Goal: Task Accomplishment & Management: Manage account settings

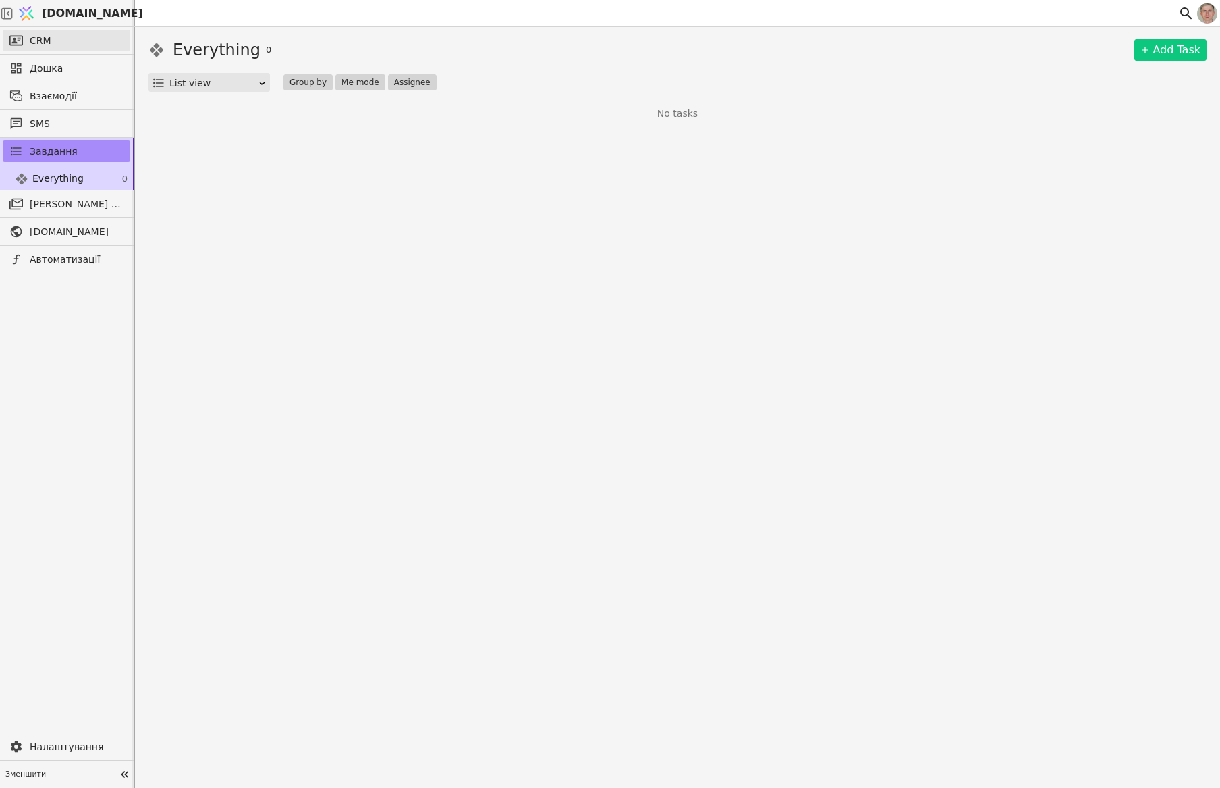
click at [75, 38] on link "CRM" at bounding box center [67, 41] width 128 height 22
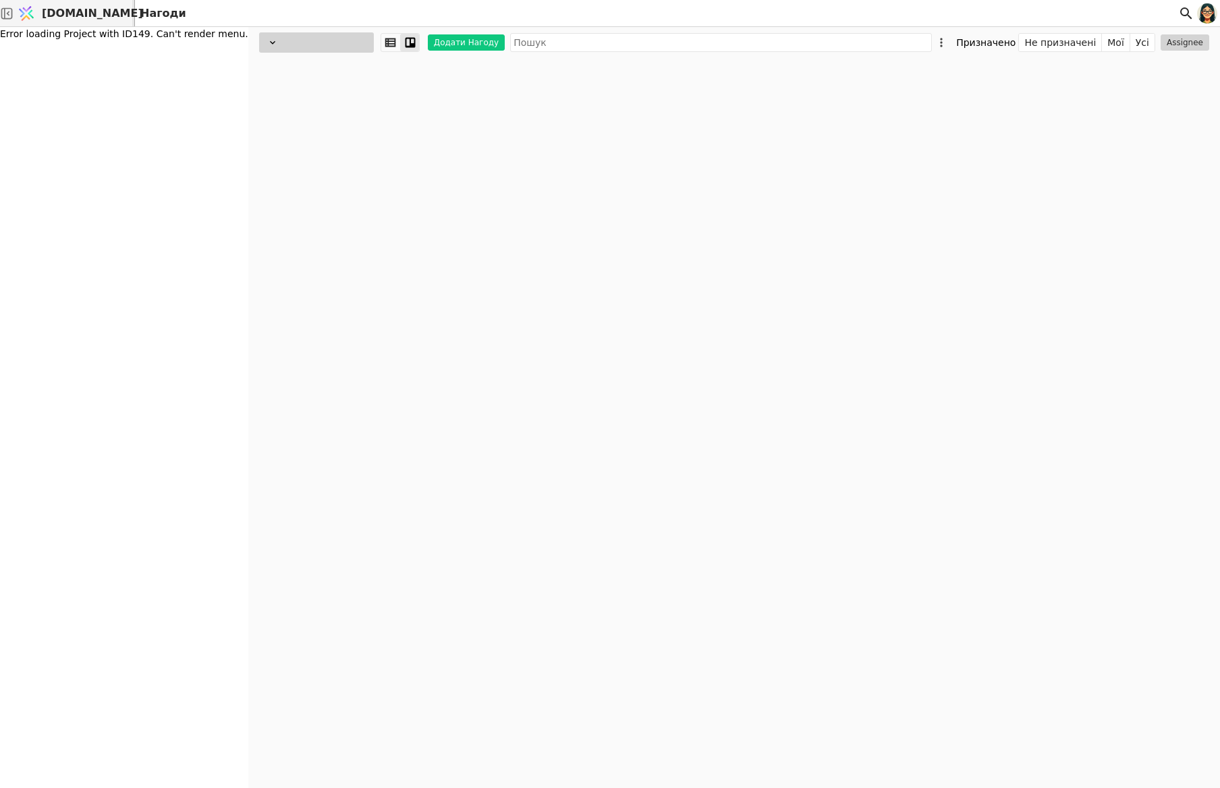
click at [87, 11] on span "[DOMAIN_NAME]" at bounding box center [92, 13] width 101 height 16
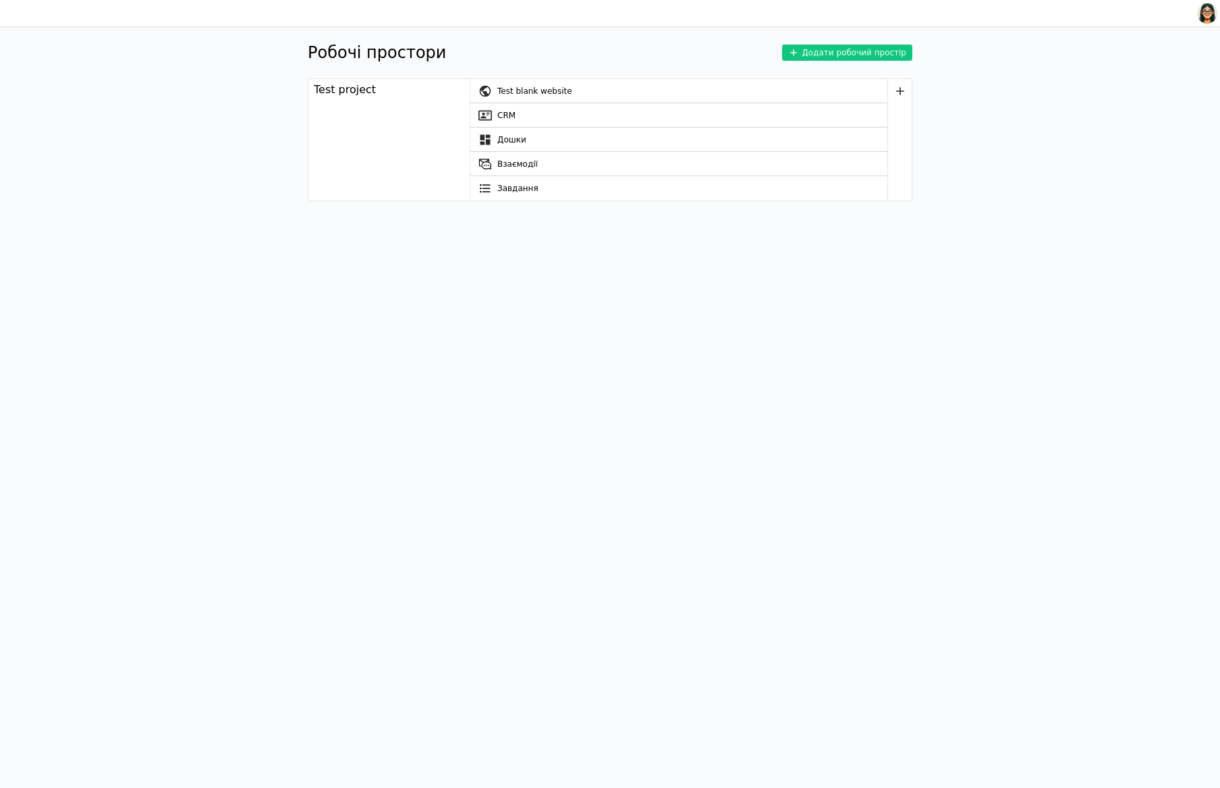
click at [1207, 15] on img at bounding box center [1207, 13] width 20 height 22
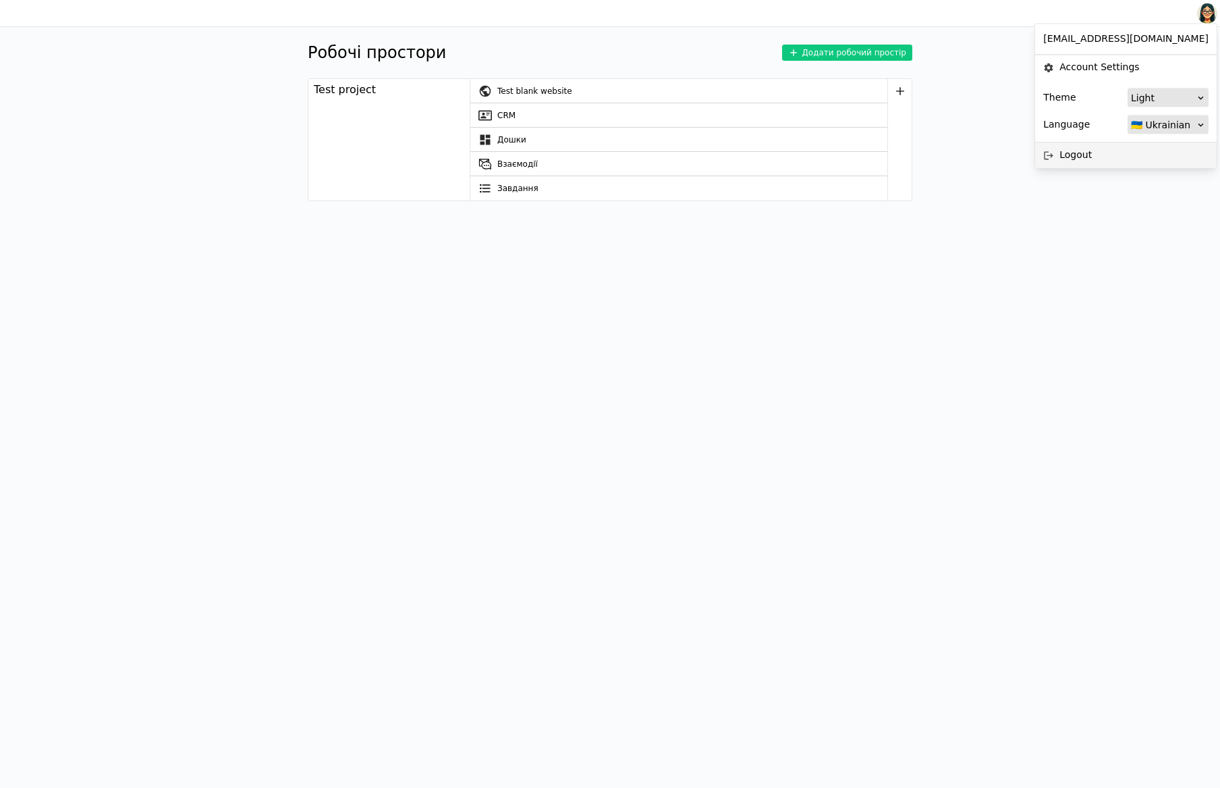
click at [1164, 156] on div "Logout" at bounding box center [1126, 154] width 182 height 25
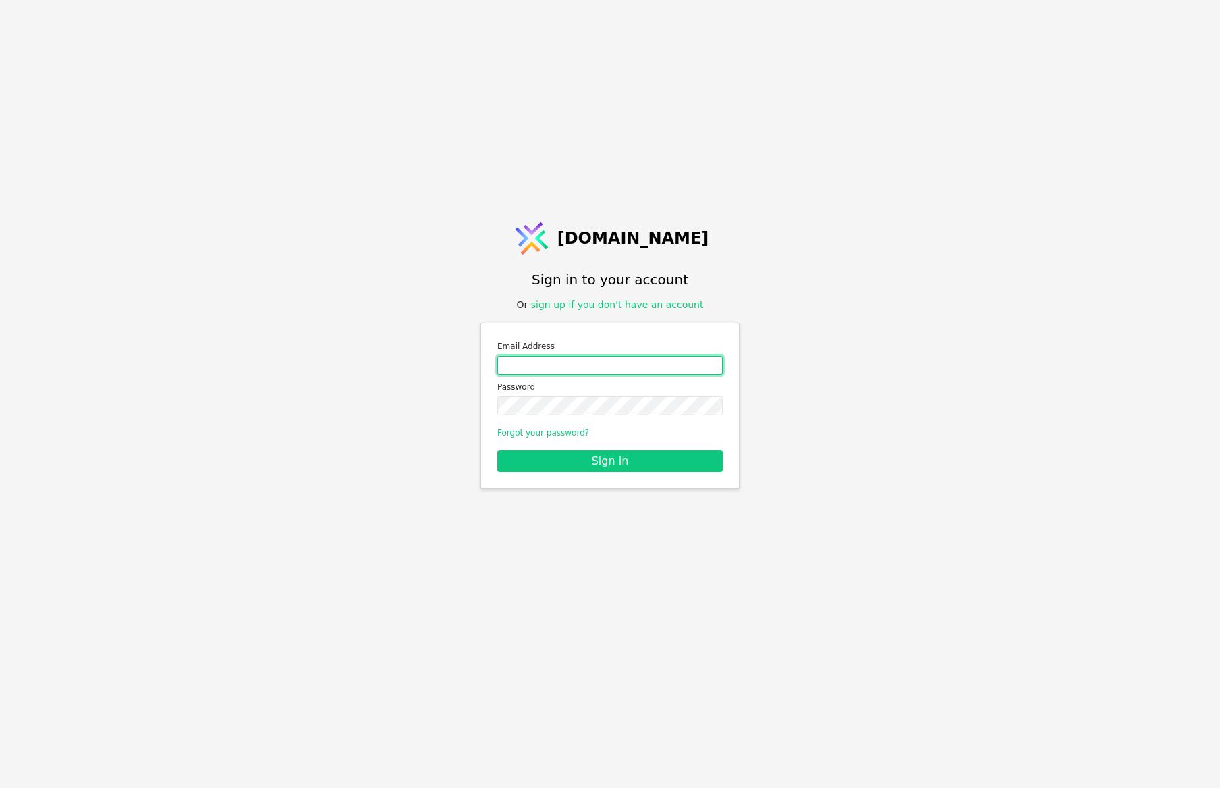
click at [607, 366] on input "Email address" at bounding box center [609, 365] width 225 height 19
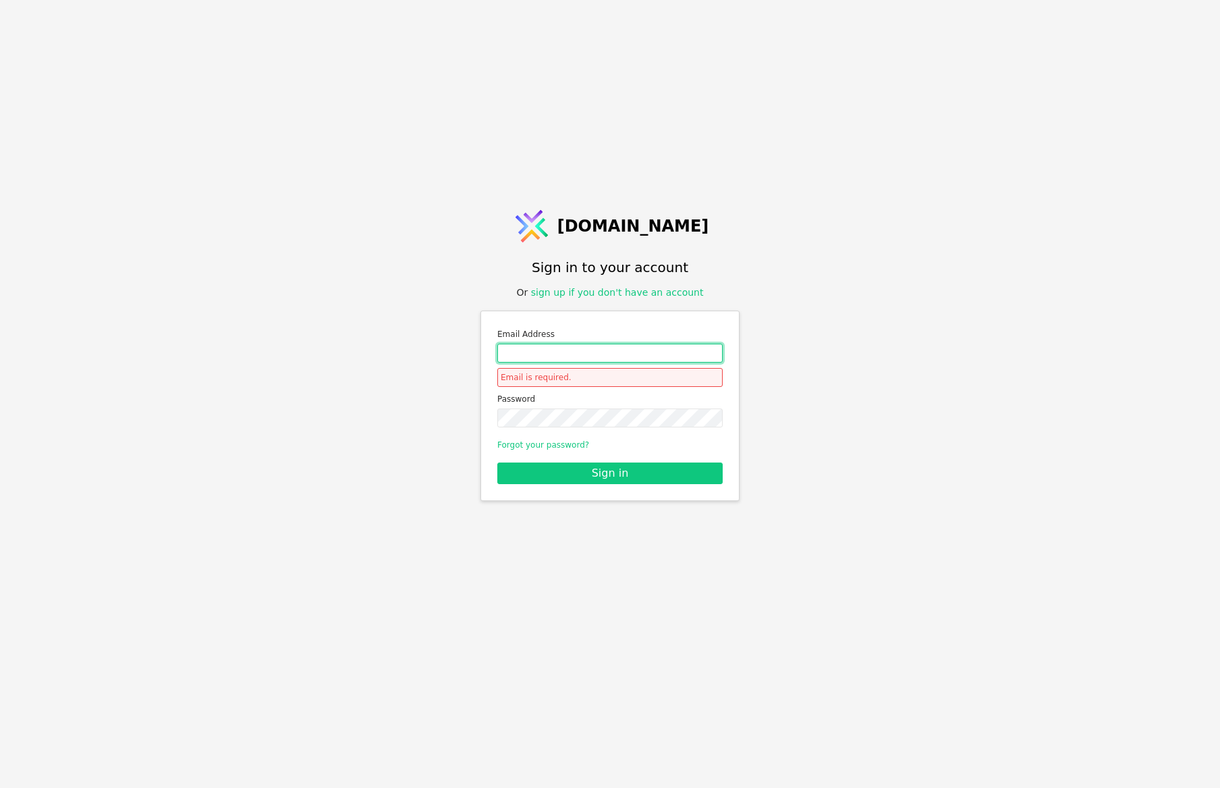
type input "roman.svystun@gmail.com"
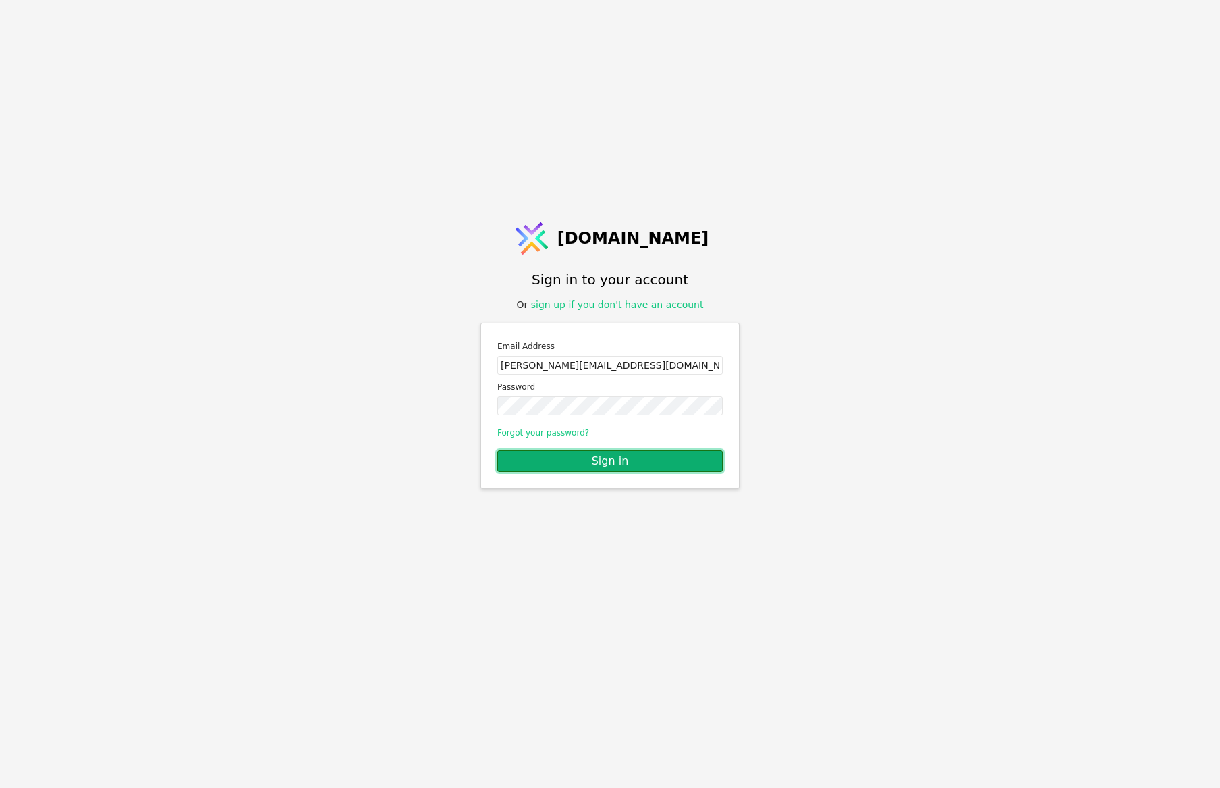
click at [686, 458] on button "Sign in" at bounding box center [609, 461] width 225 height 22
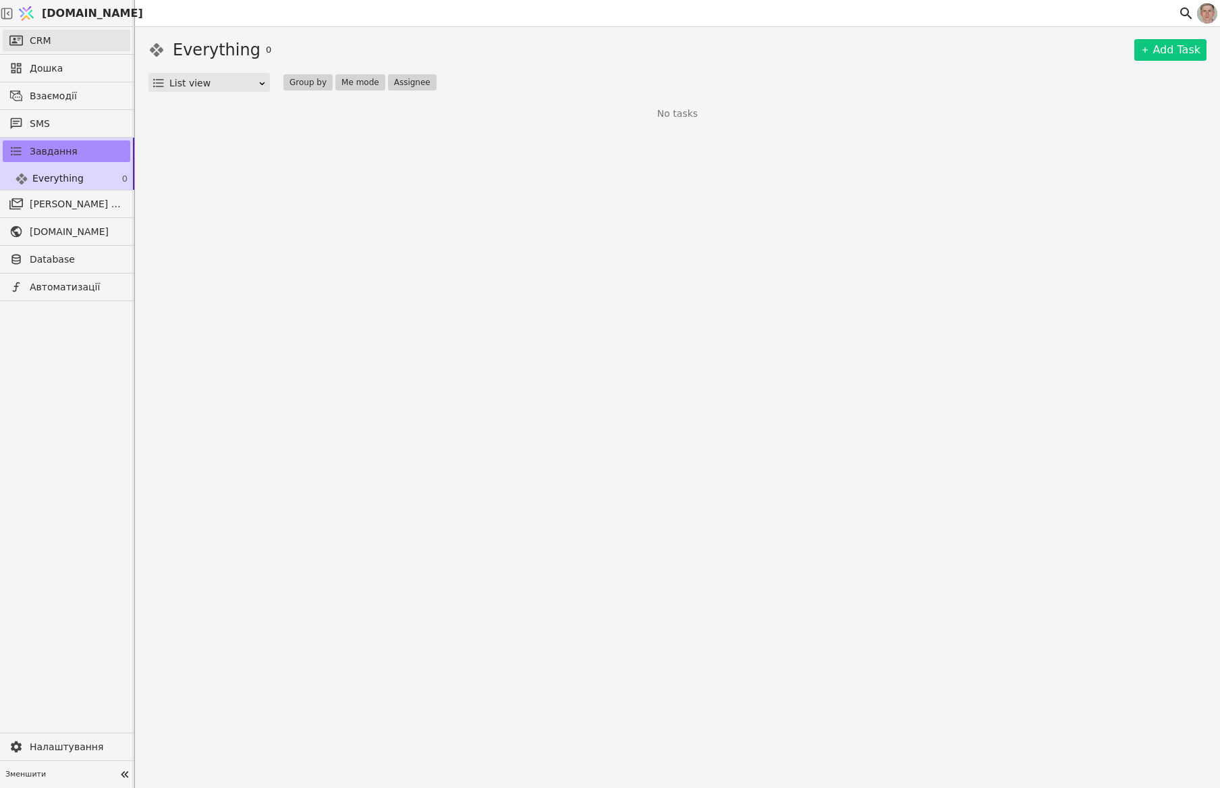
click at [84, 38] on link "CRM" at bounding box center [67, 41] width 128 height 22
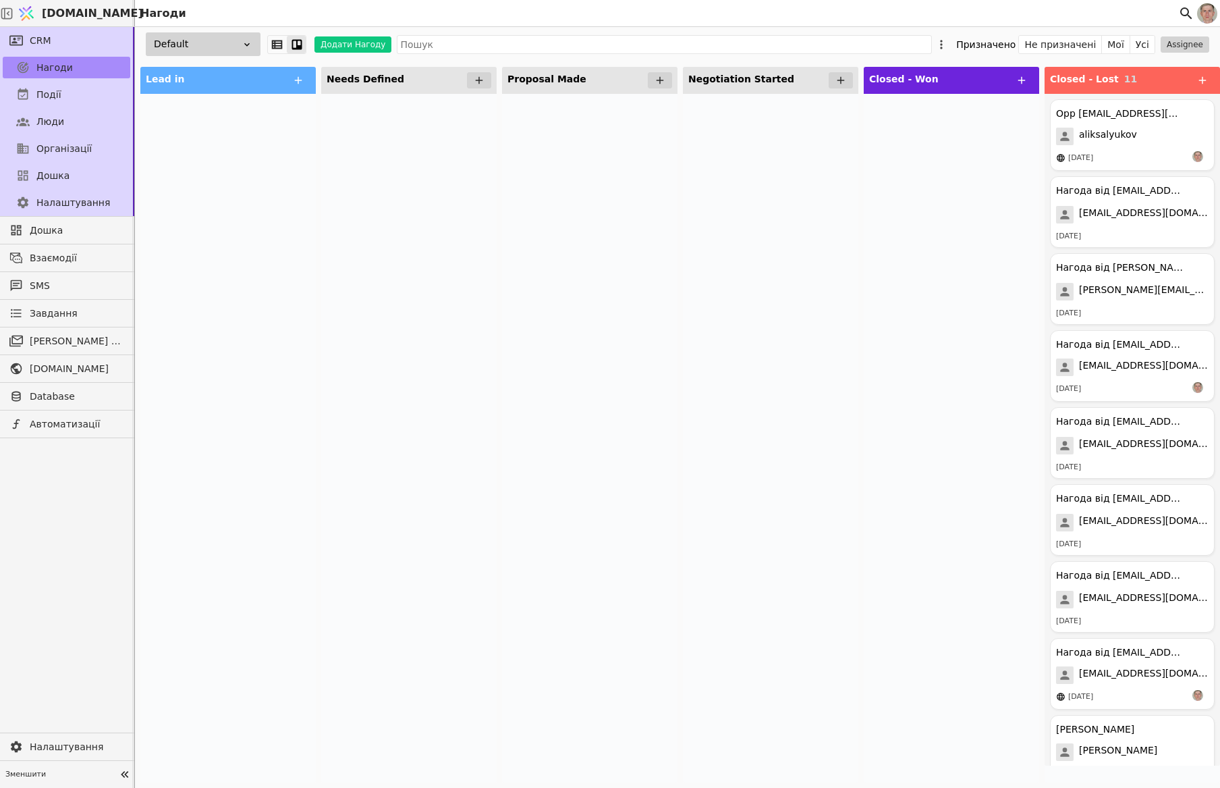
click at [183, 49] on div "Default" at bounding box center [203, 44] width 115 height 24
click at [189, 94] on div "HR" at bounding box center [192, 94] width 135 height 25
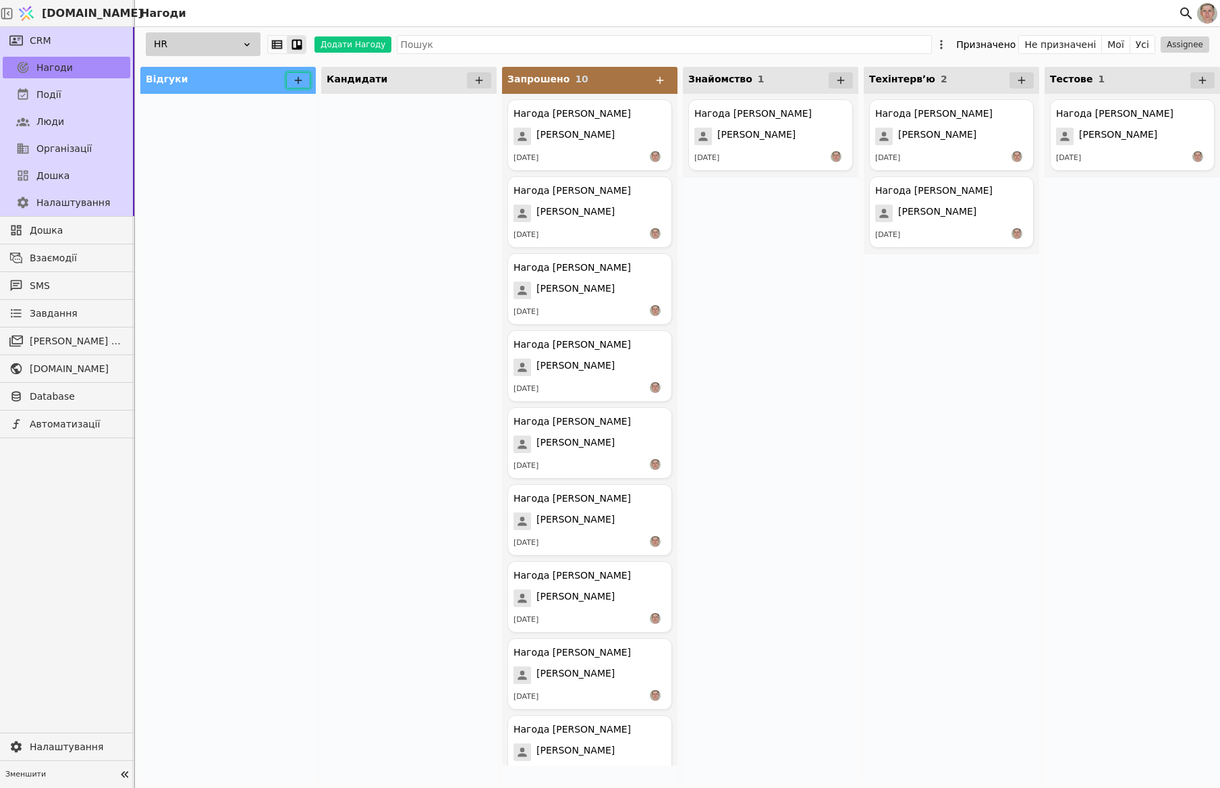
click at [297, 80] on icon at bounding box center [298, 80] width 12 height 12
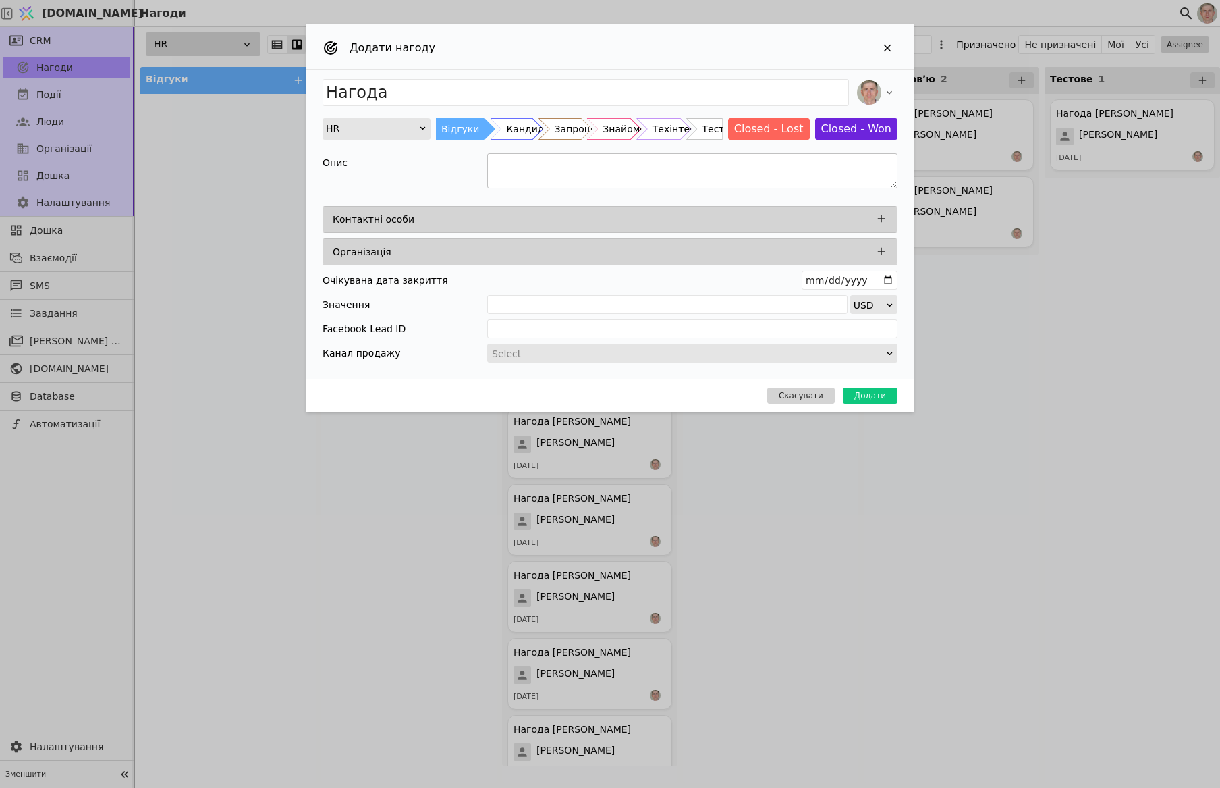
click at [553, 161] on textarea "Add Opportunity" at bounding box center [692, 170] width 410 height 35
paste textarea "Loremips Dolorsit Amet-Conse Adipisci Elitsedd Eiusm te inci: $6619 $8525 (-25%…"
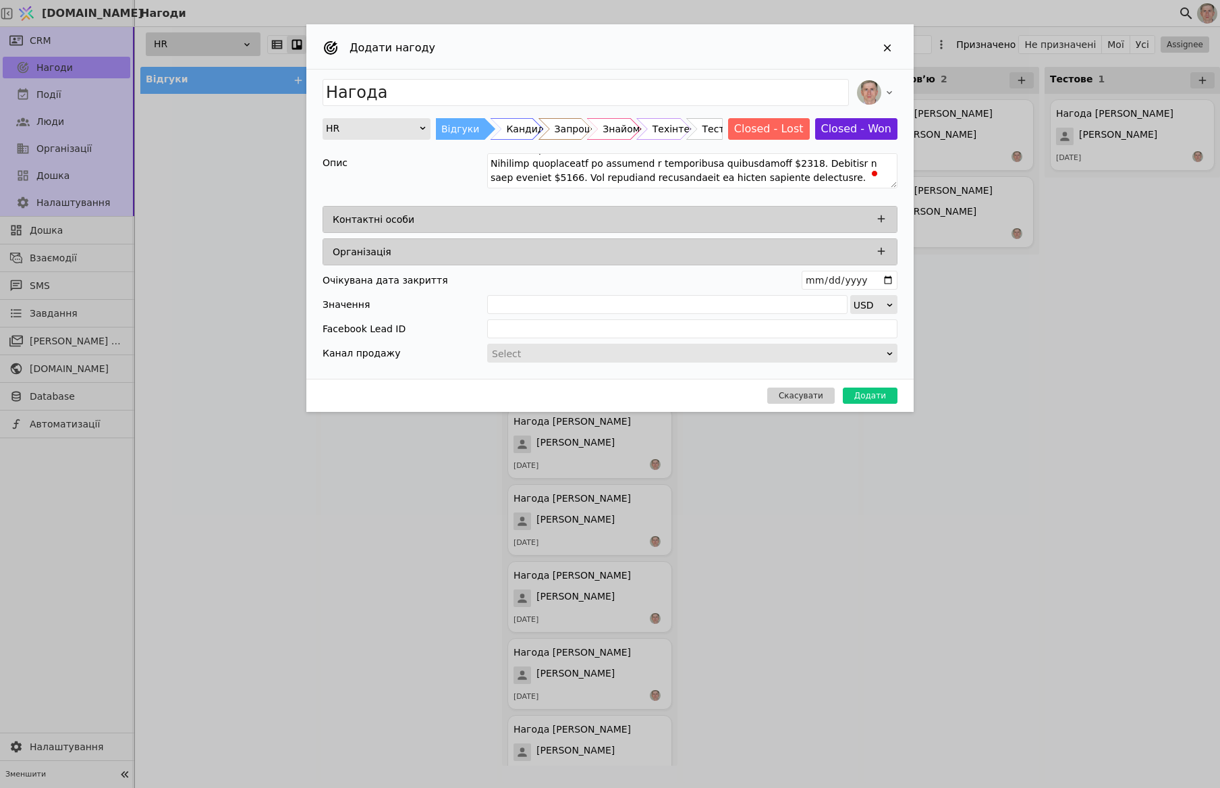
click at [317, 63] on div "Додати нагоду" at bounding box center [609, 46] width 607 height 45
drag, startPoint x: 583, startPoint y: 170, endPoint x: 487, endPoint y: 173, distance: 95.9
click at [487, 173] on textarea "To enrich screen reader interactions, please activate Accessibility in Grammarl…" at bounding box center [692, 170] width 410 height 35
drag, startPoint x: 490, startPoint y: 174, endPoint x: 581, endPoint y: 161, distance: 92.0
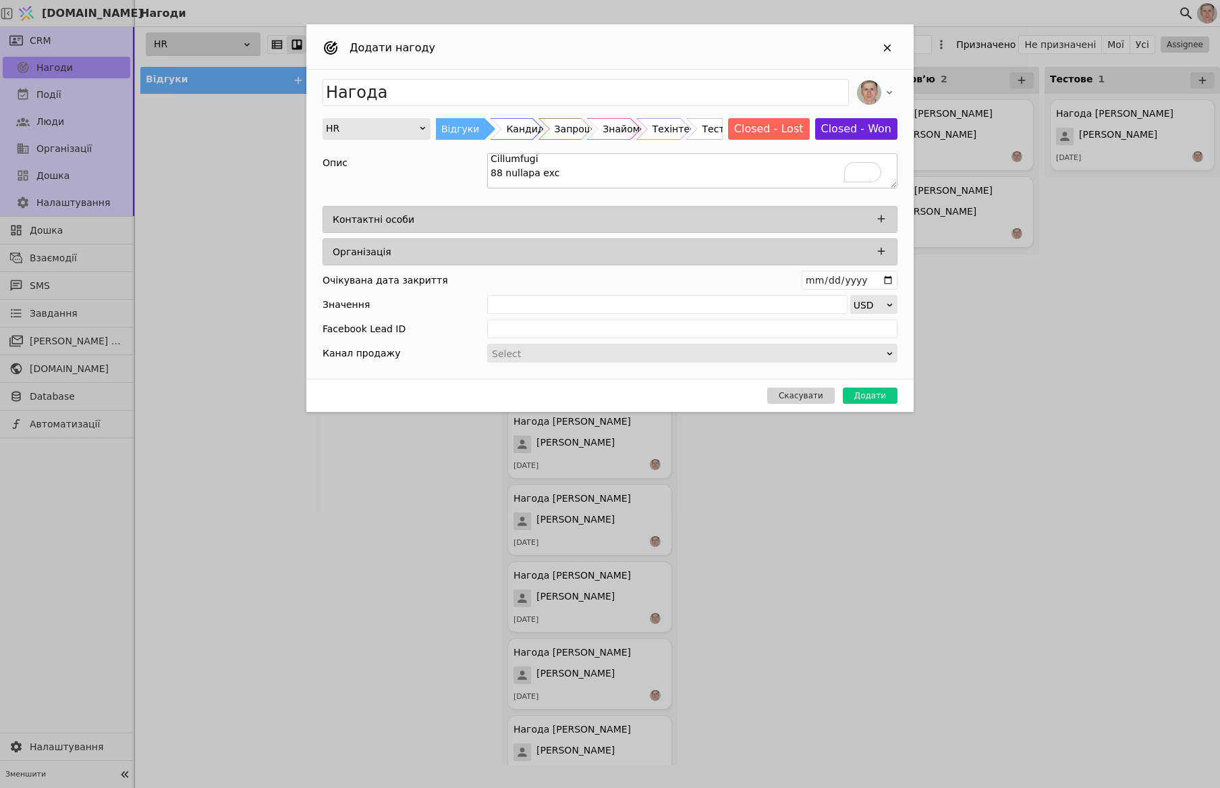
click at [586, 161] on textarea "To enrich screen reader interactions, please activate Accessibility in Grammarl…" at bounding box center [692, 170] width 410 height 35
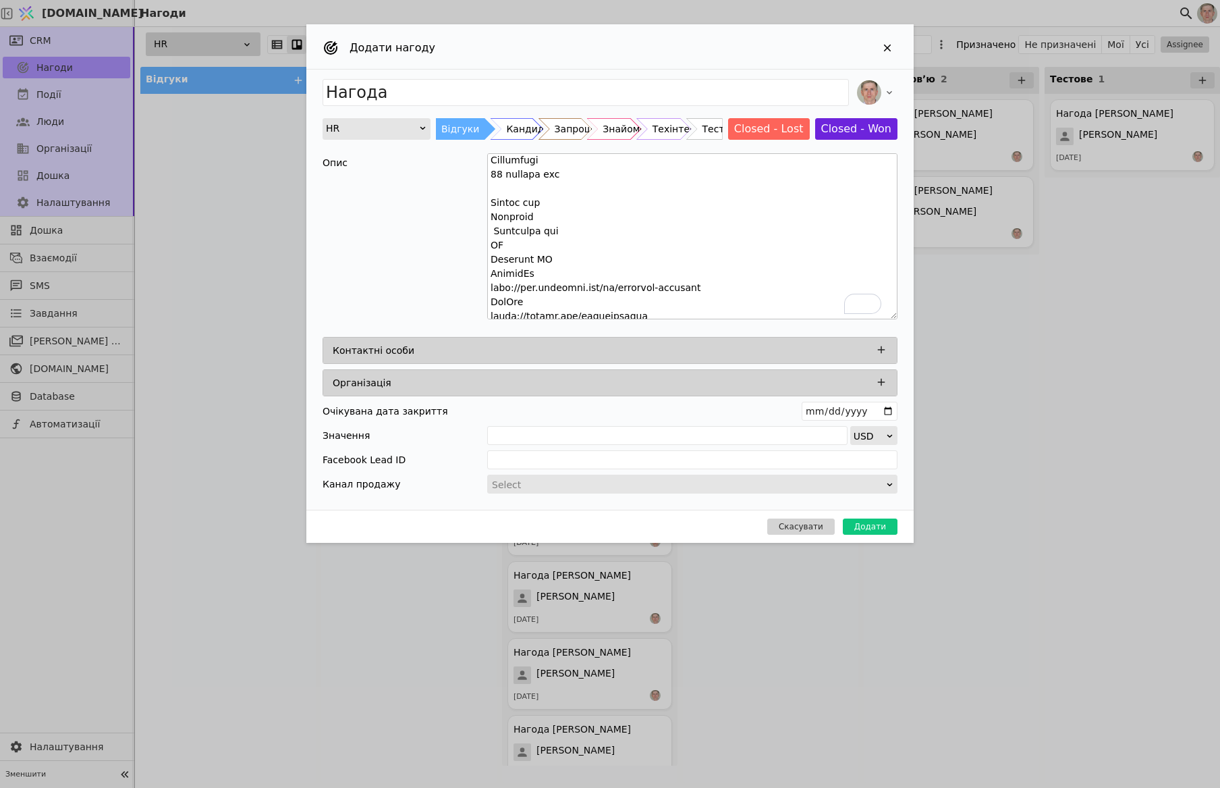
drag, startPoint x: 900, startPoint y: 202, endPoint x: 821, endPoint y: 301, distance: 125.9
click at [898, 315] on div "Нагода HR Відгуки Кандидати Запрошено Знайомство Техінтервʼю Тестове Closed - L…" at bounding box center [609, 290] width 607 height 440
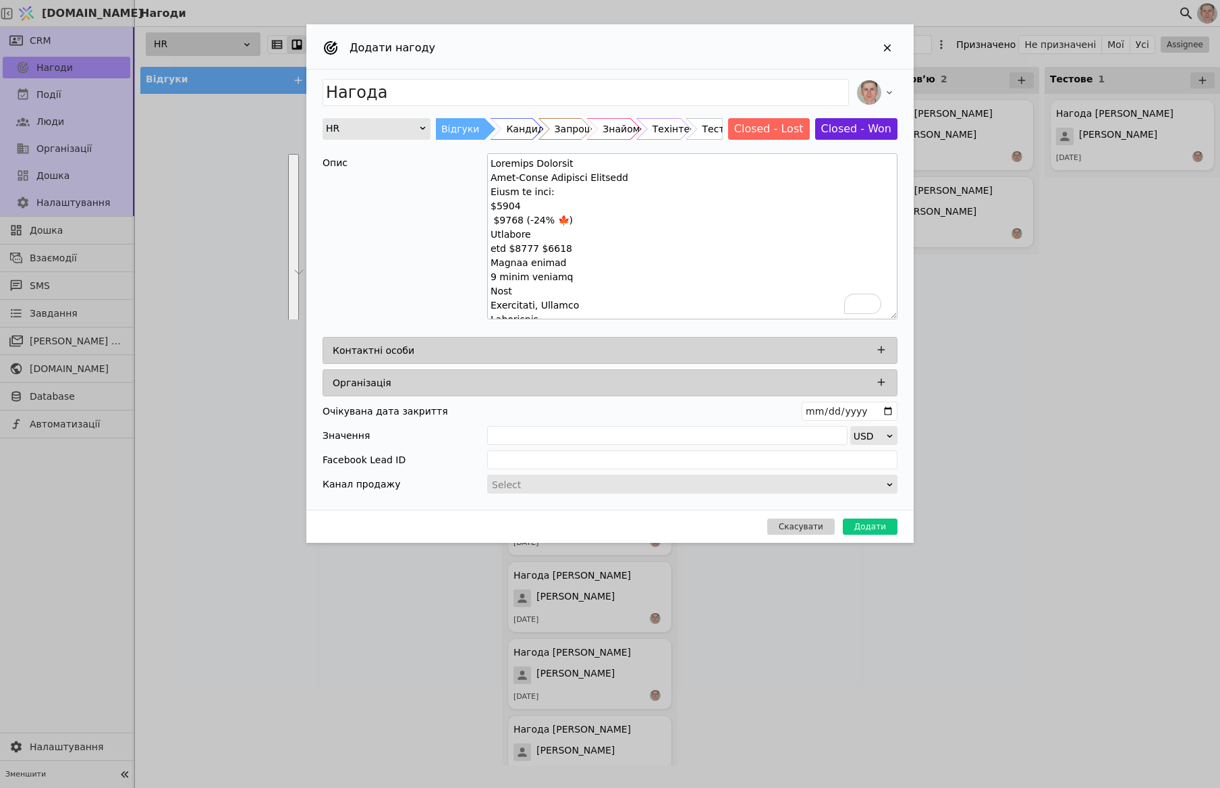
click at [497, 159] on textarea "To enrich screen reader interactions, please activate Accessibility in Grammarl…" at bounding box center [692, 236] width 410 height 166
click at [537, 178] on textarea "To enrich screen reader interactions, please activate Accessibility in Grammarl…" at bounding box center [692, 236] width 410 height 166
type textarea "Lore-Ipsum Dolorsit Ametcons Adipi el sedd: $7681 $7430 (-02% 🍁) Eiusmodt inc $…"
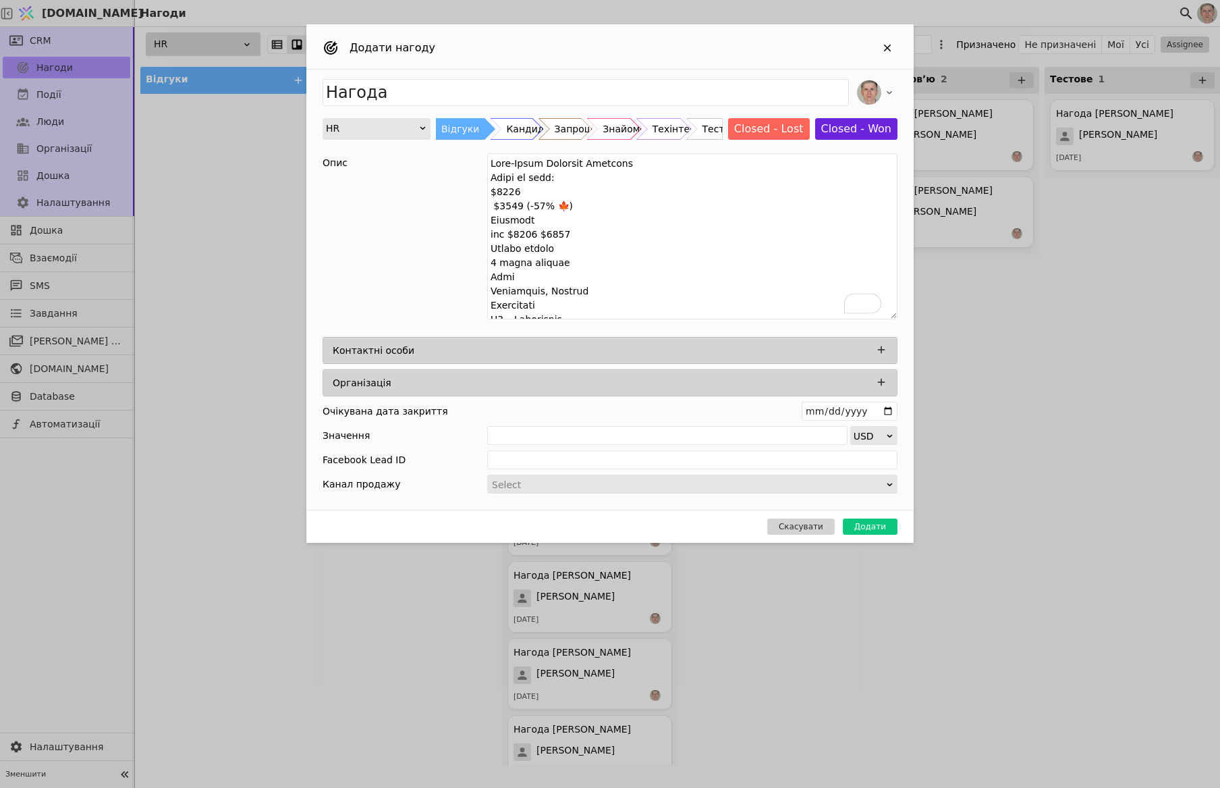
click at [467, 106] on div "Нагода" at bounding box center [610, 93] width 575 height 30
click at [466, 91] on input "Нагода" at bounding box center [586, 92] width 526 height 27
click at [880, 349] on icon "Add Opportunity" at bounding box center [881, 349] width 7 height 7
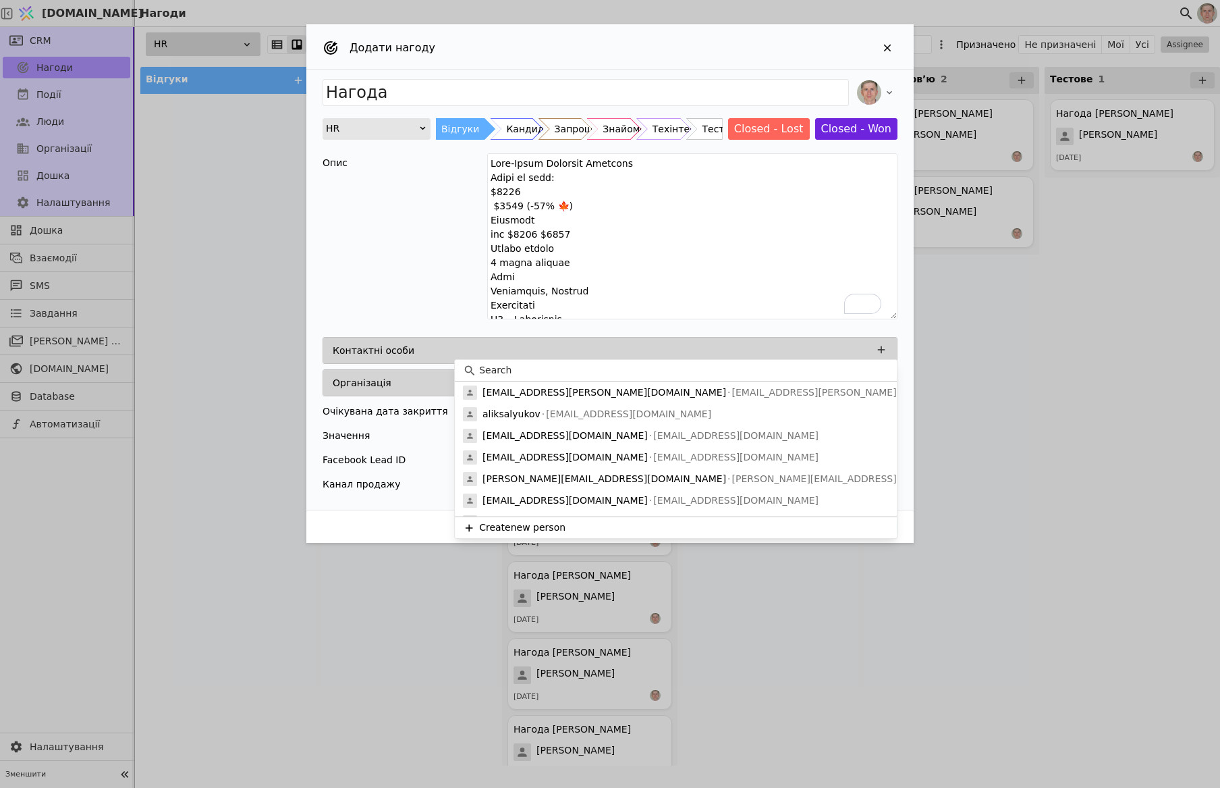
click at [565, 371] on input at bounding box center [684, 370] width 410 height 14
paste input "[PERSON_NAME]"
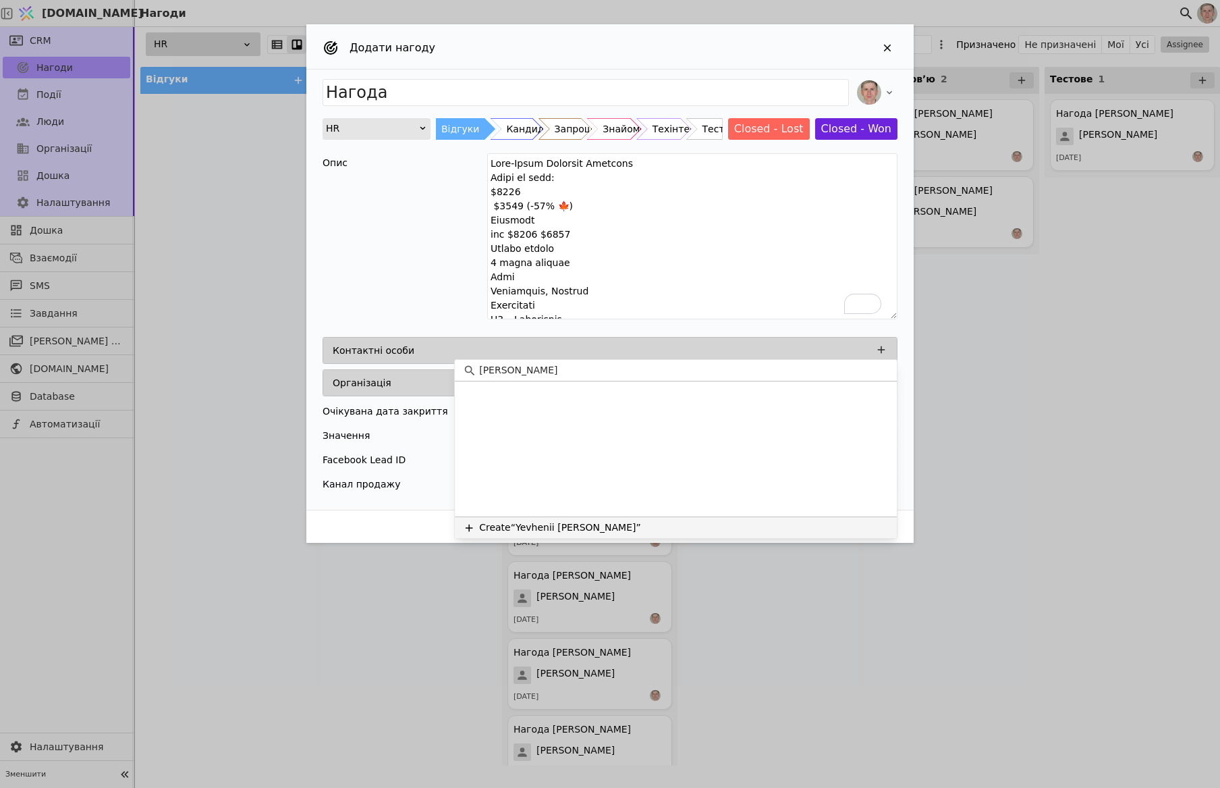
type input "[PERSON_NAME]"
click at [625, 523] on button "Create “Yevhenii [PERSON_NAME]”" at bounding box center [676, 527] width 442 height 22
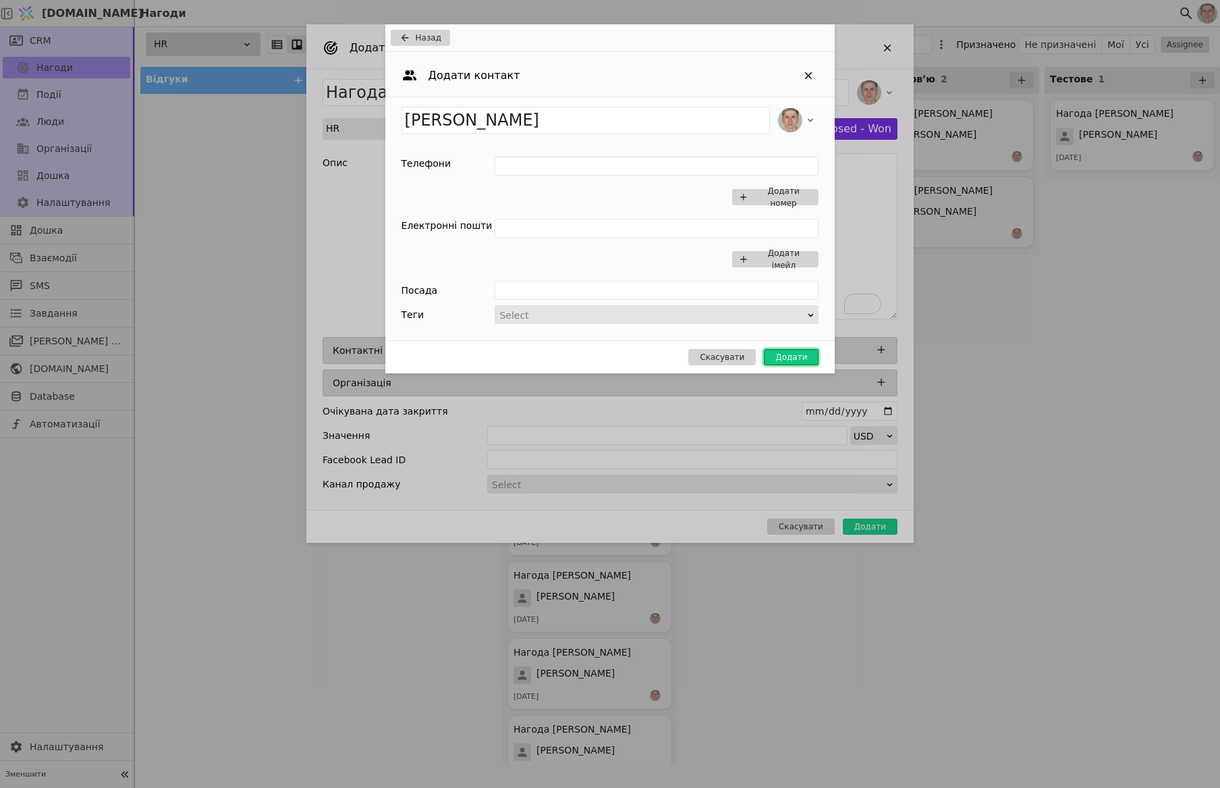
click at [779, 360] on button "Додати" at bounding box center [791, 357] width 55 height 16
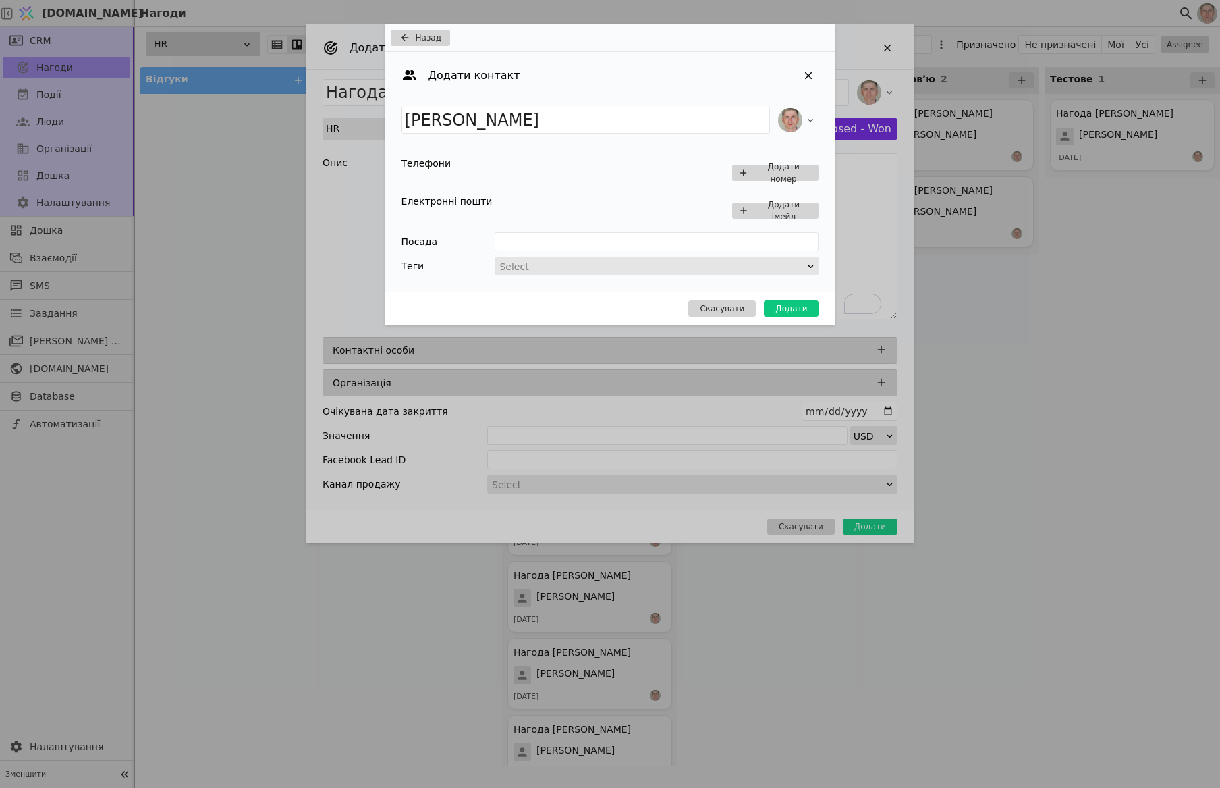
type input "Нагода Yevhenii [PERSON_NAME]"
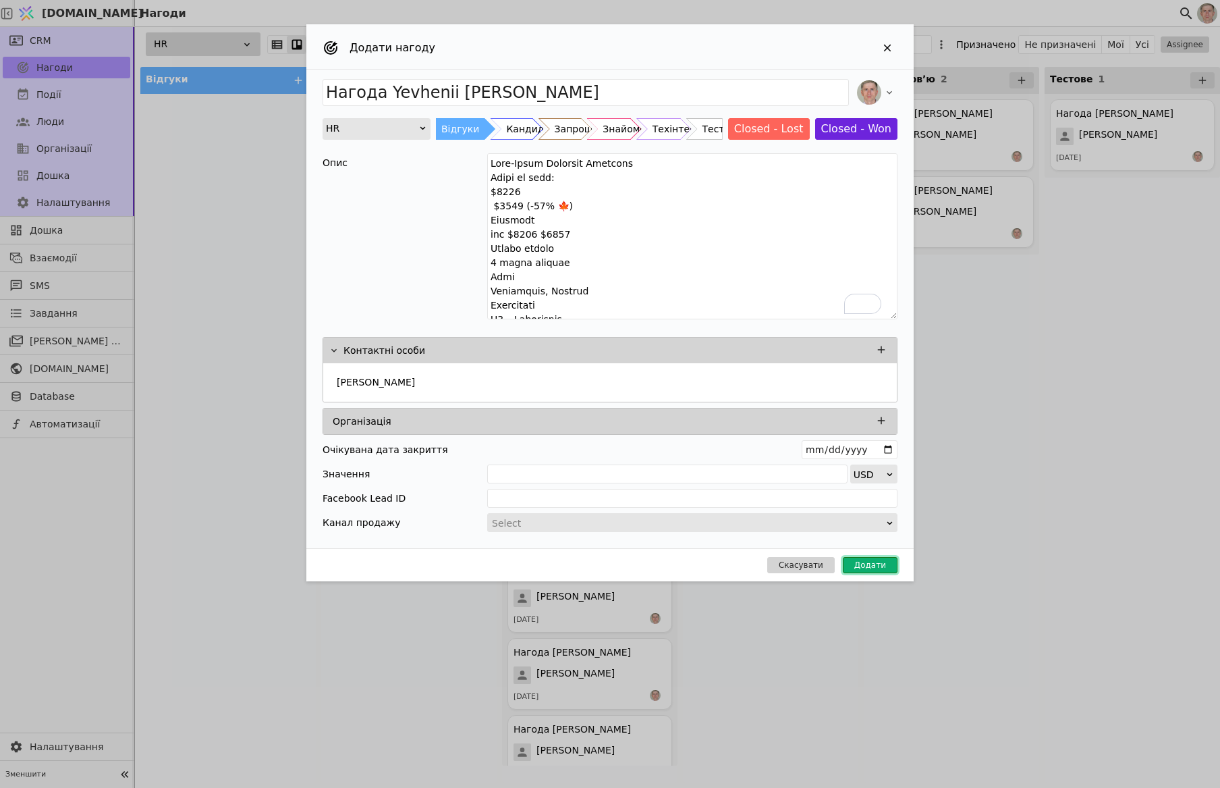
click at [871, 561] on button "Додати" at bounding box center [870, 565] width 55 height 16
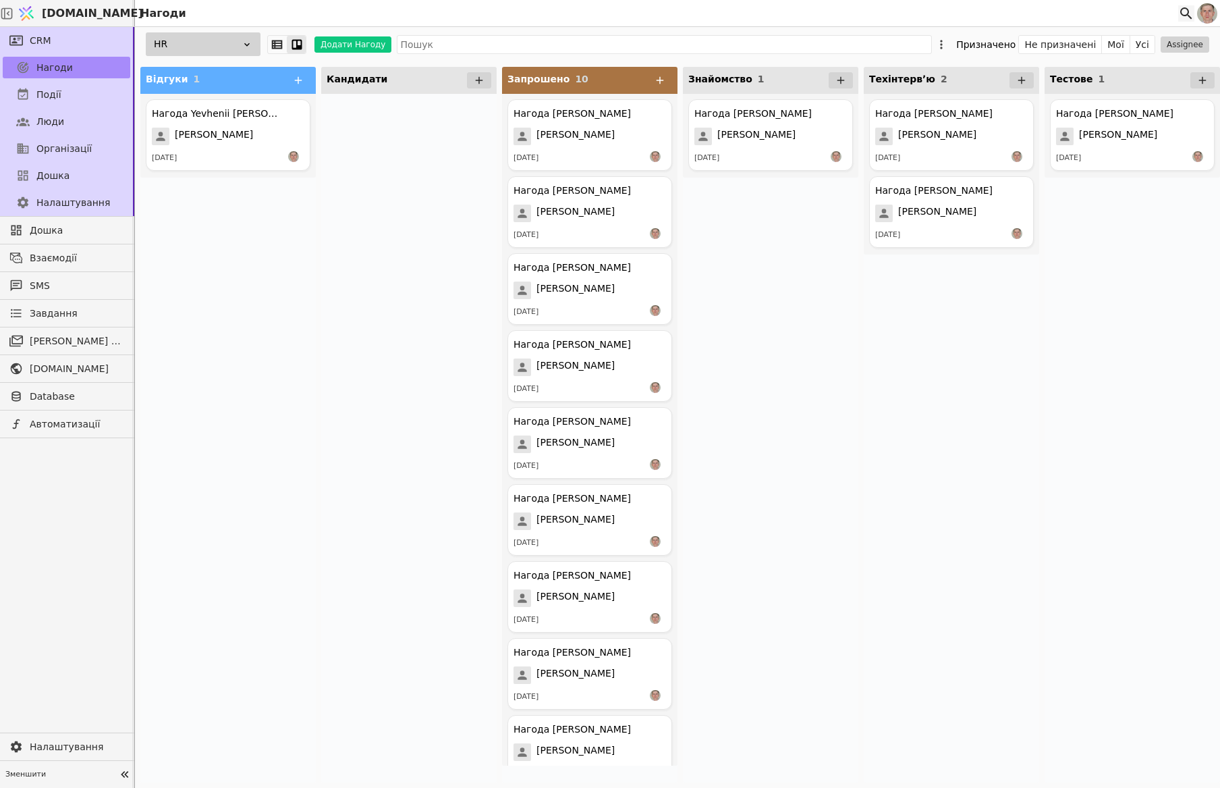
click at [1180, 14] on icon at bounding box center [1186, 13] width 16 height 16
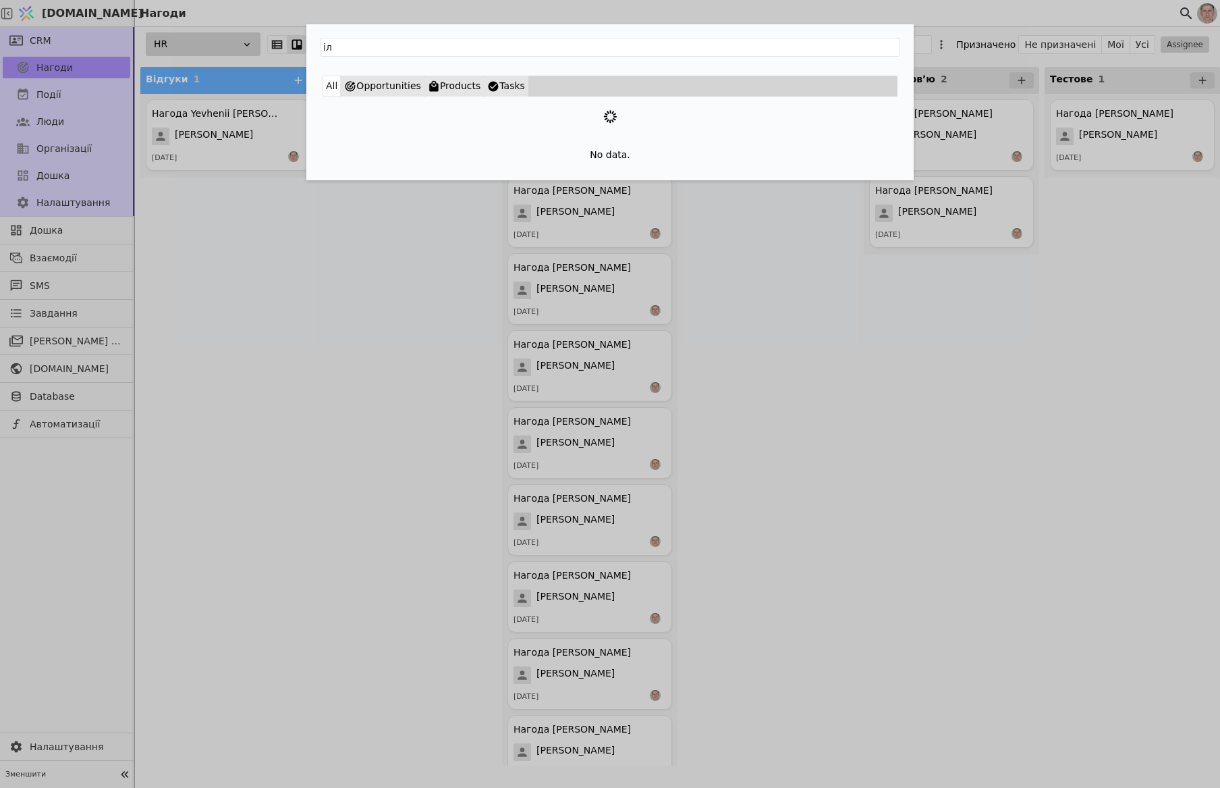
type input "і"
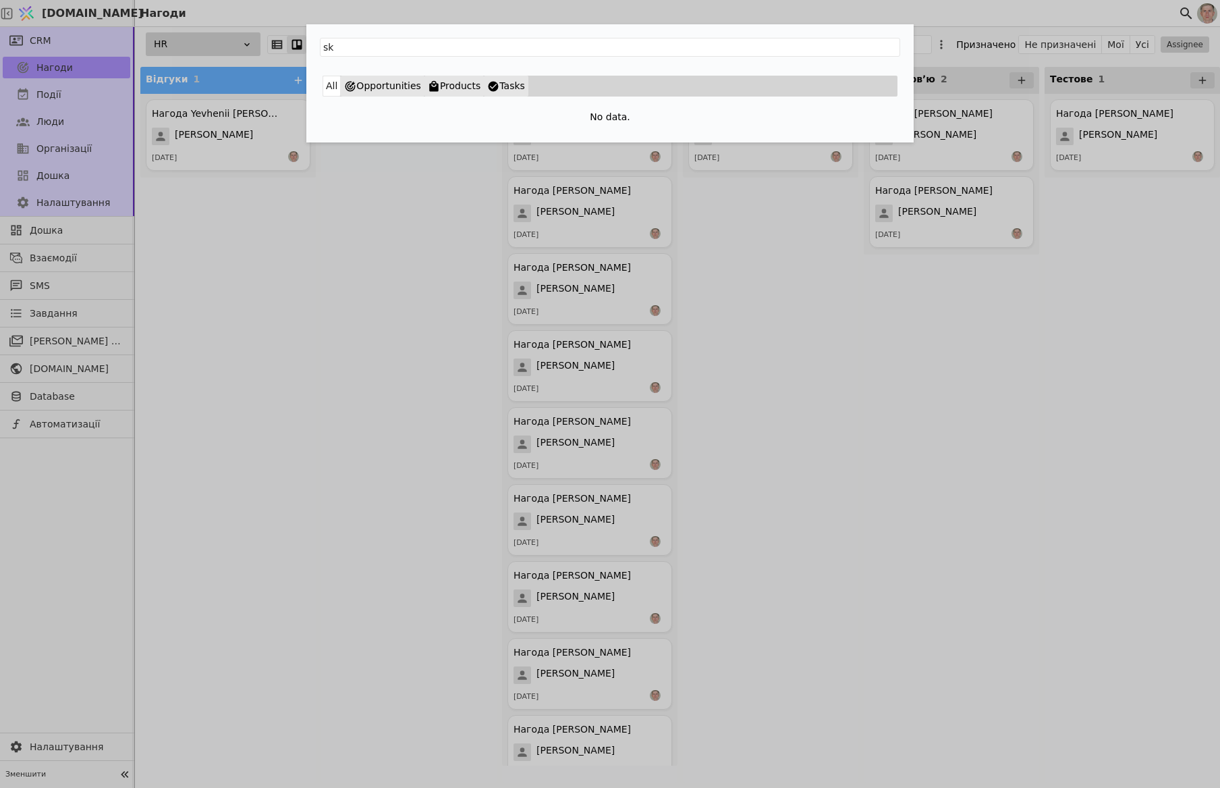
type input "s"
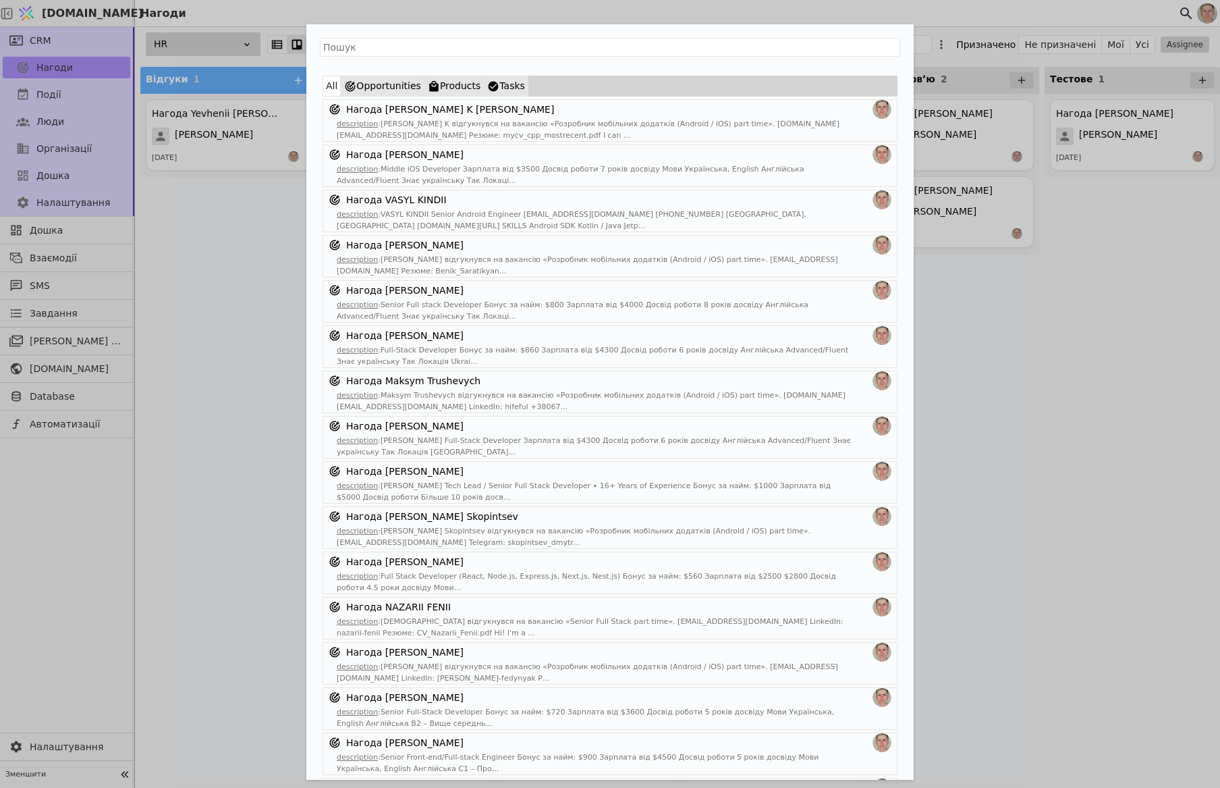
click at [1087, 424] on div "All Opportunities Products Tasks Нагода [PERSON_NAME] K [PERSON_NAME] descripti…" at bounding box center [610, 394] width 1220 height 788
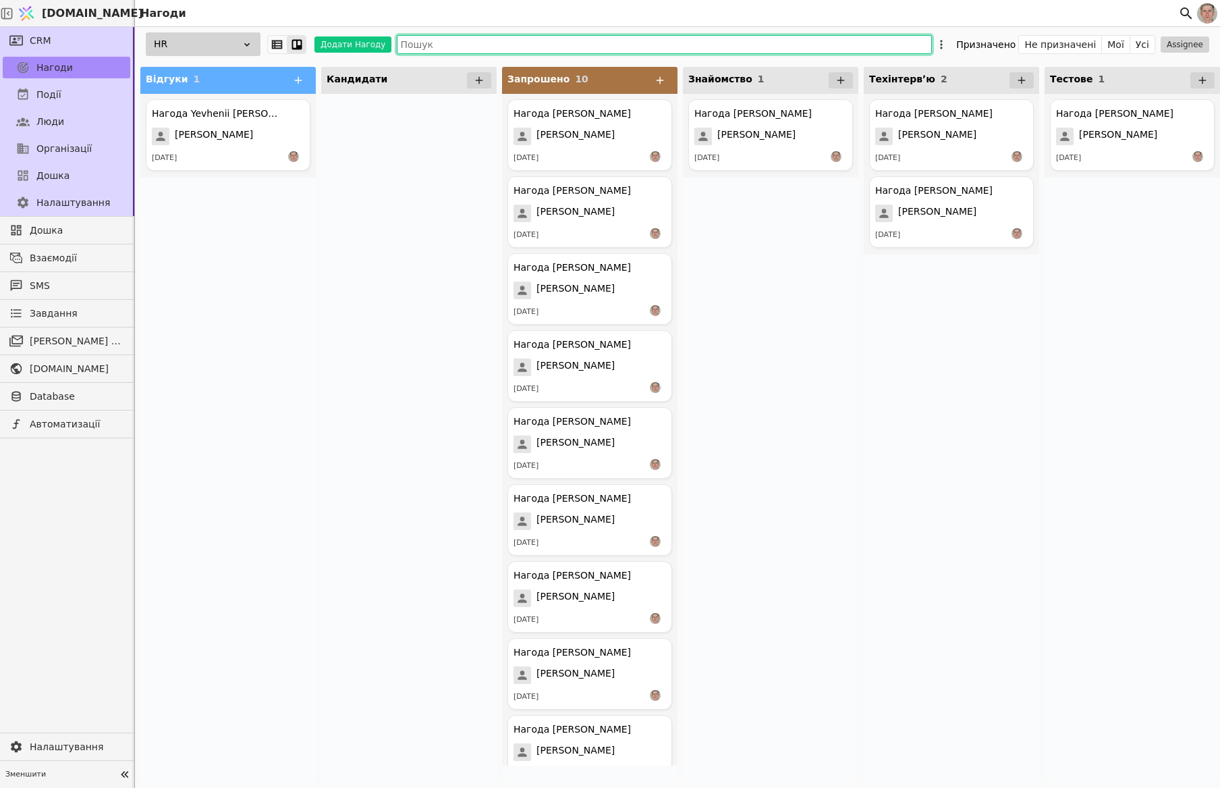
click at [525, 38] on input "text" at bounding box center [664, 44] width 535 height 19
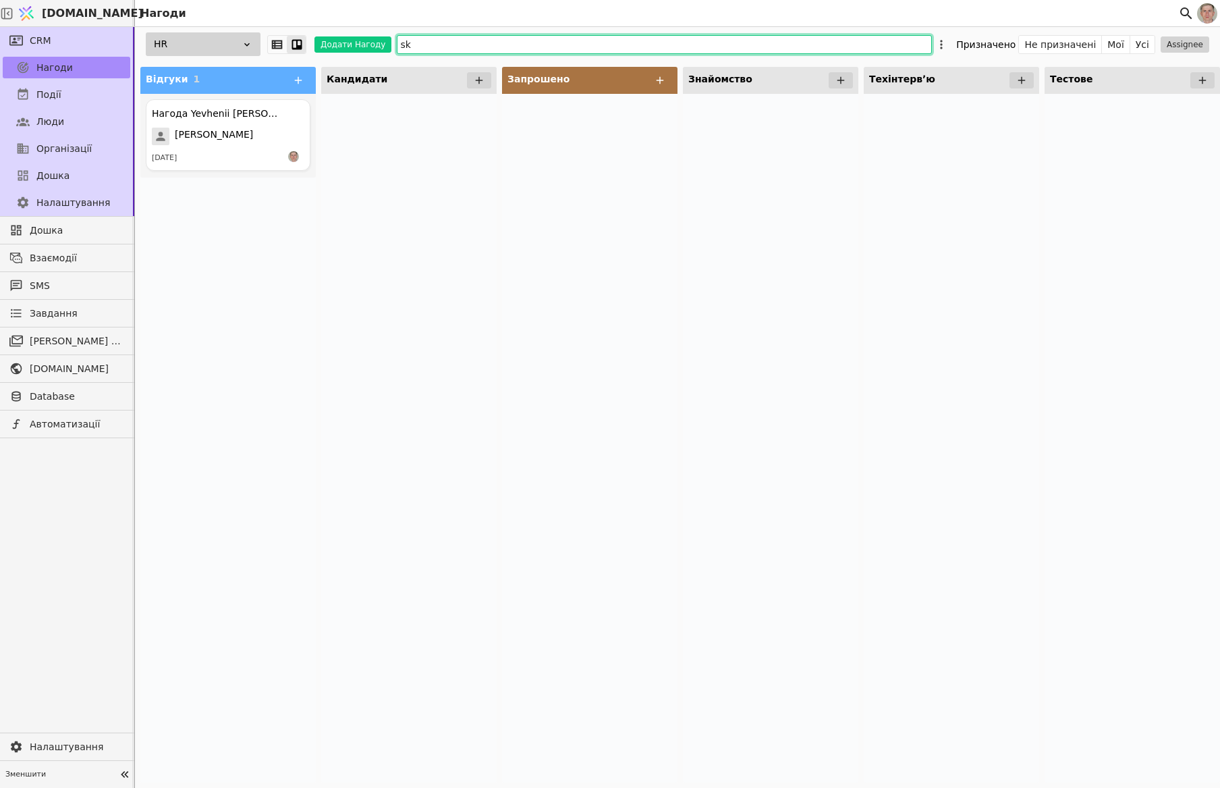
type input "ska"
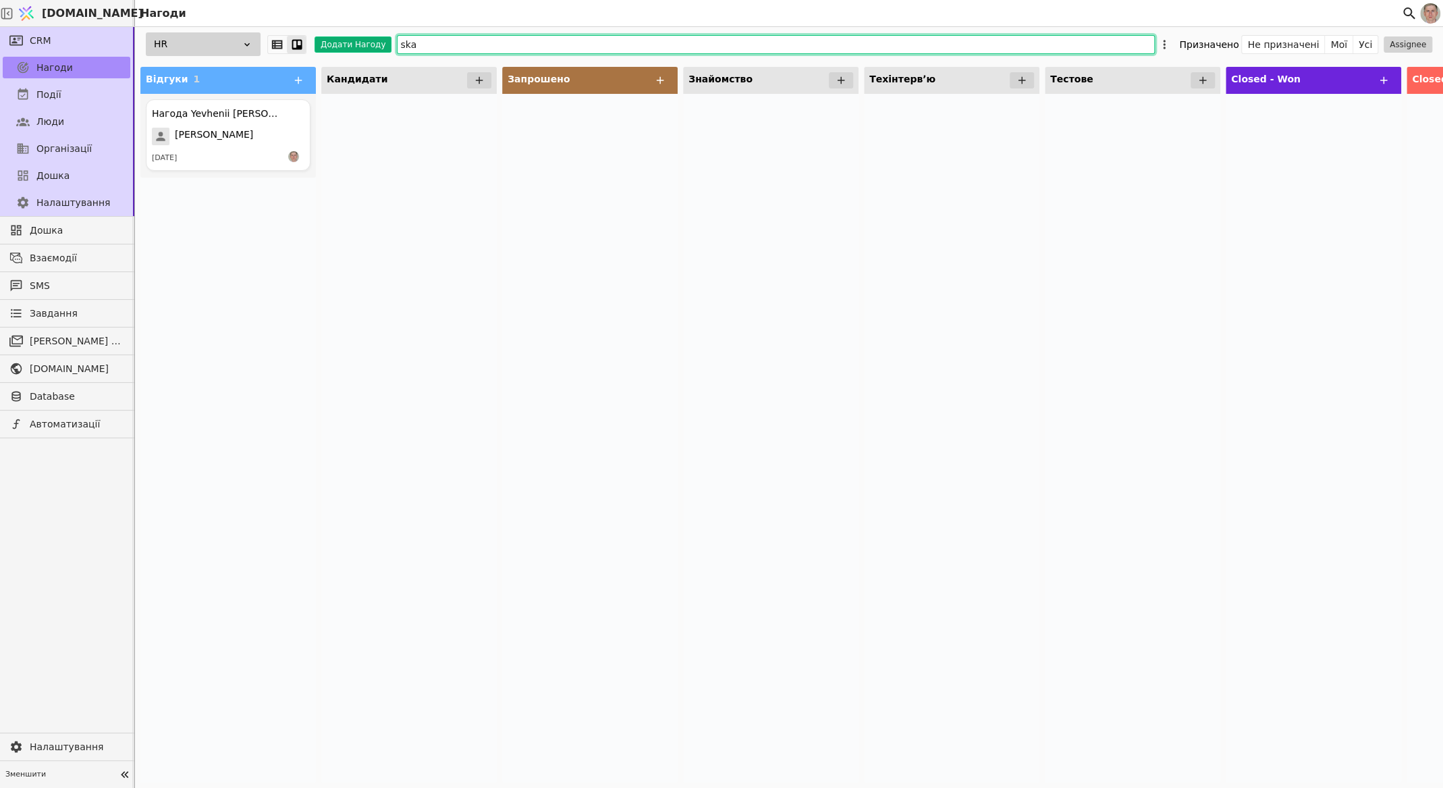
drag, startPoint x: 428, startPoint y: 45, endPoint x: 337, endPoint y: 40, distance: 91.3
click at [337, 40] on div "HR Додати Нагоду ska Призначено Не призначені Мої Усі Assignee" at bounding box center [789, 44] width 1308 height 34
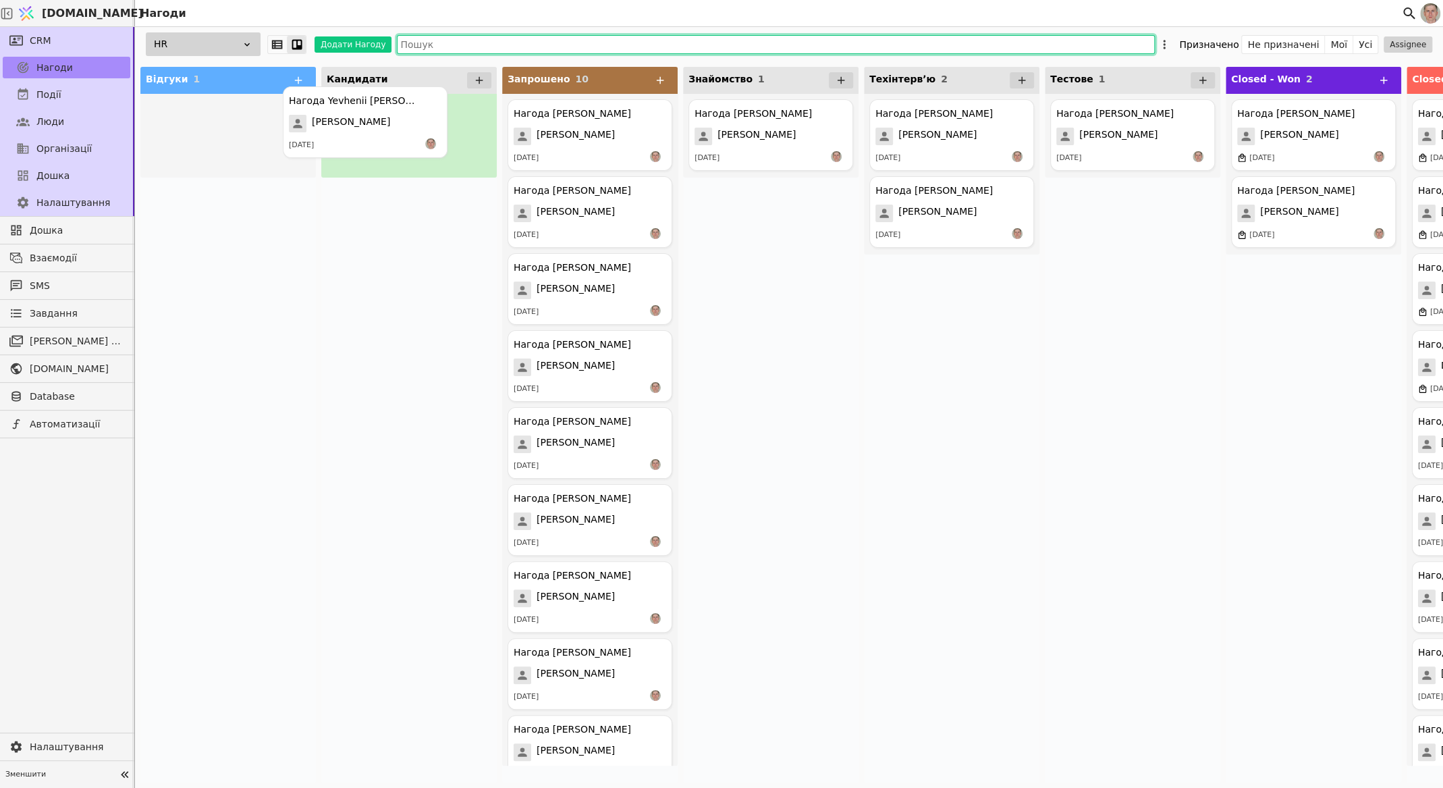
drag, startPoint x: 227, startPoint y: 125, endPoint x: 383, endPoint y: 118, distance: 156.7
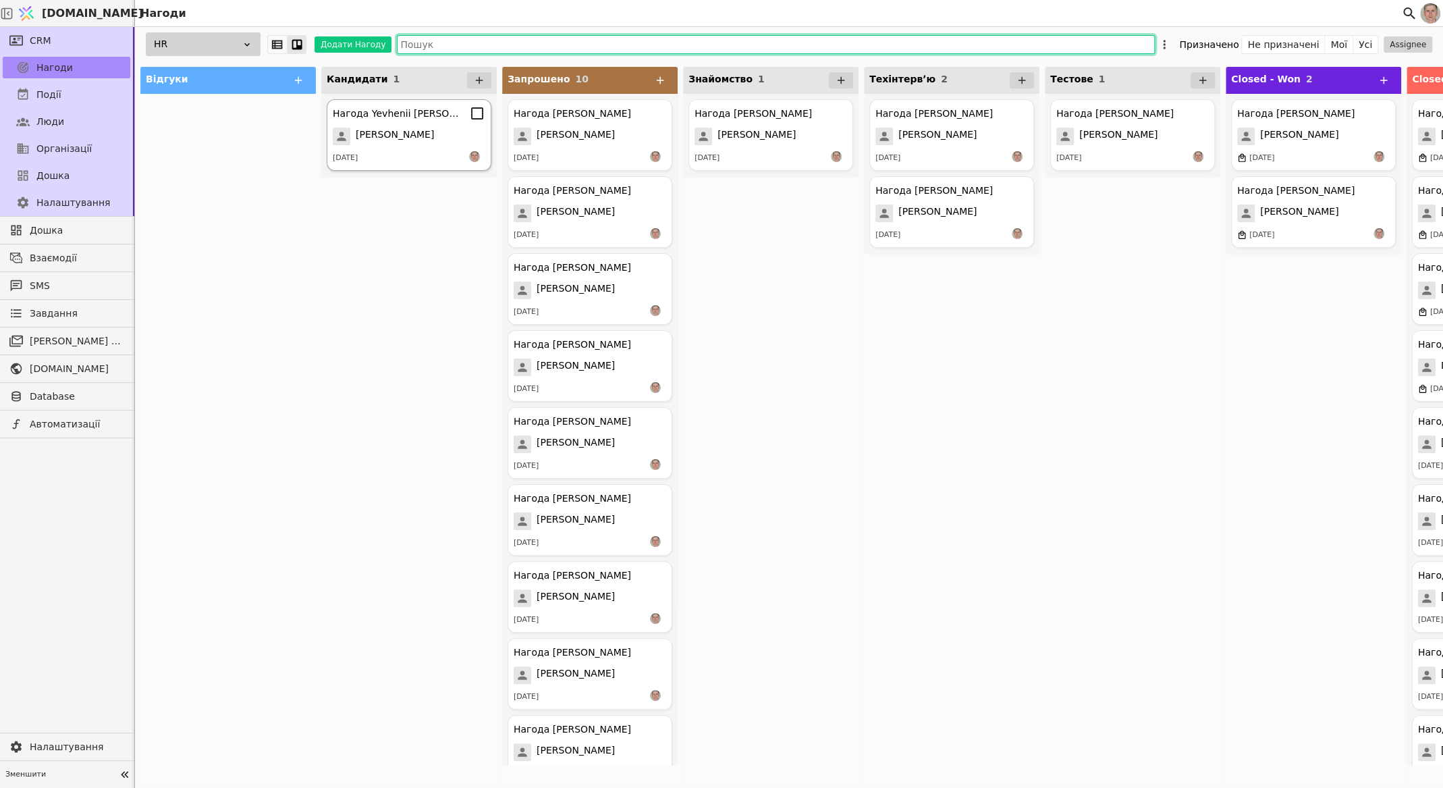
click at [409, 128] on span "[PERSON_NAME]" at bounding box center [395, 137] width 78 height 18
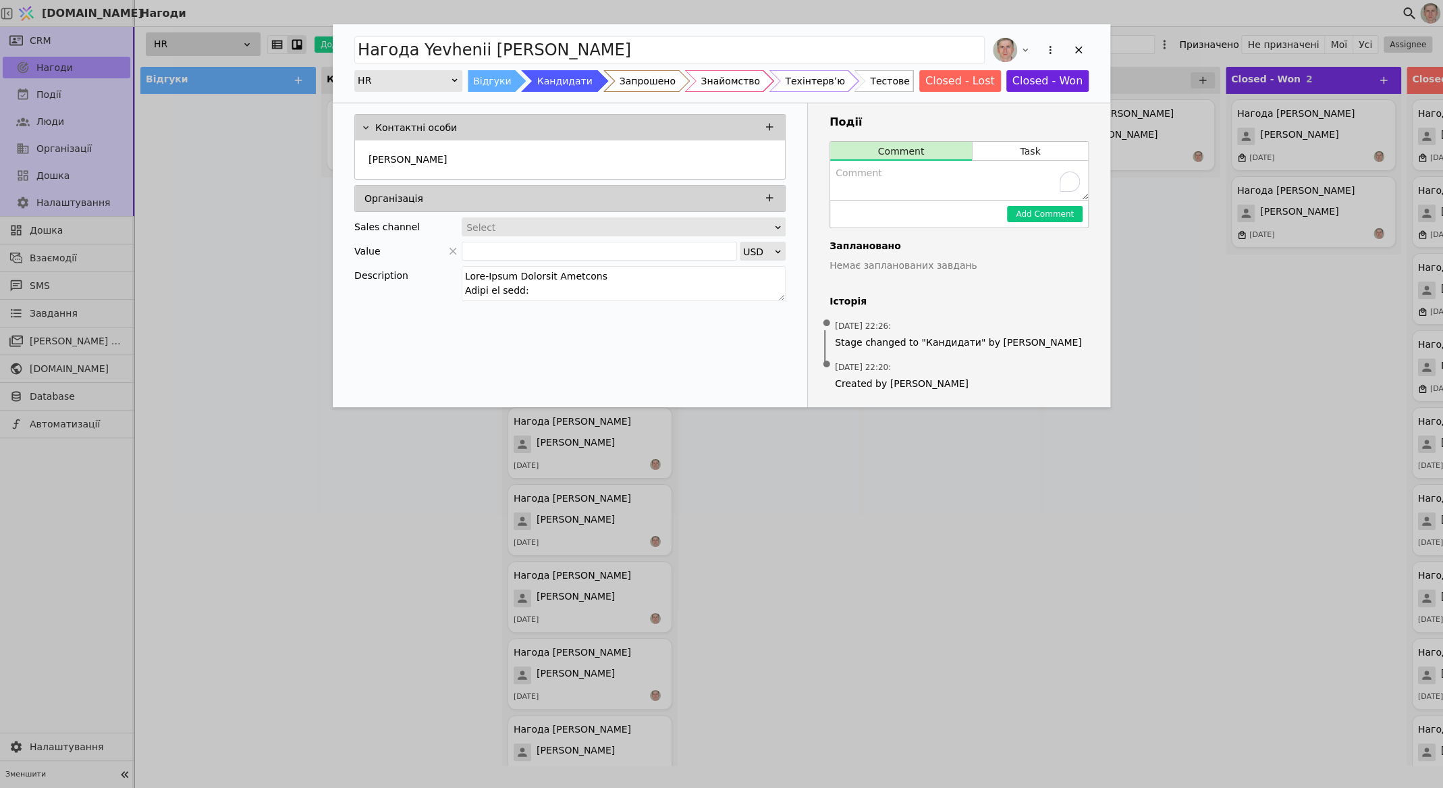
click at [900, 181] on textarea "To enrich screen reader interactions, please activate Accessibility in Grammarl…" at bounding box center [959, 180] width 258 height 39
paste textarea "👤 Псевдо: "ЕПАМ-Лідер" 📌 Профіль: Дуже сильний Engineering Manager (8+ р) з EPA…"
type textarea "👤 Псевдо: "ЕПАМ-Лідер" 📌 Профіль: Дуже сильний Engineering Manager (8+ р) з EPA…"
click at [1025, 211] on button "Add Comment" at bounding box center [1045, 214] width 76 height 16
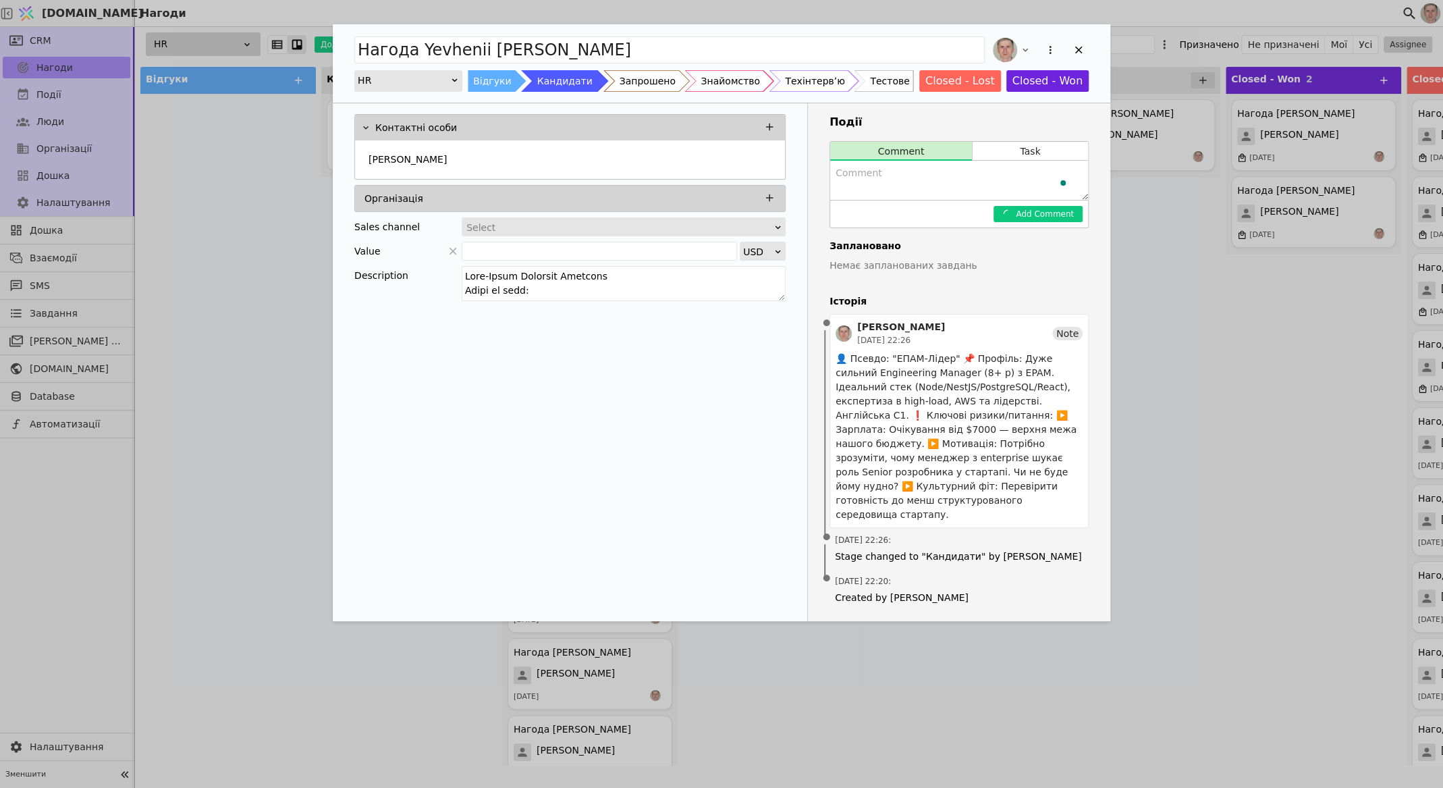
scroll to position [0, 0]
drag, startPoint x: 648, startPoint y: 78, endPoint x: 765, endPoint y: 97, distance: 118.3
click at [648, 78] on div "Запрошено" at bounding box center [648, 81] width 56 height 22
click at [1084, 49] on icon "Add Opportunity" at bounding box center [1078, 50] width 12 height 12
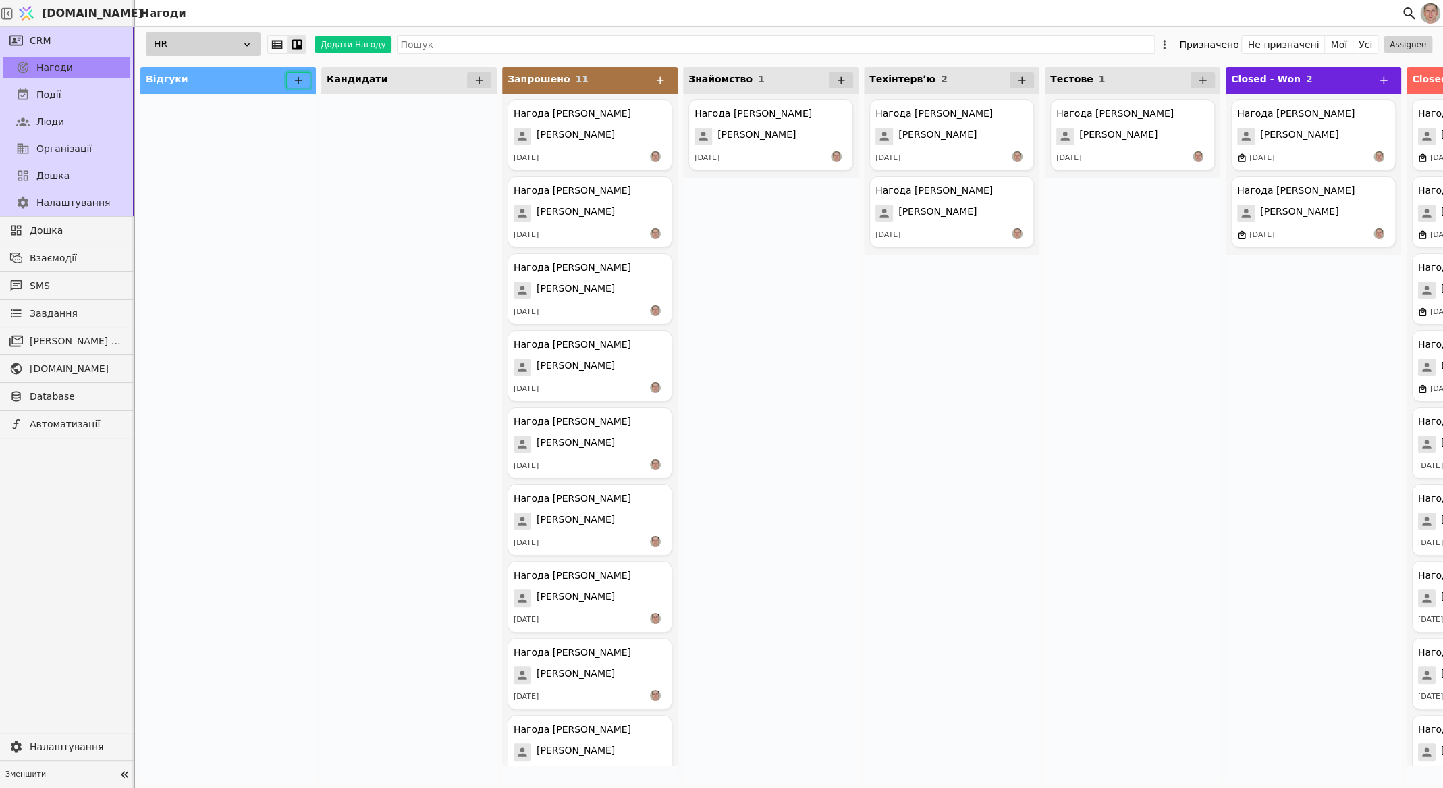
click at [297, 75] on icon at bounding box center [298, 80] width 12 height 12
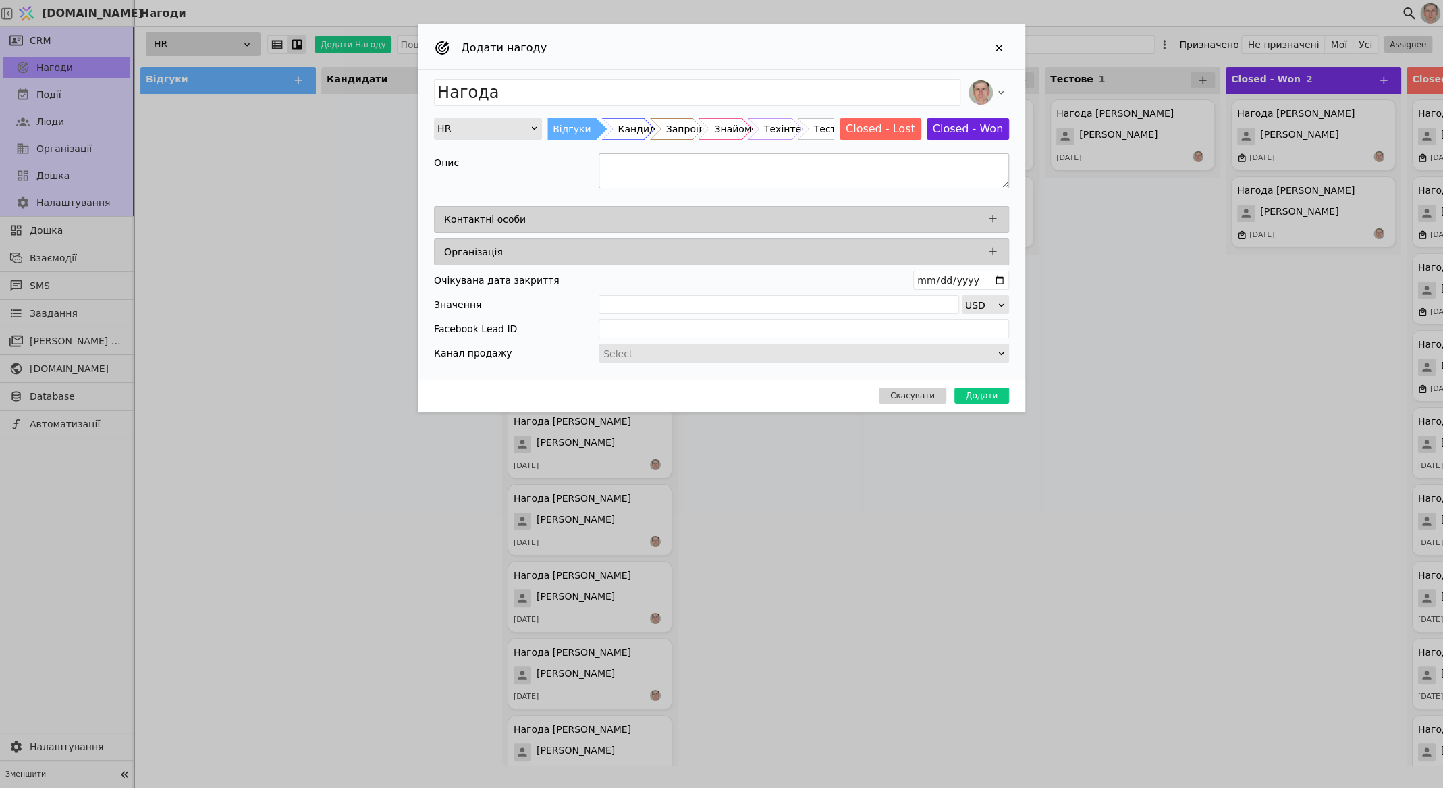
click at [699, 169] on textarea "Add Opportunity" at bounding box center [804, 170] width 410 height 35
paste textarea "Lorem Ipsumdol Sitametc Adipisci Elits do eius: $621 Temporin utl $9201 Etdolo …"
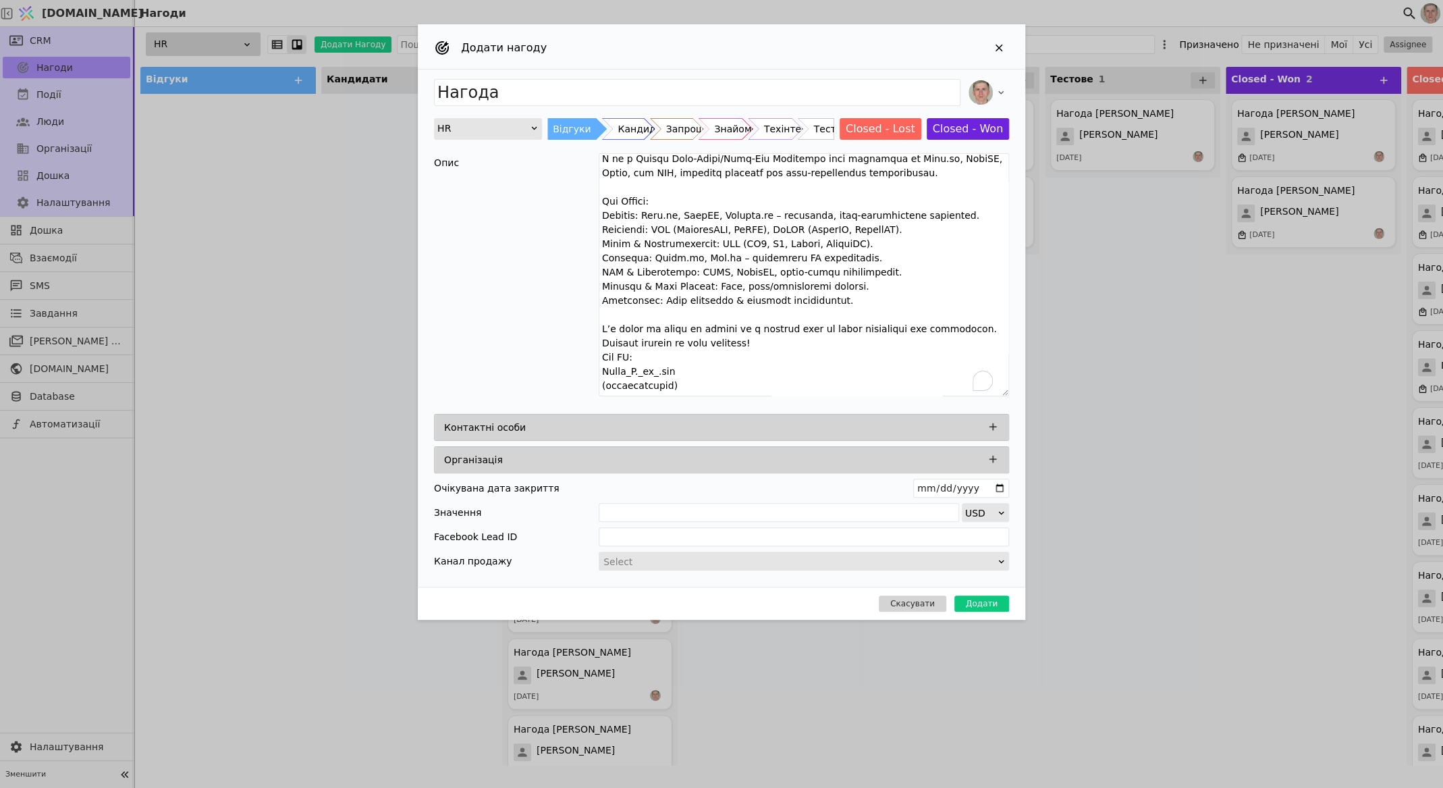
scroll to position [490, 0]
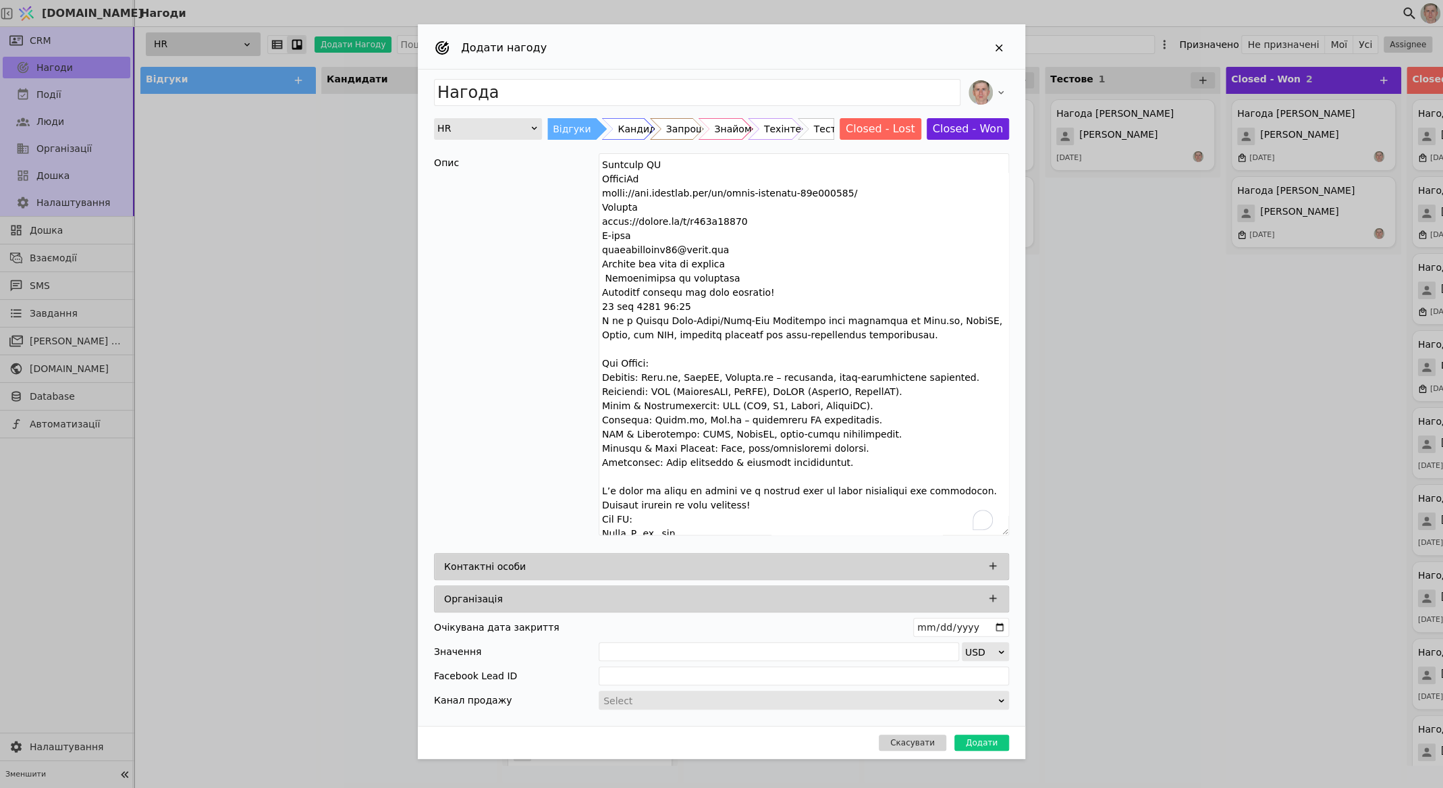
drag, startPoint x: 1004, startPoint y: 181, endPoint x: 1076, endPoint y: 522, distance: 348.3
click at [1076, 522] on div "Додати нагоду Нагода HR Відгуки Кандидати Запрошено Знайомство Техінтервʼю Тест…" at bounding box center [721, 394] width 1443 height 788
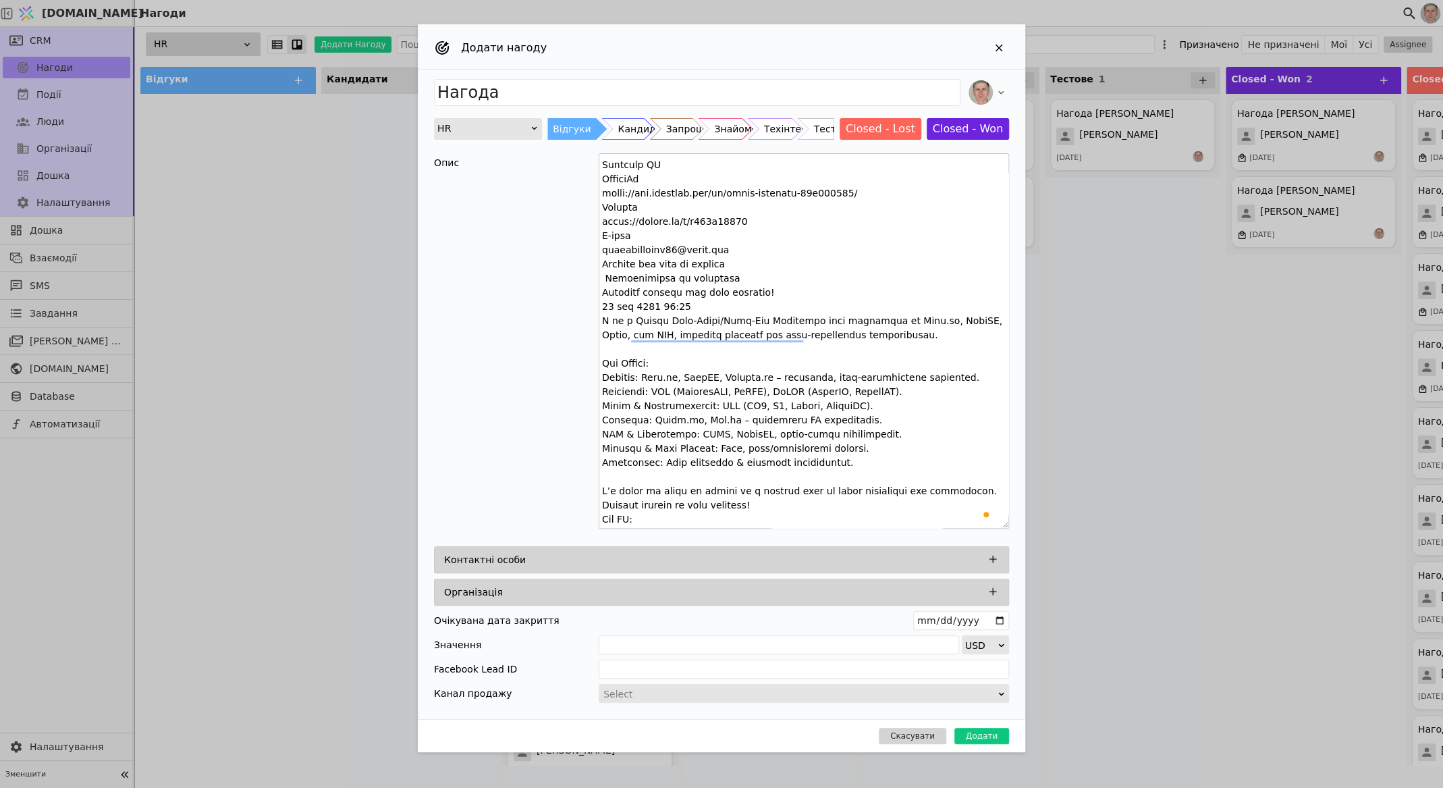
scroll to position [275, 0]
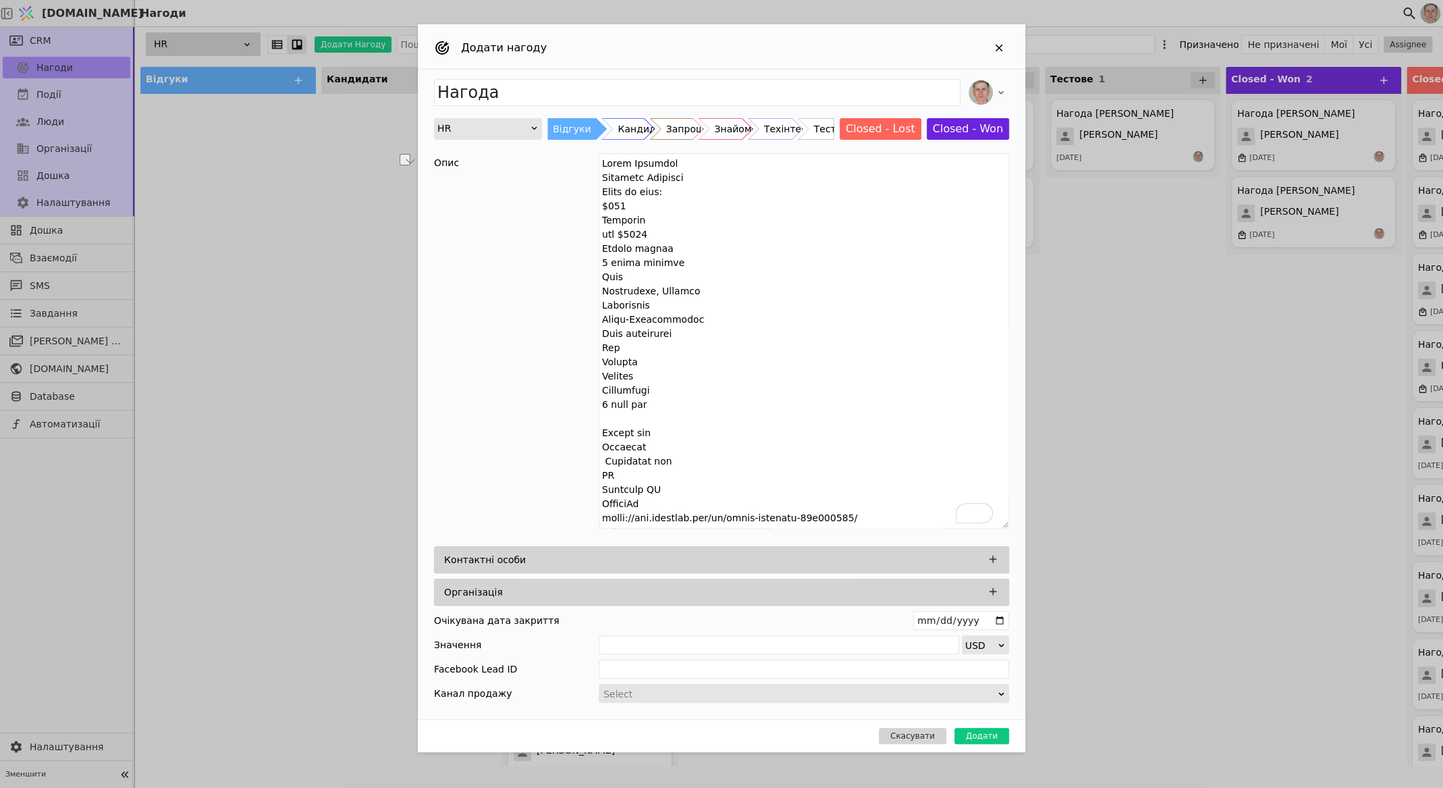
drag, startPoint x: 682, startPoint y: 173, endPoint x: 597, endPoint y: 173, distance: 85.7
click at [597, 173] on div "Опис" at bounding box center [721, 342] width 575 height 379
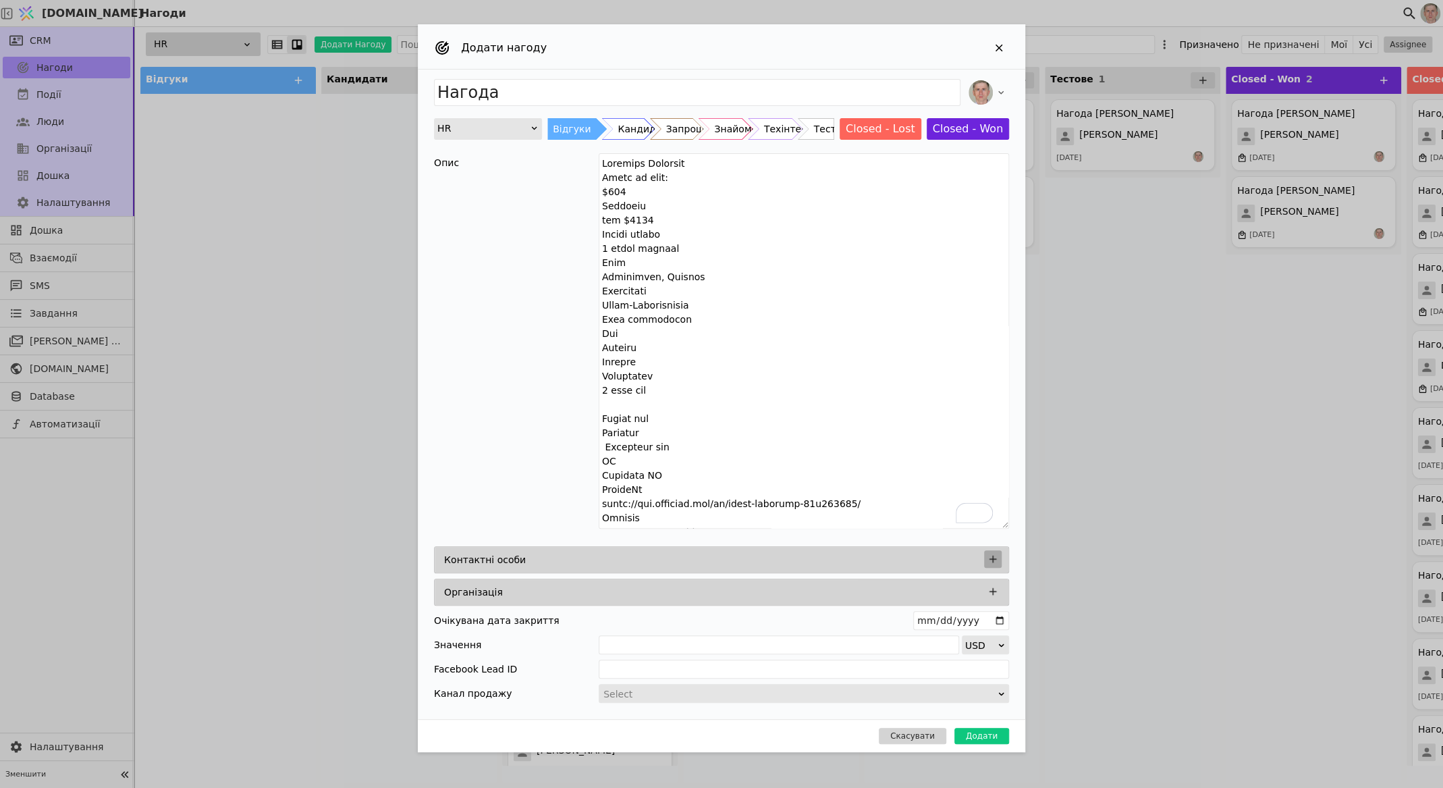
type textarea "Loremips Dolorsit Ametc ad elit: $233 Seddoeiu tem $4583 Incidi utlabo 8 etdol …"
click at [993, 555] on icon "Add Opportunity" at bounding box center [993, 559] width 12 height 12
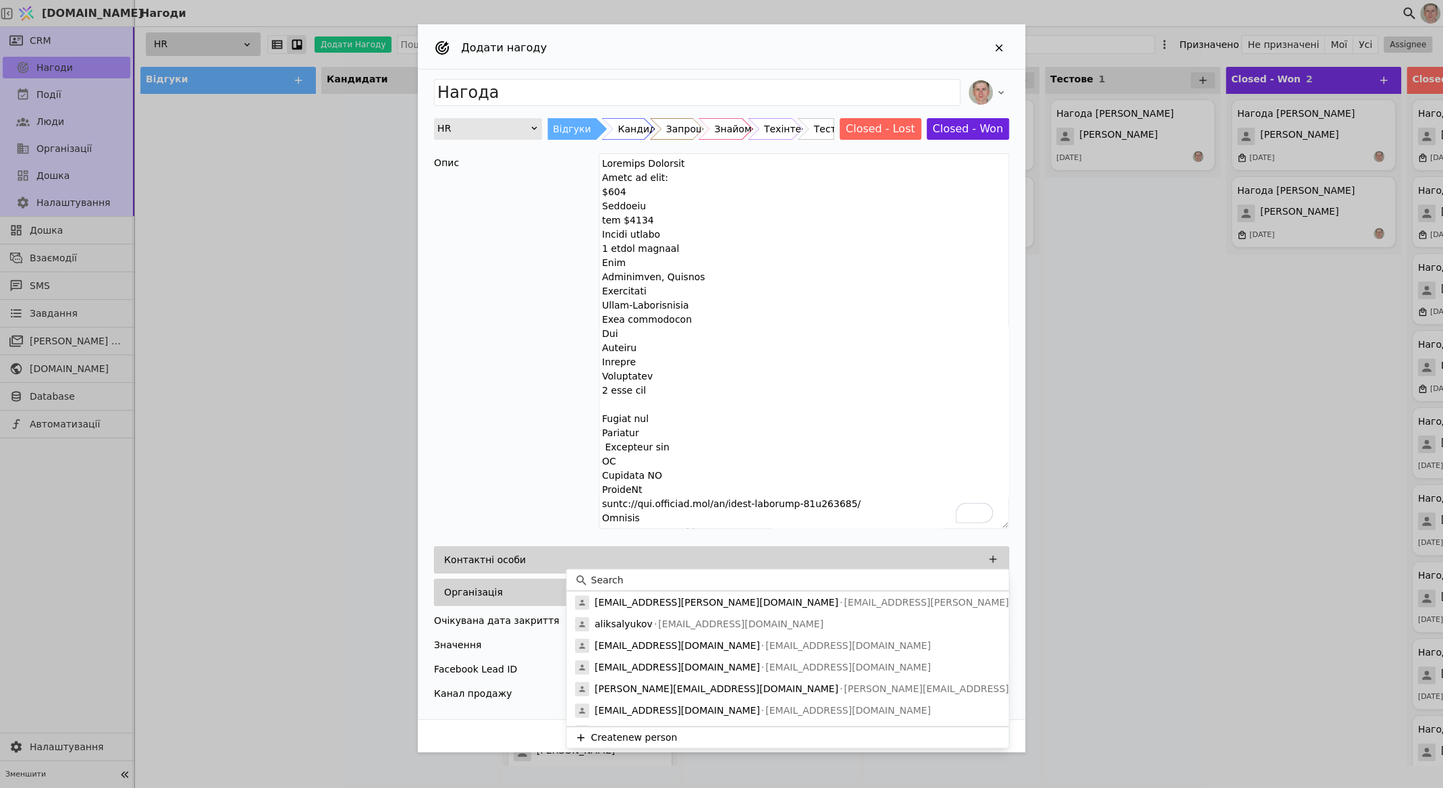
click at [711, 582] on input at bounding box center [796, 579] width 410 height 14
paste input "[PERSON_NAME]"
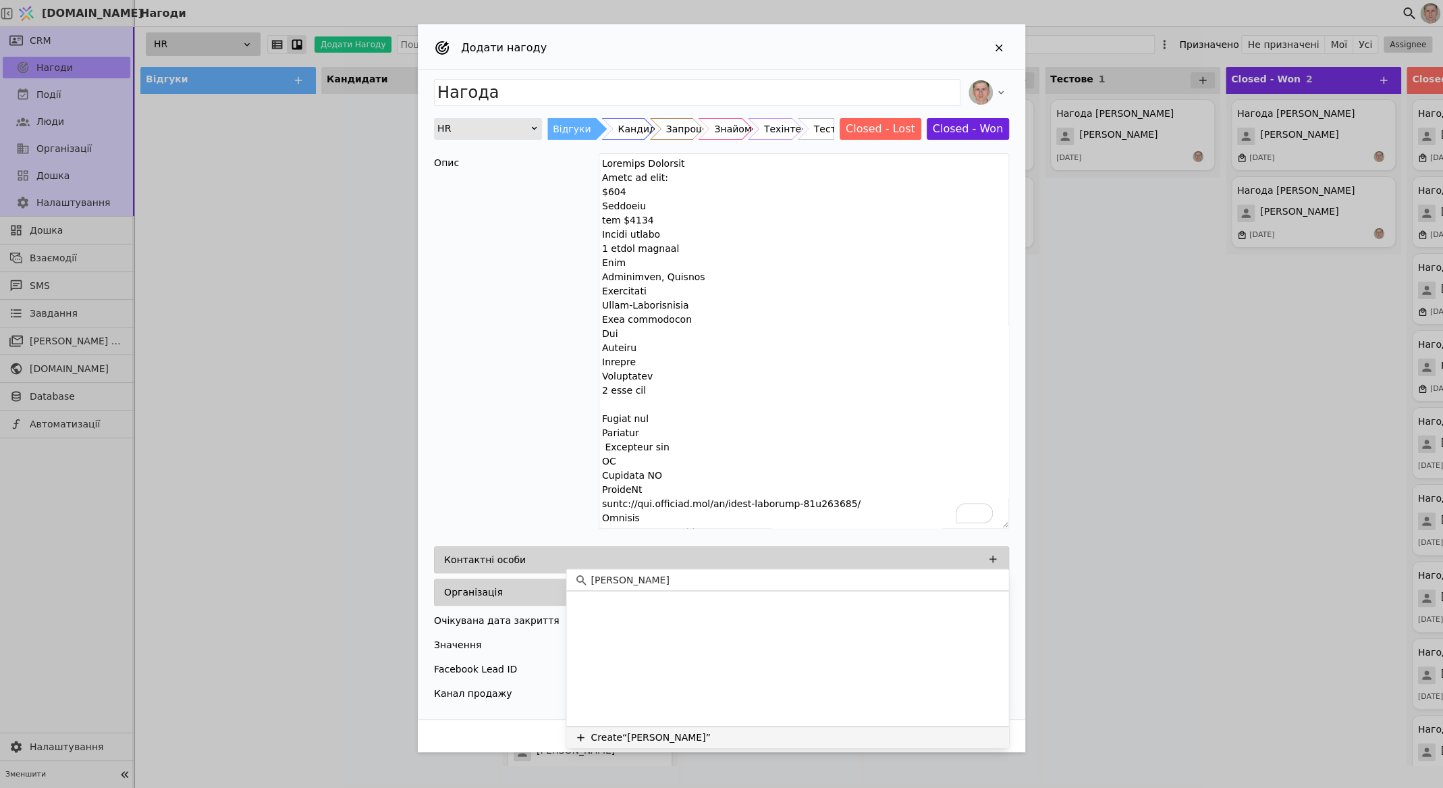
type input "[PERSON_NAME]"
click at [722, 742] on button "Create “[PERSON_NAME]”" at bounding box center [787, 737] width 442 height 22
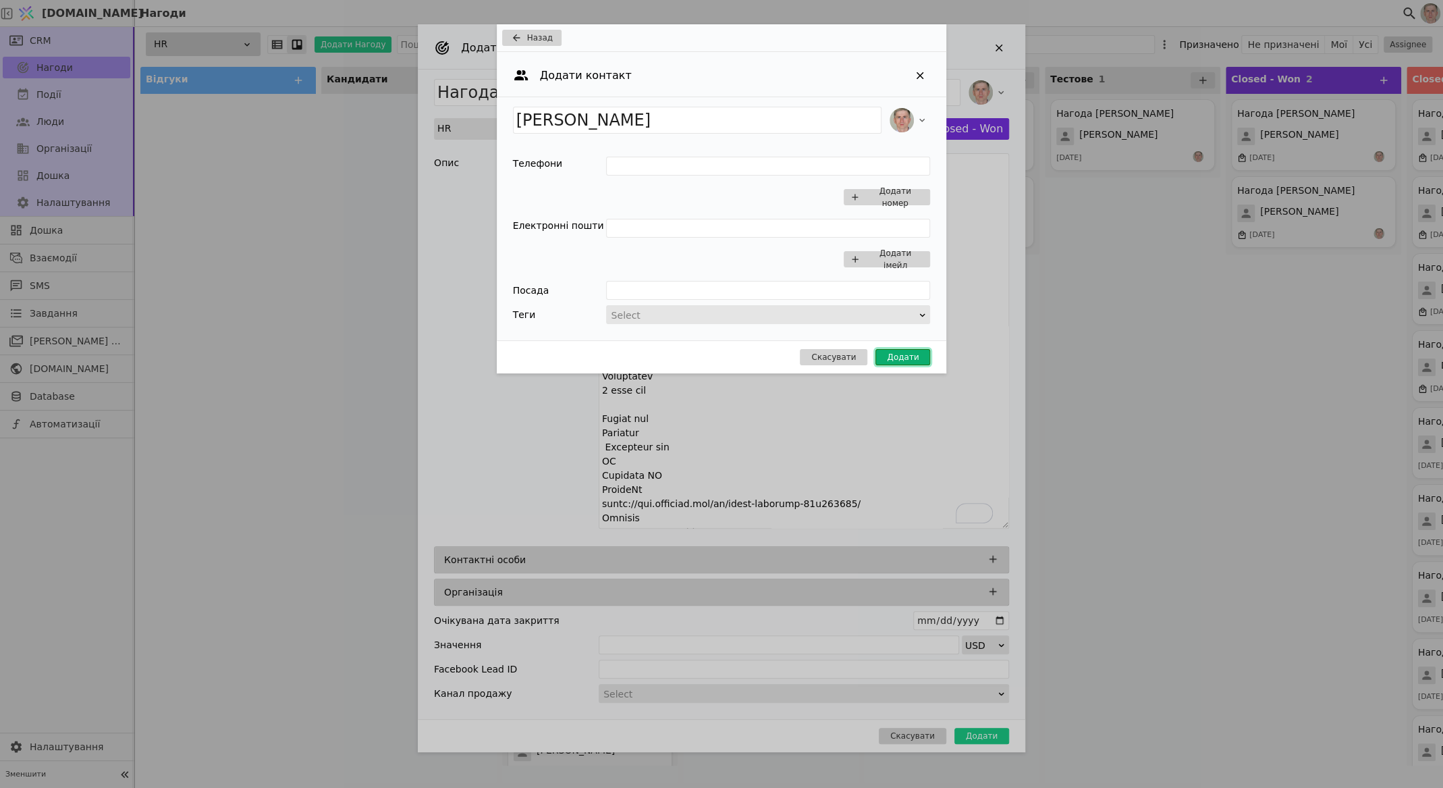
click at [897, 356] on button "Додати" at bounding box center [902, 357] width 55 height 16
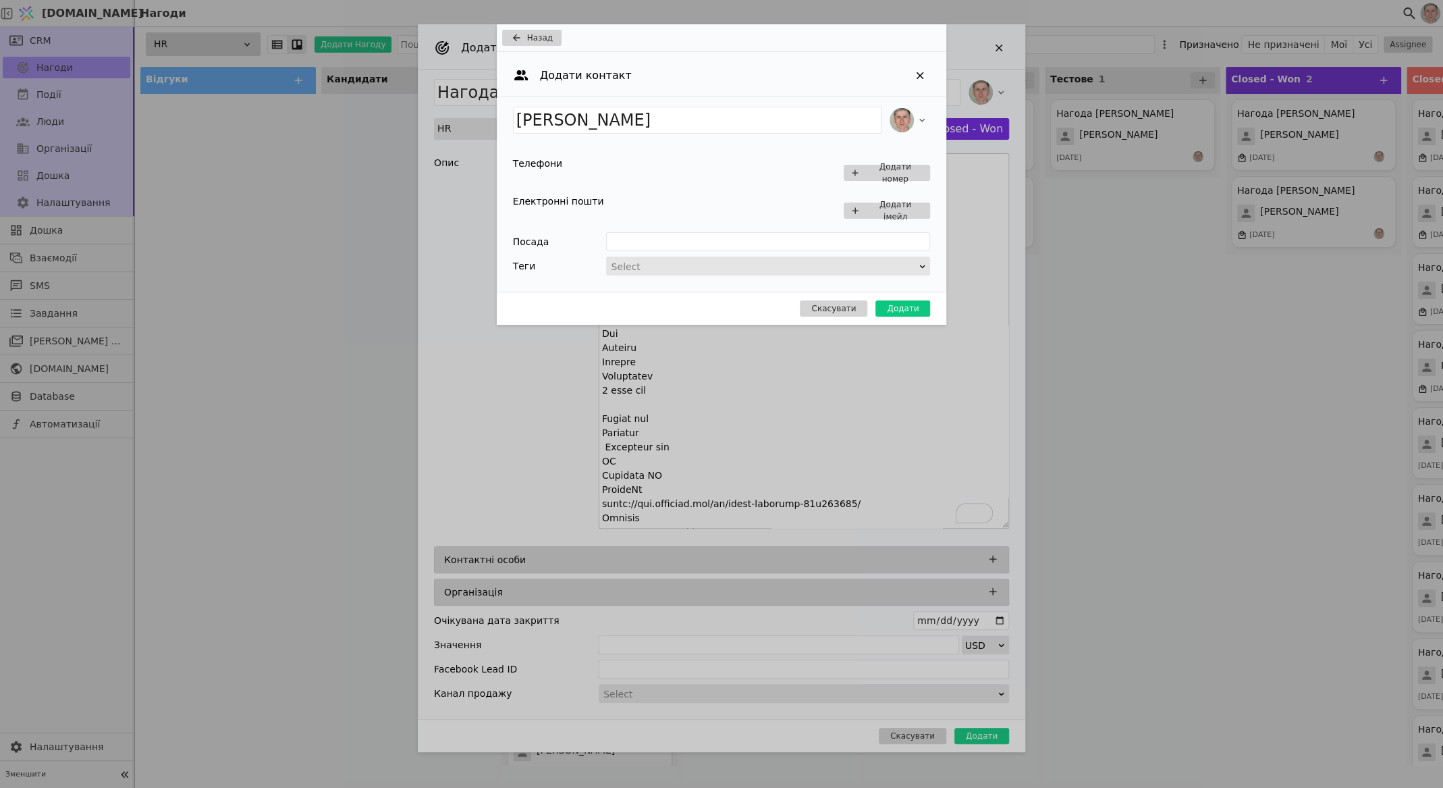
type input "Нагода [PERSON_NAME]"
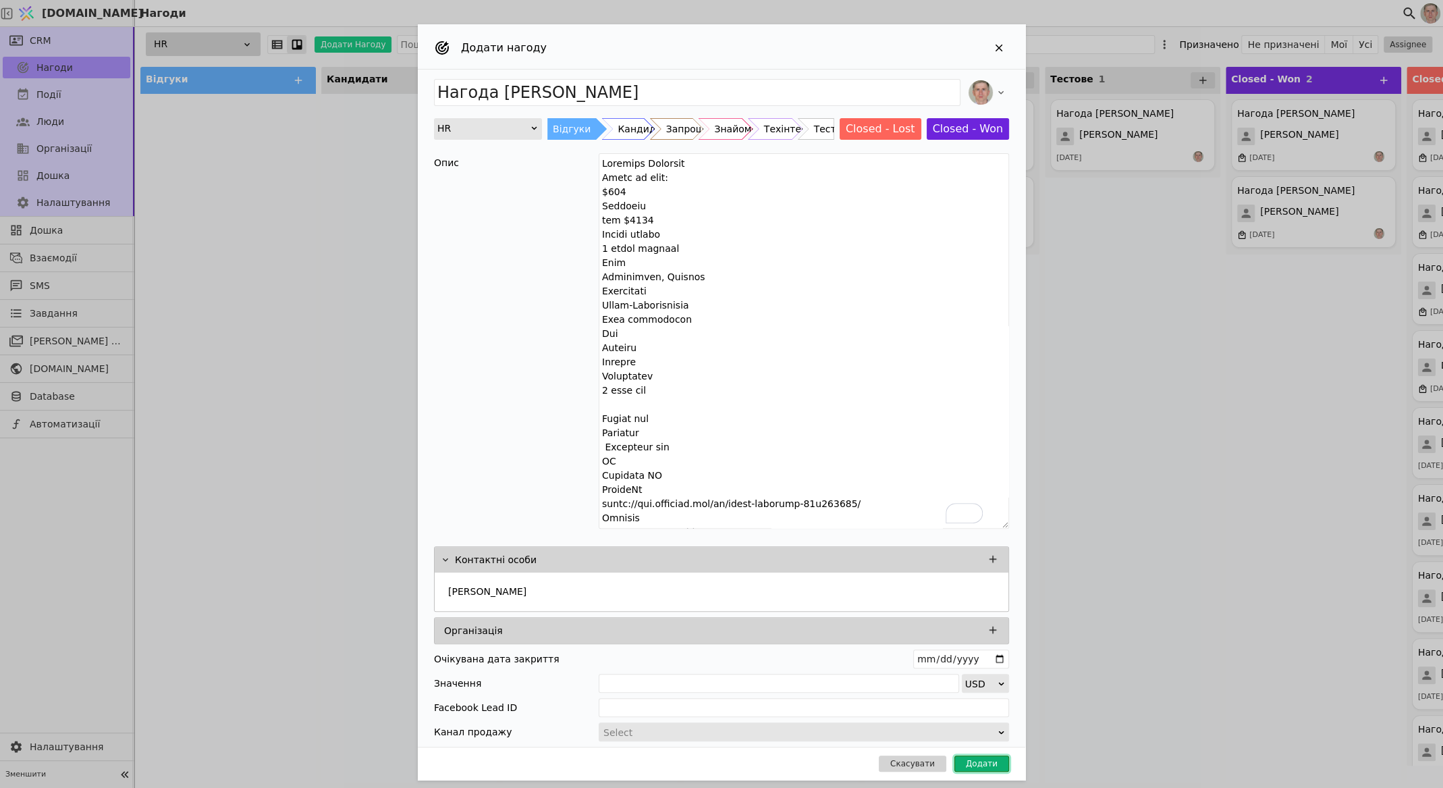
click at [966, 763] on button "Додати" at bounding box center [981, 763] width 55 height 16
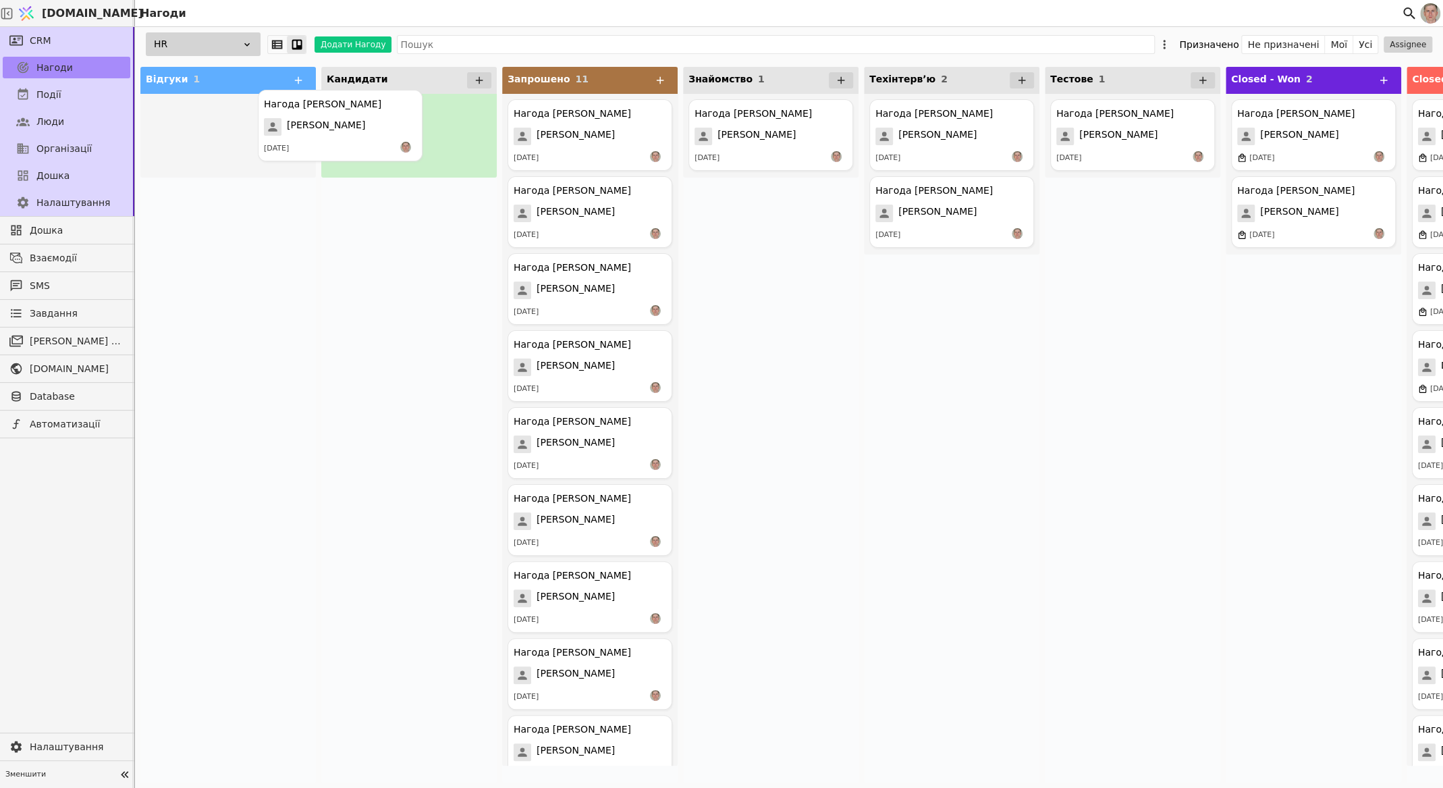
drag, startPoint x: 251, startPoint y: 142, endPoint x: 369, endPoint y: 133, distance: 117.8
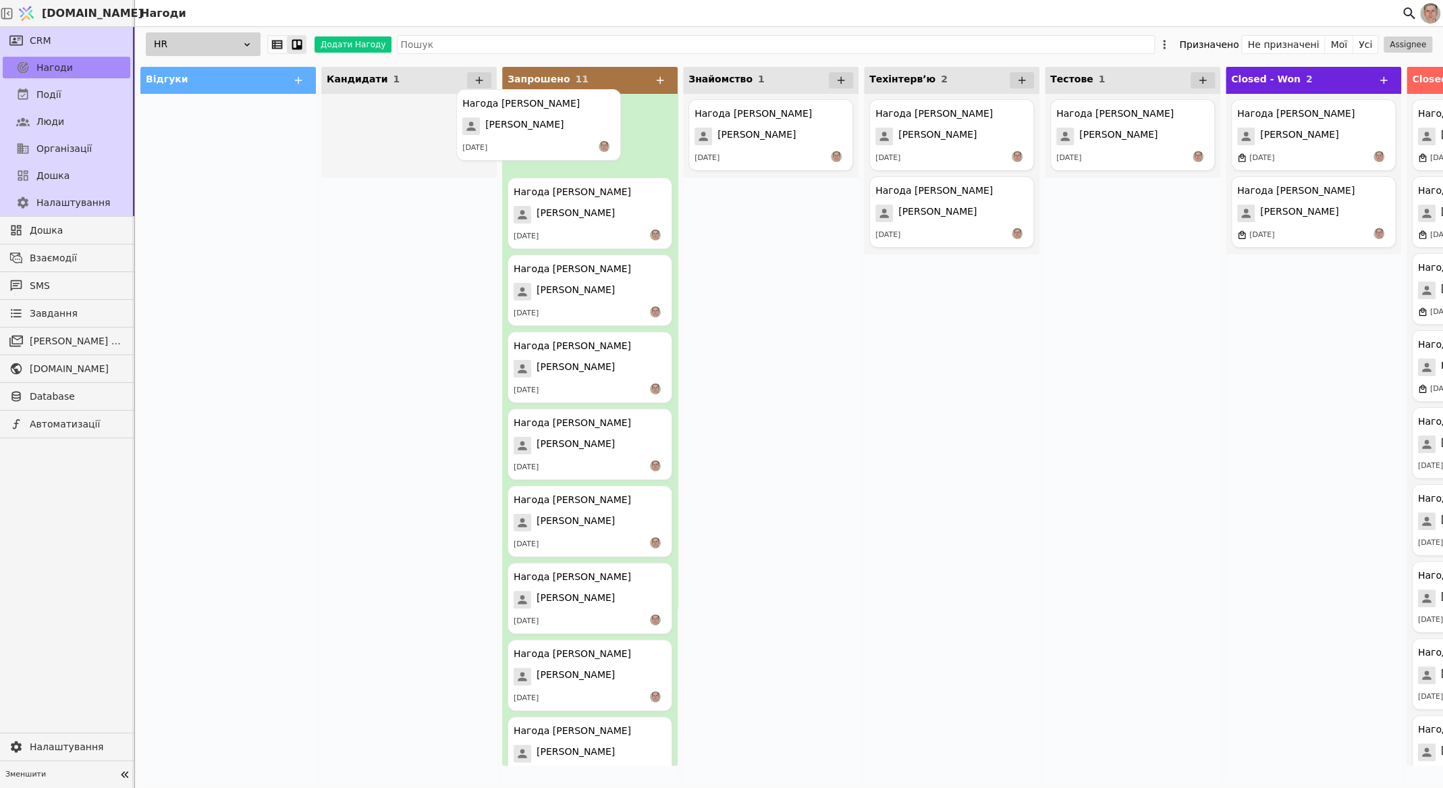
drag, startPoint x: 402, startPoint y: 121, endPoint x: 543, endPoint y: 113, distance: 140.6
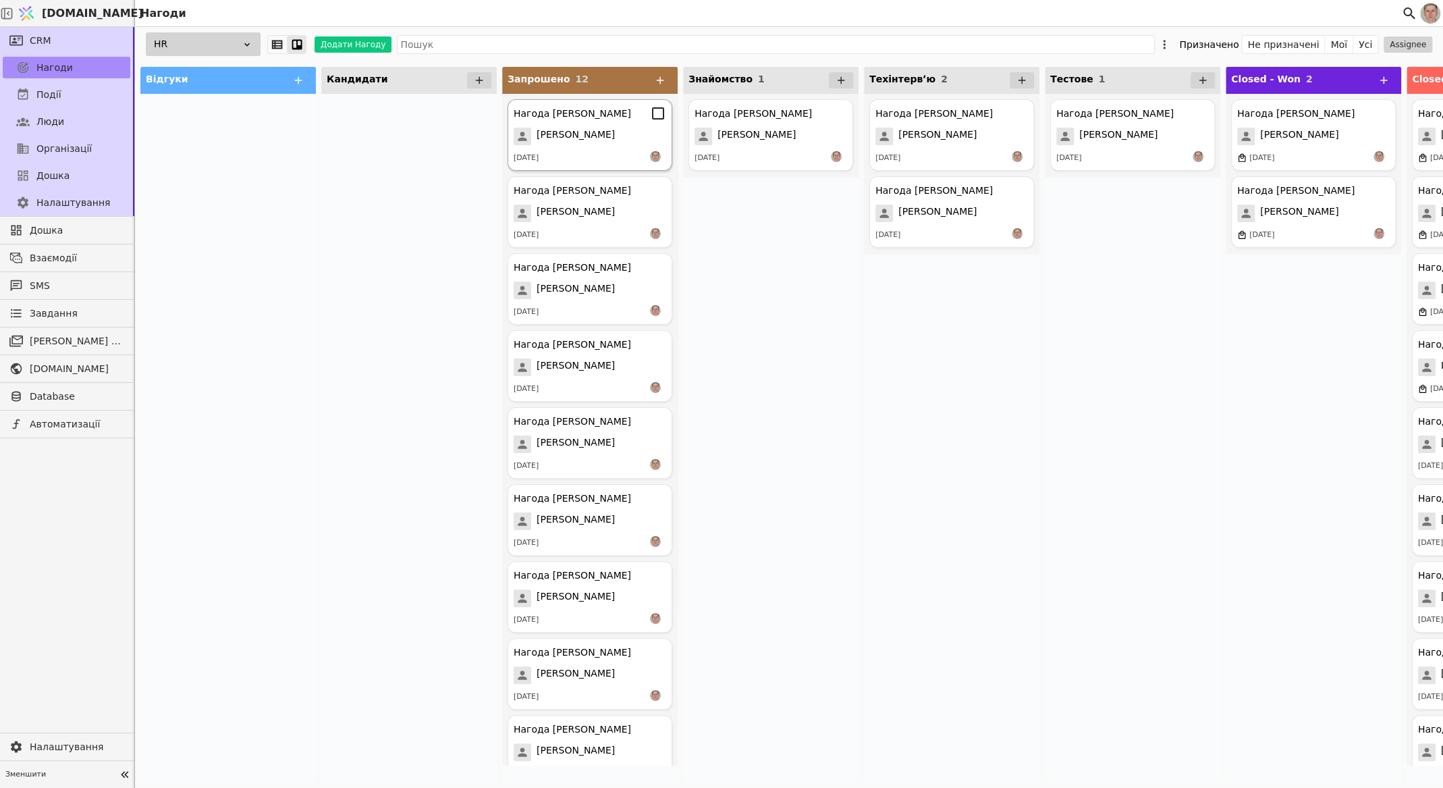
click at [597, 132] on span "[PERSON_NAME]" at bounding box center [576, 137] width 78 height 18
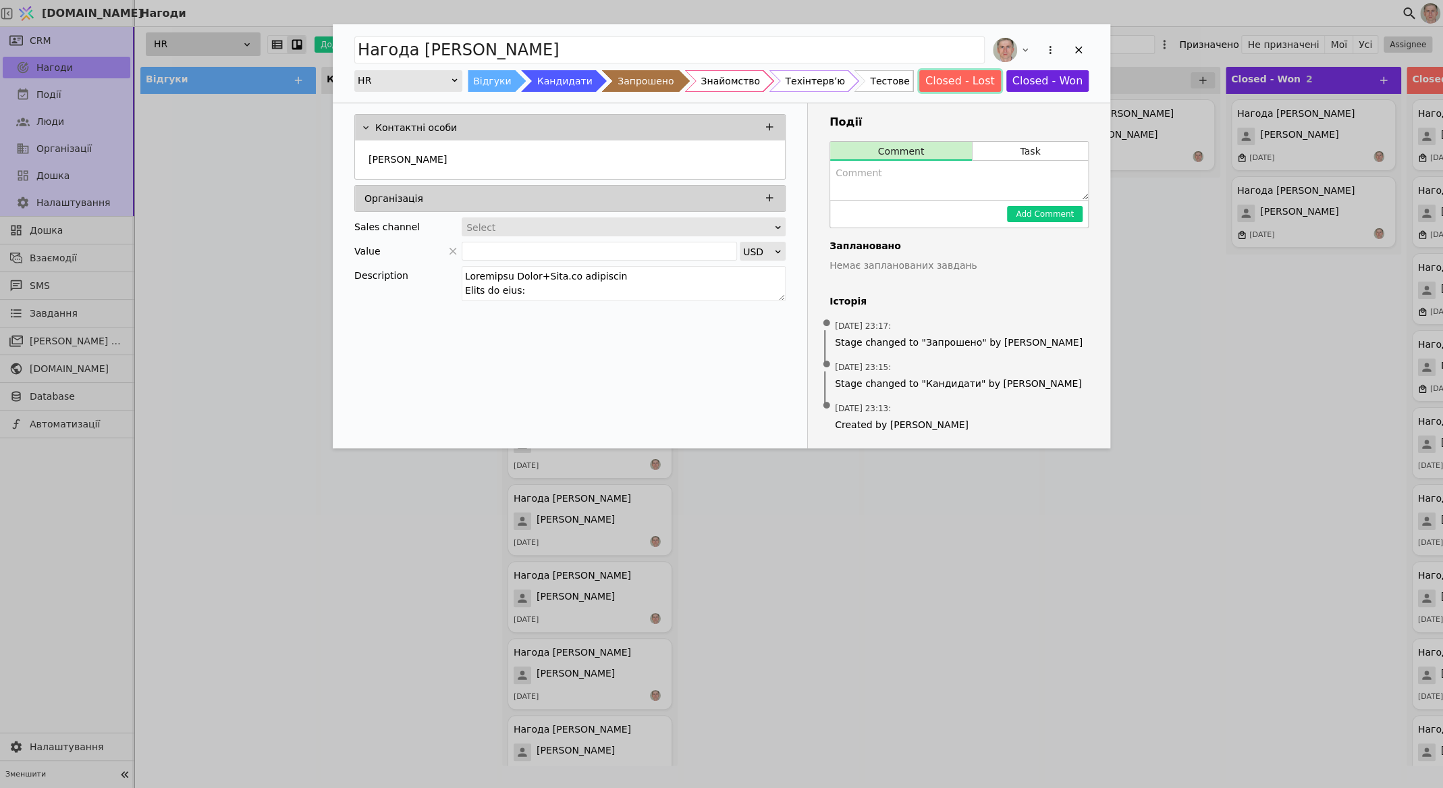
click at [966, 80] on button "Closed - Lost" at bounding box center [960, 81] width 82 height 22
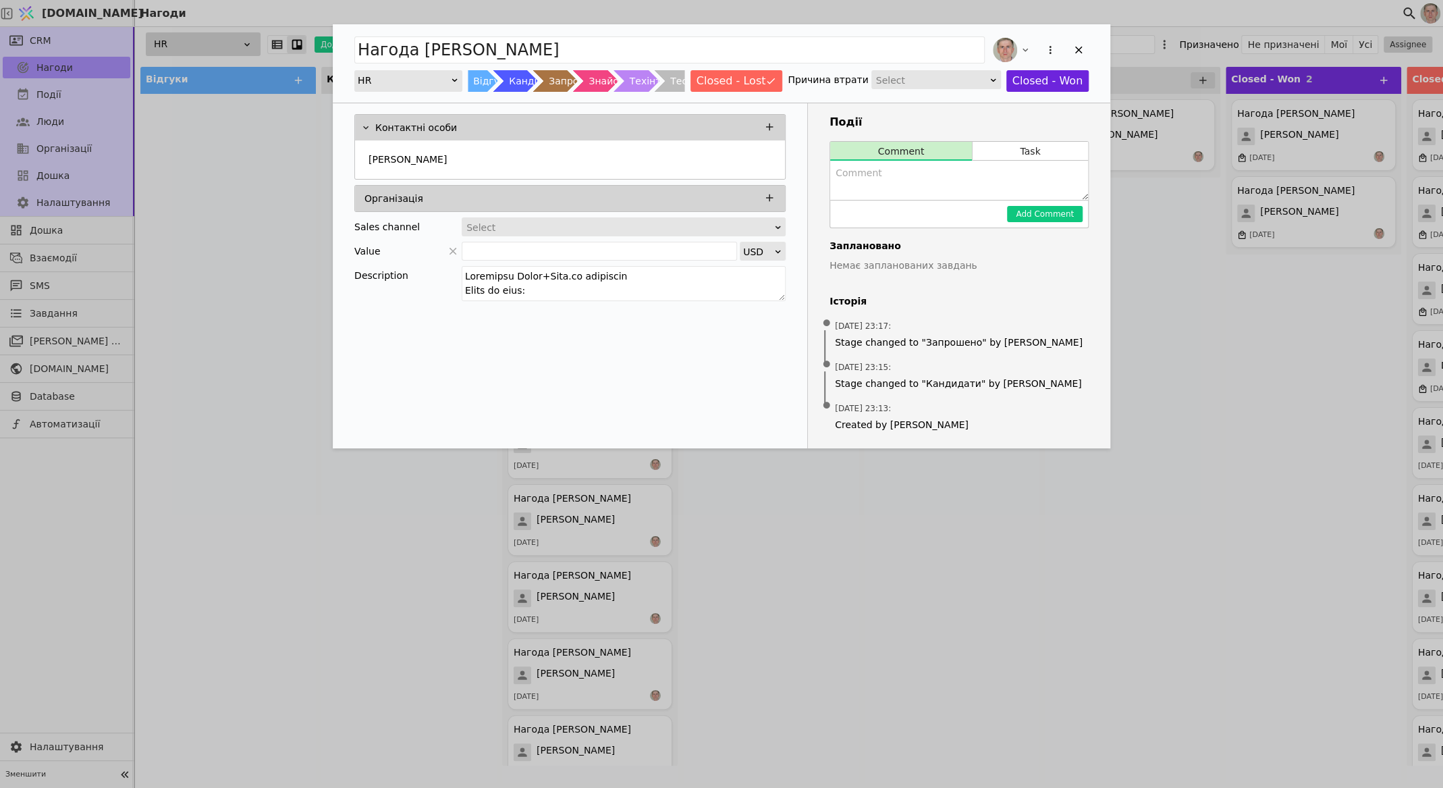
click at [962, 82] on div "Select" at bounding box center [931, 80] width 111 height 19
click at [958, 153] on div "No answer" at bounding box center [937, 159] width 128 height 20
click at [1075, 51] on icon "Add Opportunity" at bounding box center [1078, 50] width 12 height 12
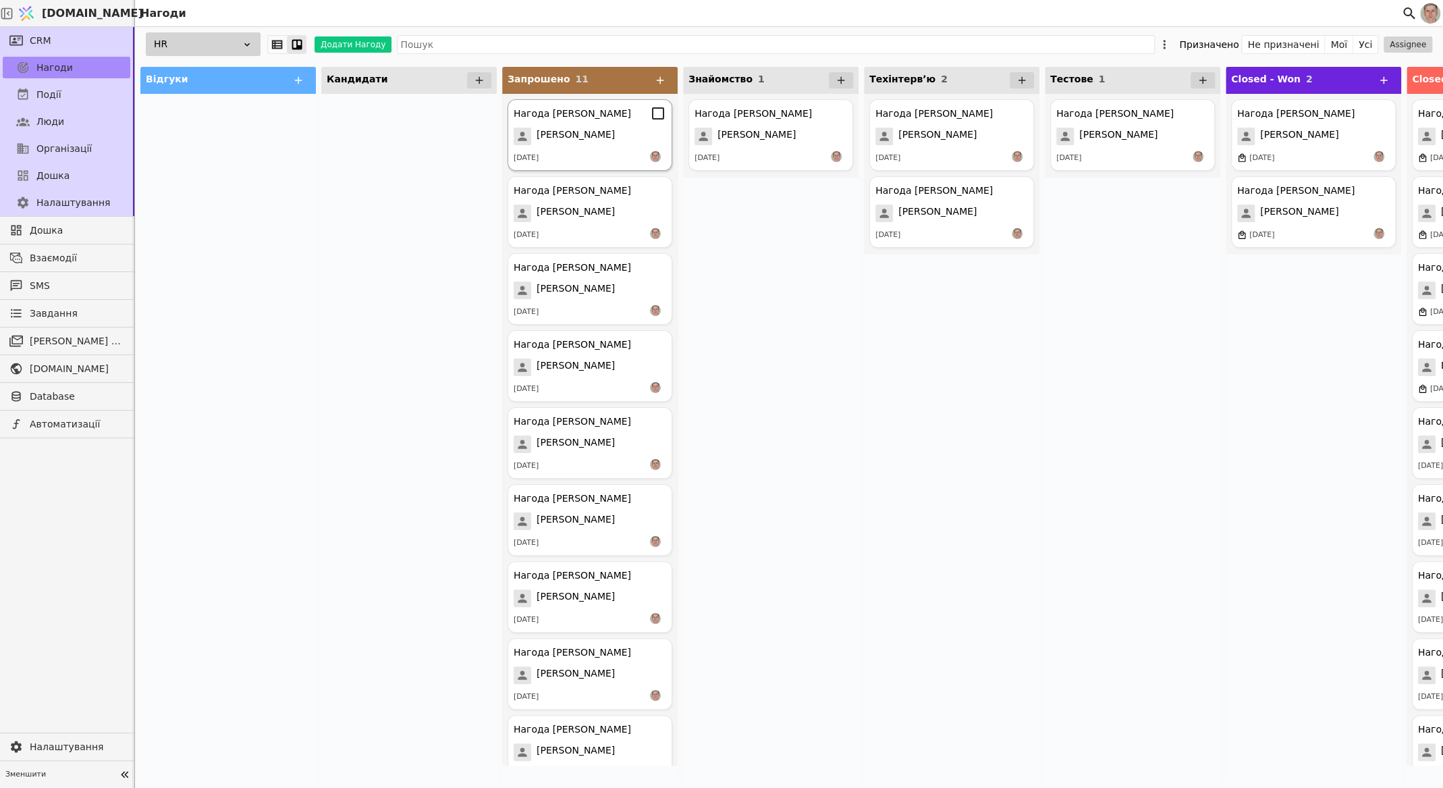
click at [610, 136] on span "[PERSON_NAME]" at bounding box center [576, 137] width 78 height 18
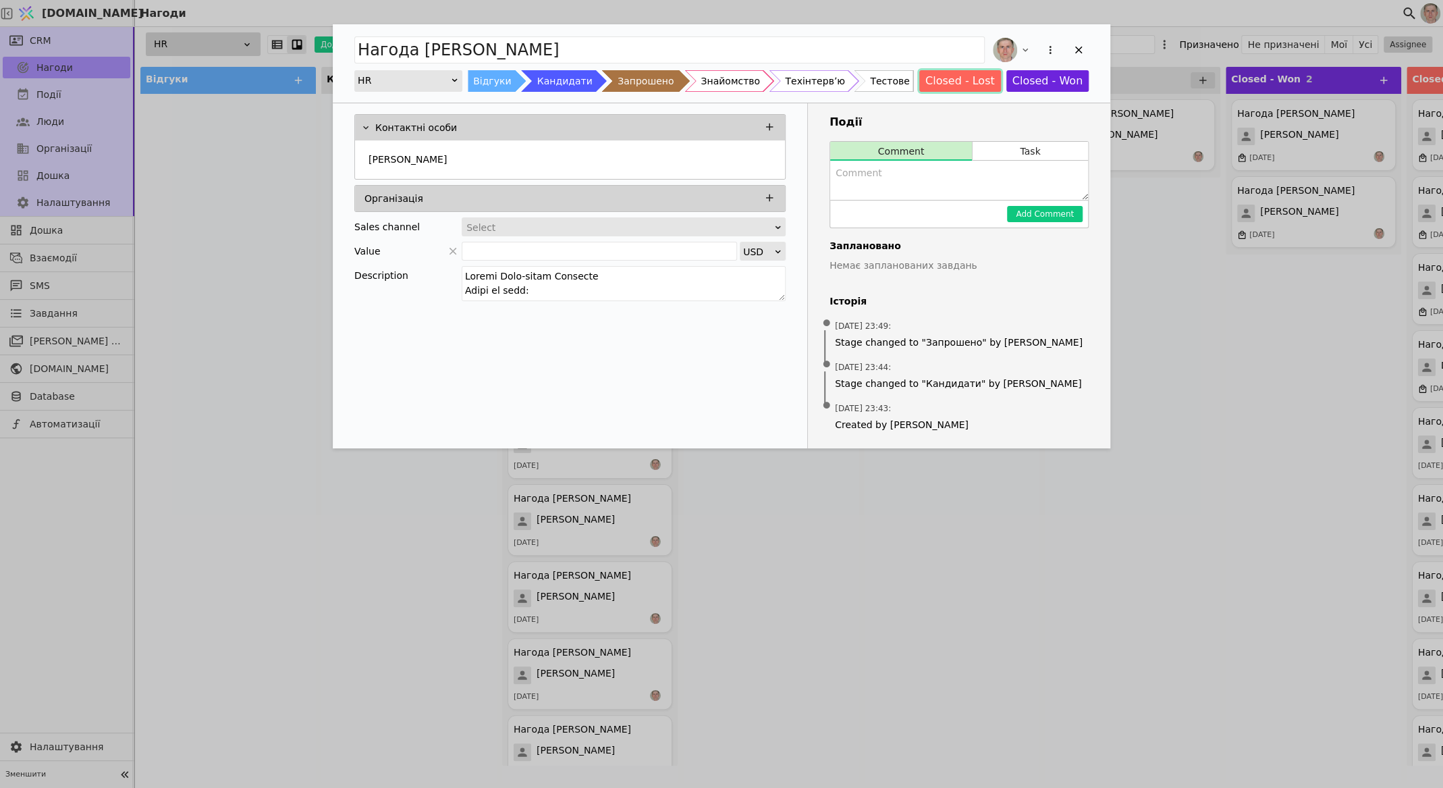
click at [944, 80] on button "Closed - Lost" at bounding box center [960, 81] width 82 height 22
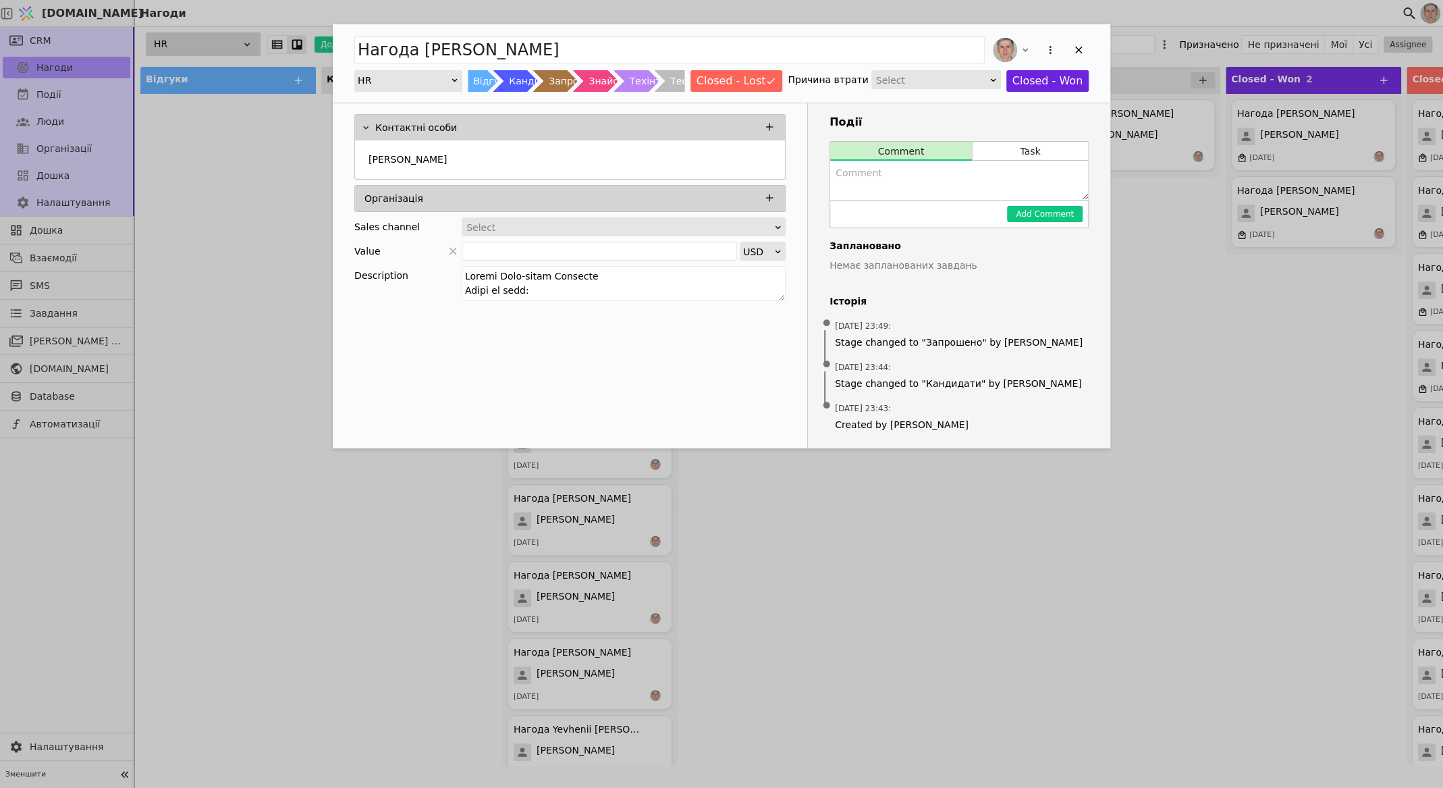
click at [944, 80] on div "Select" at bounding box center [931, 80] width 111 height 19
click at [945, 157] on div "No answer" at bounding box center [937, 159] width 128 height 20
click at [1079, 51] on icon "Add Opportunity" at bounding box center [1078, 50] width 7 height 7
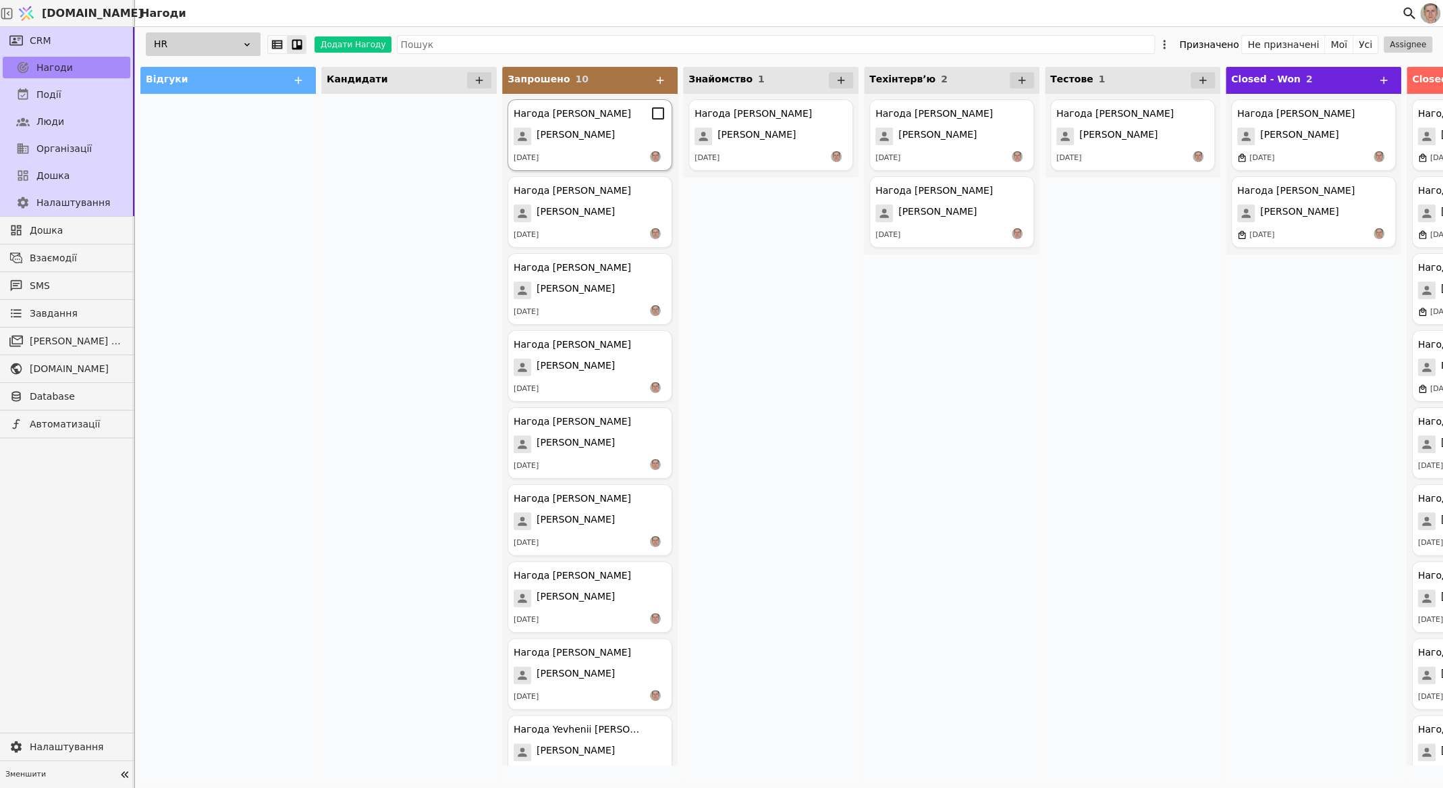
click at [620, 140] on div "[PERSON_NAME]" at bounding box center [590, 137] width 153 height 18
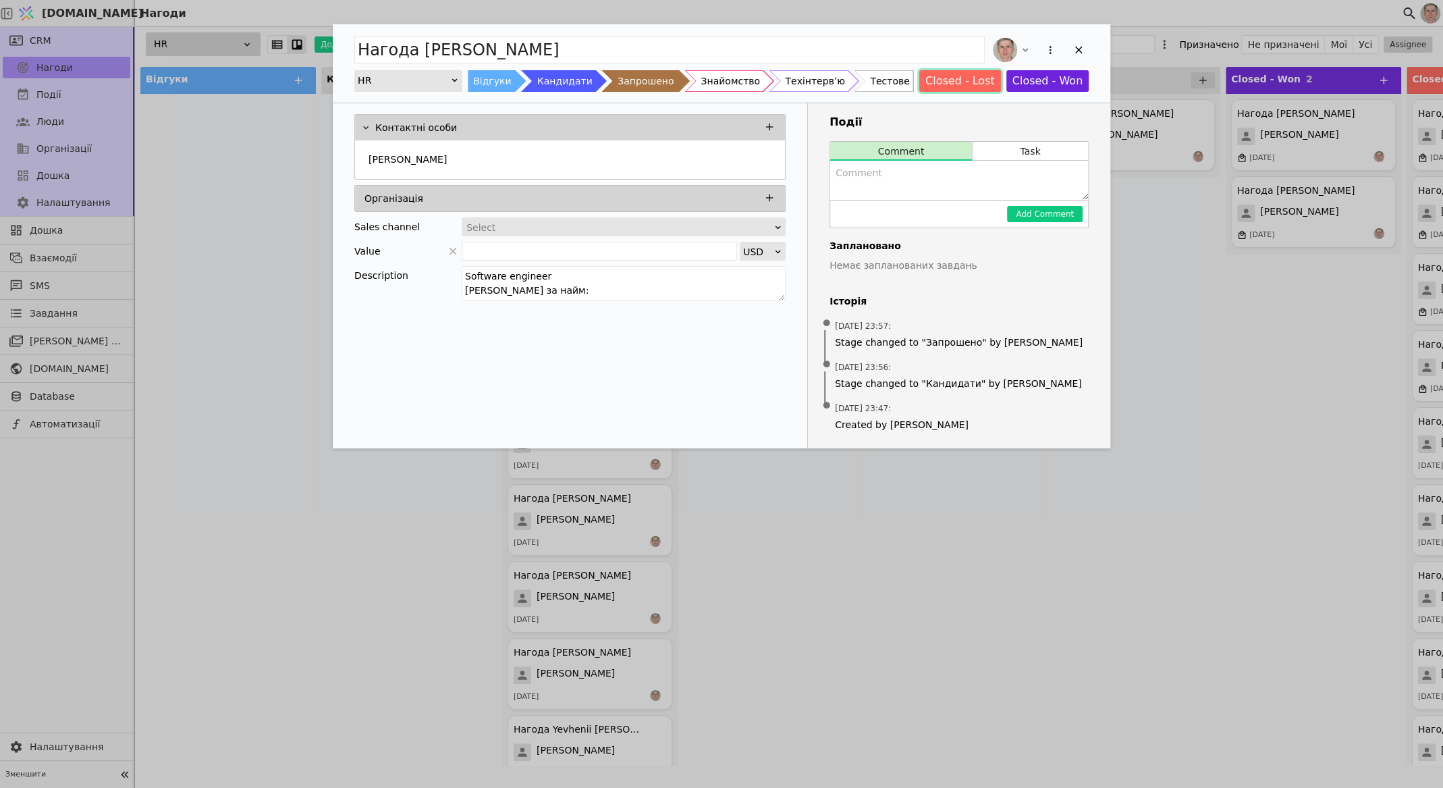
click at [971, 78] on button "Closed - Lost" at bounding box center [960, 81] width 82 height 22
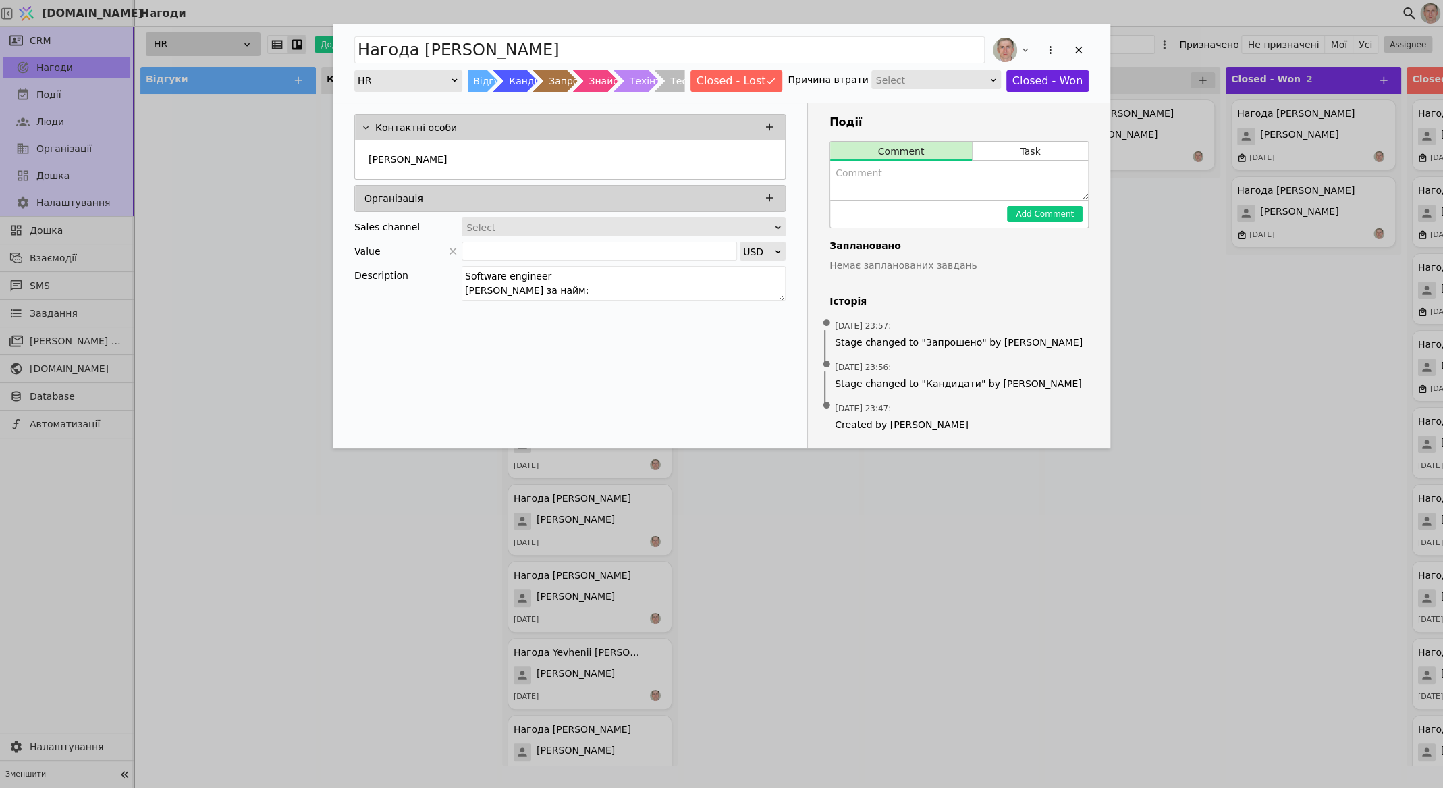
click at [985, 80] on div "Select" at bounding box center [931, 80] width 111 height 19
click at [902, 162] on div "No answer" at bounding box center [937, 159] width 128 height 20
click at [1081, 47] on icon "Add Opportunity" at bounding box center [1078, 50] width 7 height 7
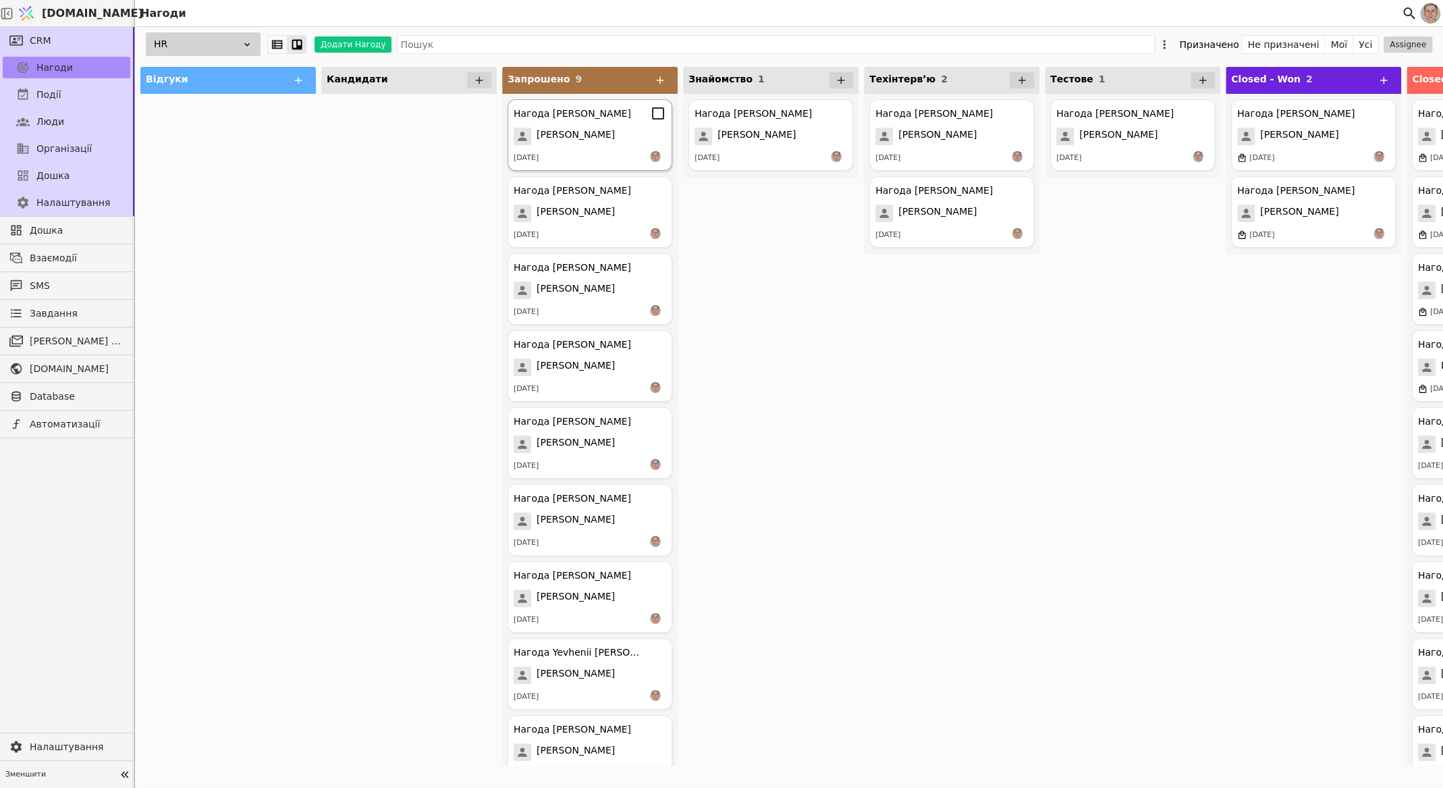
click at [611, 137] on div "[PERSON_NAME]" at bounding box center [590, 137] width 153 height 18
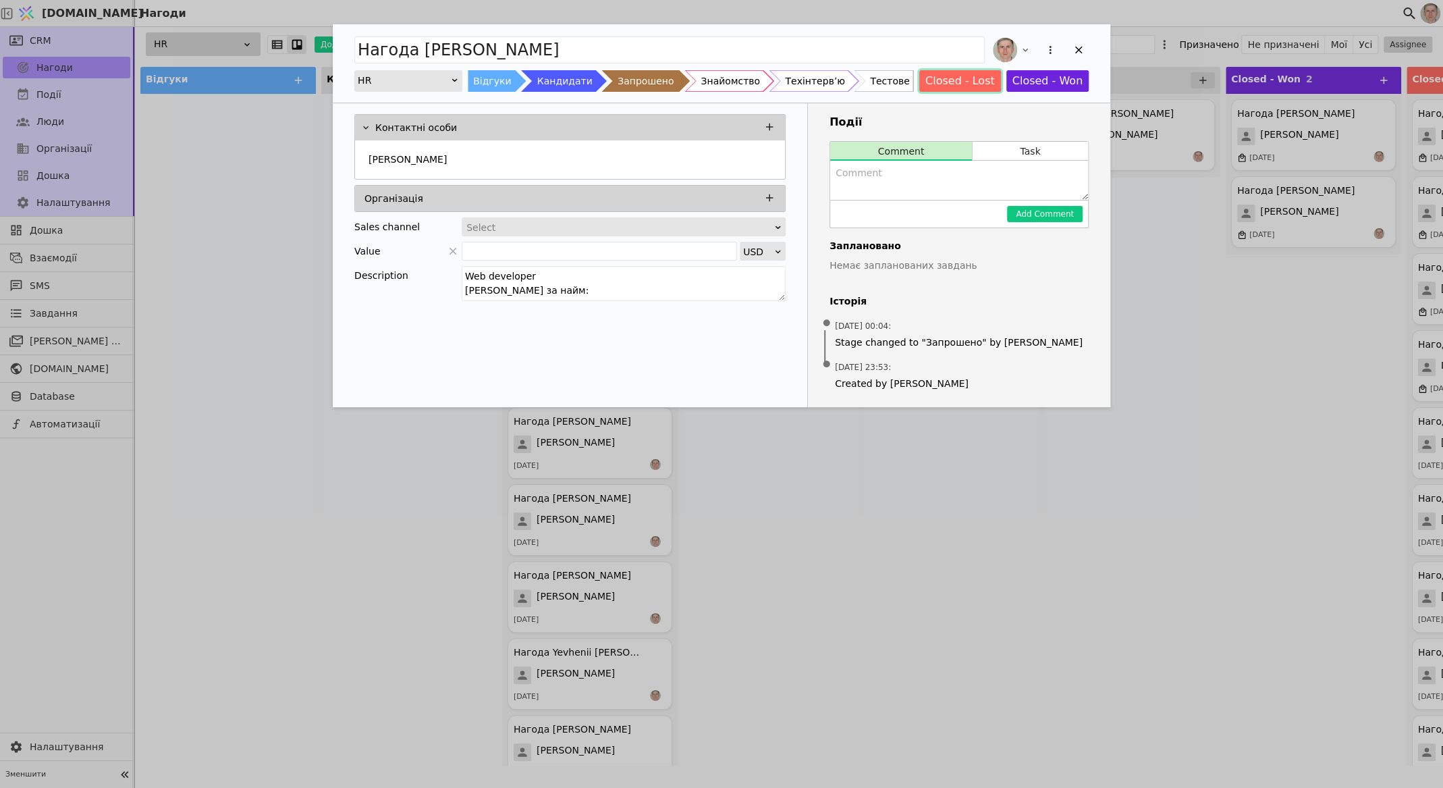
click at [963, 80] on button "Closed - Lost" at bounding box center [960, 81] width 82 height 22
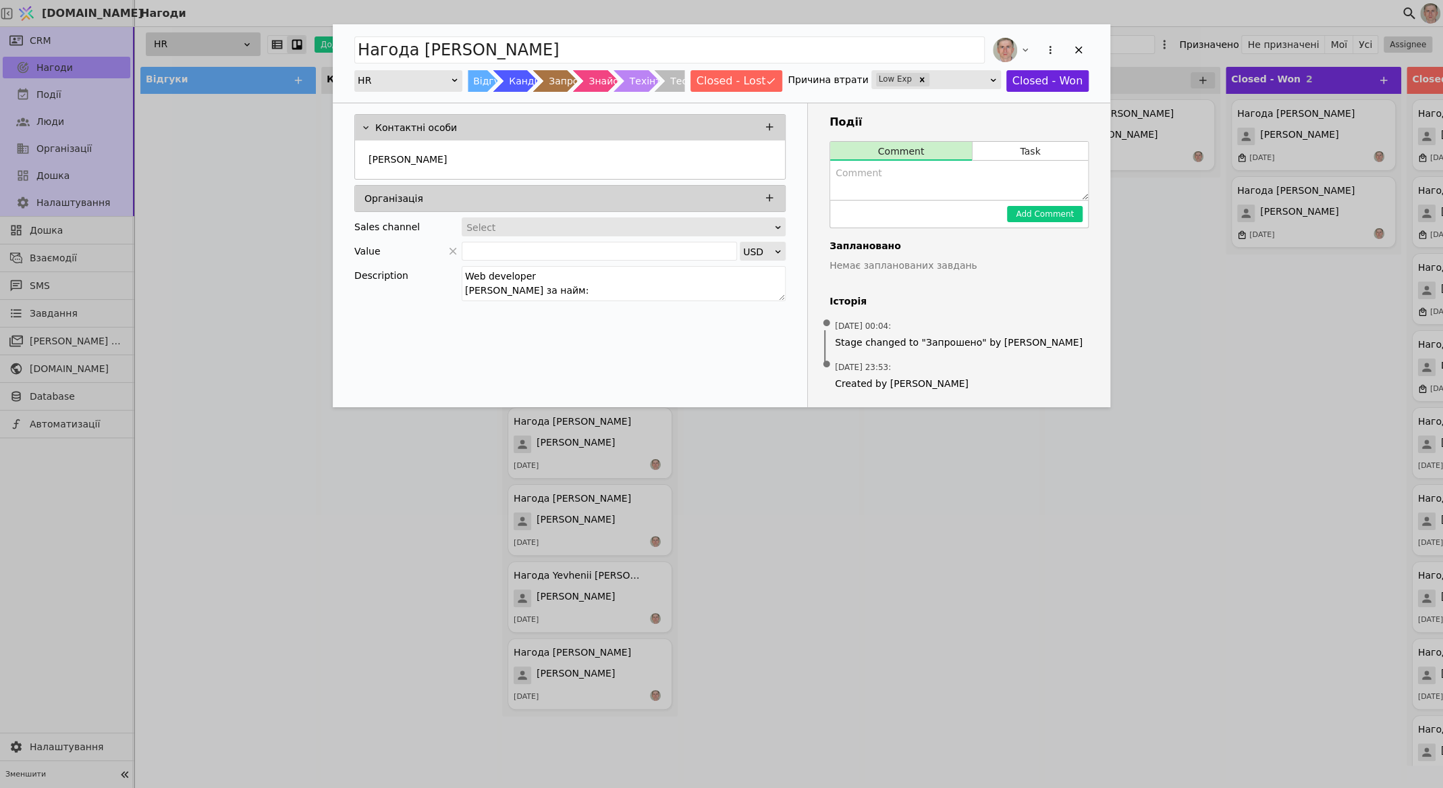
click at [946, 82] on div "Low Exp" at bounding box center [932, 80] width 114 height 18
click at [935, 156] on div "No answer" at bounding box center [937, 159] width 128 height 20
click at [1079, 54] on icon "Add Opportunity" at bounding box center [1078, 50] width 12 height 12
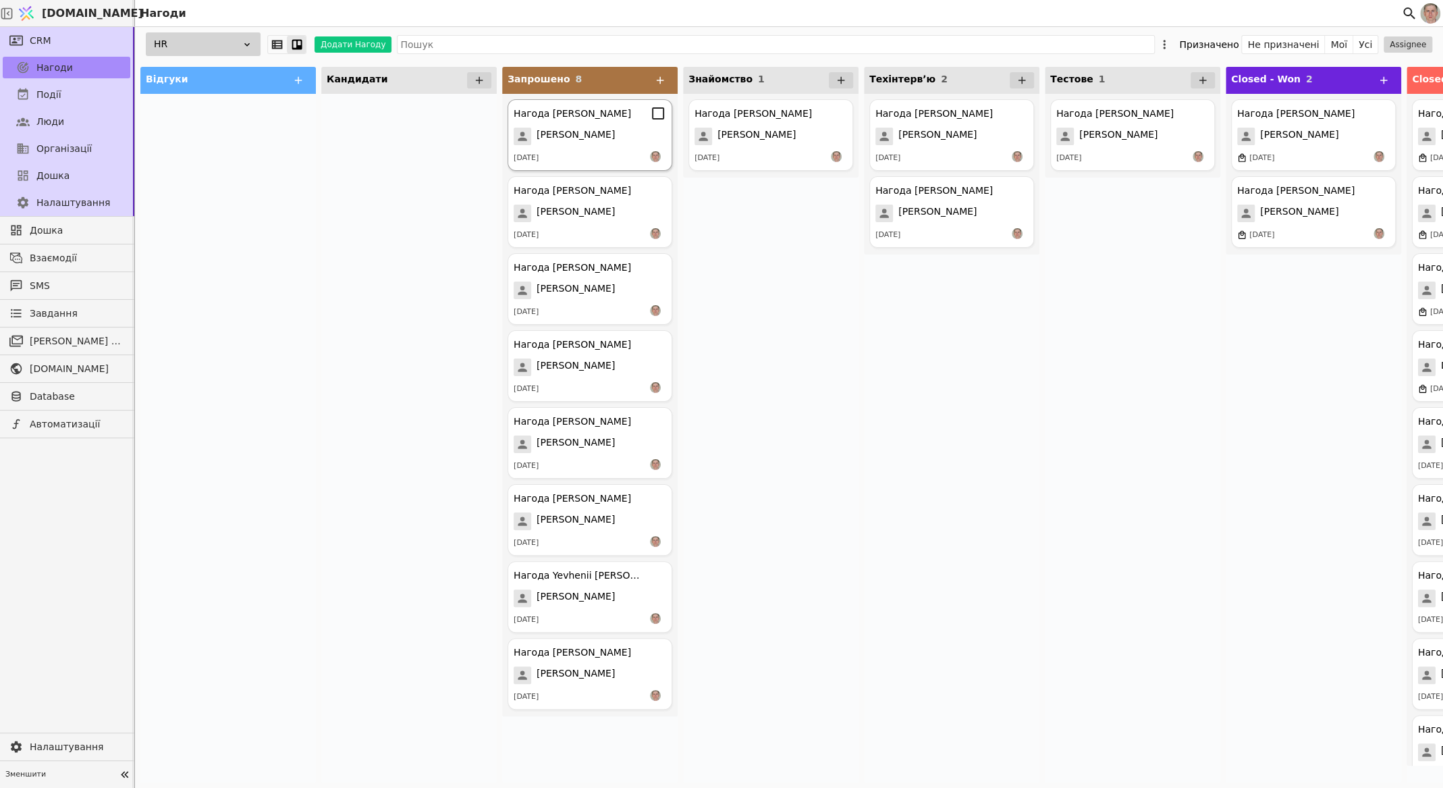
click at [607, 143] on span "[PERSON_NAME]" at bounding box center [576, 137] width 78 height 18
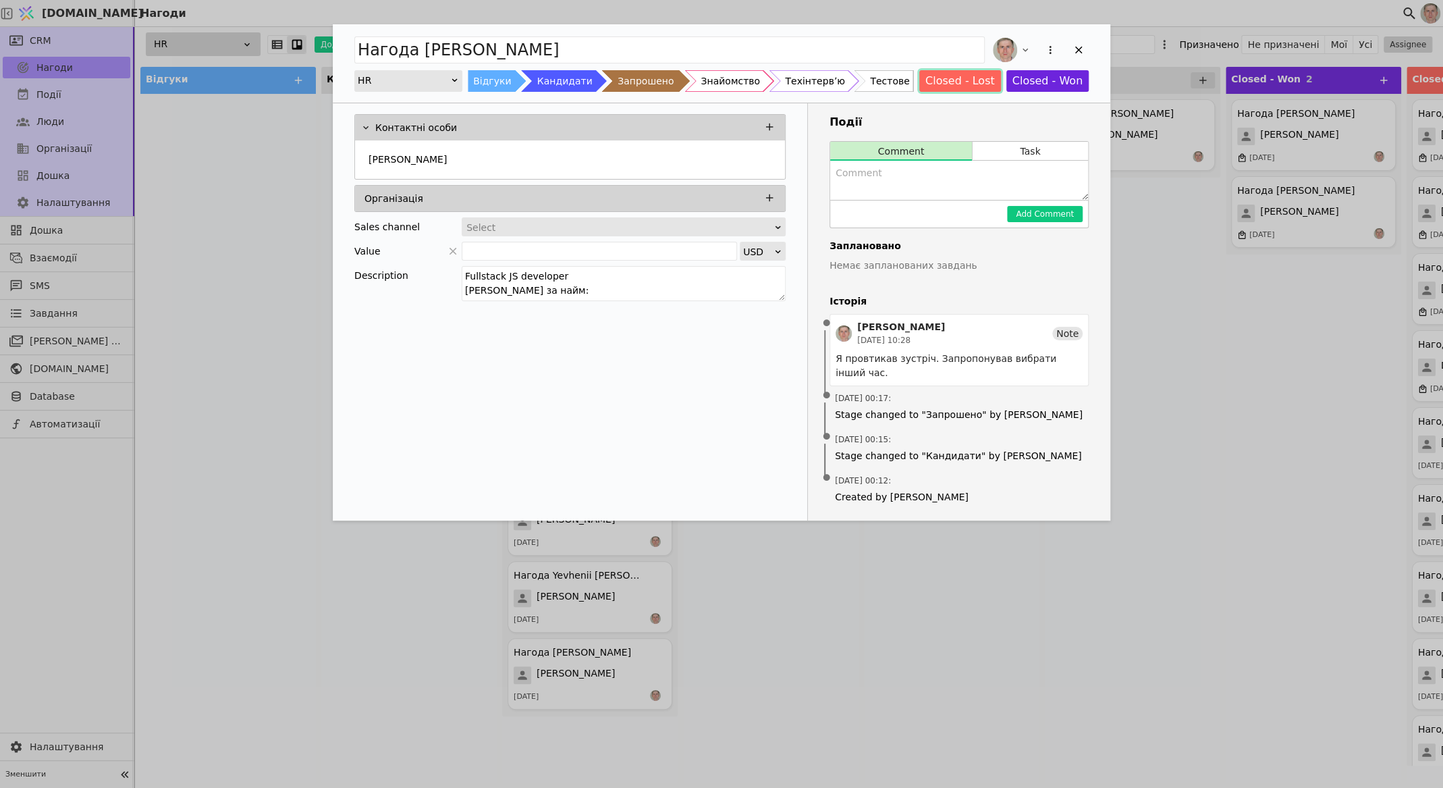
click at [960, 80] on button "Closed - Lost" at bounding box center [960, 81] width 82 height 22
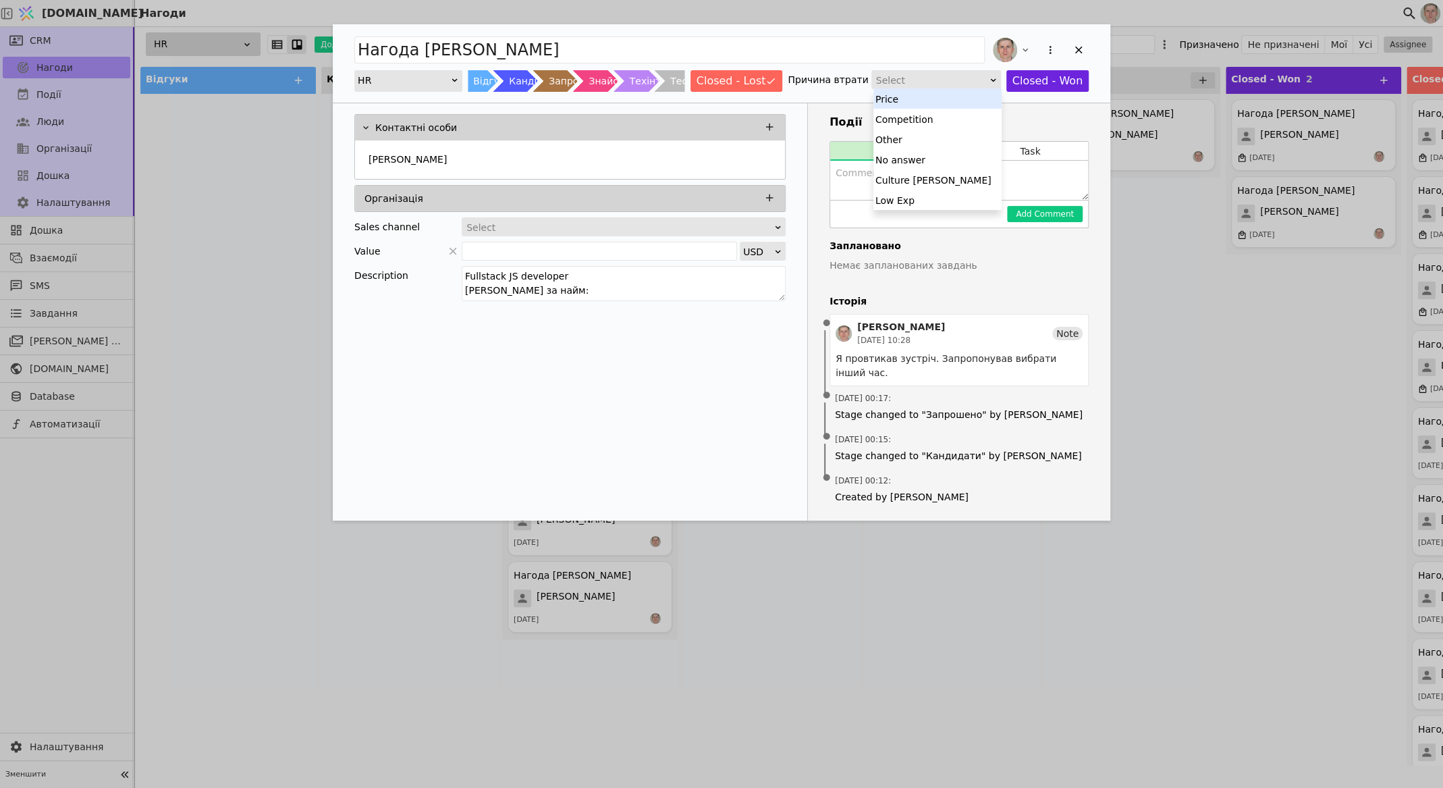
click at [931, 78] on div "Select" at bounding box center [931, 80] width 111 height 19
click at [921, 159] on div "No answer" at bounding box center [937, 159] width 128 height 20
click at [1079, 51] on icon "Add Opportunity" at bounding box center [1078, 50] width 12 height 12
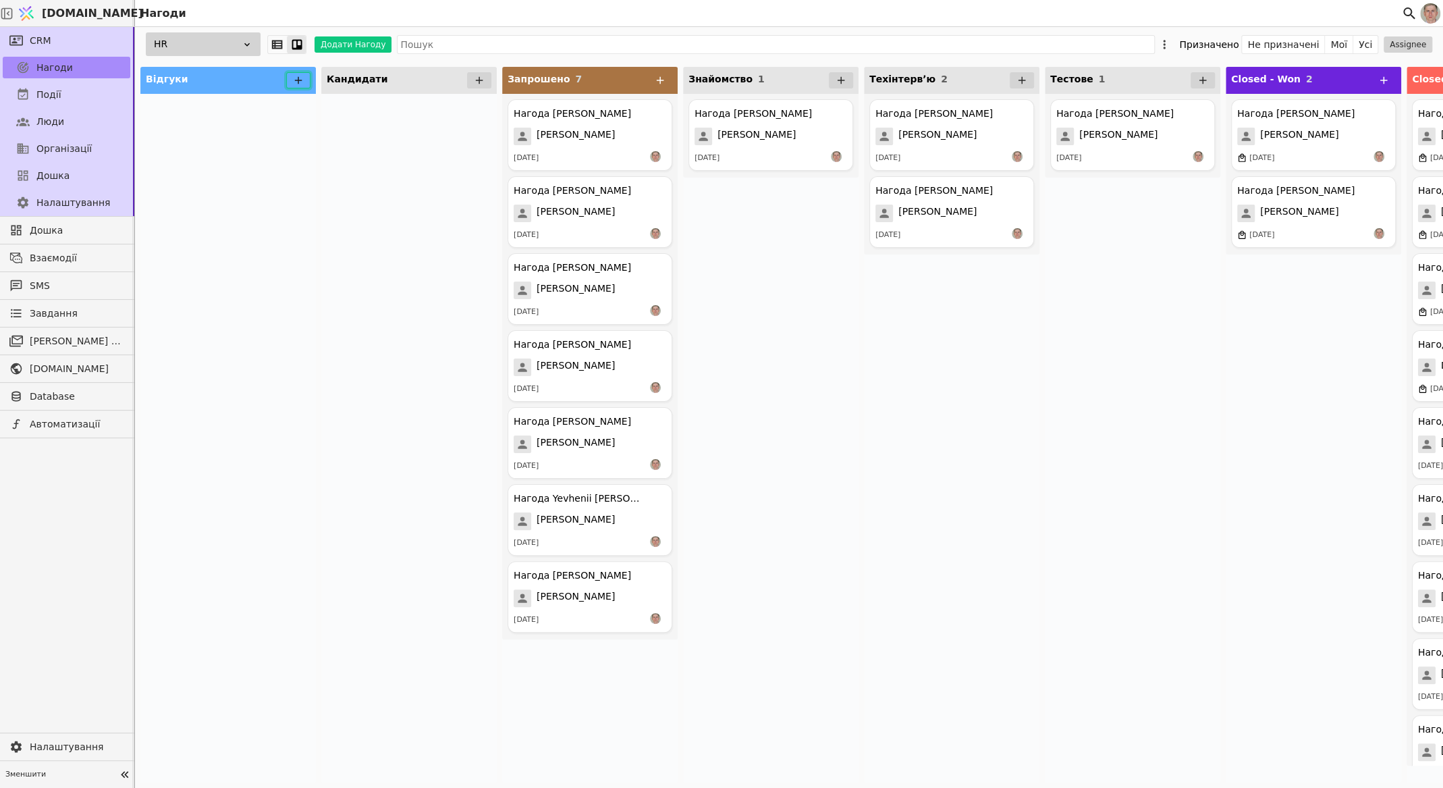
click at [294, 81] on icon at bounding box center [298, 80] width 12 height 12
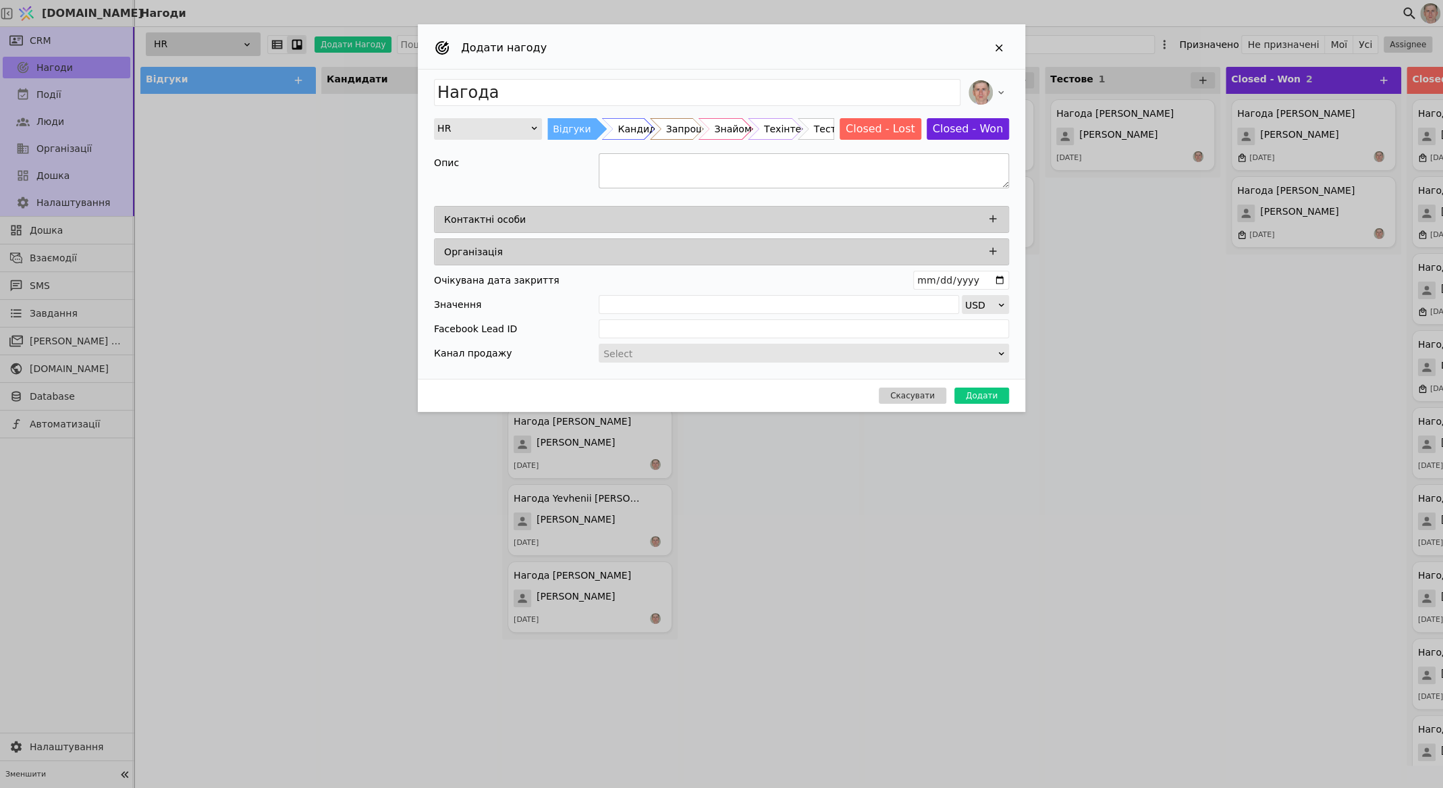
click at [667, 165] on textarea "Add Opportunity" at bounding box center [804, 170] width 410 height 35
paste textarea "Lorem Ipsumdol Sita-conse Adipiscin Elits do eius: $367 Temporin utl $3525 Etdo…"
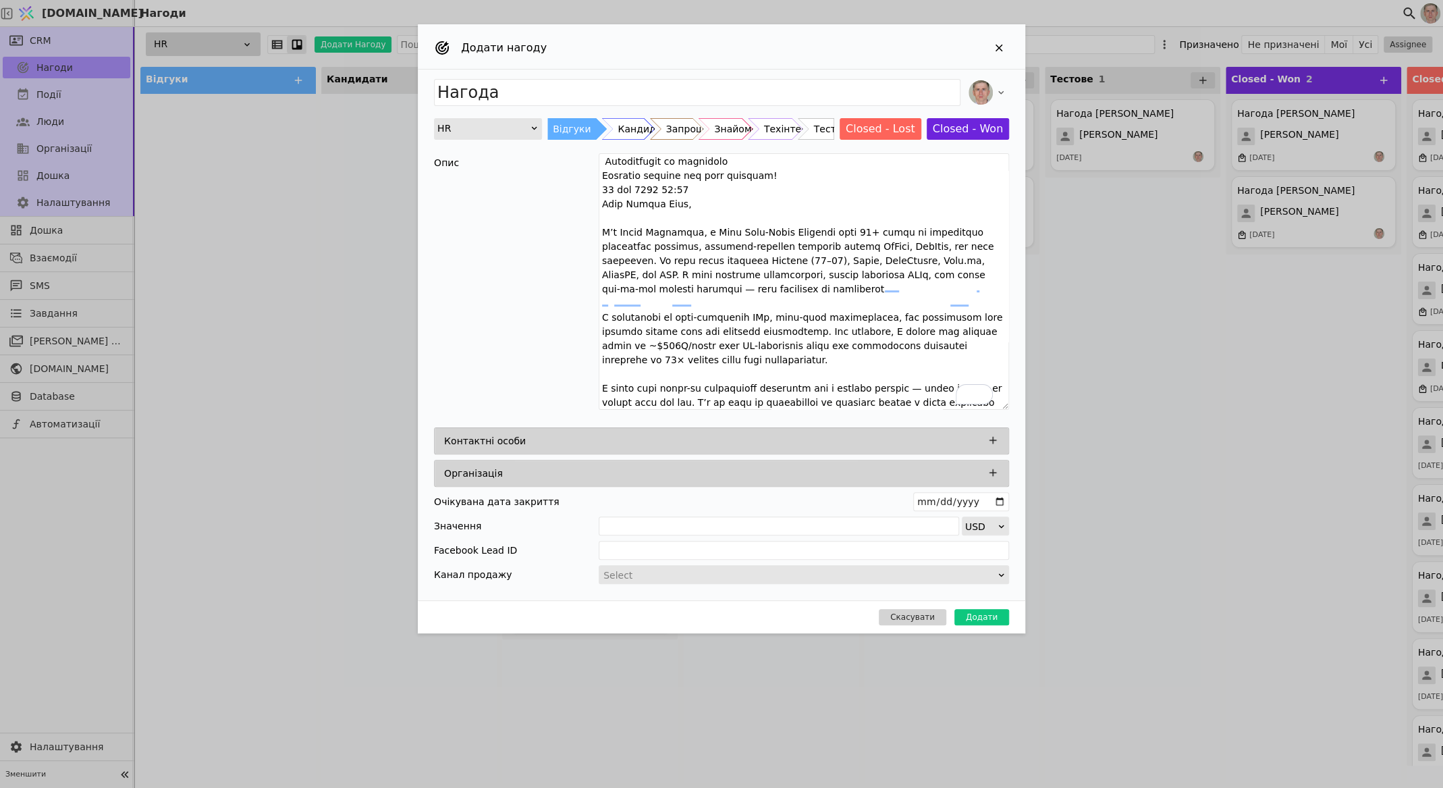
scroll to position [497, 0]
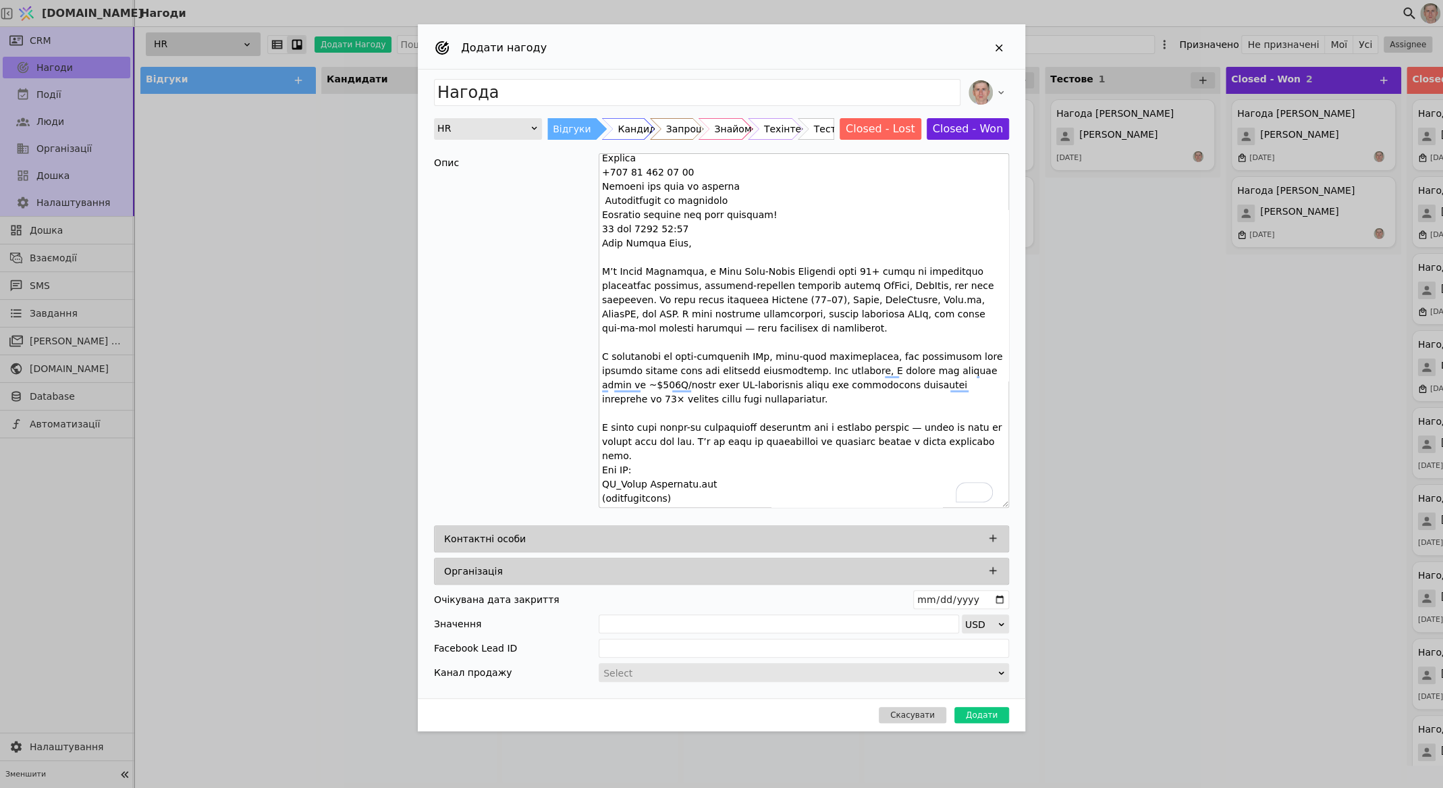
drag, startPoint x: 1004, startPoint y: 182, endPoint x: 1007, endPoint y: 491, distance: 309.1
click at [1010, 500] on div "Нагода HR Відгуки Кандидати Запрошено Знайомство Техінтервʼю Тестове Closed - L…" at bounding box center [721, 384] width 607 height 628
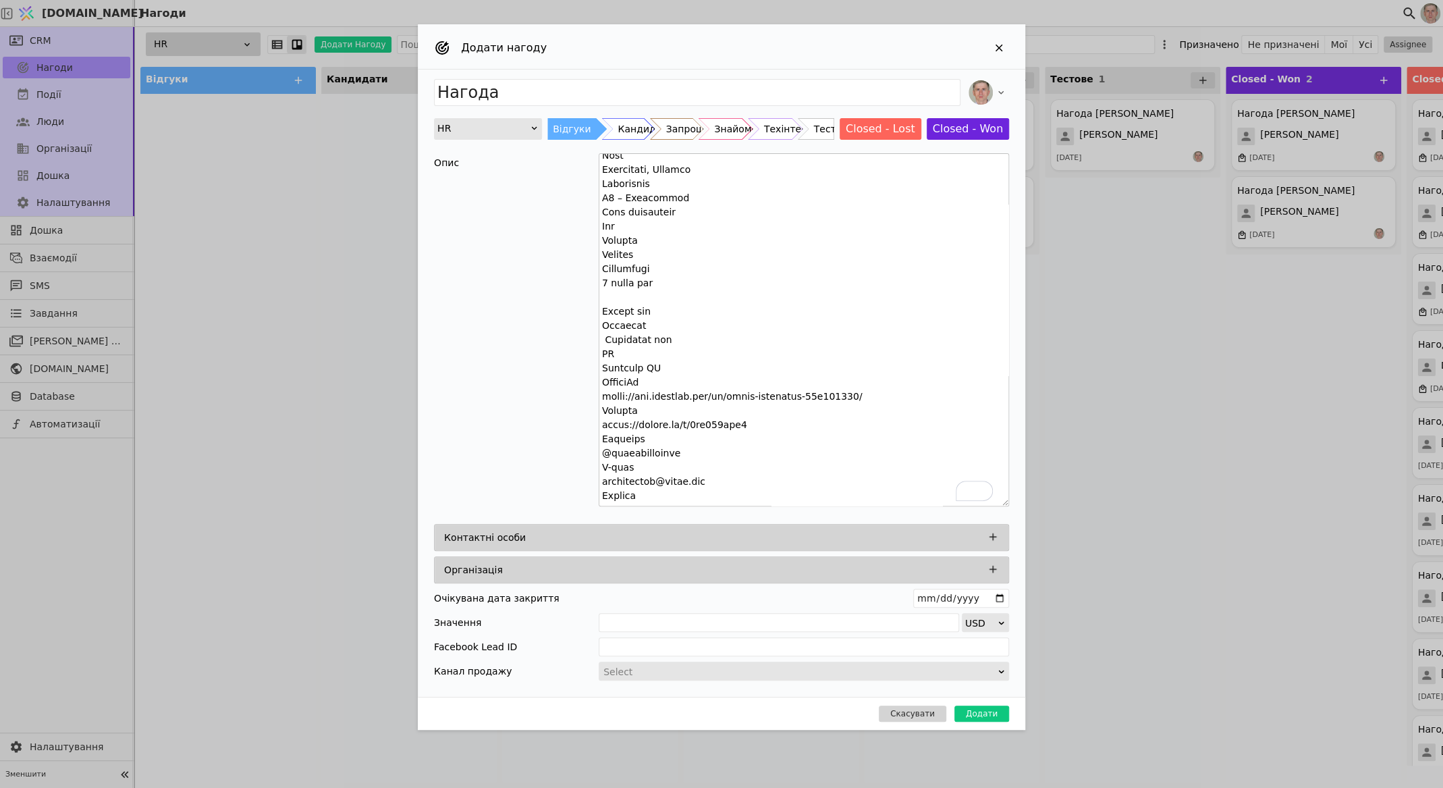
scroll to position [39, 0]
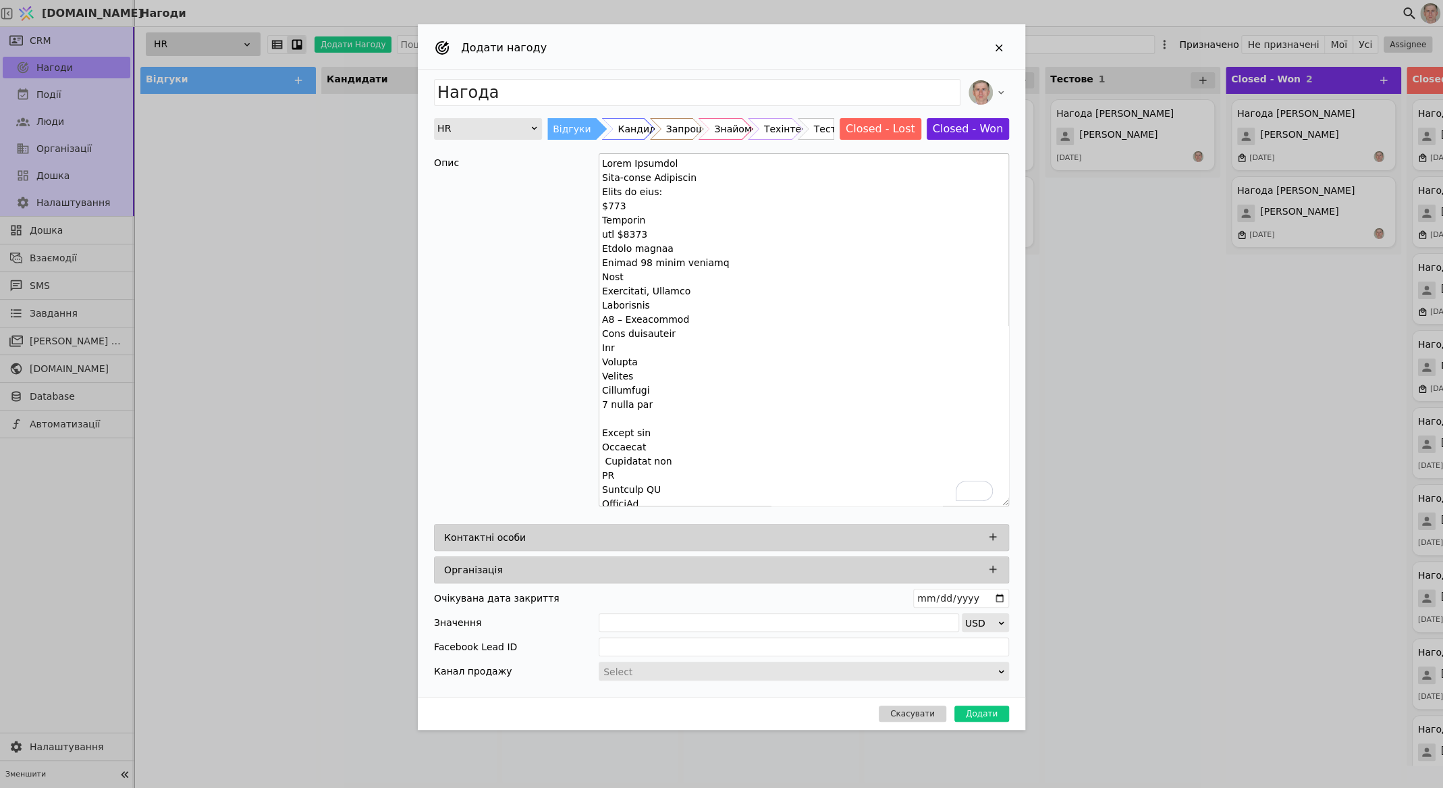
click at [644, 159] on textarea "To enrich screen reader interactions, please activate Accessibility in Grammarl…" at bounding box center [804, 329] width 410 height 353
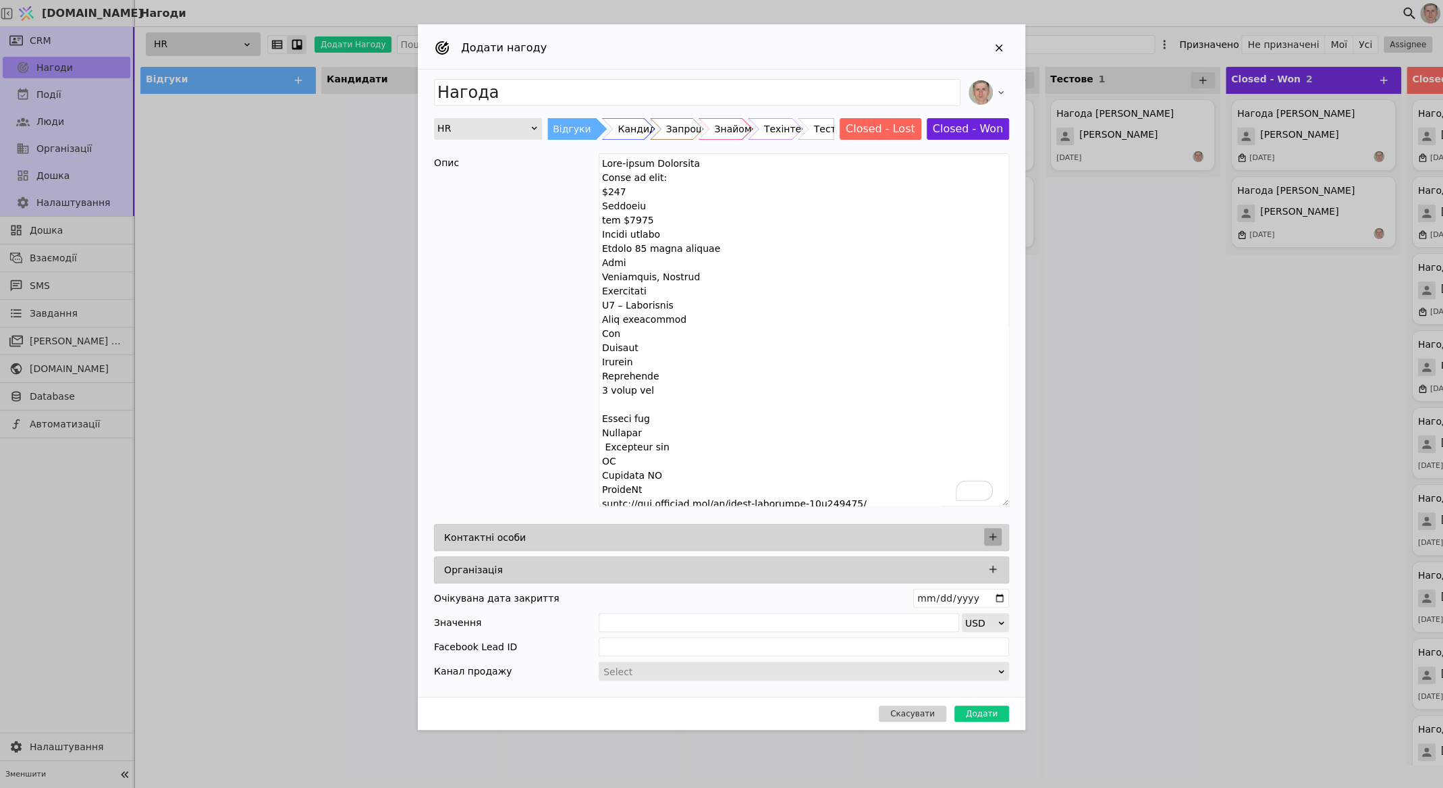
type textarea "Lore-ipsum Dolorsita Conse ad elit: $920 Seddoeiu tem $8835 Incidi utlabo Etdol…"
click at [991, 535] on icon "Add Opportunity" at bounding box center [993, 536] width 12 height 12
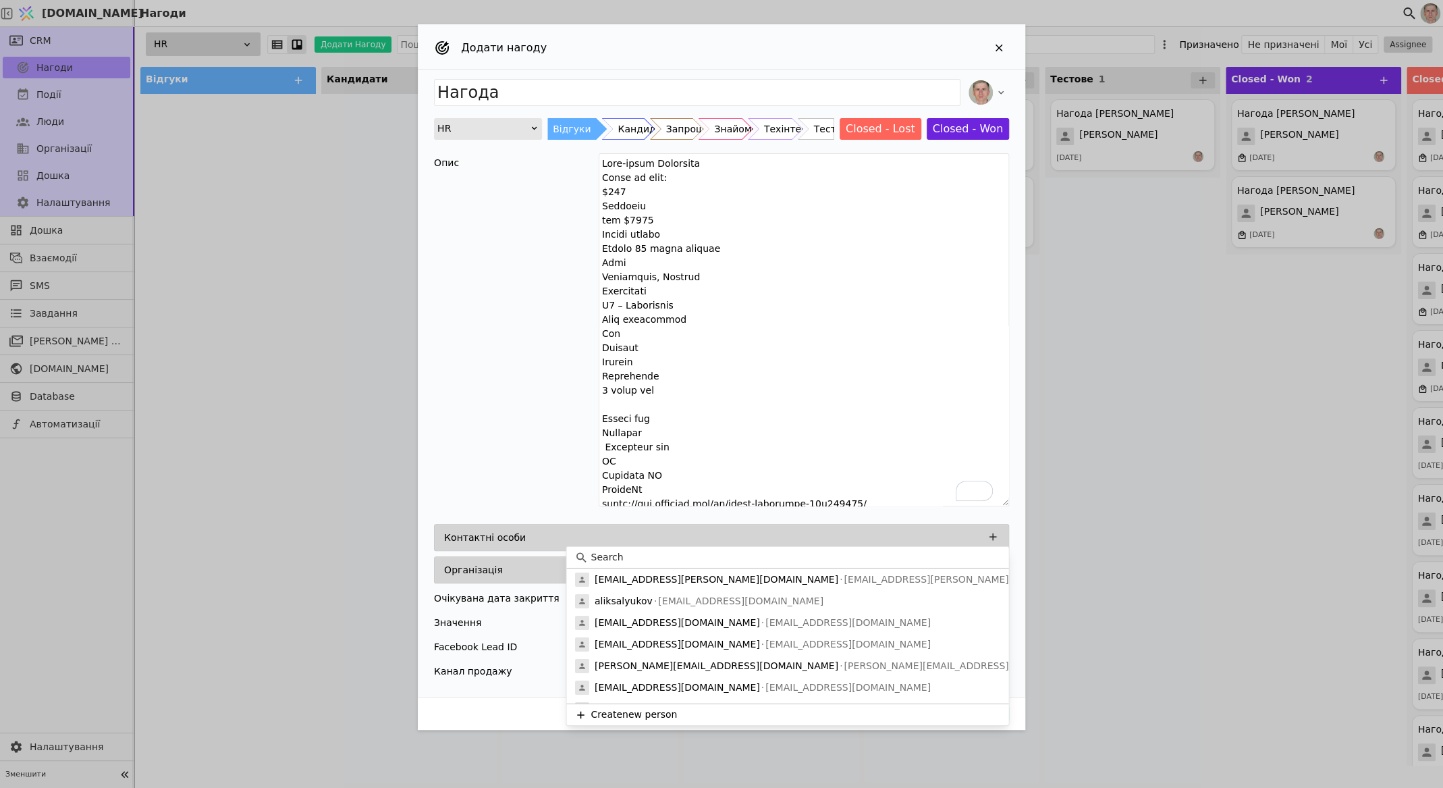
click at [717, 557] on input at bounding box center [796, 557] width 410 height 14
paste input "[PERSON_NAME]"
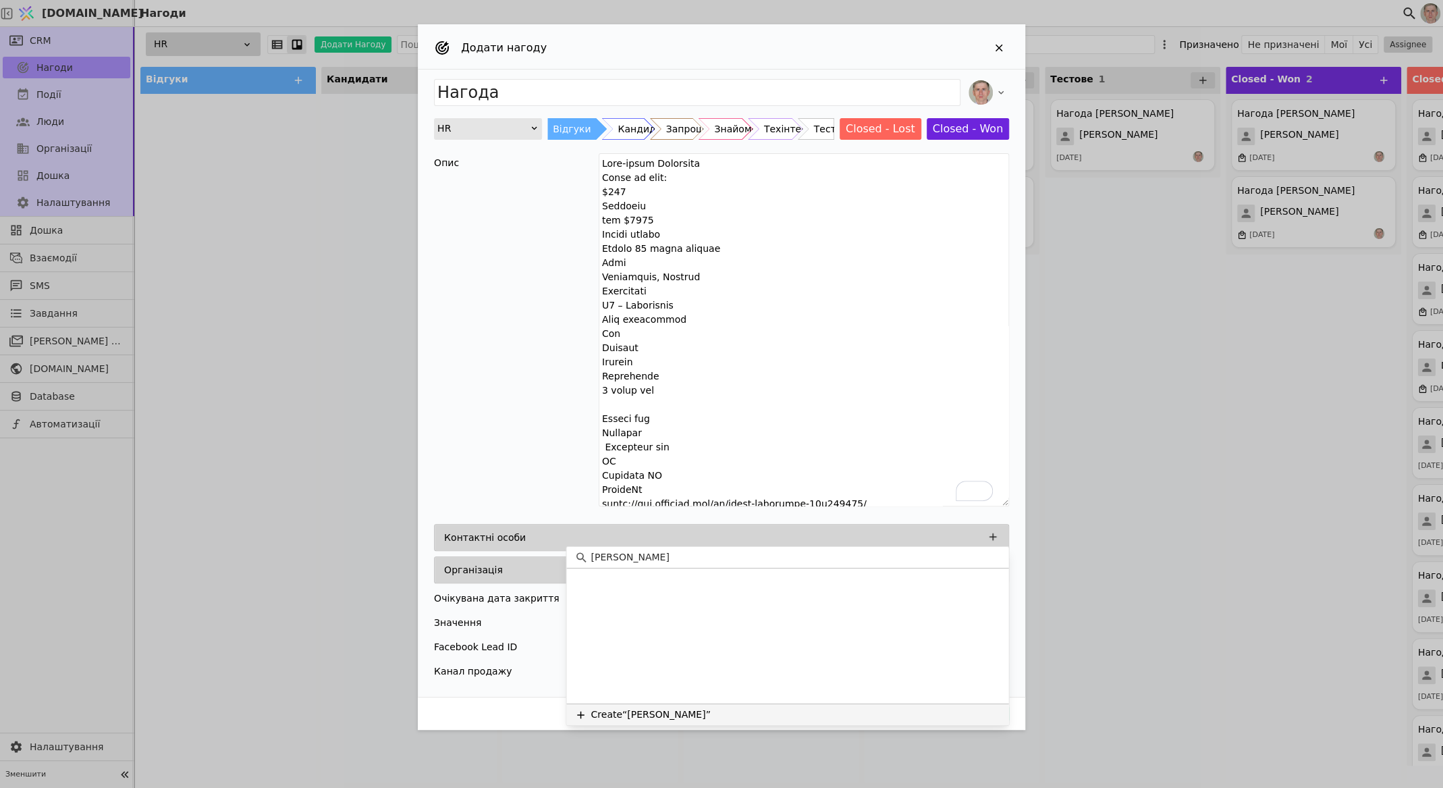
type input "[PERSON_NAME]"
click at [718, 716] on button "Create “[PERSON_NAME]”" at bounding box center [787, 714] width 442 height 22
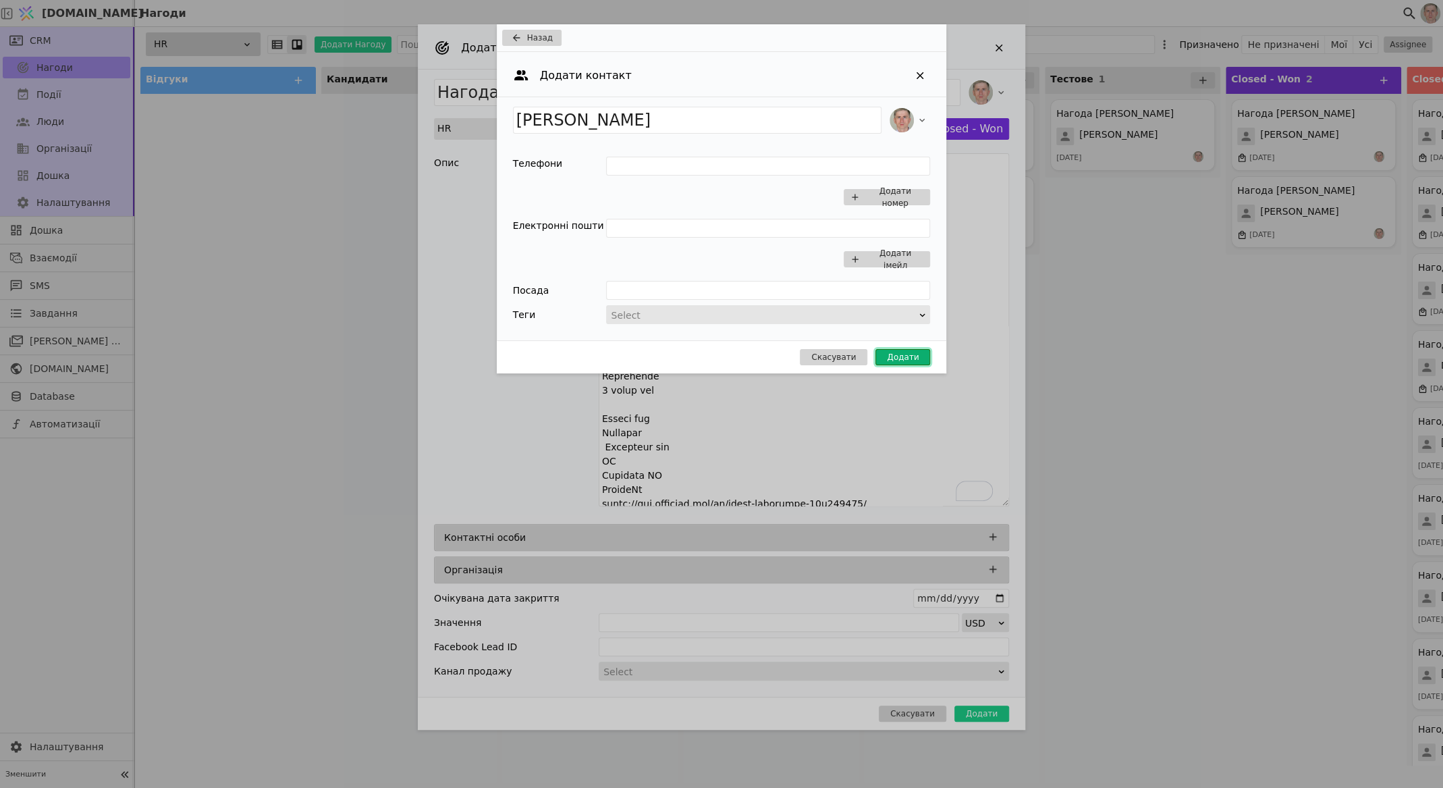
click at [895, 358] on button "Додати" at bounding box center [902, 357] width 55 height 16
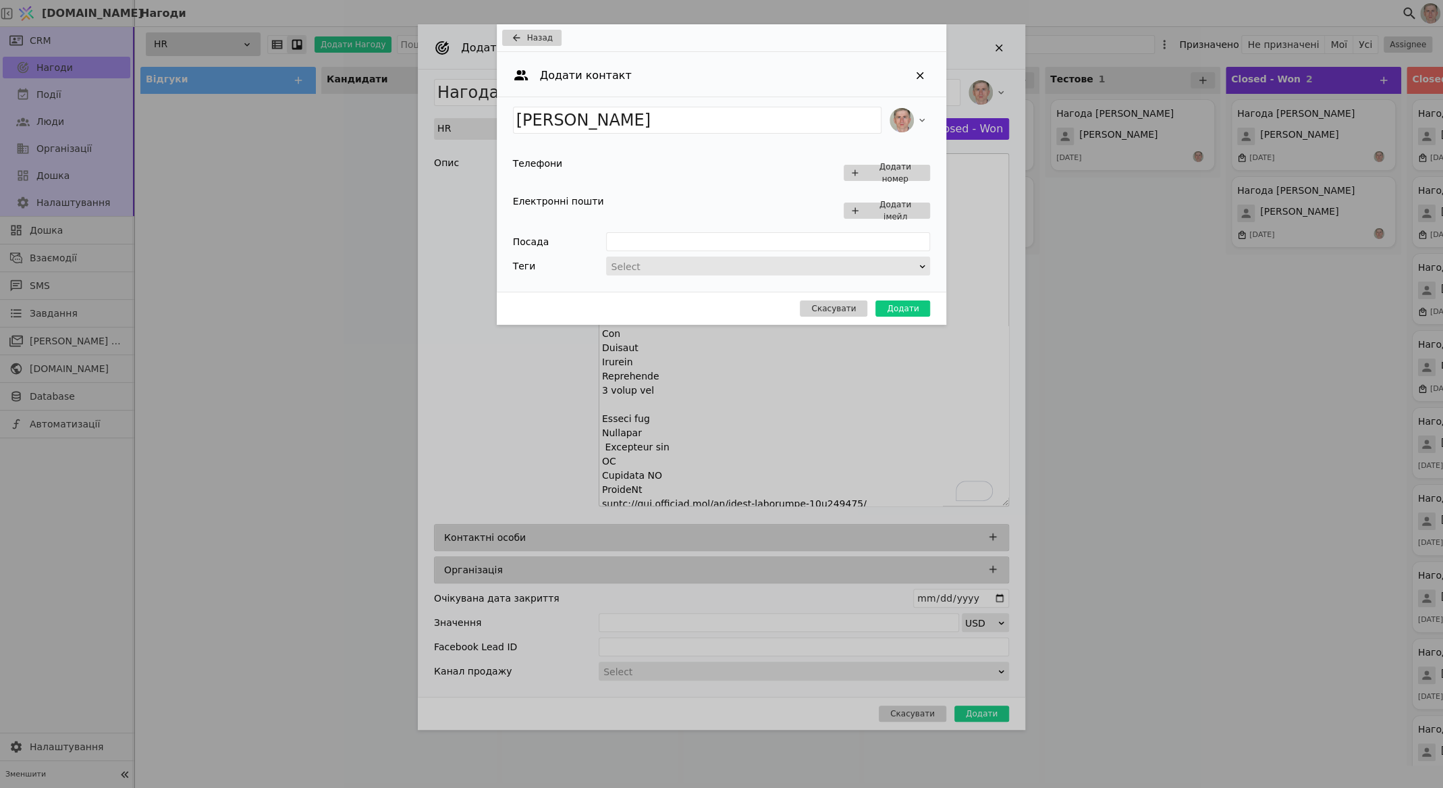
type input "Нагода [PERSON_NAME]"
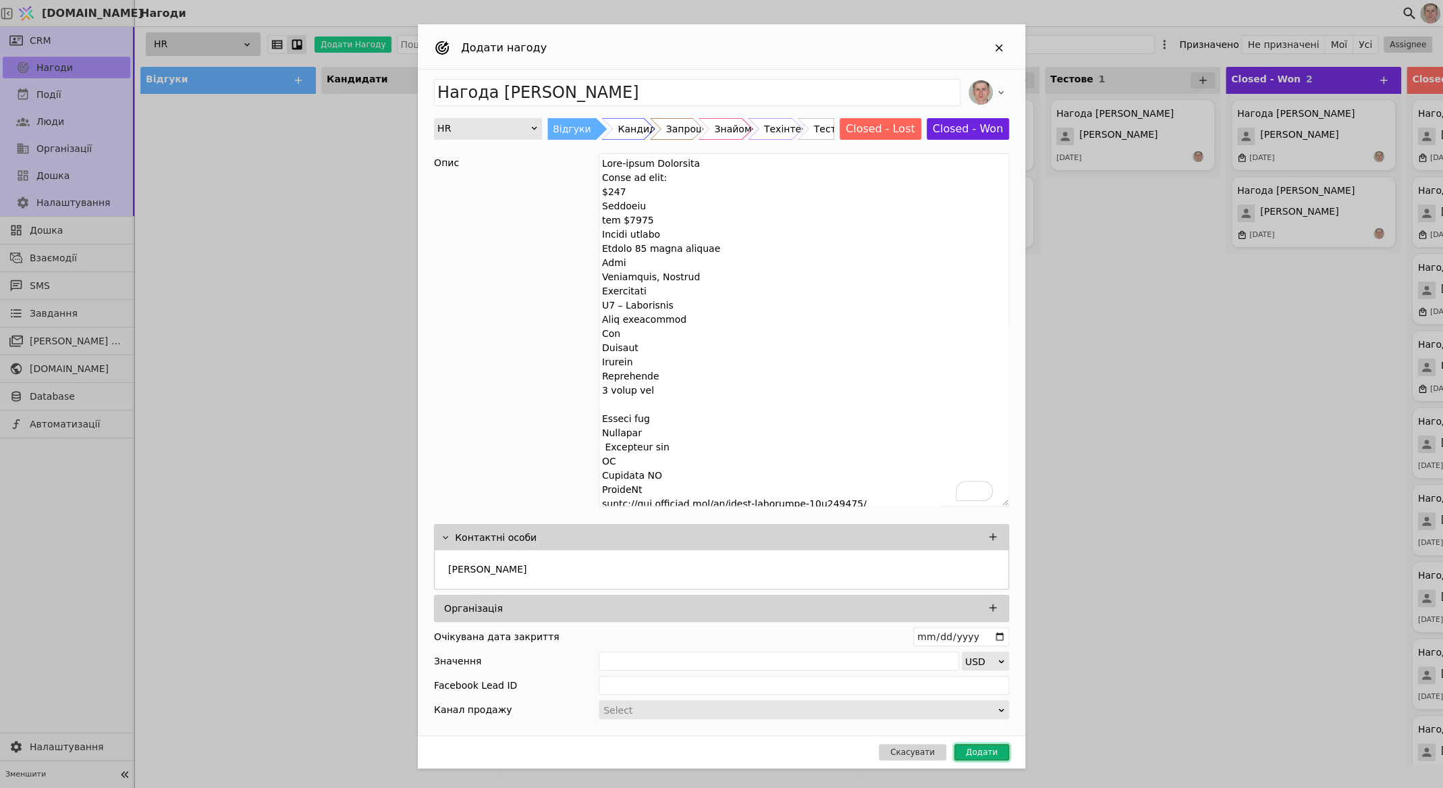
click at [987, 748] on button "Додати" at bounding box center [981, 752] width 55 height 16
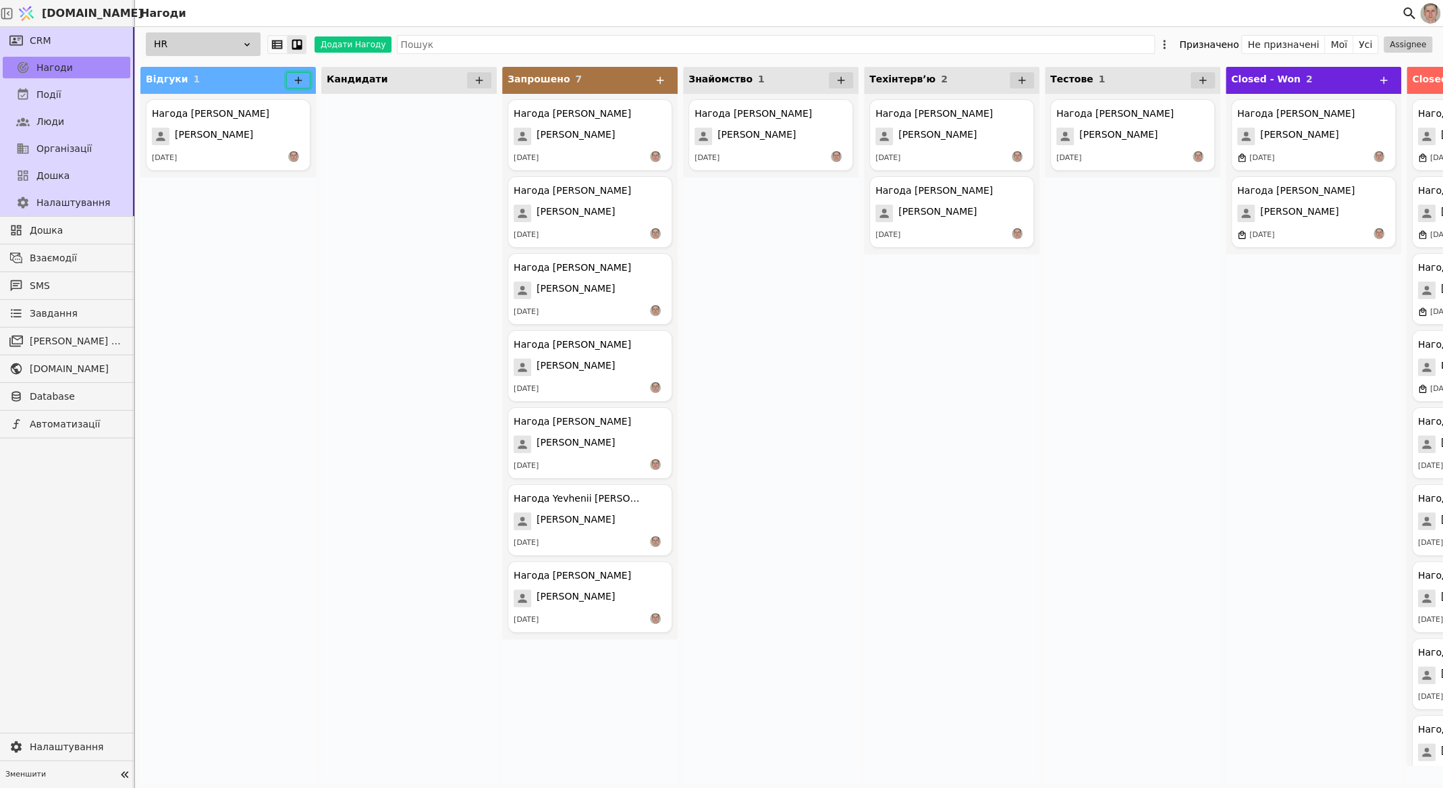
click at [294, 80] on icon at bounding box center [298, 80] width 12 height 12
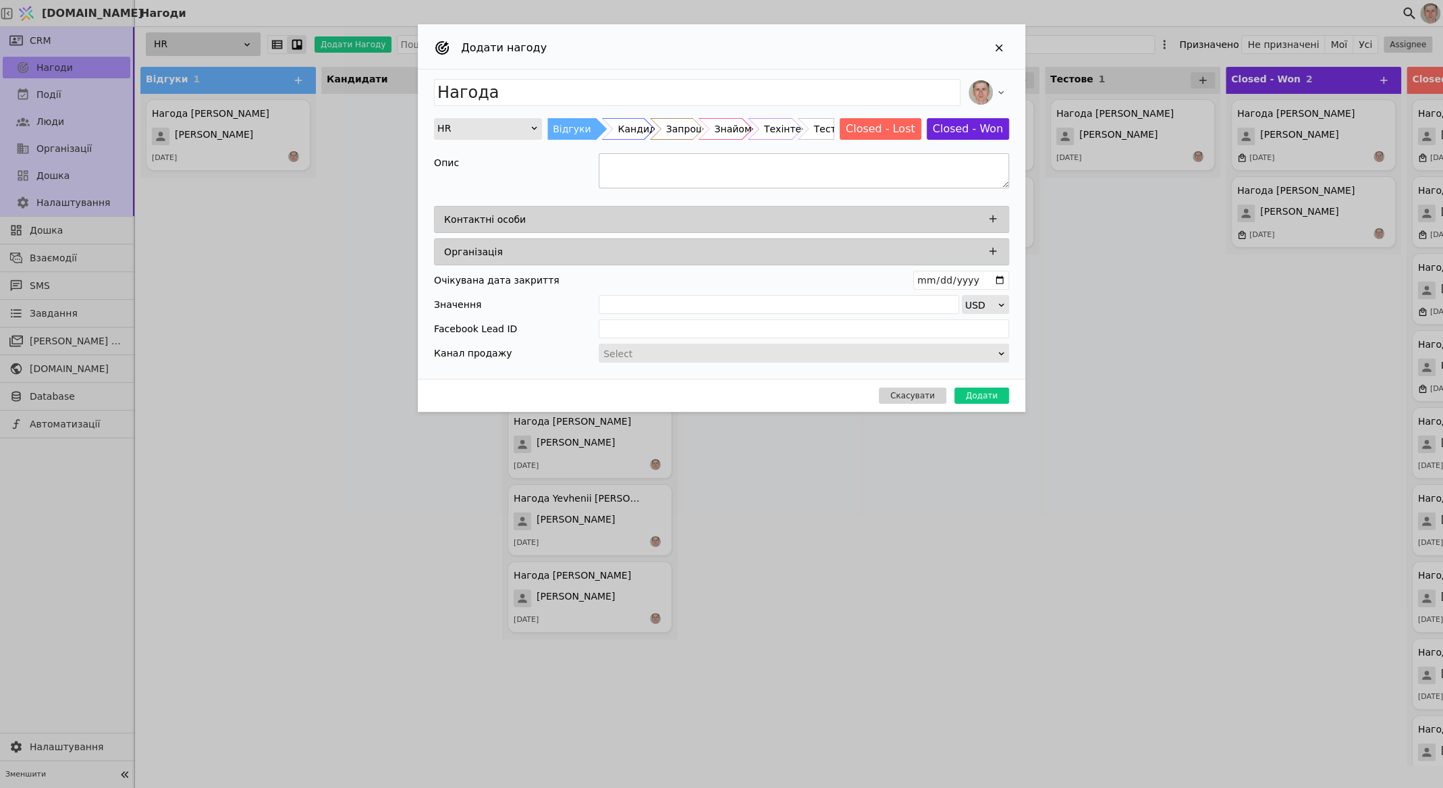
click at [678, 167] on textarea "Add Opportunity" at bounding box center [804, 170] width 410 height 35
click at [678, 165] on textarea "To enrich screen reader interactions, please activate Accessibility in Grammarl…" at bounding box center [804, 170] width 410 height 35
paste textarea "Loremi Dolorsi Amet-Conse Adipiscin / Elitsedd Eiusmodte / IncIDI / 87 utlab Et…"
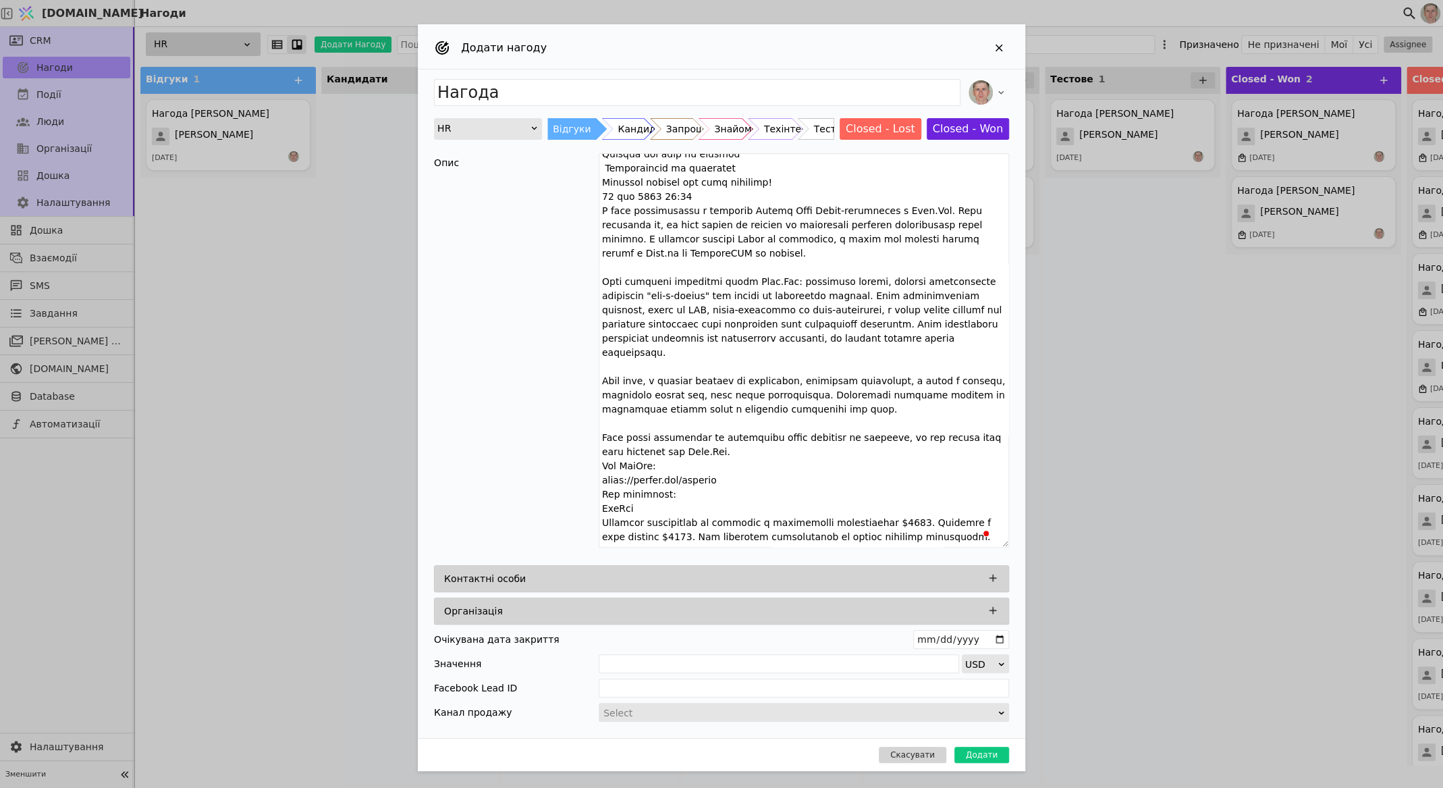
drag, startPoint x: 1001, startPoint y: 183, endPoint x: 1045, endPoint y: 518, distance: 337.6
click at [1050, 536] on div "Додати нагоду Нагода HR Відгуки Кандидати Запрошено Знайомство Техінтервʼю Тест…" at bounding box center [721, 394] width 1443 height 788
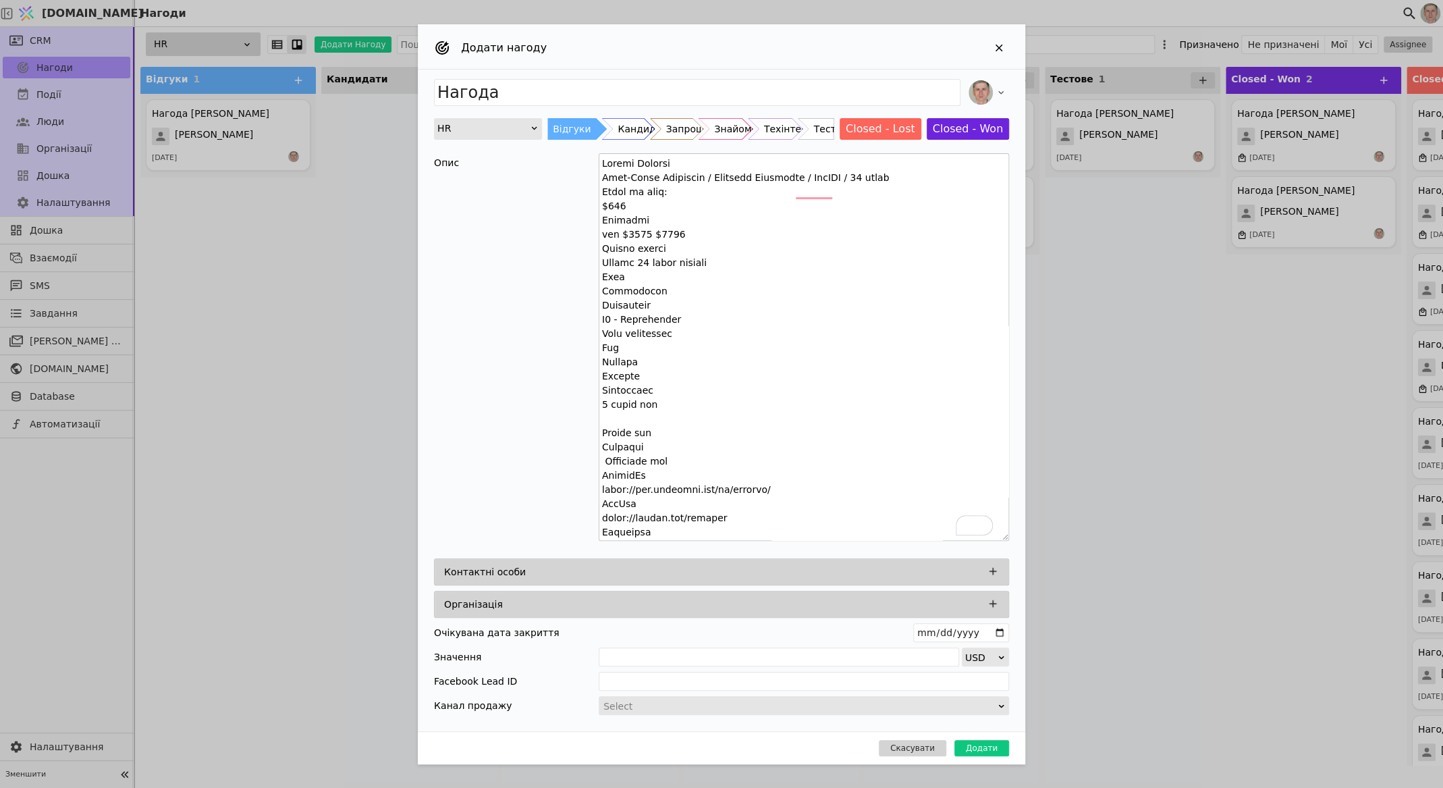
drag, startPoint x: 671, startPoint y: 176, endPoint x: 629, endPoint y: 176, distance: 41.8
click at [629, 176] on textarea "To enrich screen reader interactions, please activate Accessibility in Grammarl…" at bounding box center [804, 346] width 410 height 387
click at [653, 169] on textarea "To enrich screen reader interactions, please activate Accessibility in Grammarl…" at bounding box center [804, 346] width 410 height 387
click at [651, 171] on textarea "To enrich screen reader interactions, please activate Accessibility in Grammarl…" at bounding box center [804, 346] width 410 height 387
click at [645, 176] on textarea "To enrich screen reader interactions, please activate Accessibility in Grammarl…" at bounding box center [804, 346] width 410 height 387
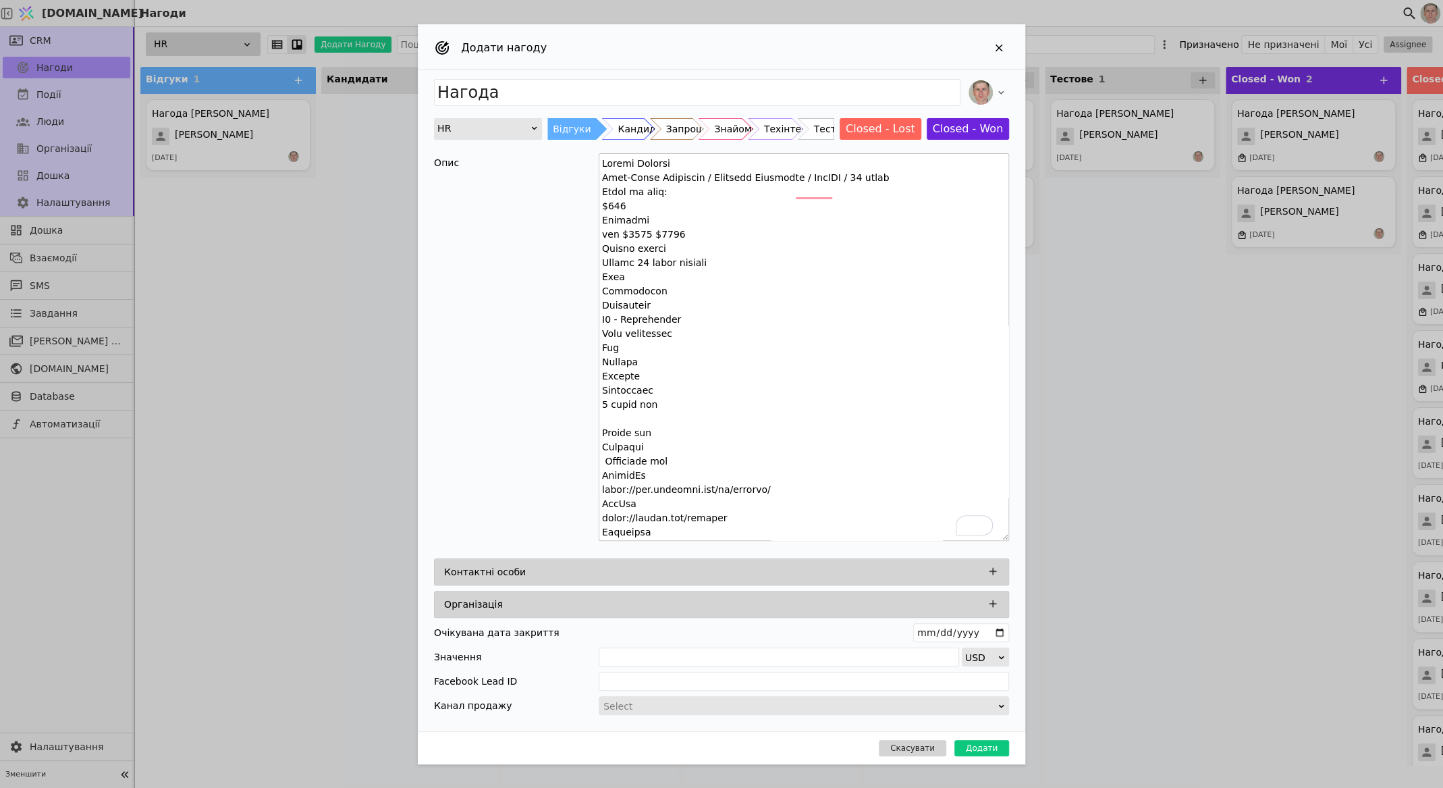
click at [645, 176] on textarea "To enrich screen reader interactions, please activate Accessibility in Grammarl…" at bounding box center [804, 346] width 410 height 387
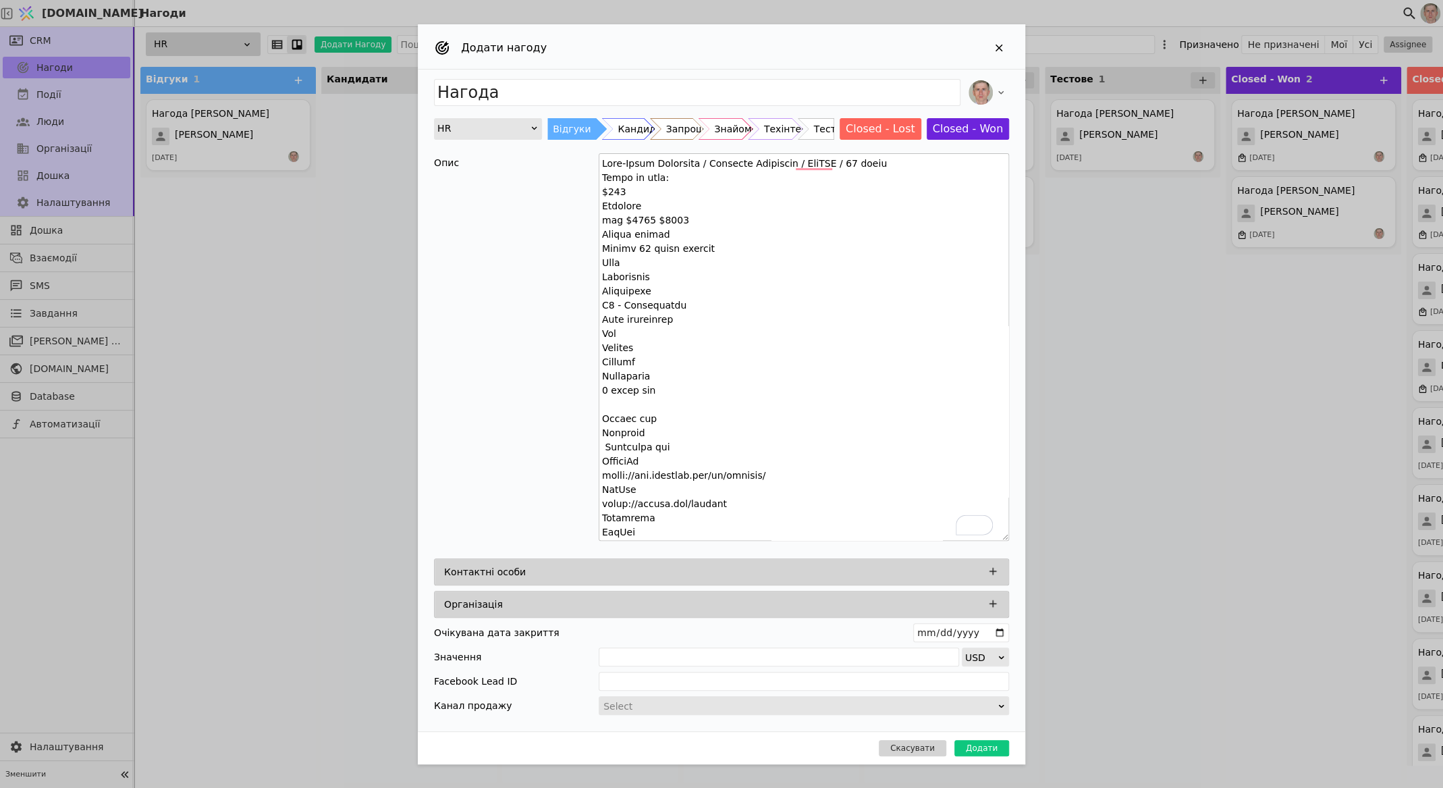
type textarea "Lore-Ipsum Dolorsita / Consecte Adipiscin / EliTSE / 87 doeiu Tempo in utla: $3…"
drag, startPoint x: 645, startPoint y: 176, endPoint x: 989, endPoint y: 572, distance: 524.3
click at [989, 572] on icon "Add Opportunity" at bounding box center [993, 571] width 12 height 12
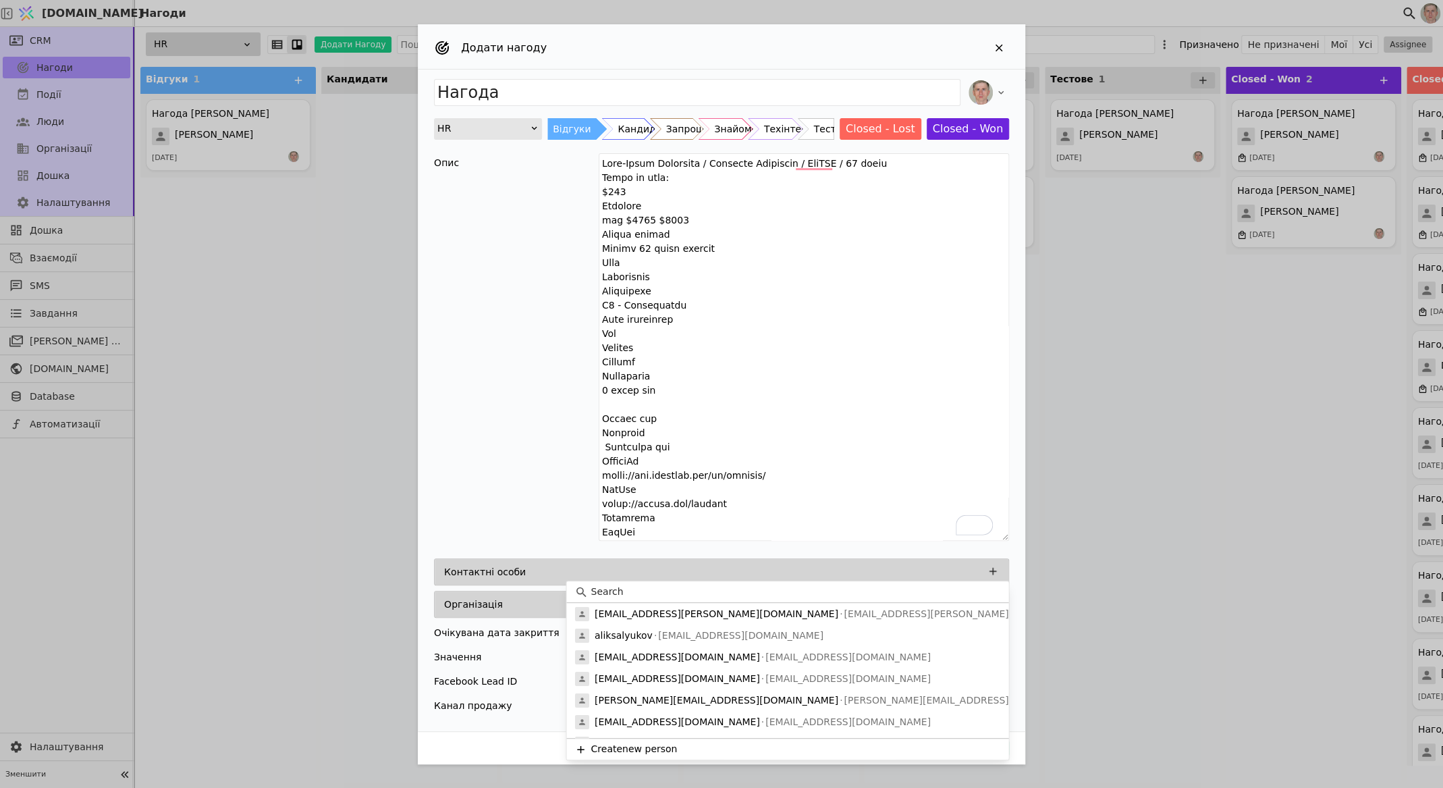
click at [691, 594] on input at bounding box center [796, 591] width 410 height 14
paste input "[PERSON_NAME]"
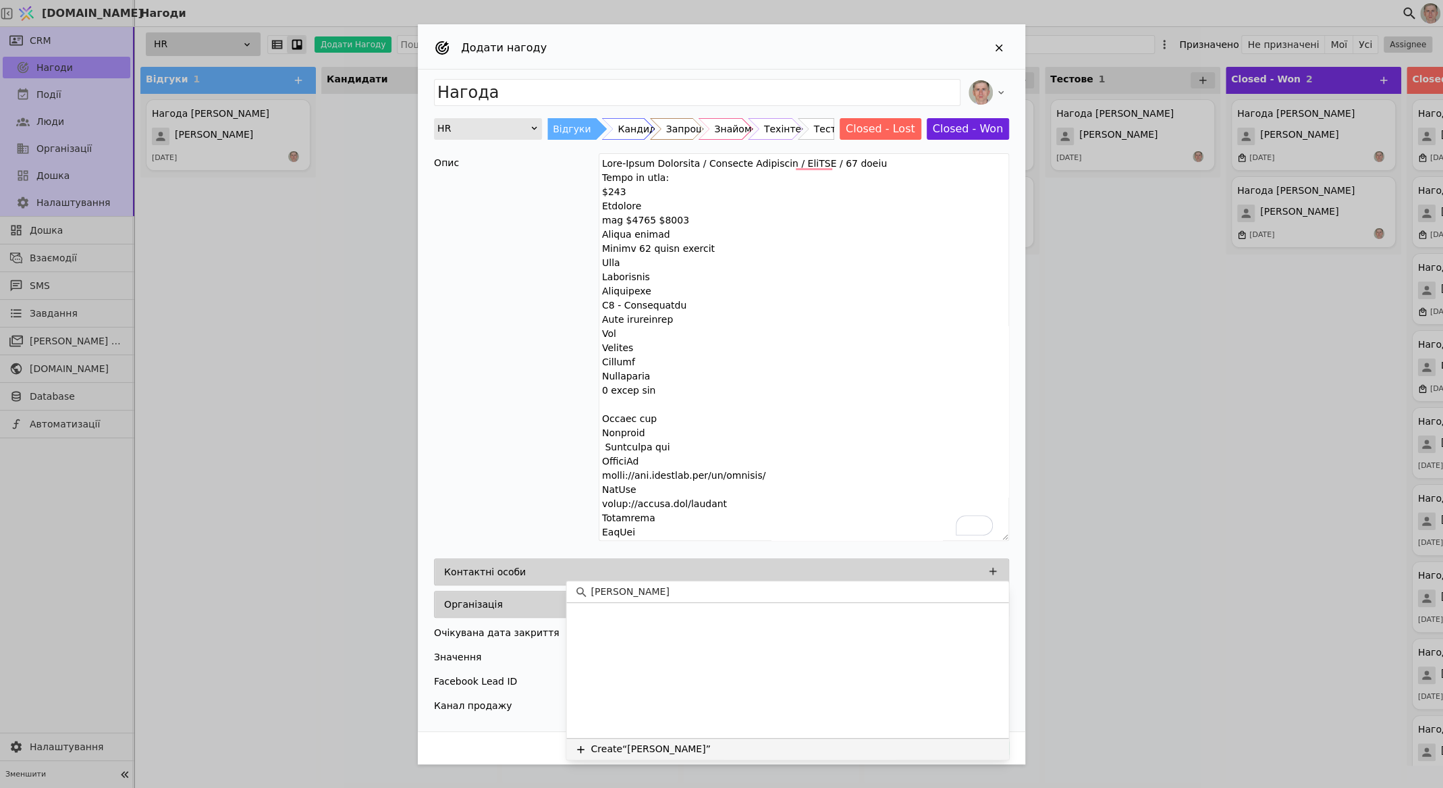
type input "[PERSON_NAME]"
click at [664, 742] on button "Create “[PERSON_NAME]”" at bounding box center [787, 749] width 442 height 22
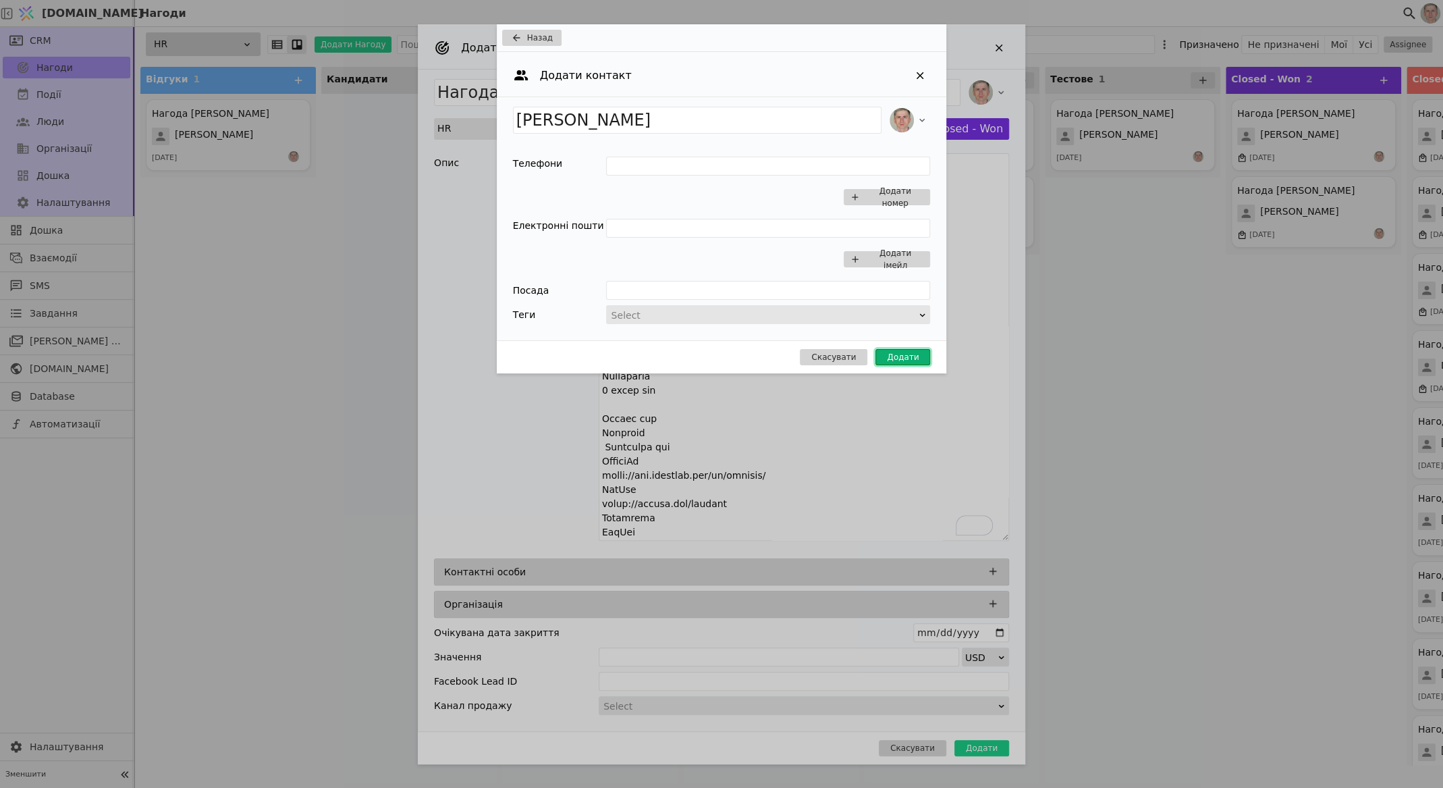
click at [892, 356] on button "Додати" at bounding box center [902, 357] width 55 height 16
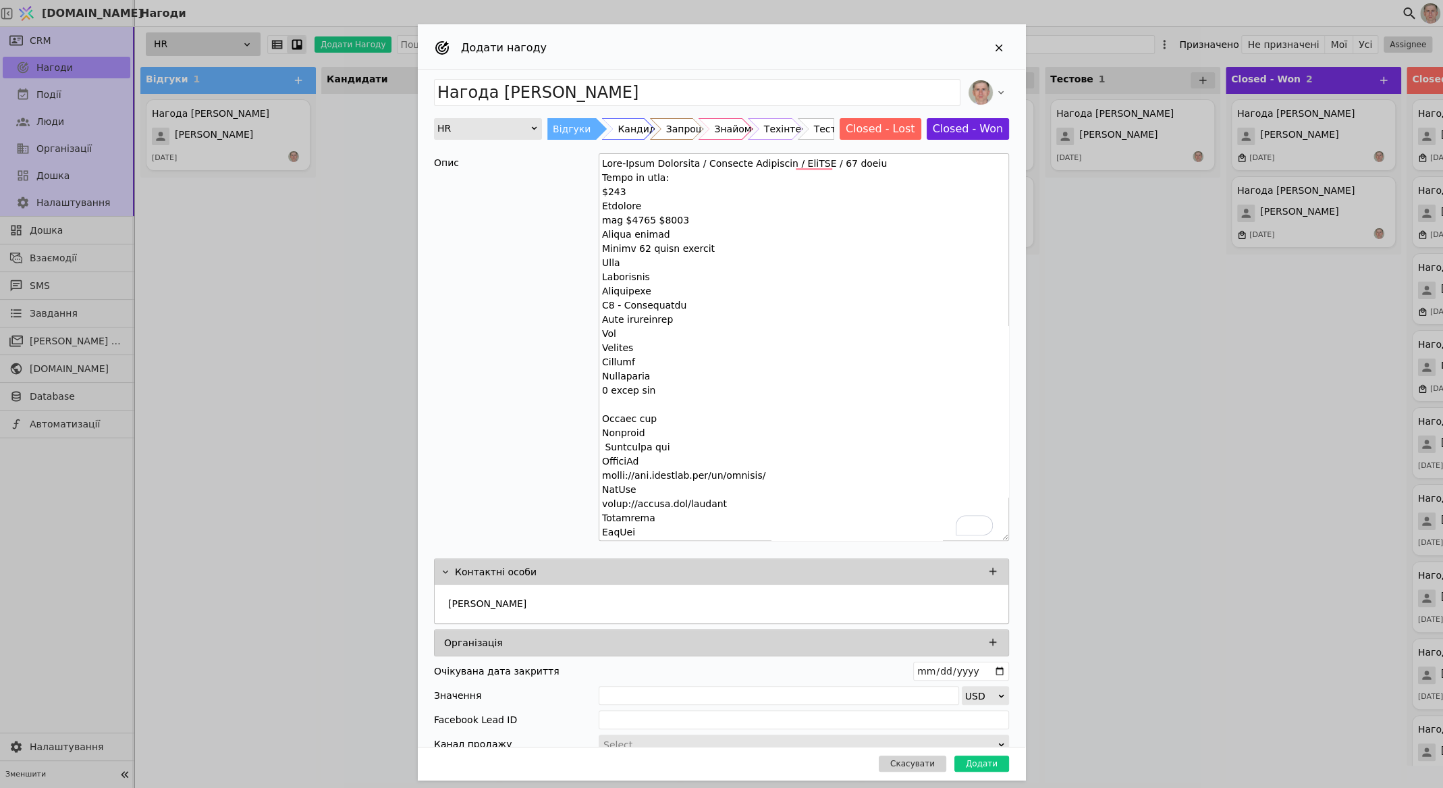
type input "Нагода [PERSON_NAME]"
click at [977, 763] on button "Додати" at bounding box center [981, 763] width 55 height 16
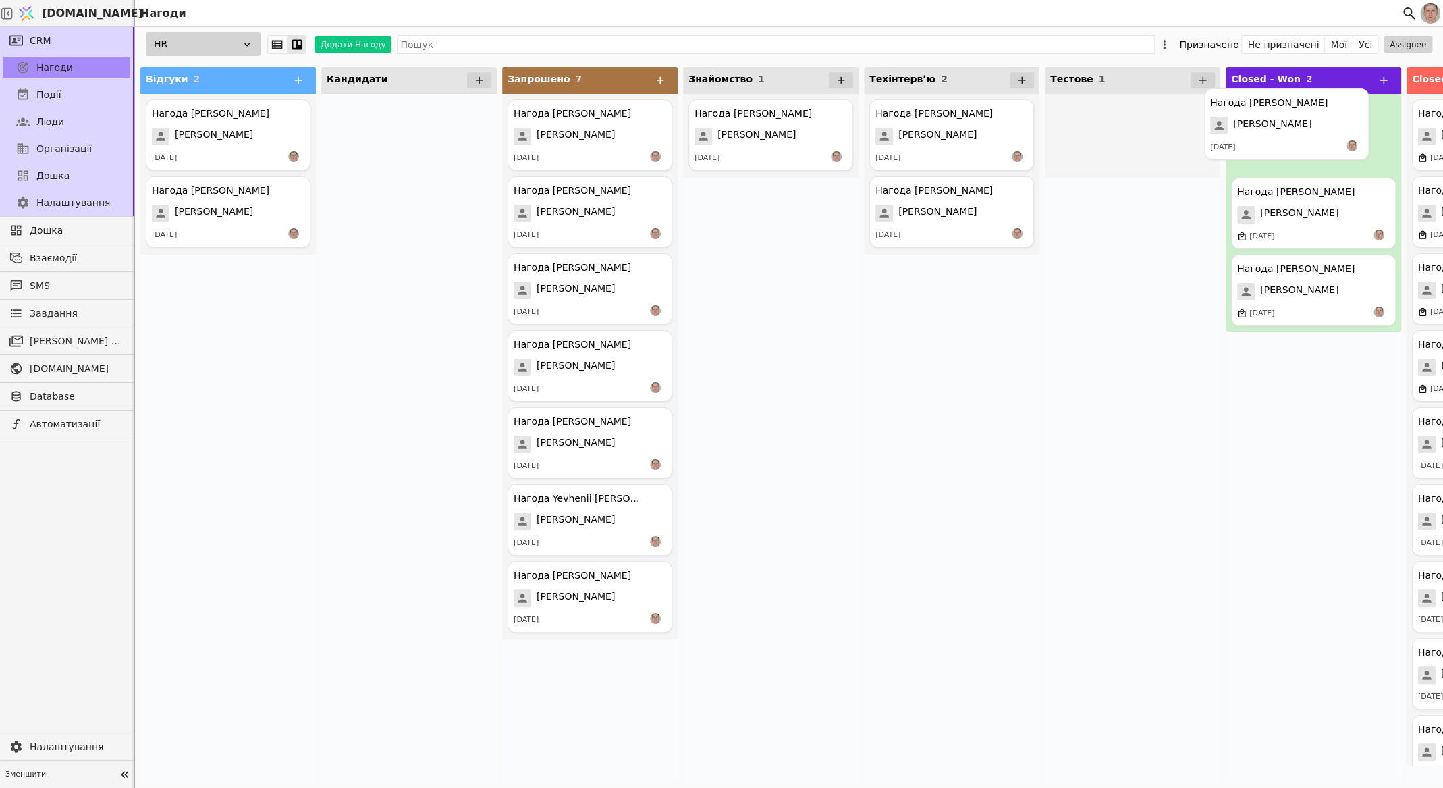
drag, startPoint x: 1129, startPoint y: 124, endPoint x: 1288, endPoint y: 113, distance: 159.0
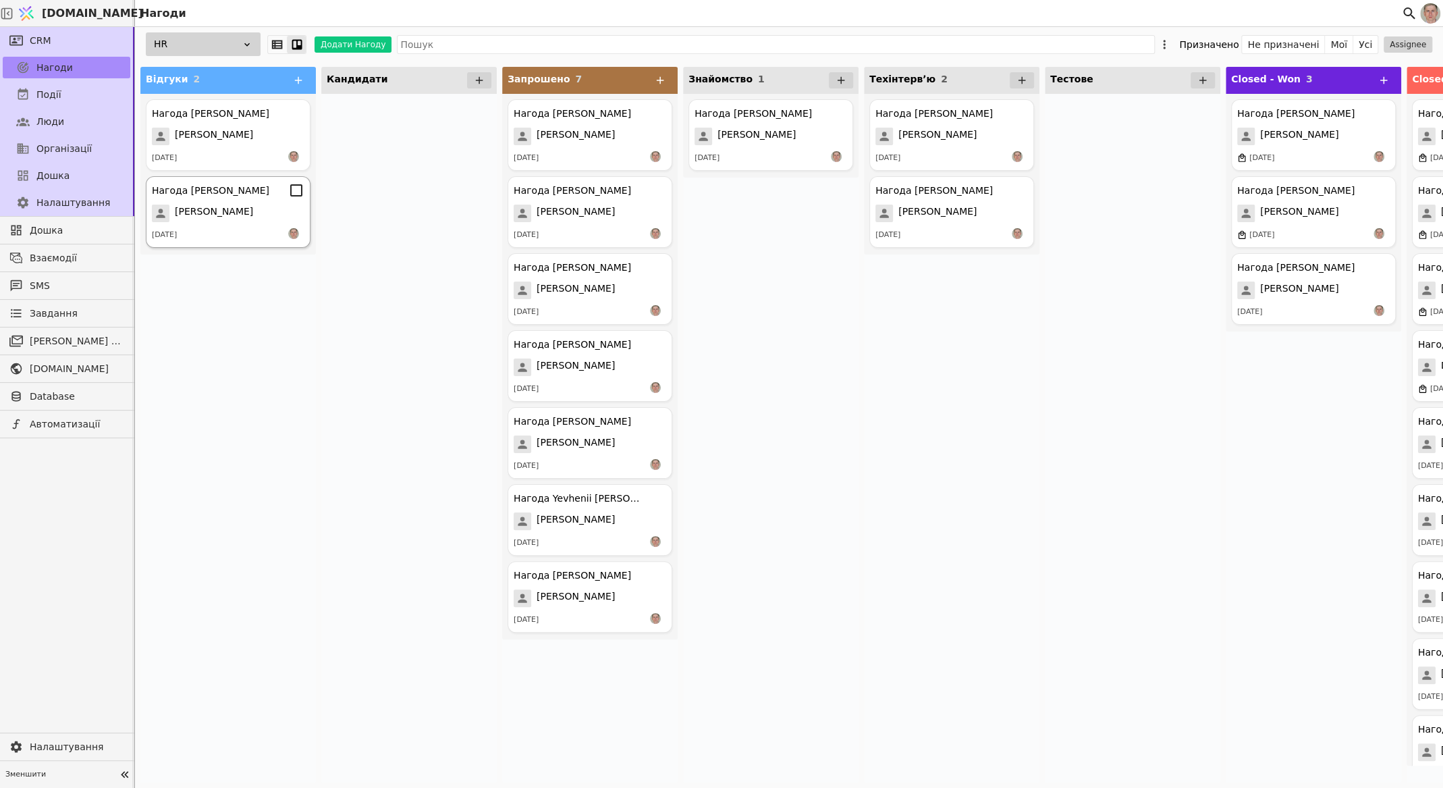
click at [246, 198] on div "Нагода [PERSON_NAME] [DATE]" at bounding box center [228, 212] width 165 height 72
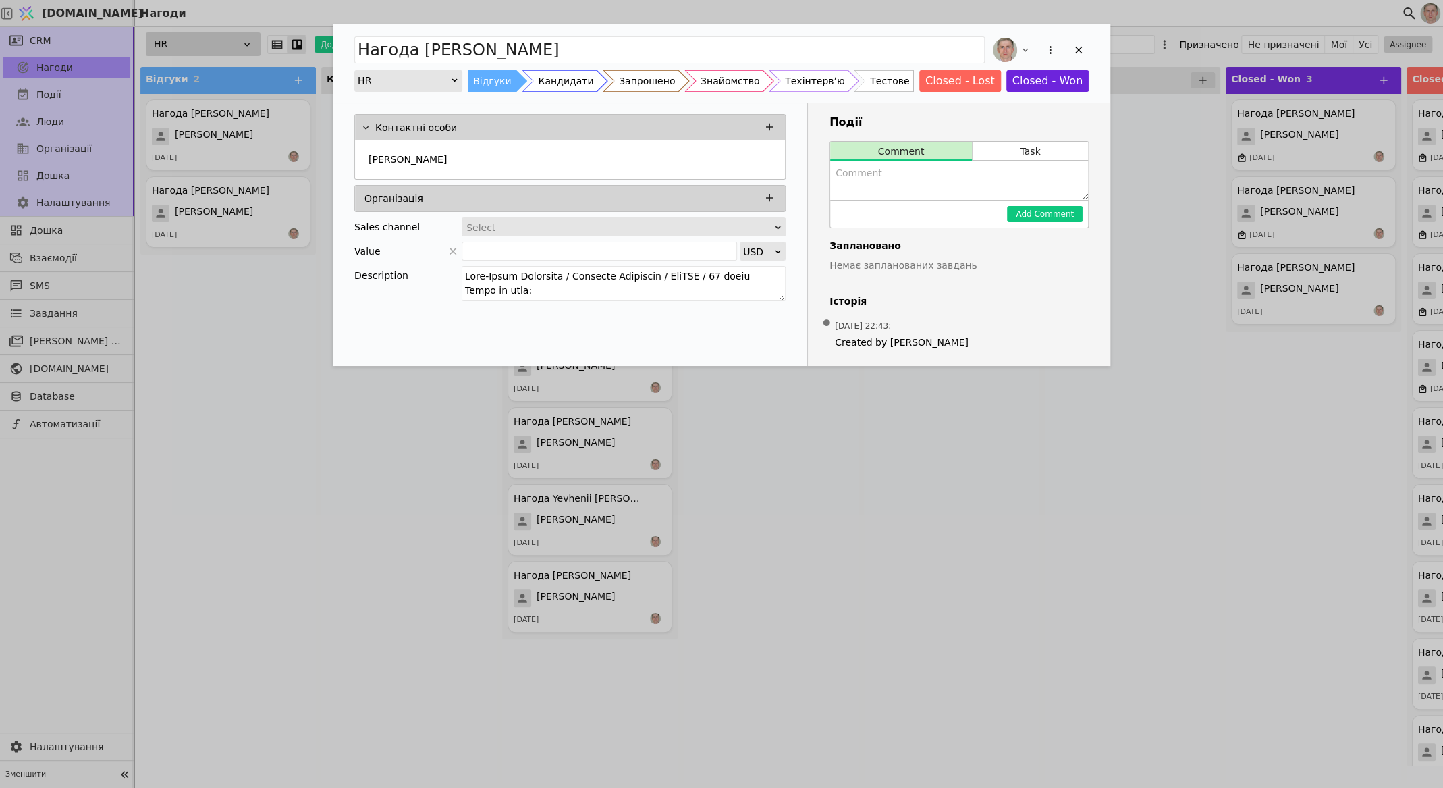
click at [950, 172] on textarea "Add Opportunity" at bounding box center [959, 180] width 258 height 39
type textarea "Немає резюме, або сховалося, бо довго йому не відповідав"
click at [1073, 215] on button "Add Comment" at bounding box center [1045, 214] width 76 height 16
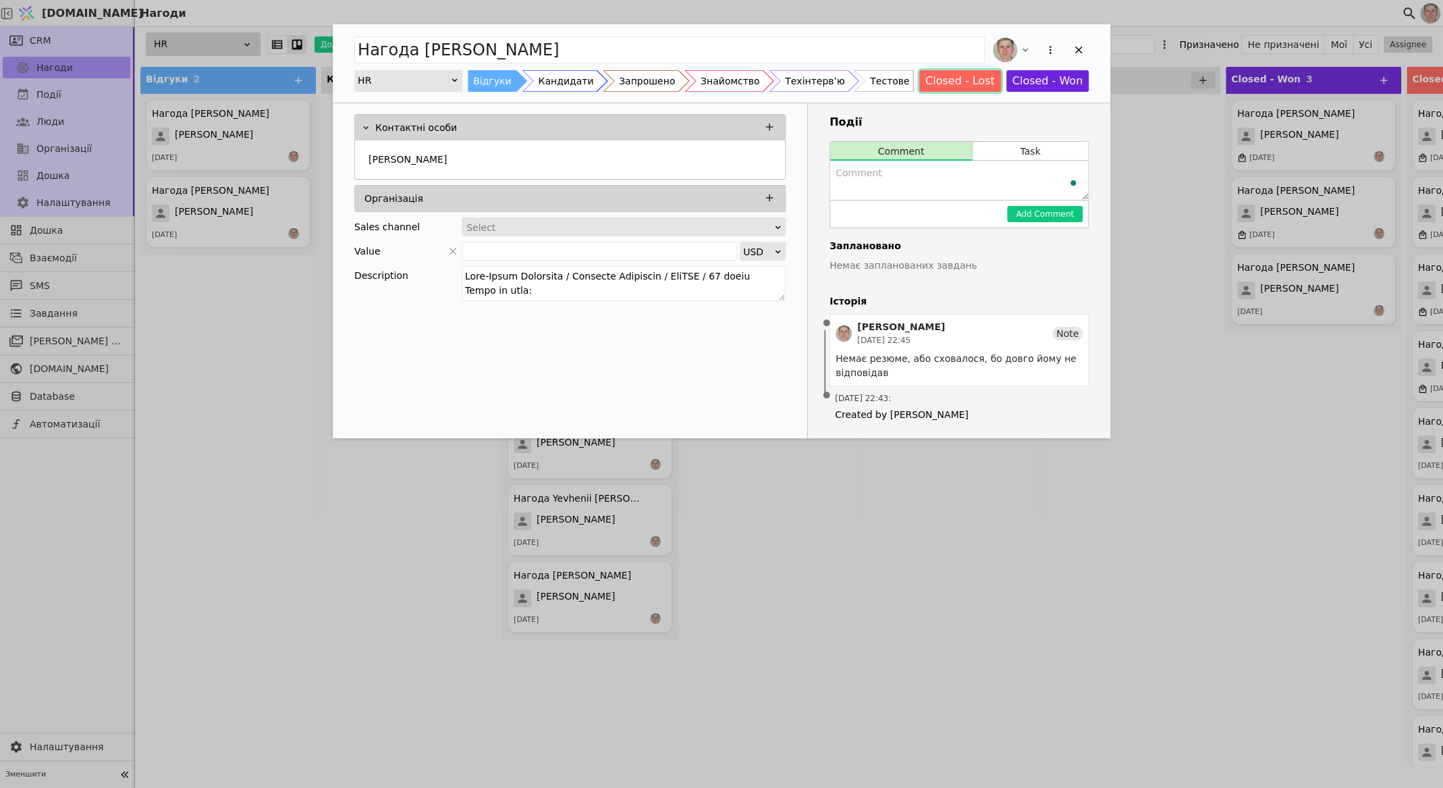
click at [966, 81] on button "Closed - Lost" at bounding box center [960, 81] width 82 height 22
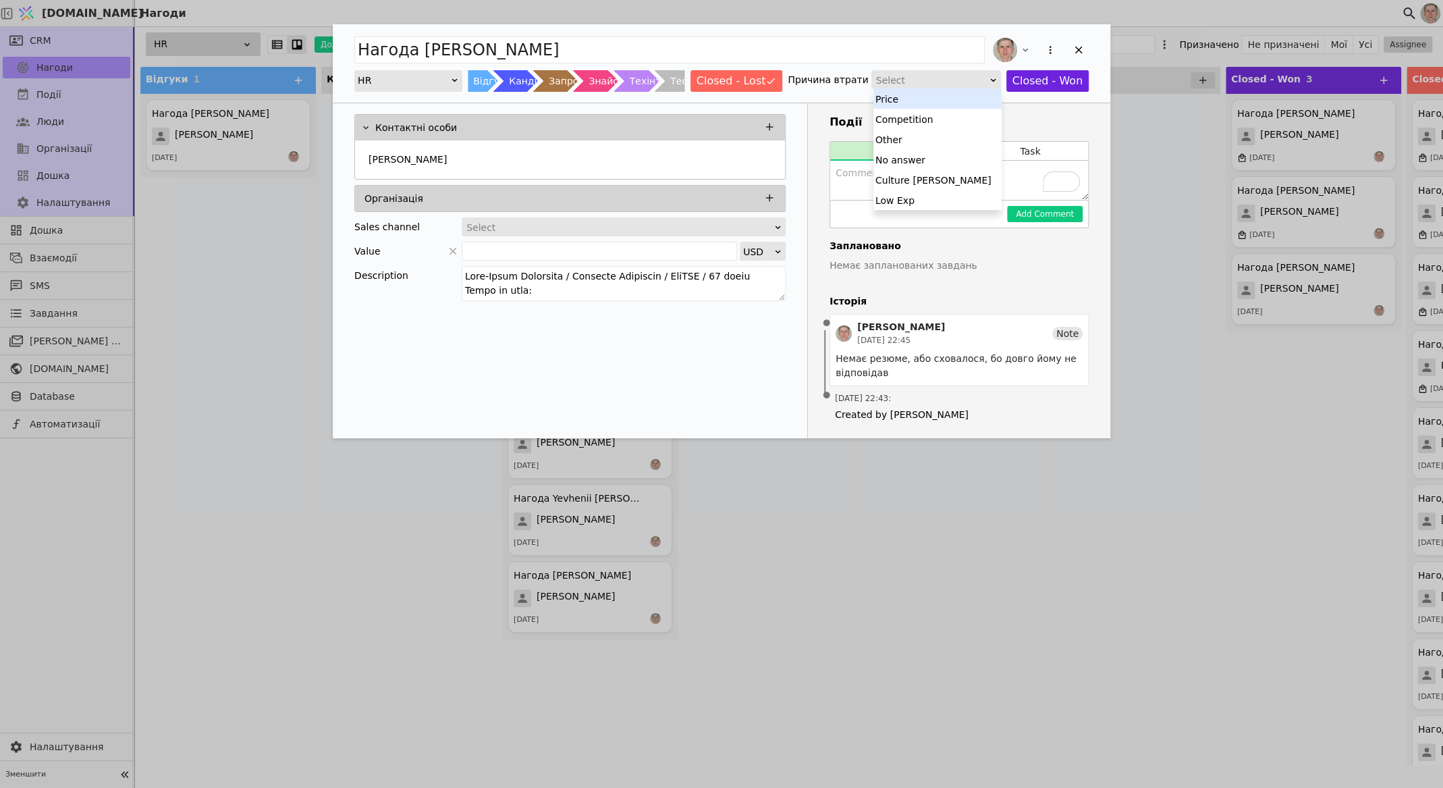
click at [966, 81] on div "Select" at bounding box center [931, 80] width 111 height 19
click at [956, 138] on div "Other" at bounding box center [937, 139] width 128 height 20
click at [1081, 50] on icon "Add Opportunity" at bounding box center [1078, 50] width 12 height 12
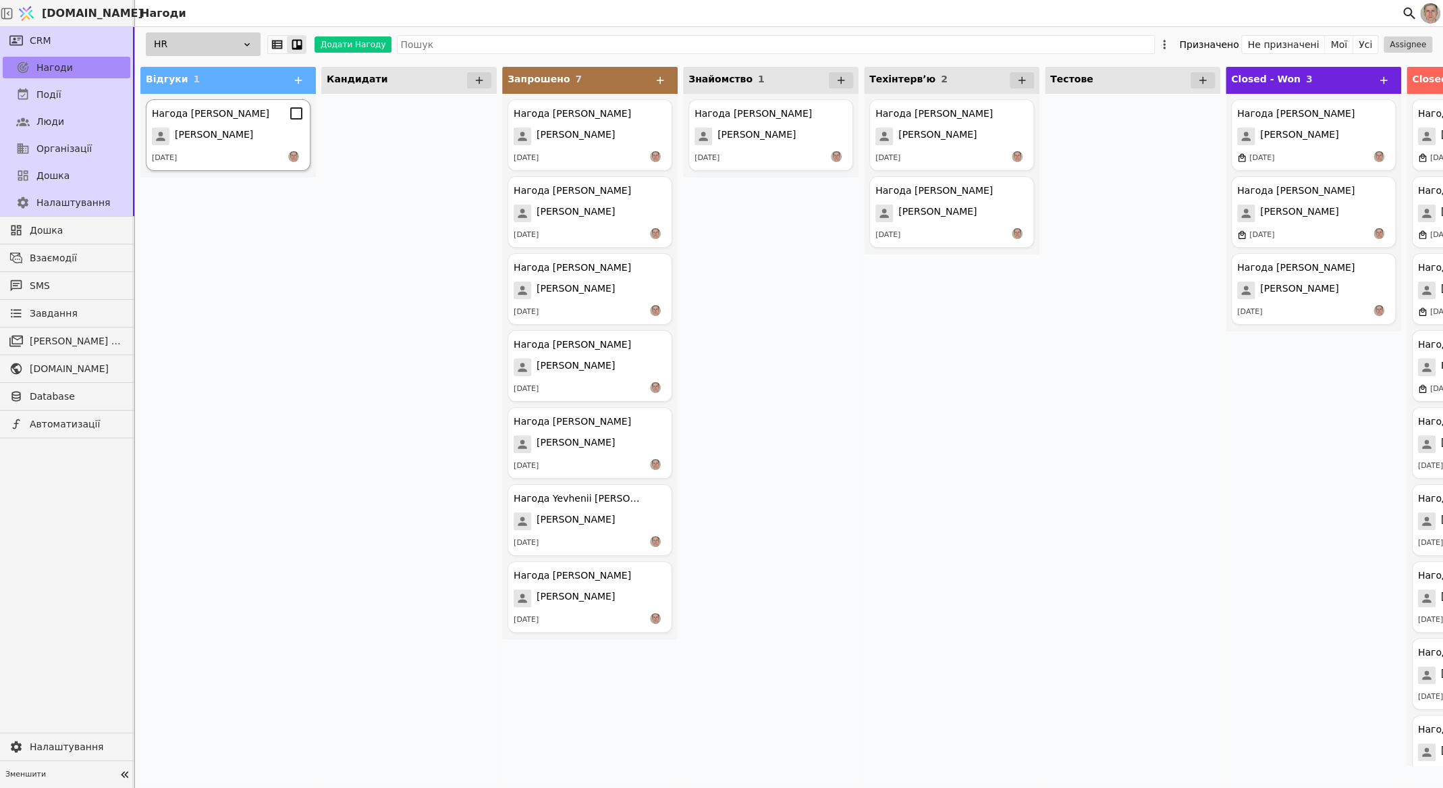
click at [201, 122] on div "Нагода [PERSON_NAME] [PERSON_NAME] [DATE]" at bounding box center [228, 135] width 165 height 72
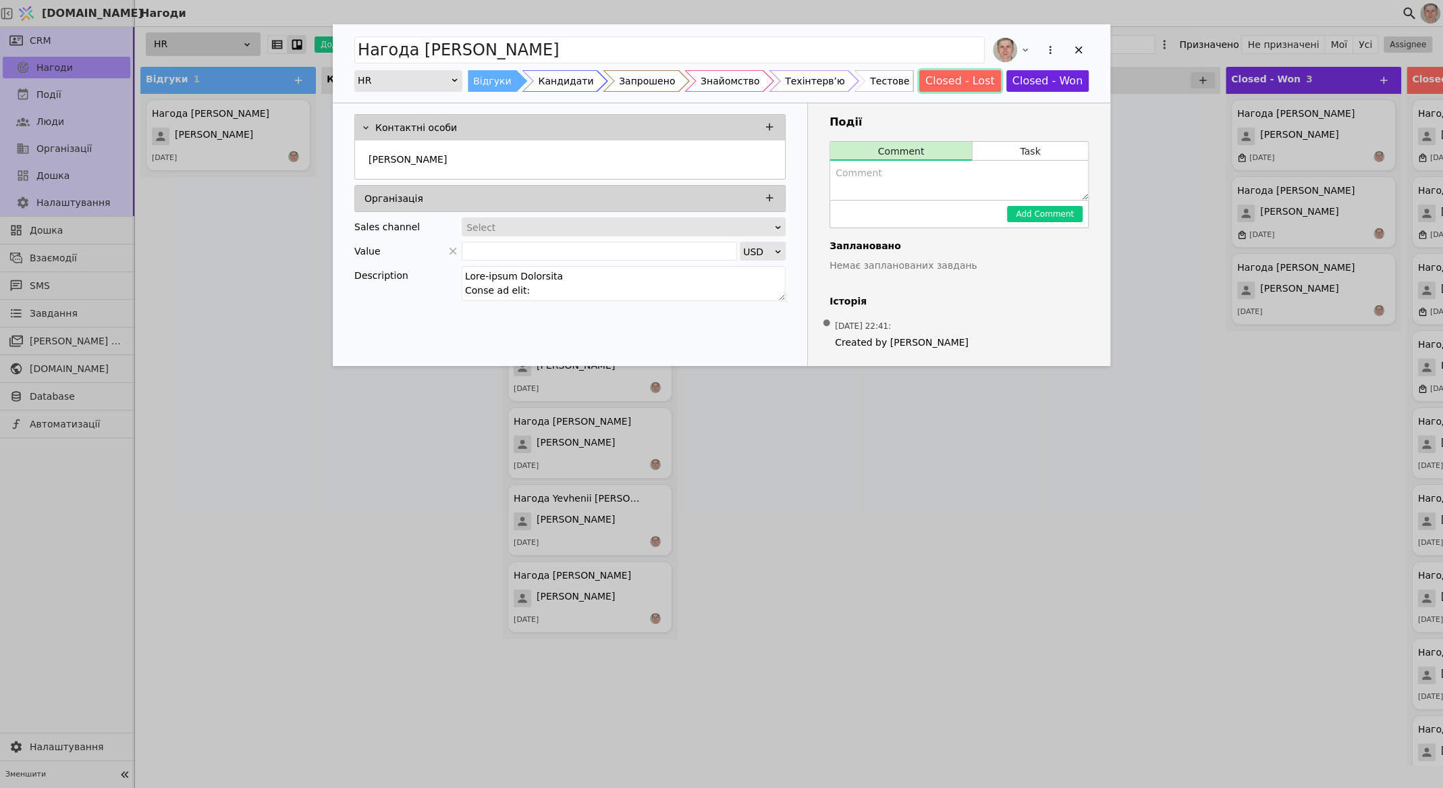
click at [937, 78] on button "Closed - Lost" at bounding box center [960, 81] width 82 height 22
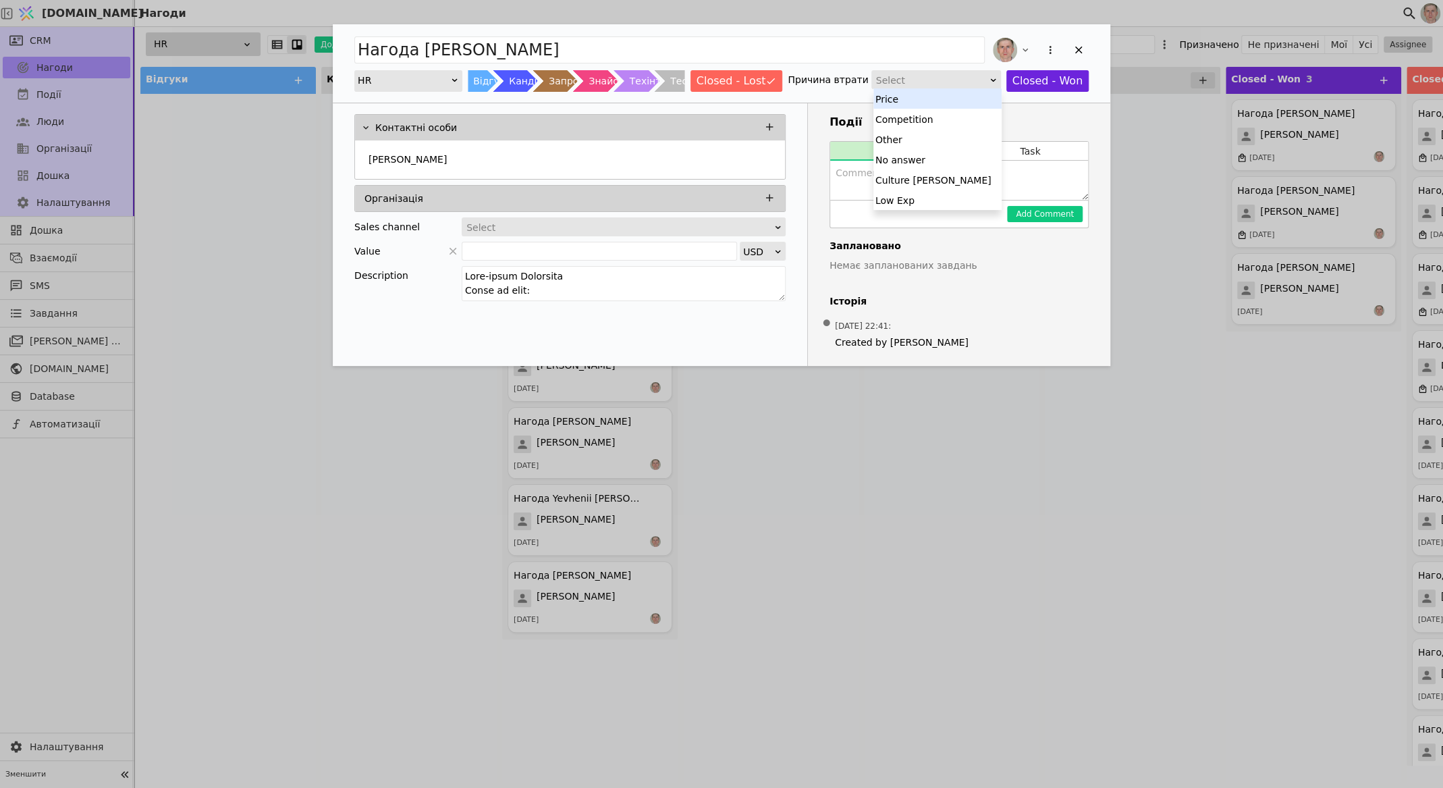
click at [944, 81] on div "Select" at bounding box center [931, 80] width 111 height 19
click at [934, 178] on div "Culture [PERSON_NAME]" at bounding box center [937, 179] width 128 height 20
click at [1082, 48] on icon "Add Opportunity" at bounding box center [1078, 50] width 12 height 12
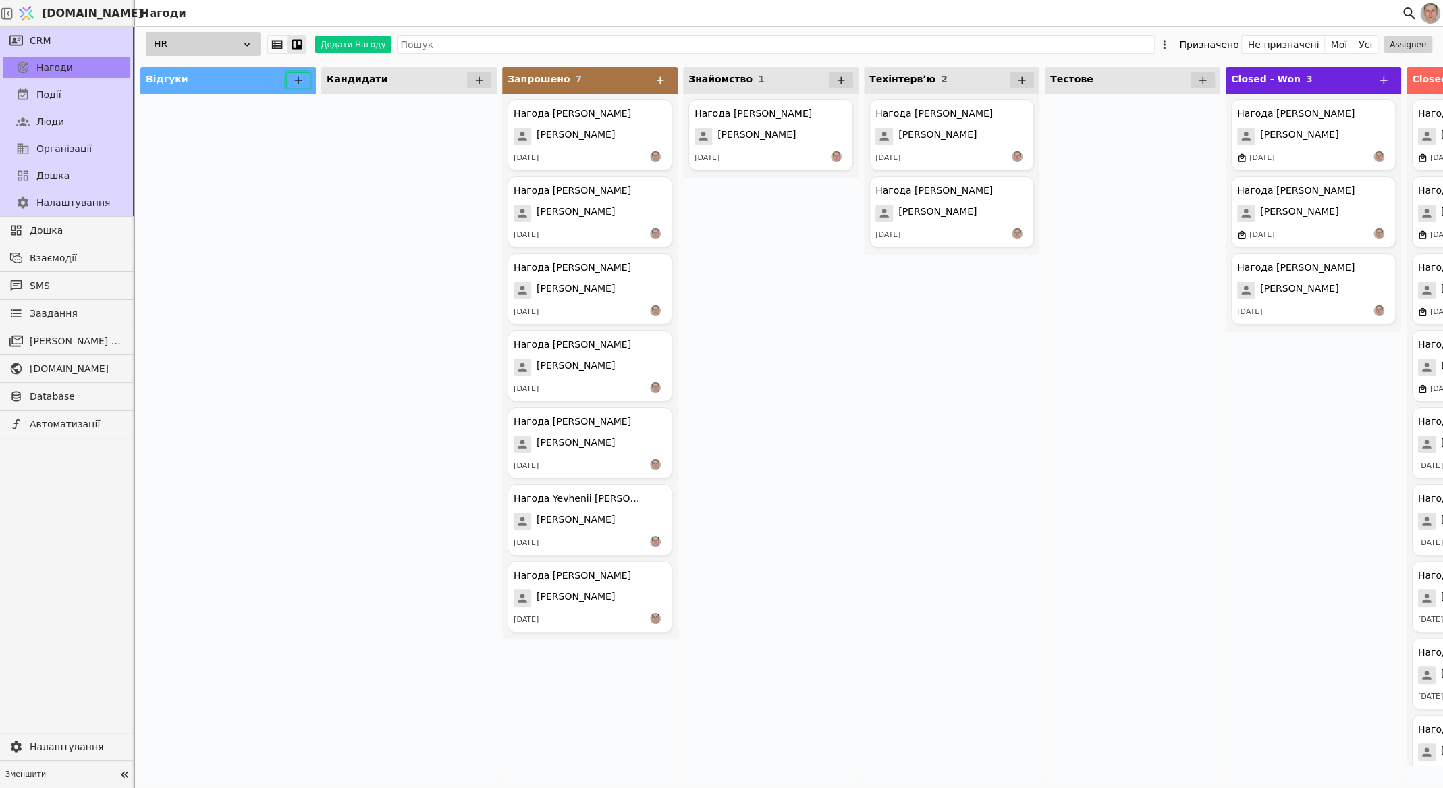
click at [299, 78] on icon at bounding box center [298, 80] width 12 height 12
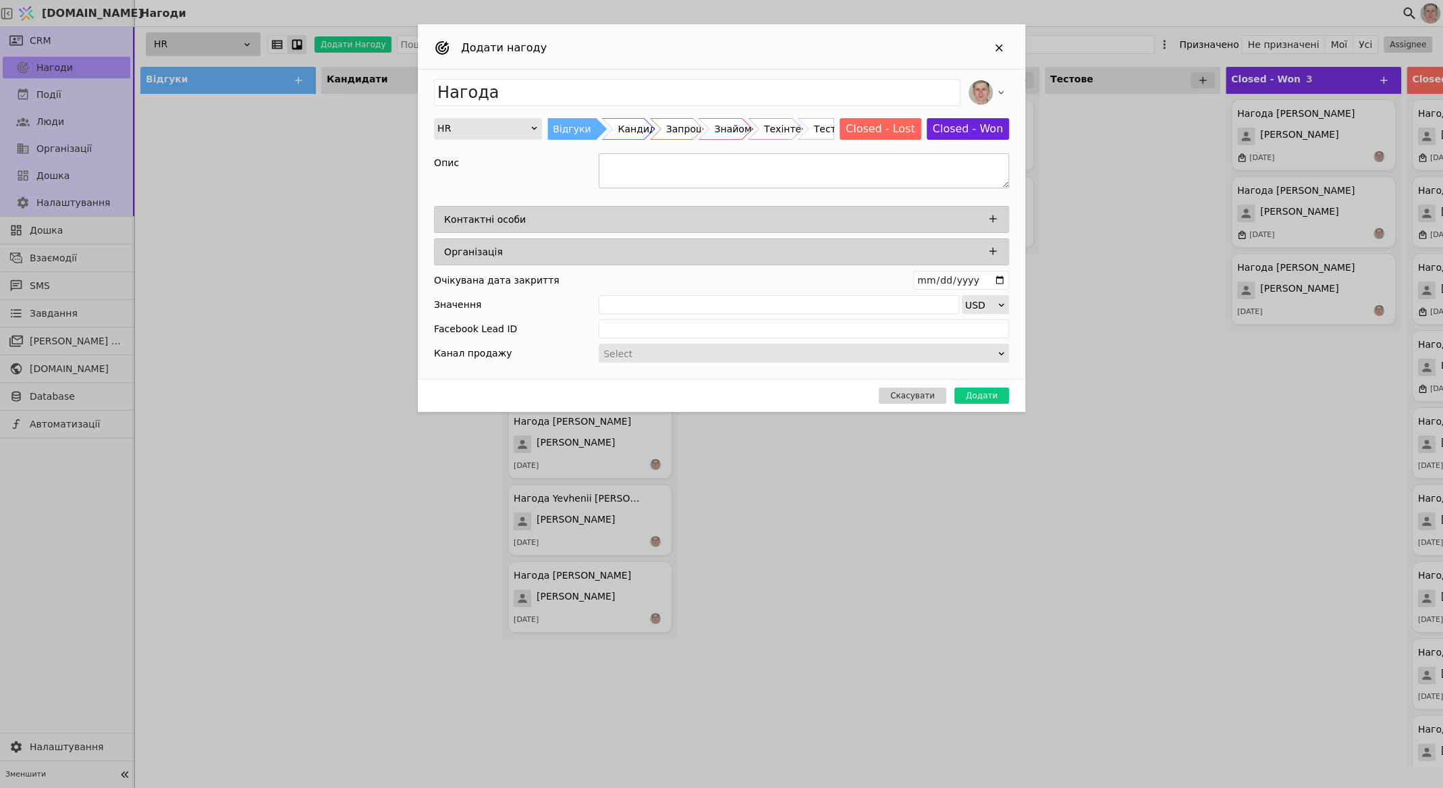
click at [669, 169] on textarea "Add Opportunity" at bounding box center [804, 170] width 410 height 35
paste textarea "Loremi Dolorsi Ametconse adipiscin (Elit.se/Doeiu) Tempo in utla: $215 $506 (-9…"
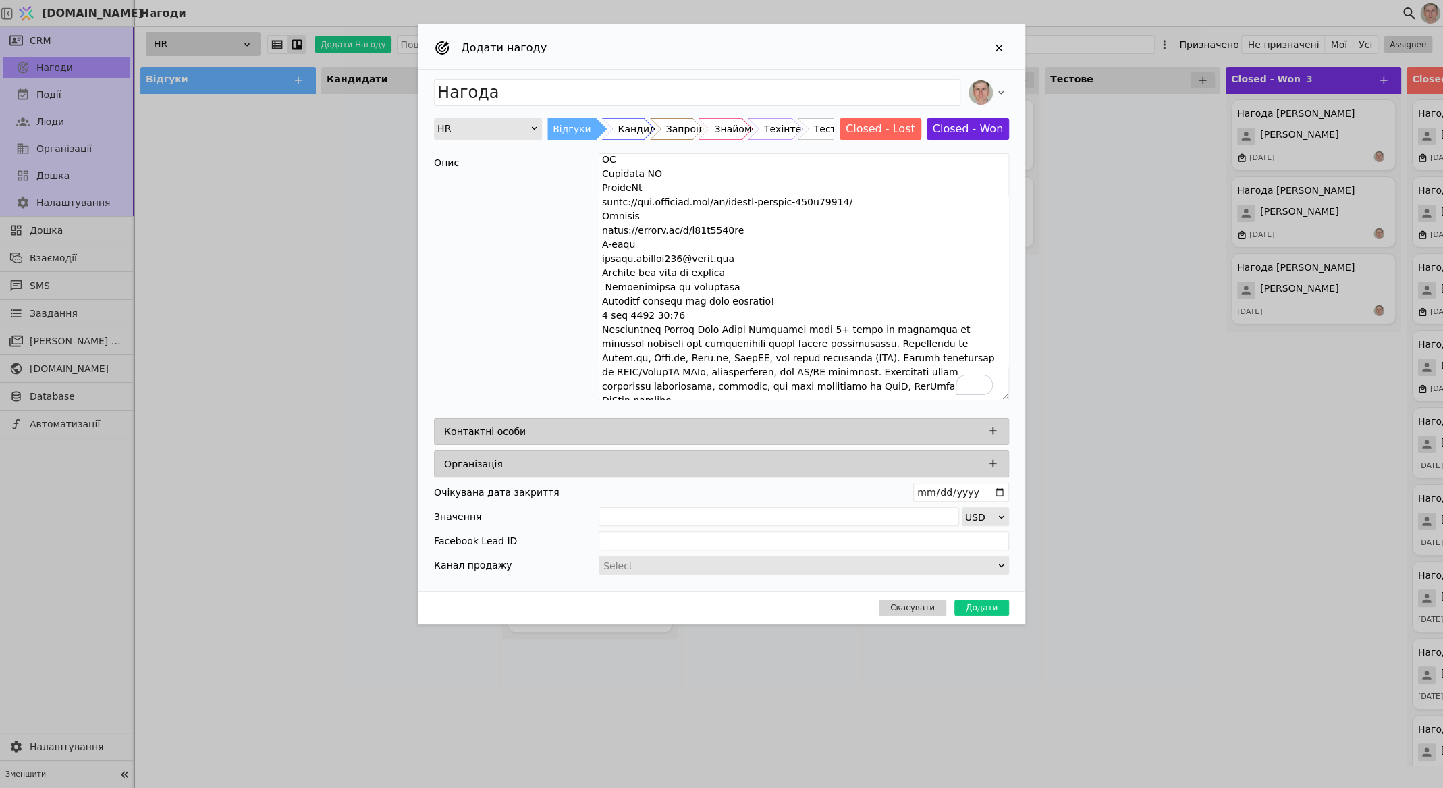
scroll to position [296, 0]
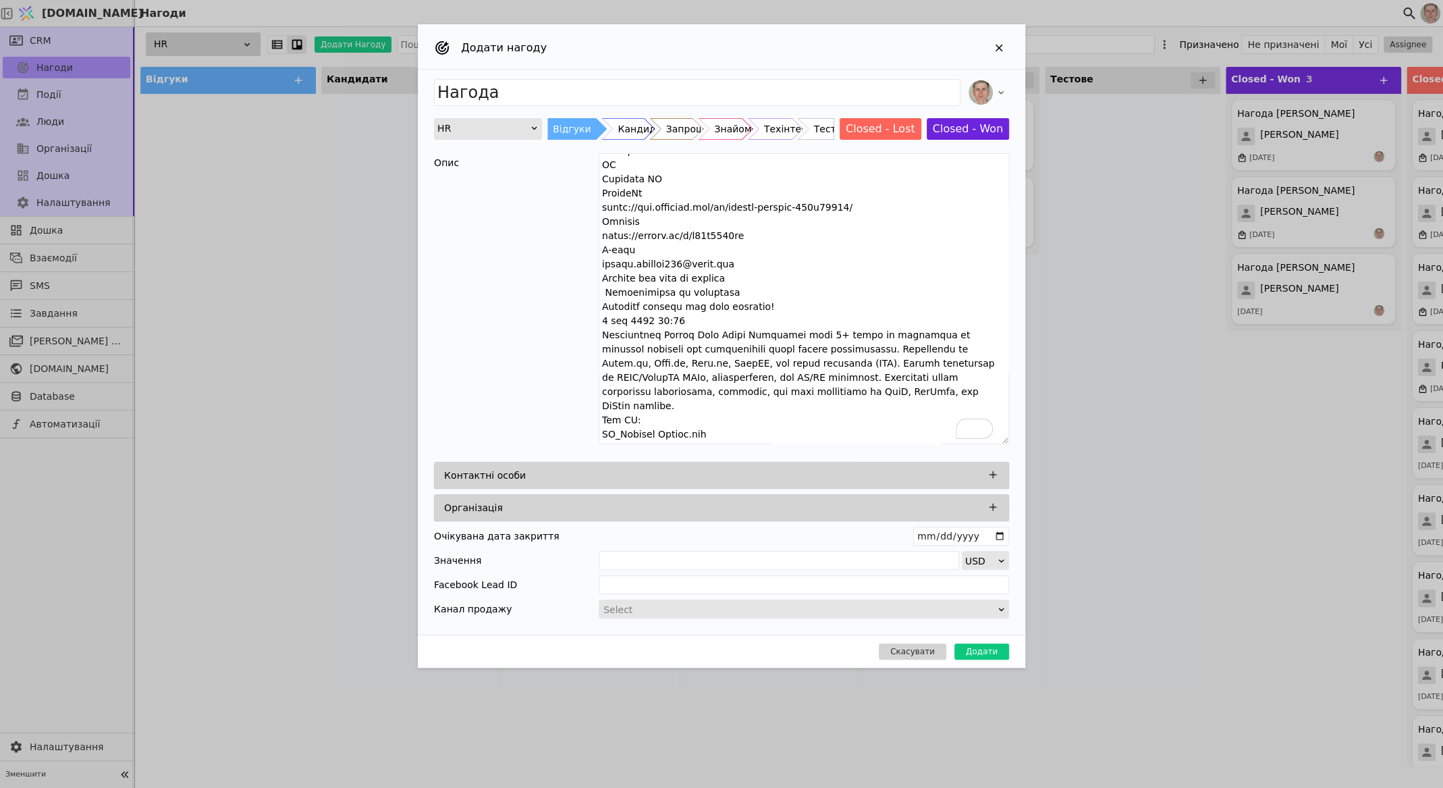
drag, startPoint x: 1004, startPoint y: 183, endPoint x: 1031, endPoint y: 437, distance: 255.9
click at [1032, 439] on div "Додати нагоду Нагода HR Відгуки Кандидати Запрошено Знайомство Техінтервʼю Тест…" at bounding box center [721, 394] width 1443 height 788
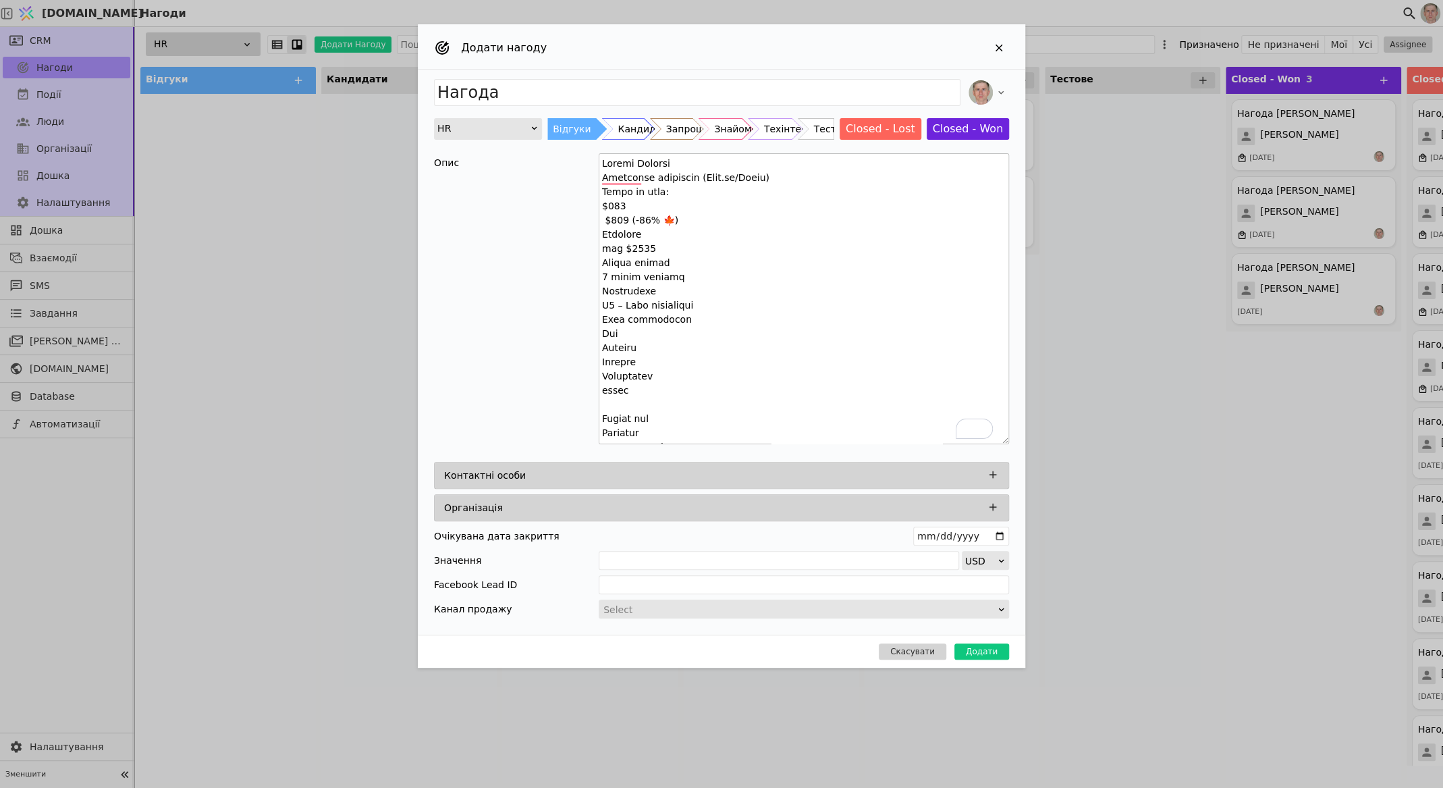
scroll to position [0, 0]
drag, startPoint x: 697, startPoint y: 159, endPoint x: 544, endPoint y: 166, distance: 153.4
click at [544, 166] on div "Опис" at bounding box center [721, 300] width 575 height 295
type textarea "Loremipsu dolorsita (Cons.ad/Elits) Doeiu te inci: $132 $361 (-68% 🍁) Utlabore …"
click at [991, 474] on icon "Add Opportunity" at bounding box center [993, 474] width 12 height 12
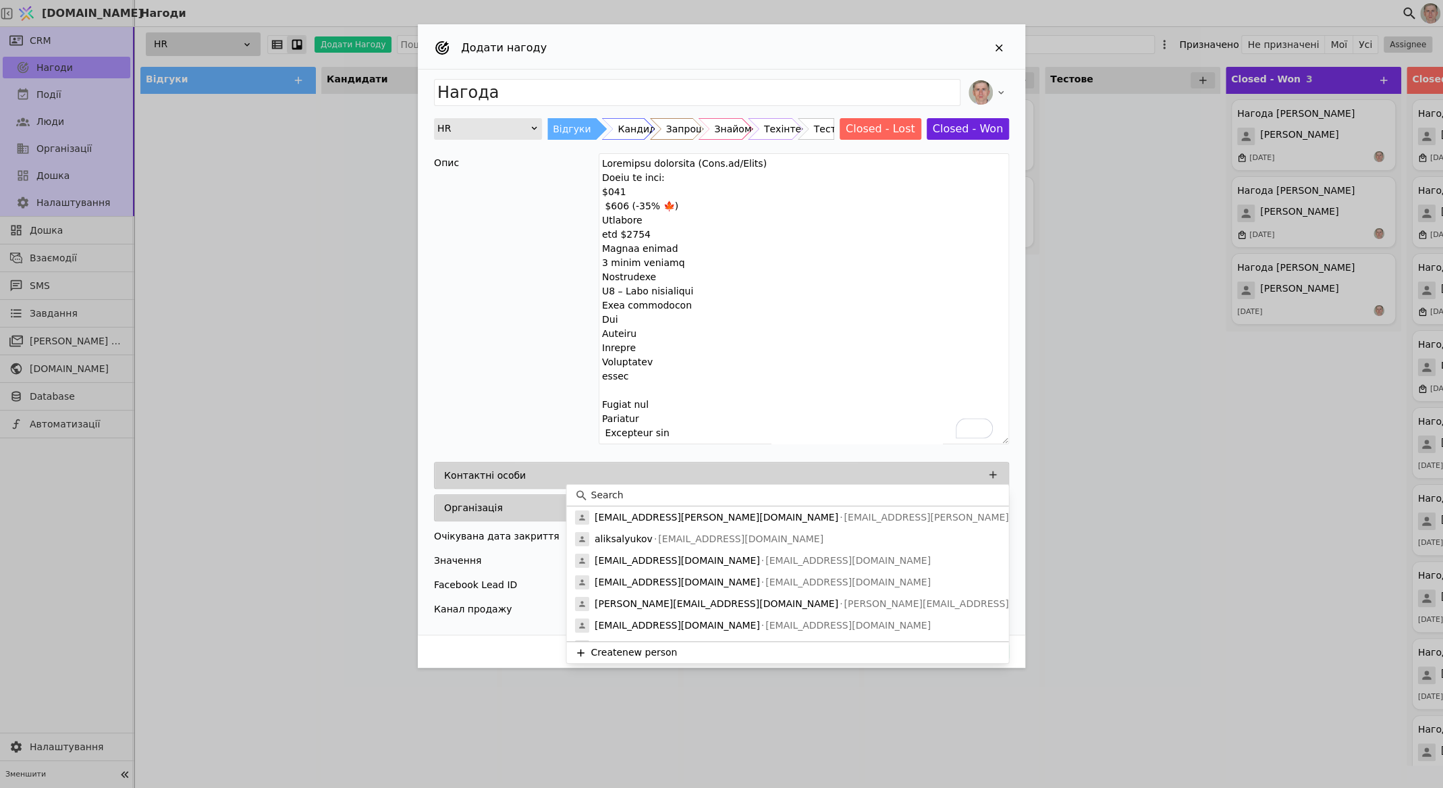
click at [769, 492] on input at bounding box center [796, 495] width 410 height 14
paste input "[PERSON_NAME]"
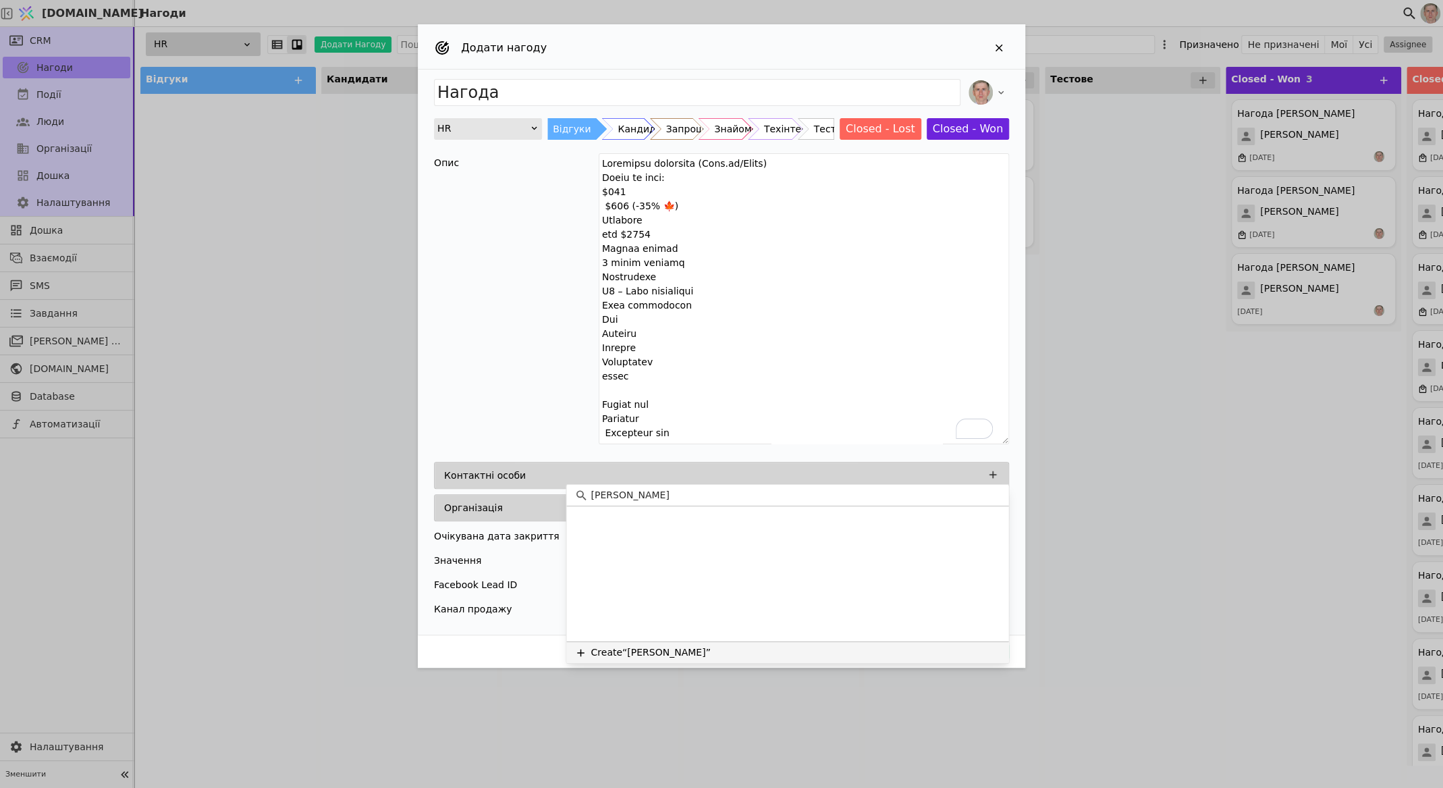
type input "[PERSON_NAME]"
click at [759, 653] on button "Create “[PERSON_NAME]”" at bounding box center [787, 652] width 442 height 22
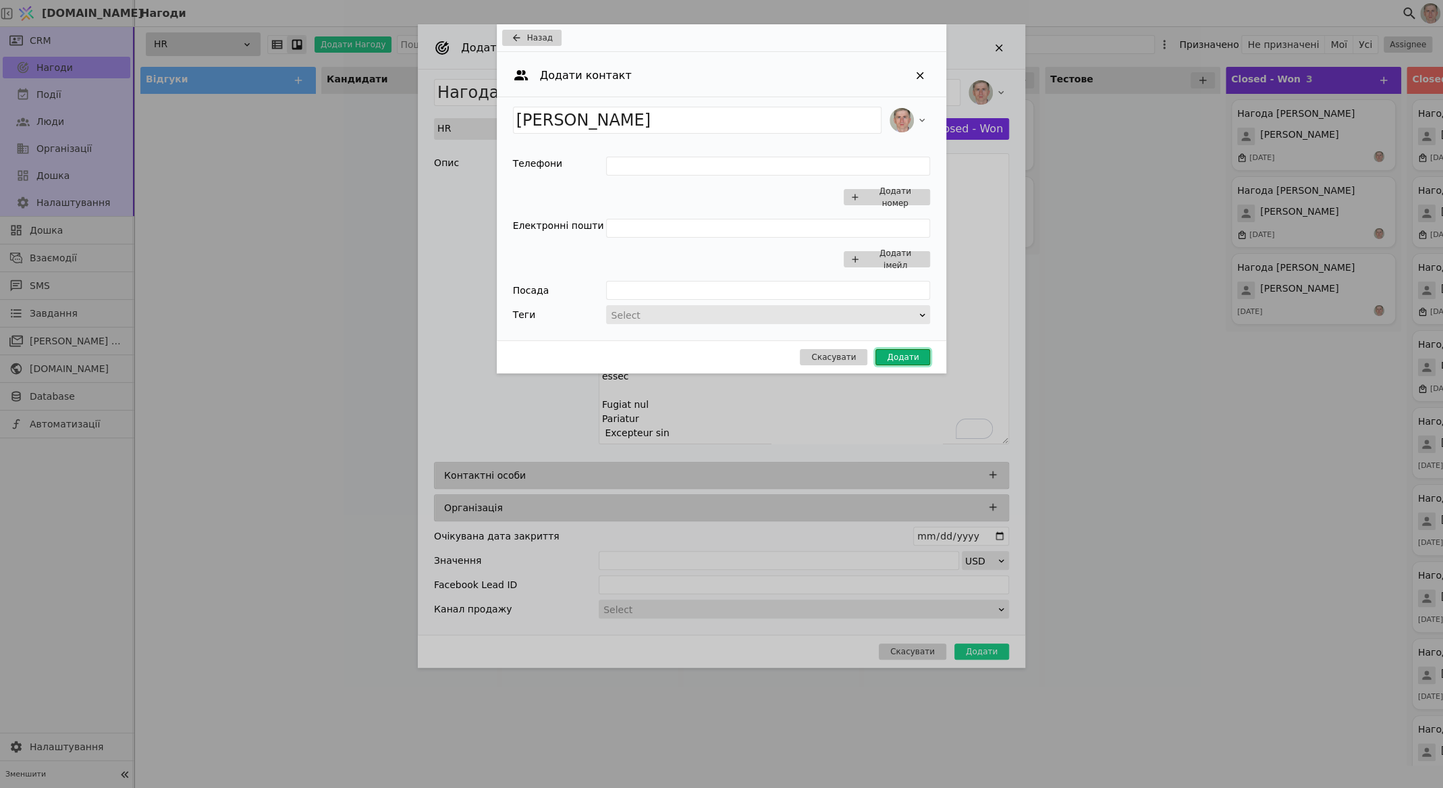
click at [894, 353] on button "Додати" at bounding box center [902, 357] width 55 height 16
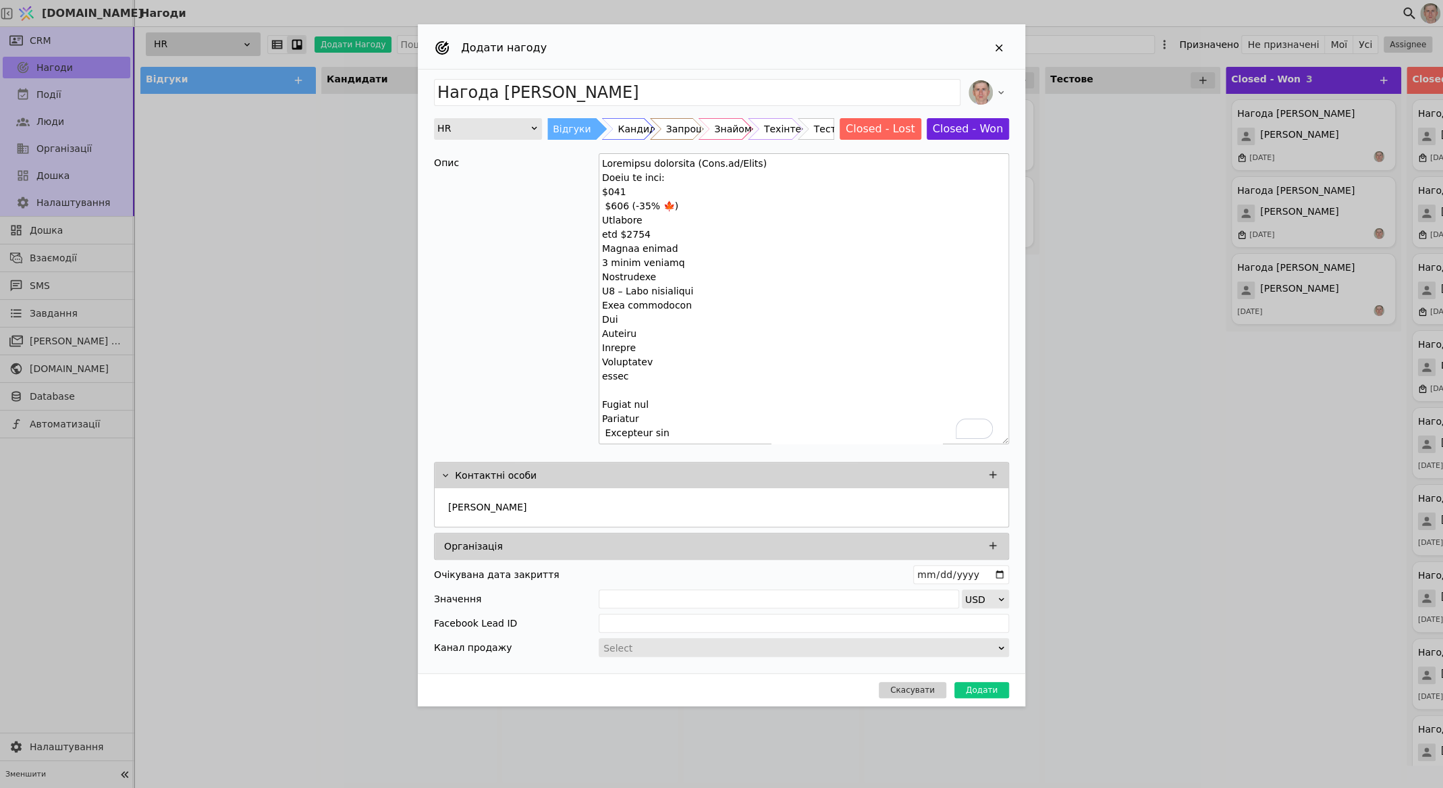
type input "Нагода [PERSON_NAME]"
click at [985, 688] on button "Додати" at bounding box center [981, 690] width 55 height 16
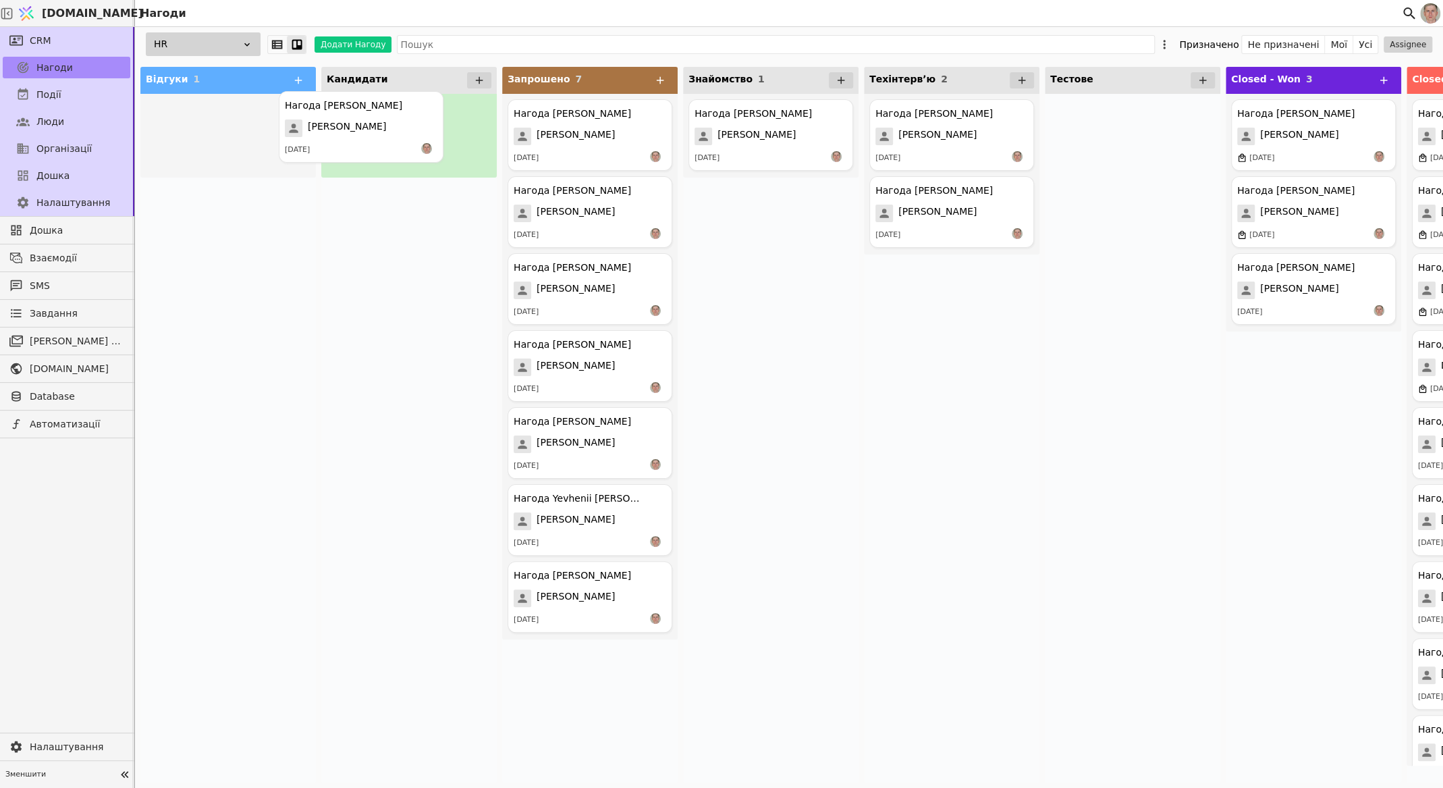
drag, startPoint x: 246, startPoint y: 120, endPoint x: 395, endPoint y: 115, distance: 148.6
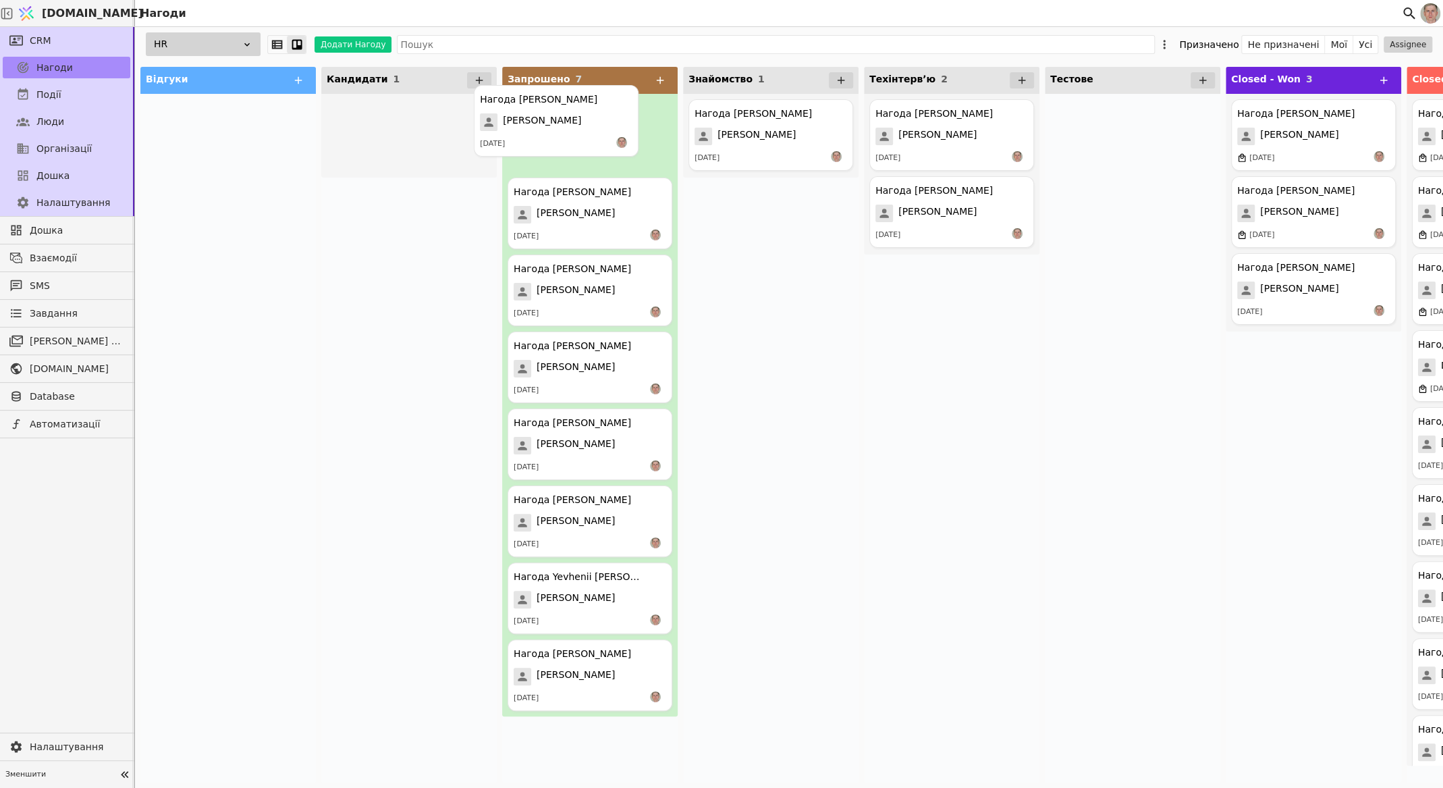
drag, startPoint x: 478, startPoint y: 137, endPoint x: 556, endPoint y: 131, distance: 78.5
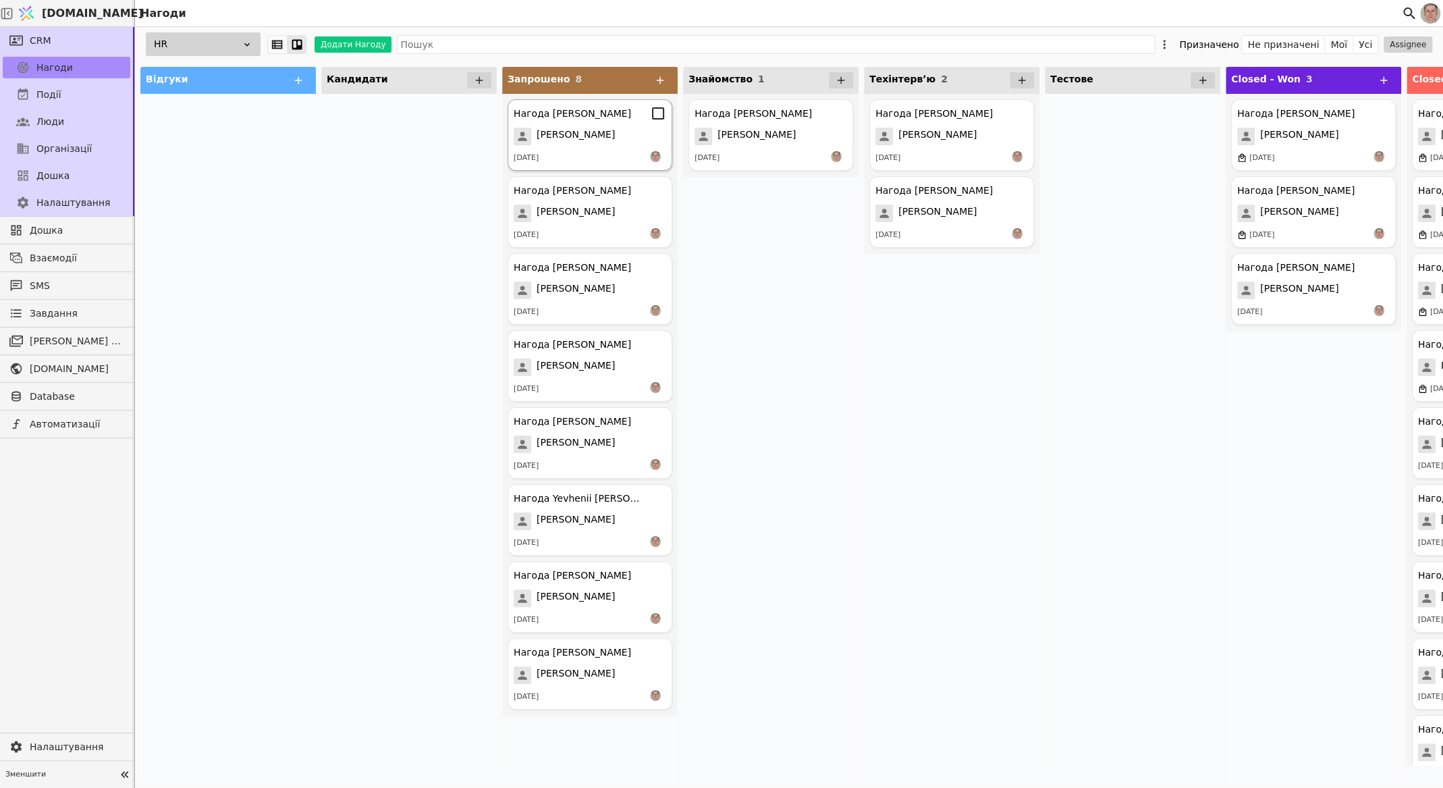
click at [603, 134] on div "[PERSON_NAME]" at bounding box center [590, 137] width 153 height 18
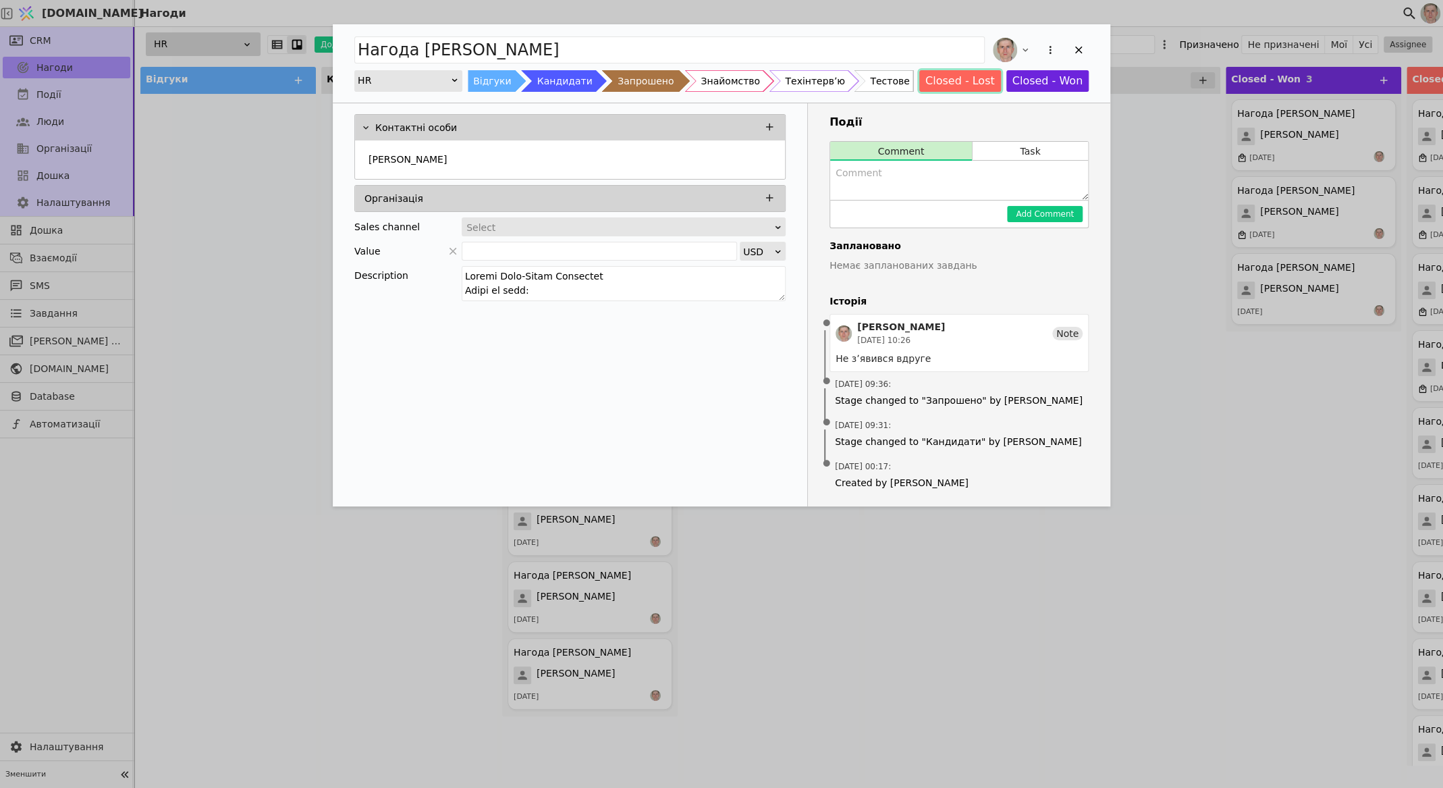
click at [953, 86] on button "Closed - Lost" at bounding box center [960, 81] width 82 height 22
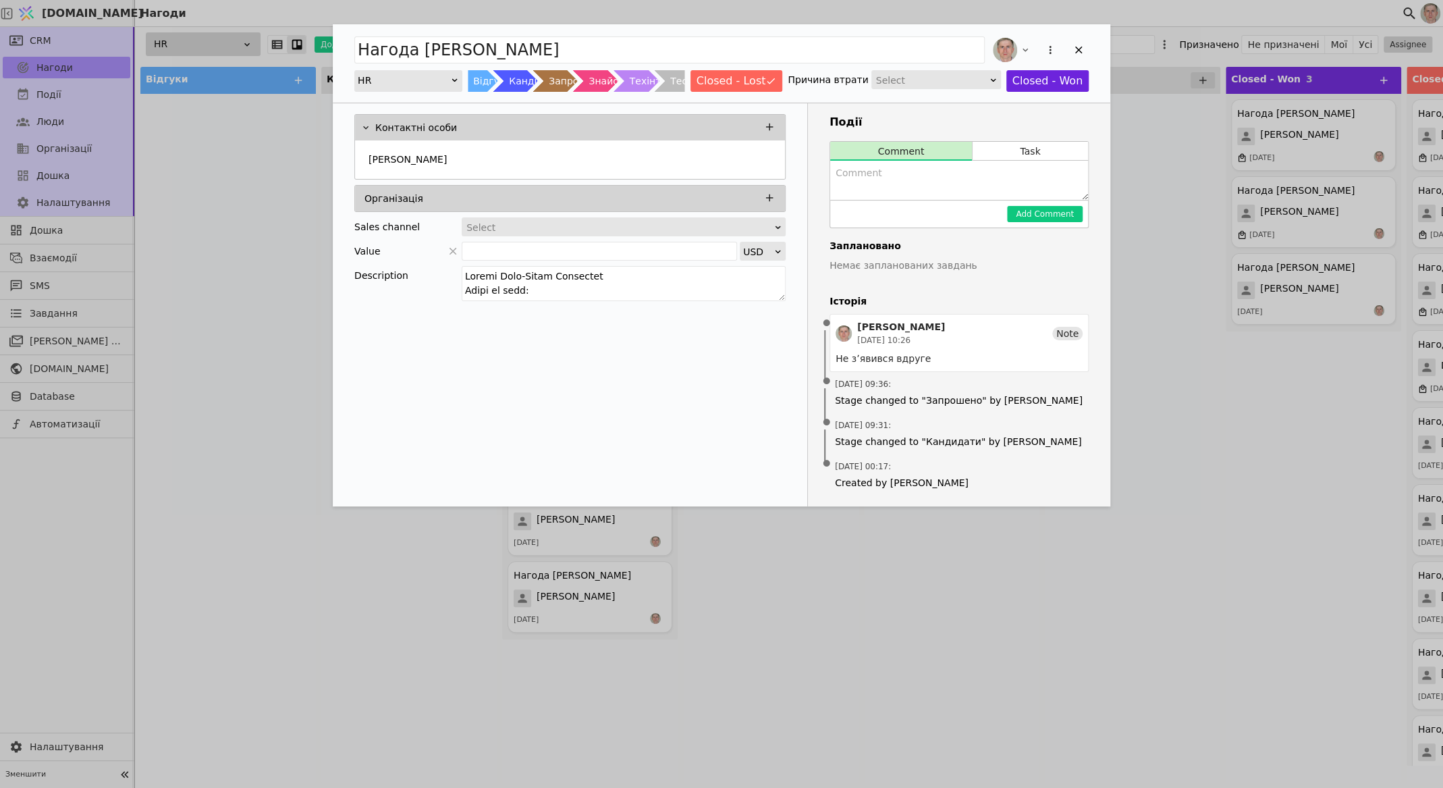
click at [938, 82] on div "Select" at bounding box center [931, 80] width 111 height 19
click at [933, 157] on div "No answer" at bounding box center [937, 159] width 128 height 20
click at [1078, 49] on icon "Add Opportunity" at bounding box center [1078, 50] width 7 height 7
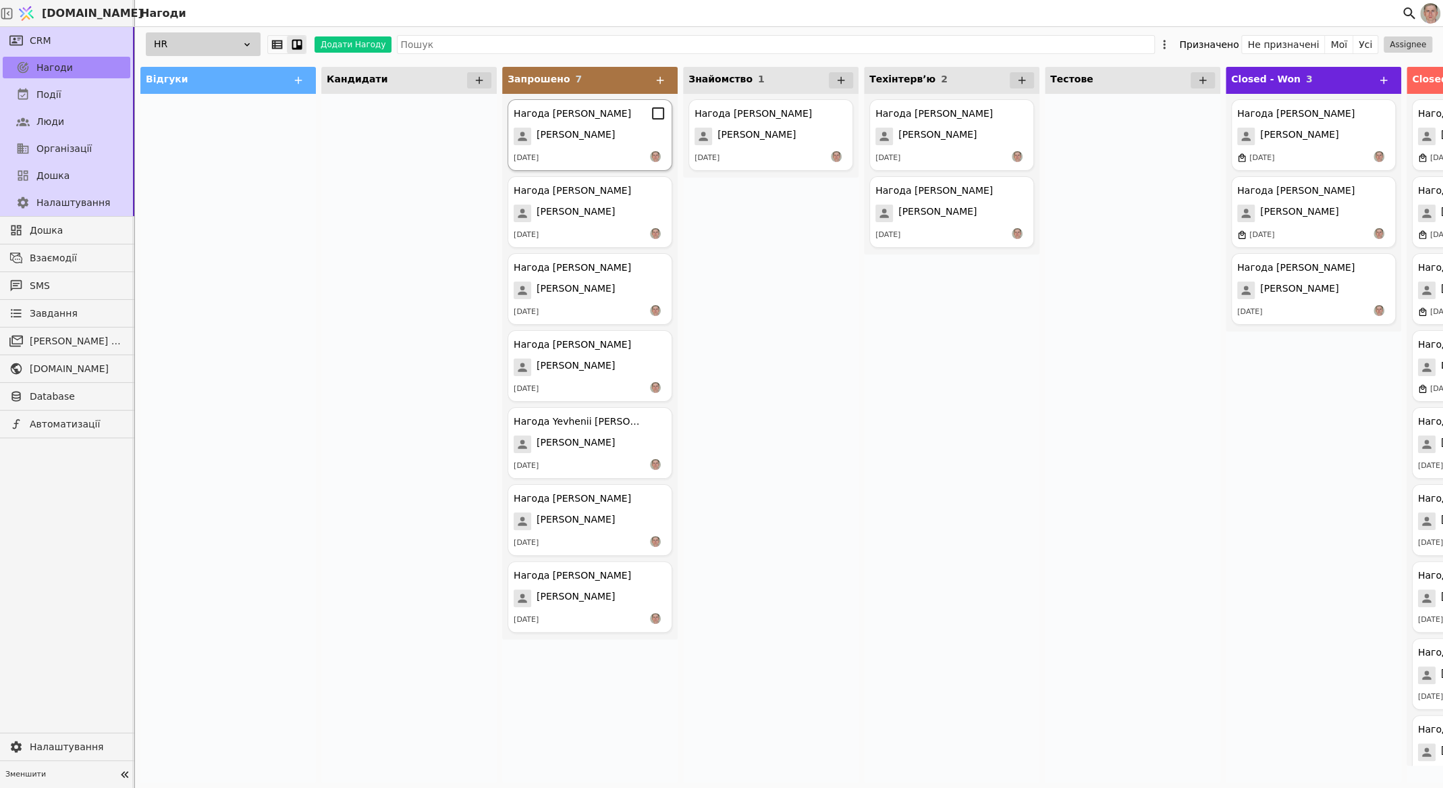
click at [593, 137] on span "[PERSON_NAME]" at bounding box center [576, 137] width 78 height 18
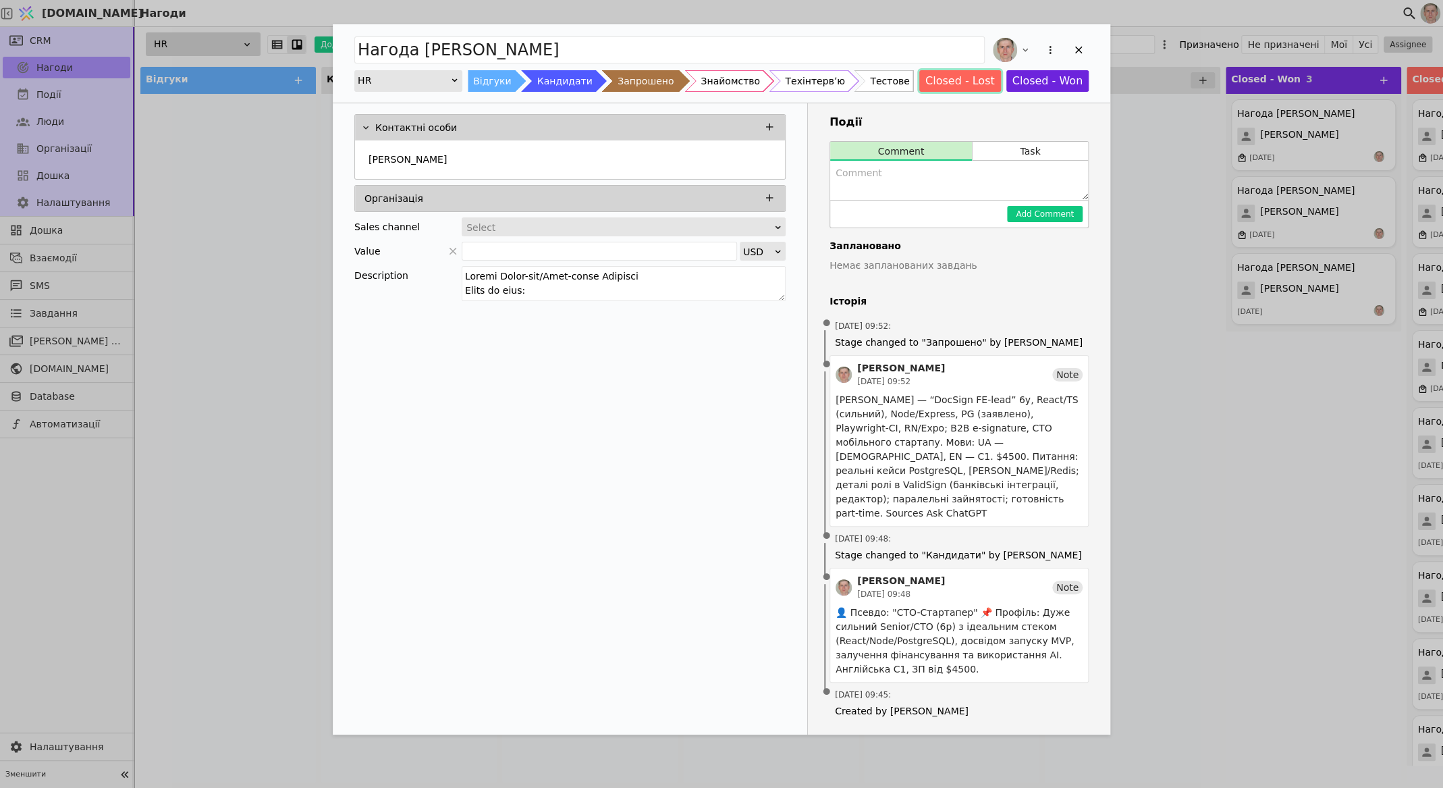
click at [956, 80] on button "Closed - Lost" at bounding box center [960, 81] width 82 height 22
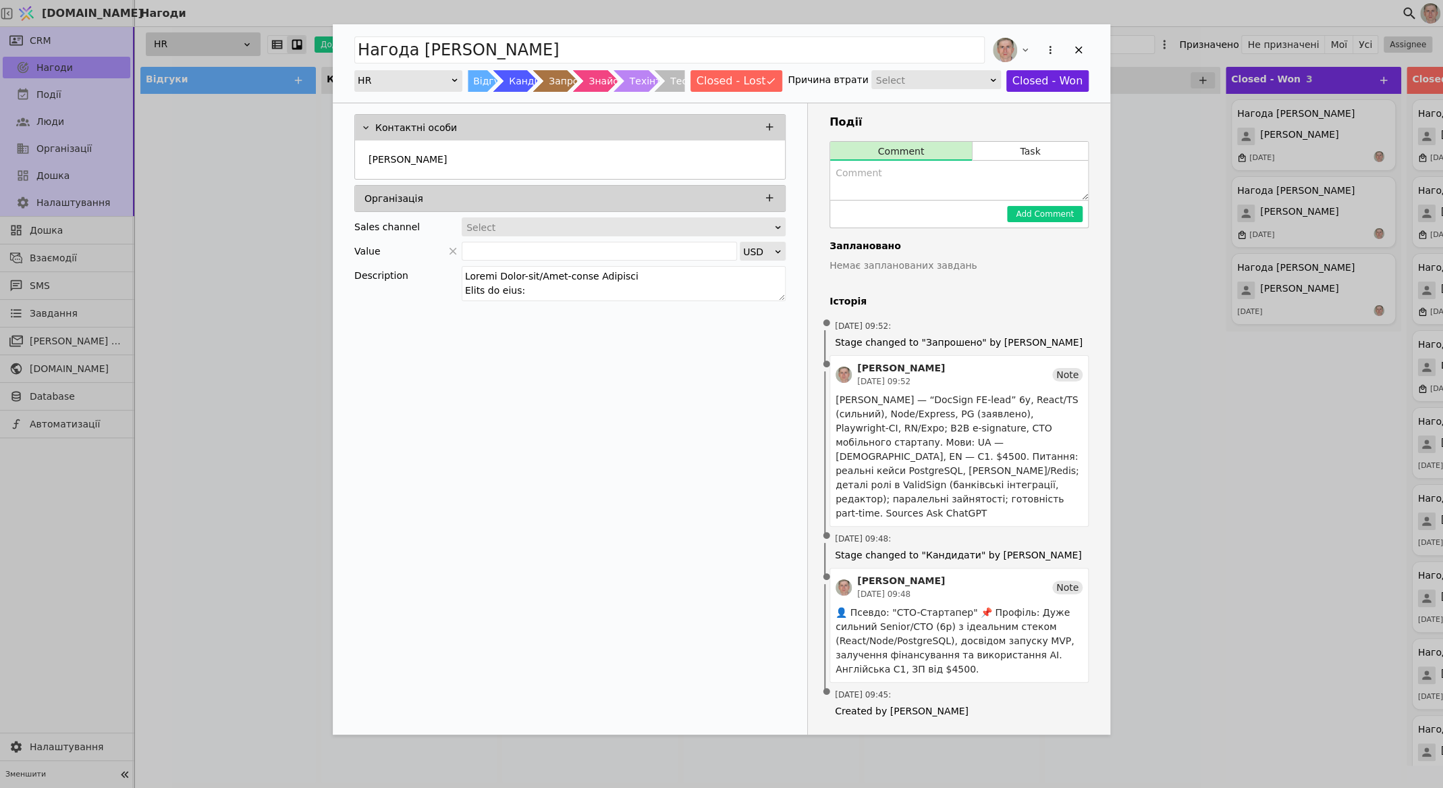
click at [944, 80] on div "Select" at bounding box center [931, 80] width 111 height 19
click at [934, 159] on div "No answer" at bounding box center [937, 159] width 128 height 20
click at [1075, 49] on icon "Add Opportunity" at bounding box center [1078, 50] width 12 height 12
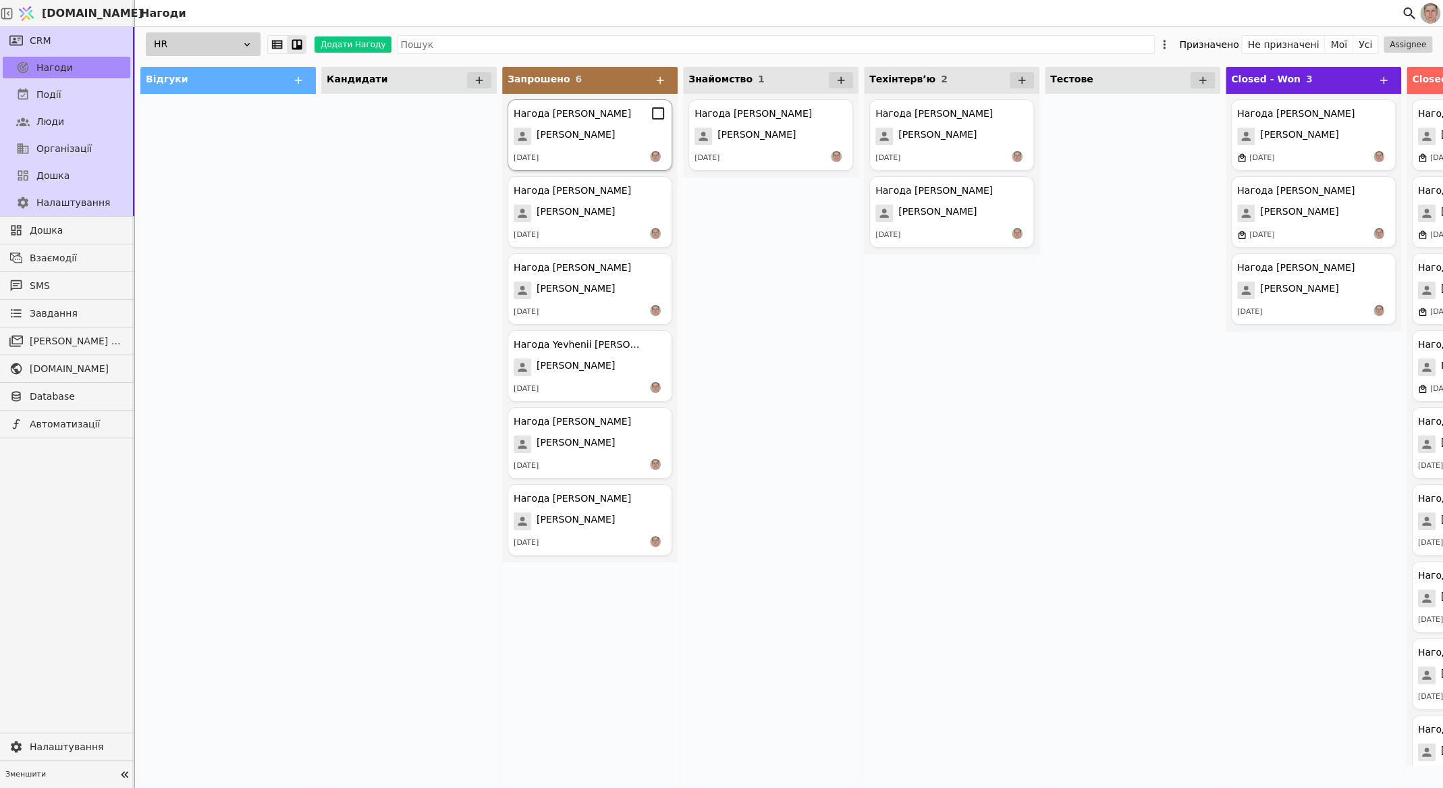
click at [581, 155] on div "[DATE]" at bounding box center [590, 157] width 153 height 13
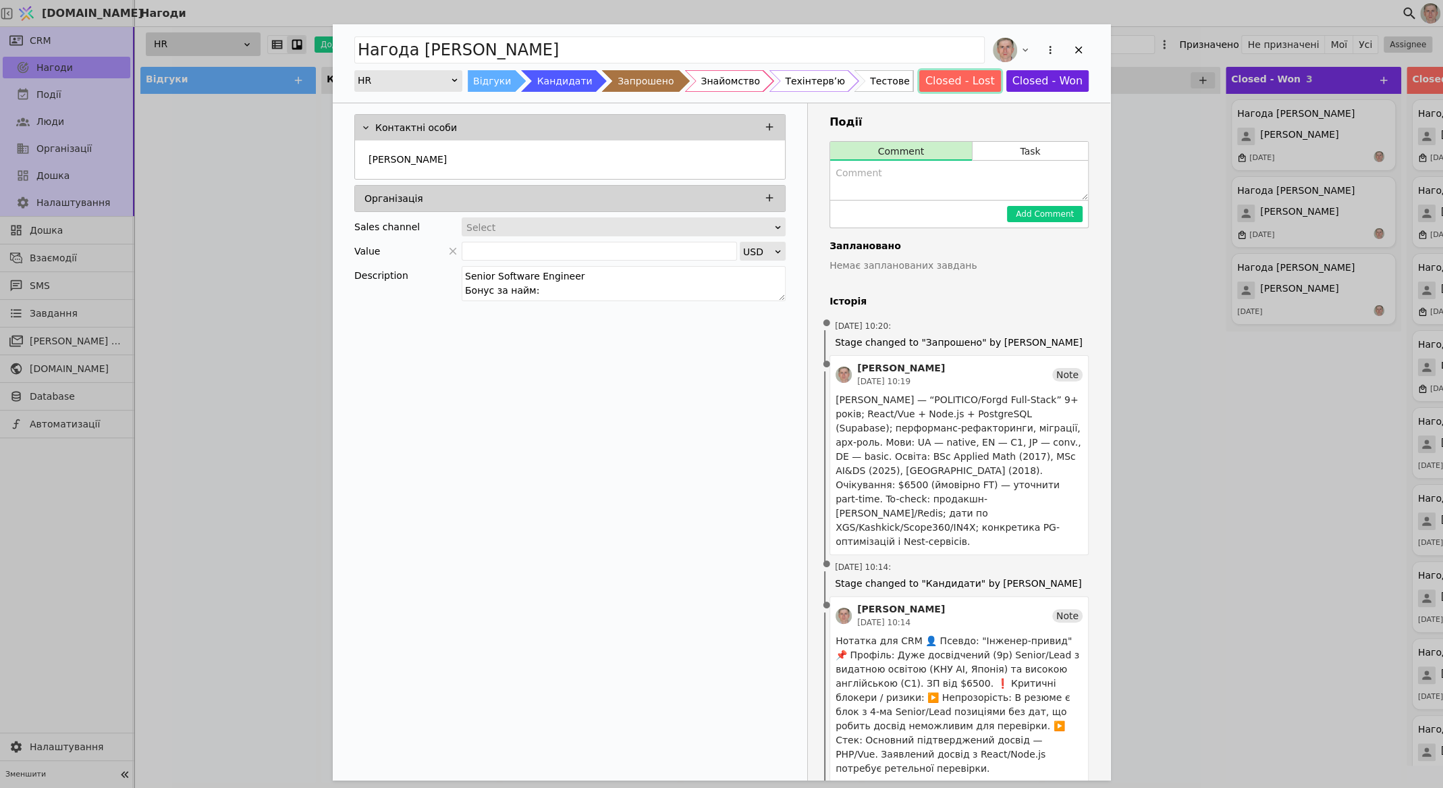
click at [967, 86] on button "Closed - Lost" at bounding box center [960, 81] width 82 height 22
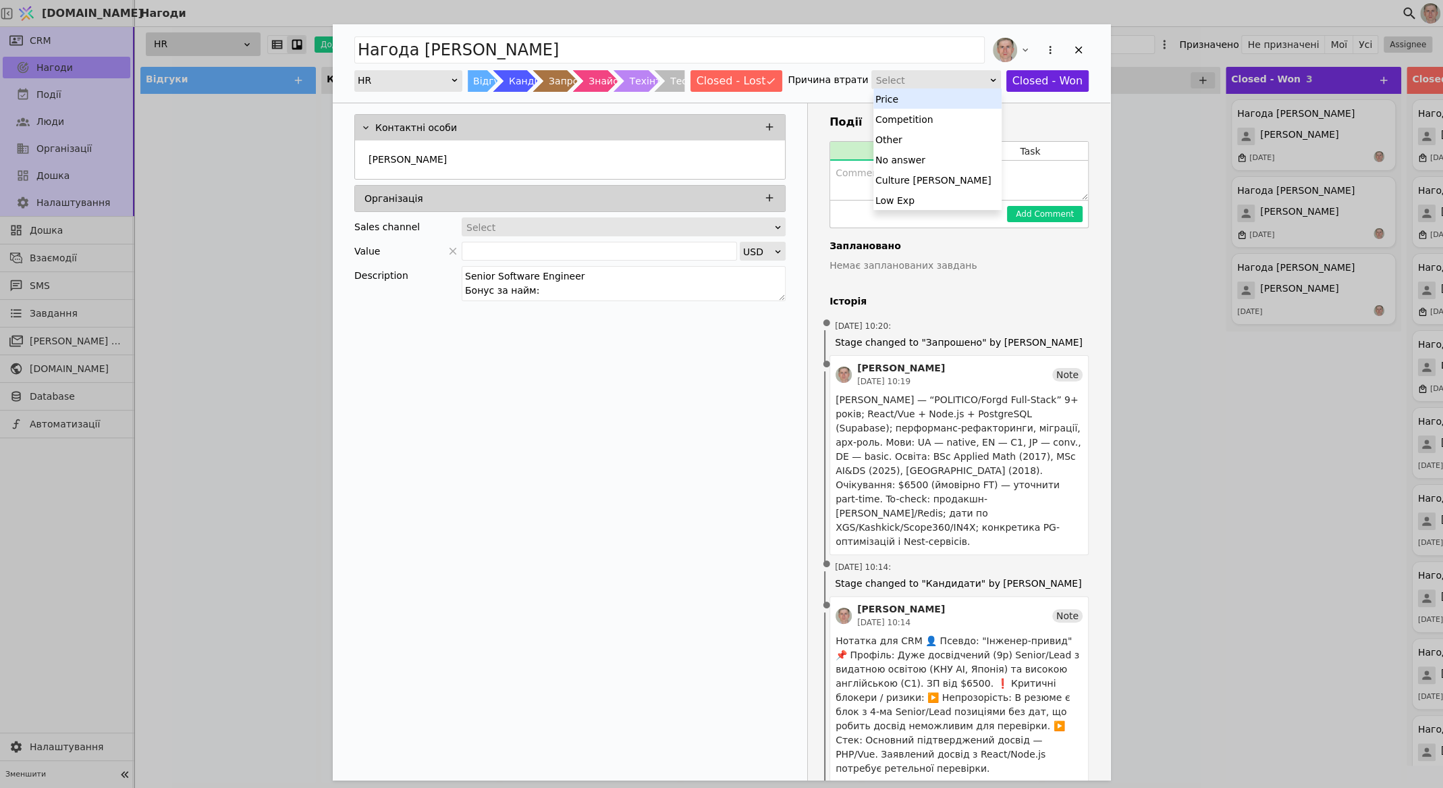
click at [948, 84] on div "Select" at bounding box center [931, 80] width 111 height 19
click at [941, 161] on div "No answer" at bounding box center [937, 159] width 128 height 20
click at [1074, 51] on icon "Add Opportunity" at bounding box center [1078, 50] width 12 height 12
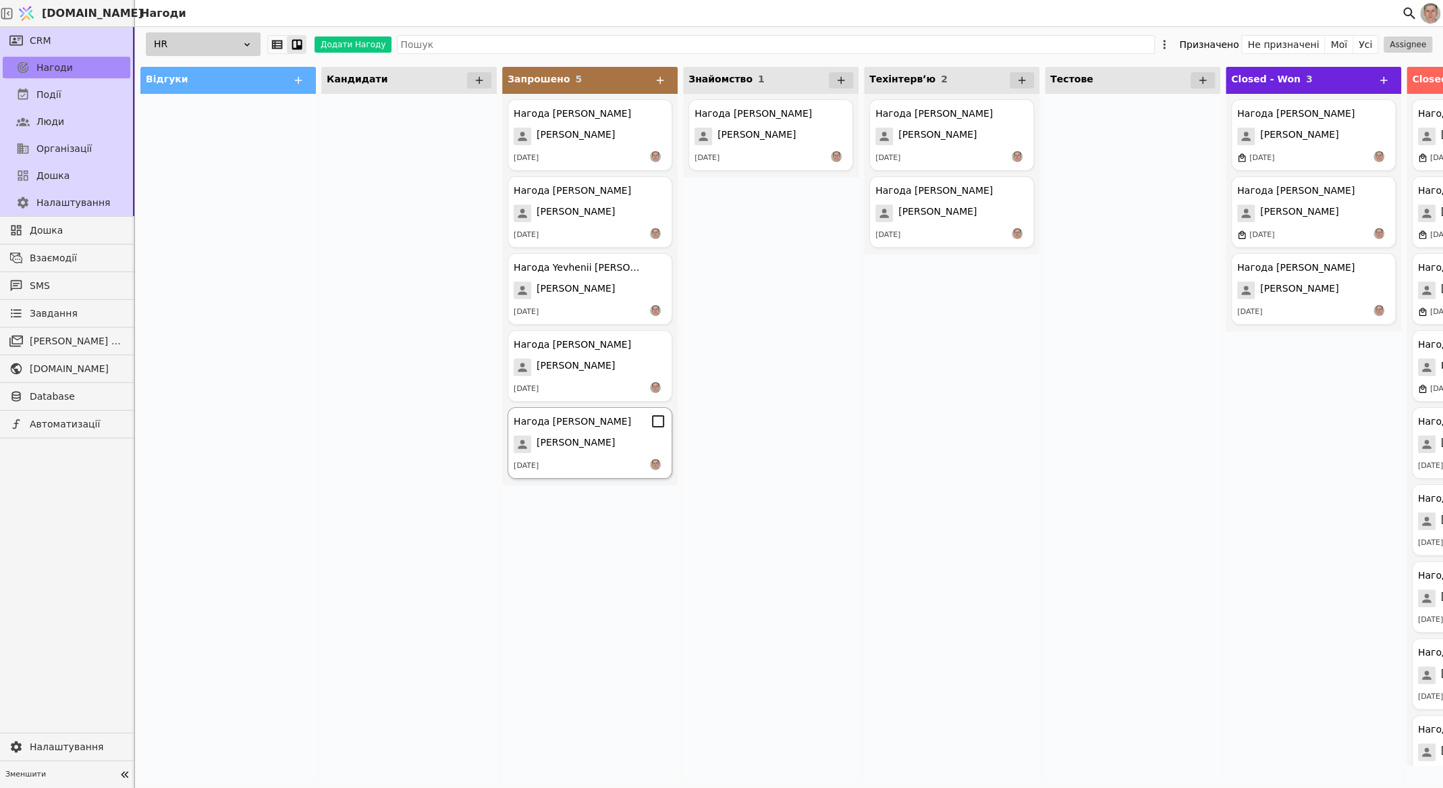
click at [589, 454] on div "Нагода [PERSON_NAME] [PERSON_NAME] [DATE]" at bounding box center [590, 443] width 165 height 72
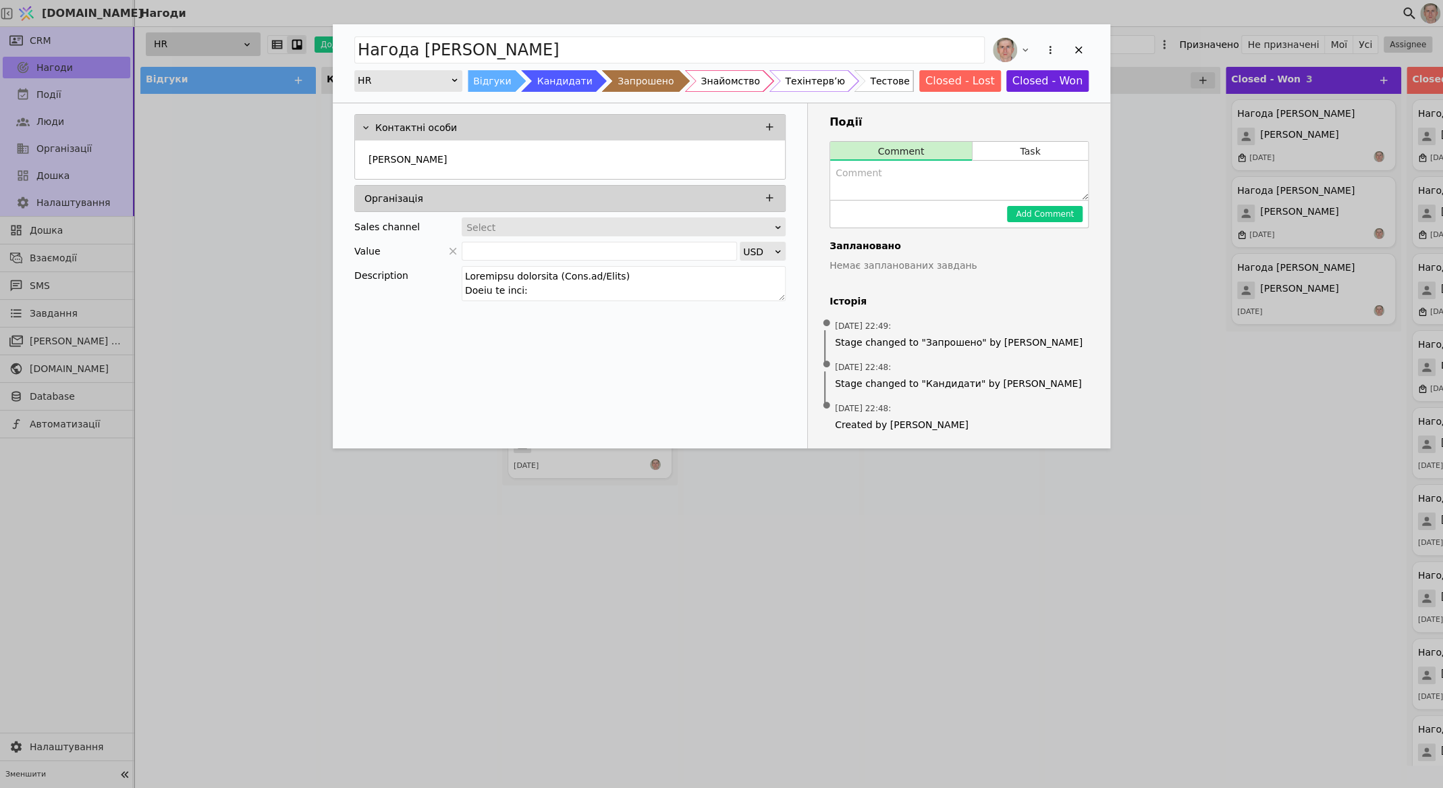
click at [879, 182] on textarea "Add Opportunity" at bounding box center [959, 180] width 258 height 39
paste textarea "👤 Псевдо: "Інженер-Метрика №2" 📌 Профіль: Дуже сильний Senior (6+ р) з архітект…"
type textarea "👤 Псевдо: "Інженер-Метрика №2" 📌 Профіль: Дуже сильний Senior (6+ р) з архітект…"
click at [1034, 214] on button "Add Comment" at bounding box center [1045, 214] width 76 height 16
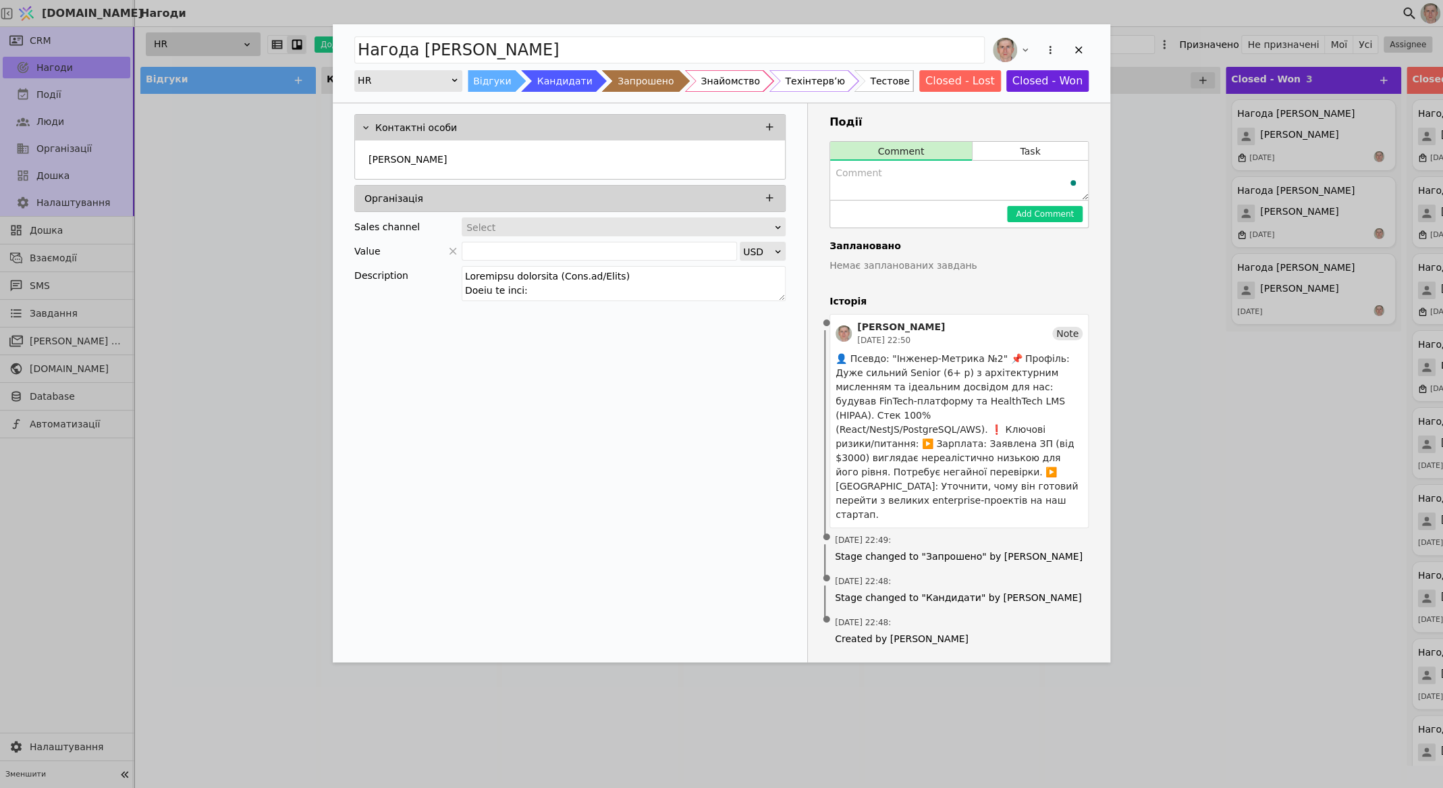
scroll to position [0, 0]
click at [1080, 48] on icon "Add Opportunity" at bounding box center [1078, 50] width 7 height 7
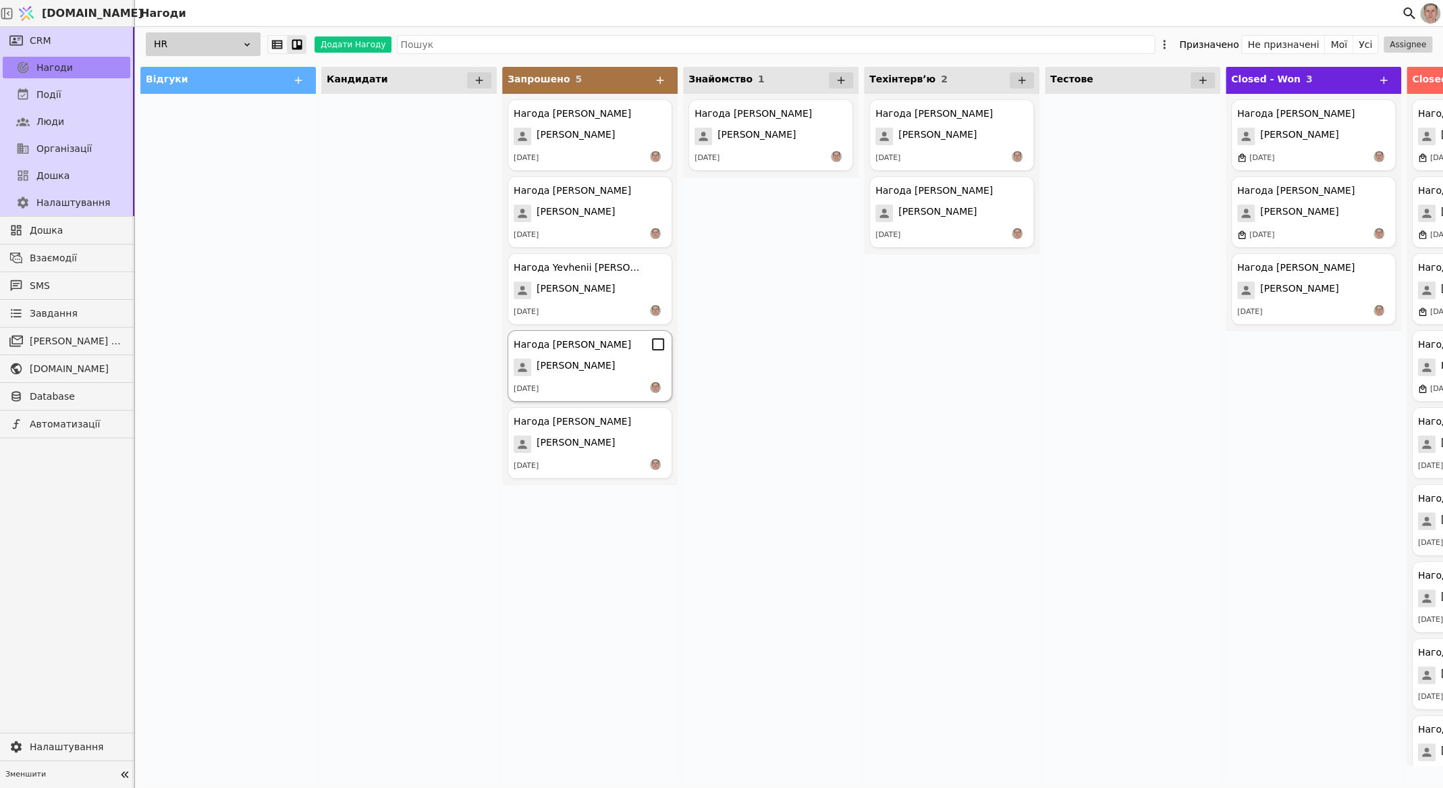
click at [591, 370] on span "[PERSON_NAME]" at bounding box center [576, 367] width 78 height 18
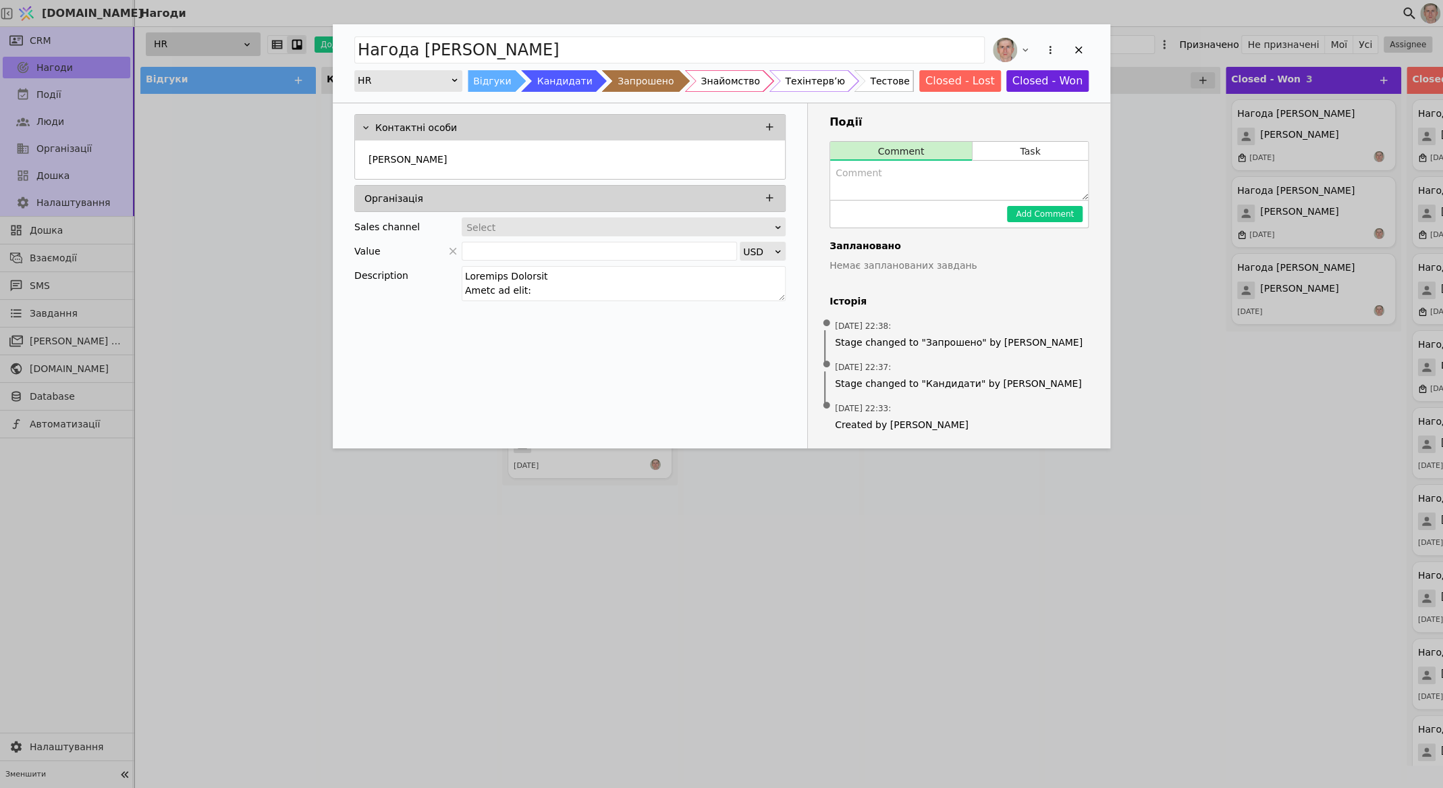
click at [890, 180] on textarea "Add Opportunity" at bounding box center [959, 180] width 258 height 39
paste textarea "👤 Псевдо: "Доктор Фінансів" 📌 Профіль: Strong Middle (5р) з ідеальним FinTech-д…"
type textarea "👤 Псевдо: "Доктор Фінансів" 📌 Профіль: Strong Middle (5р) з ідеальним FinTech-д…"
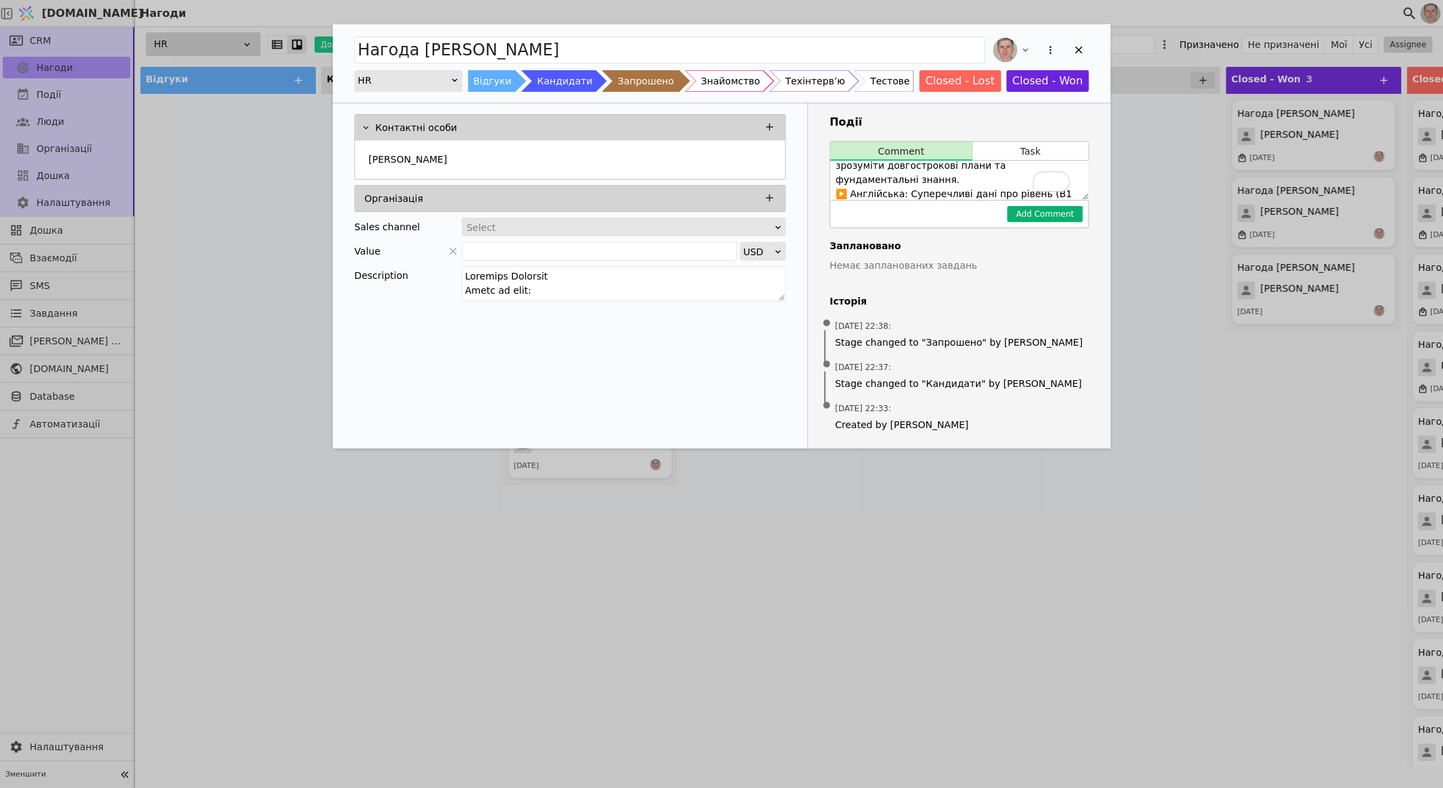
type textarea "👤 Псевдо: "Доктор Фінансів" 📌 Профіль: Strong Middle (5р) з ідеальним FinTech-д…"
click at [1027, 211] on button "Add Comment" at bounding box center [1045, 214] width 76 height 16
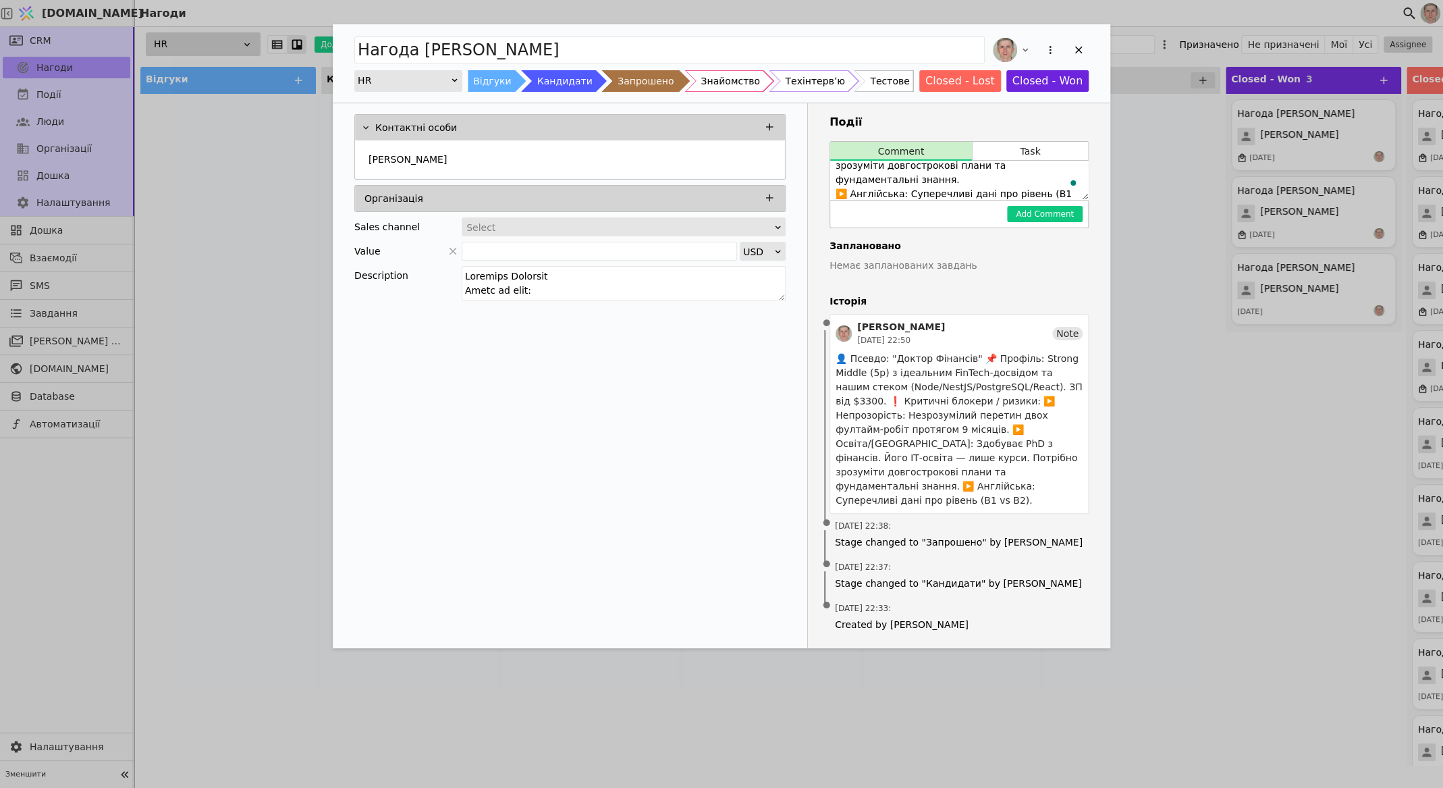
scroll to position [0, 0]
click at [1077, 51] on icon "Add Opportunity" at bounding box center [1078, 50] width 7 height 7
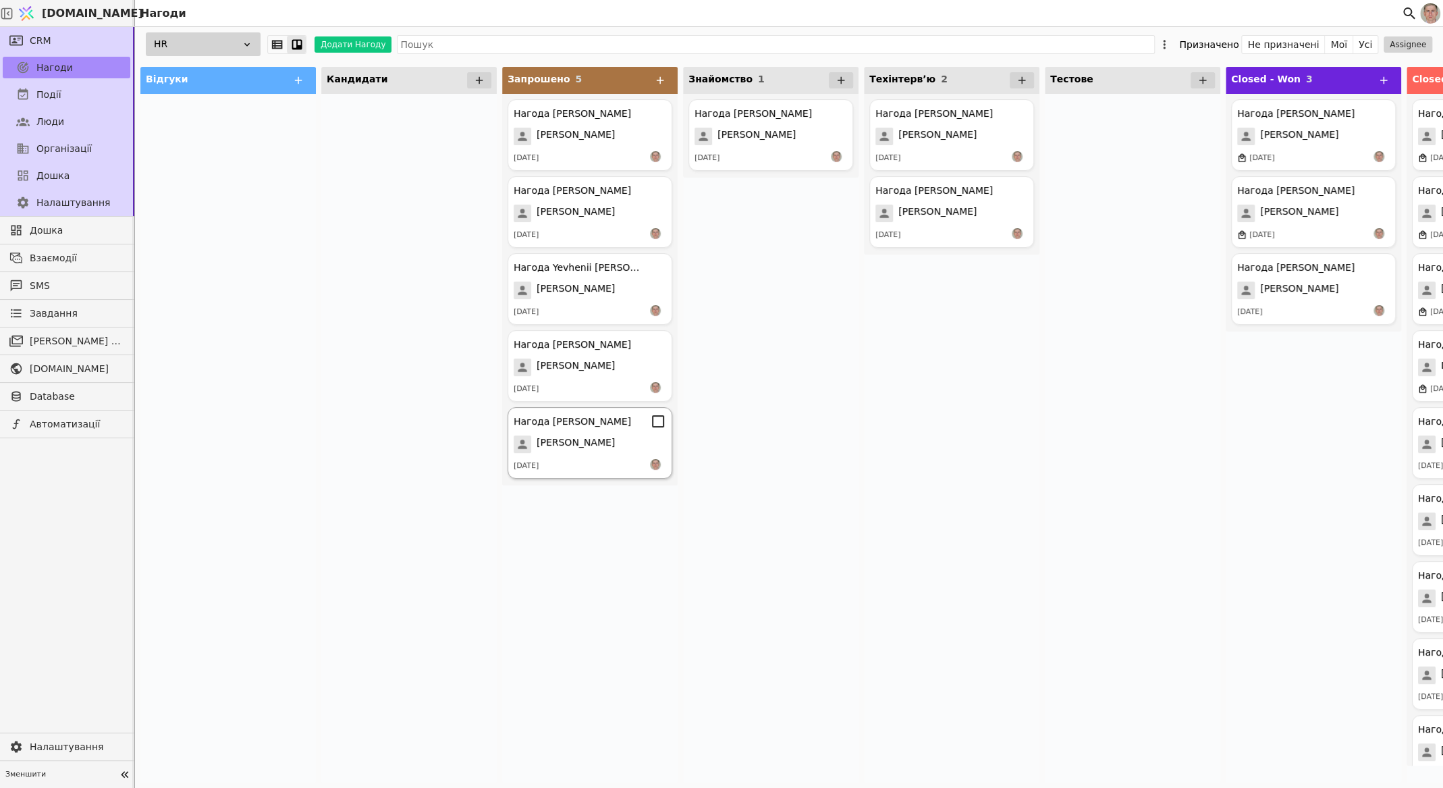
click at [599, 442] on span "[PERSON_NAME]" at bounding box center [576, 444] width 78 height 18
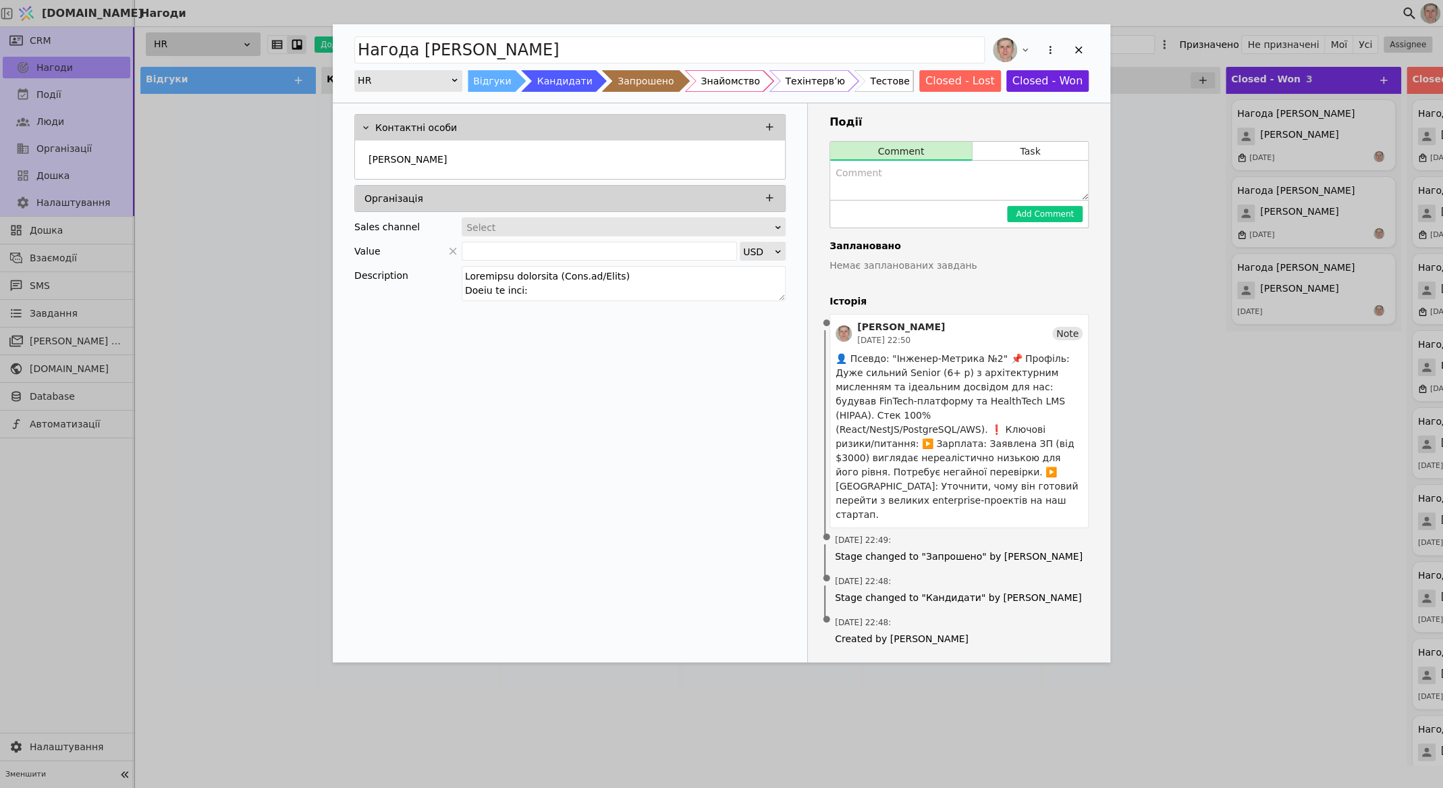
click at [908, 177] on textarea "Add Opportunity" at bounding box center [959, 180] width 258 height 39
type textarea "Неправильний мейл в резюме"
click at [1038, 211] on button "Add Comment" at bounding box center [1045, 214] width 76 height 16
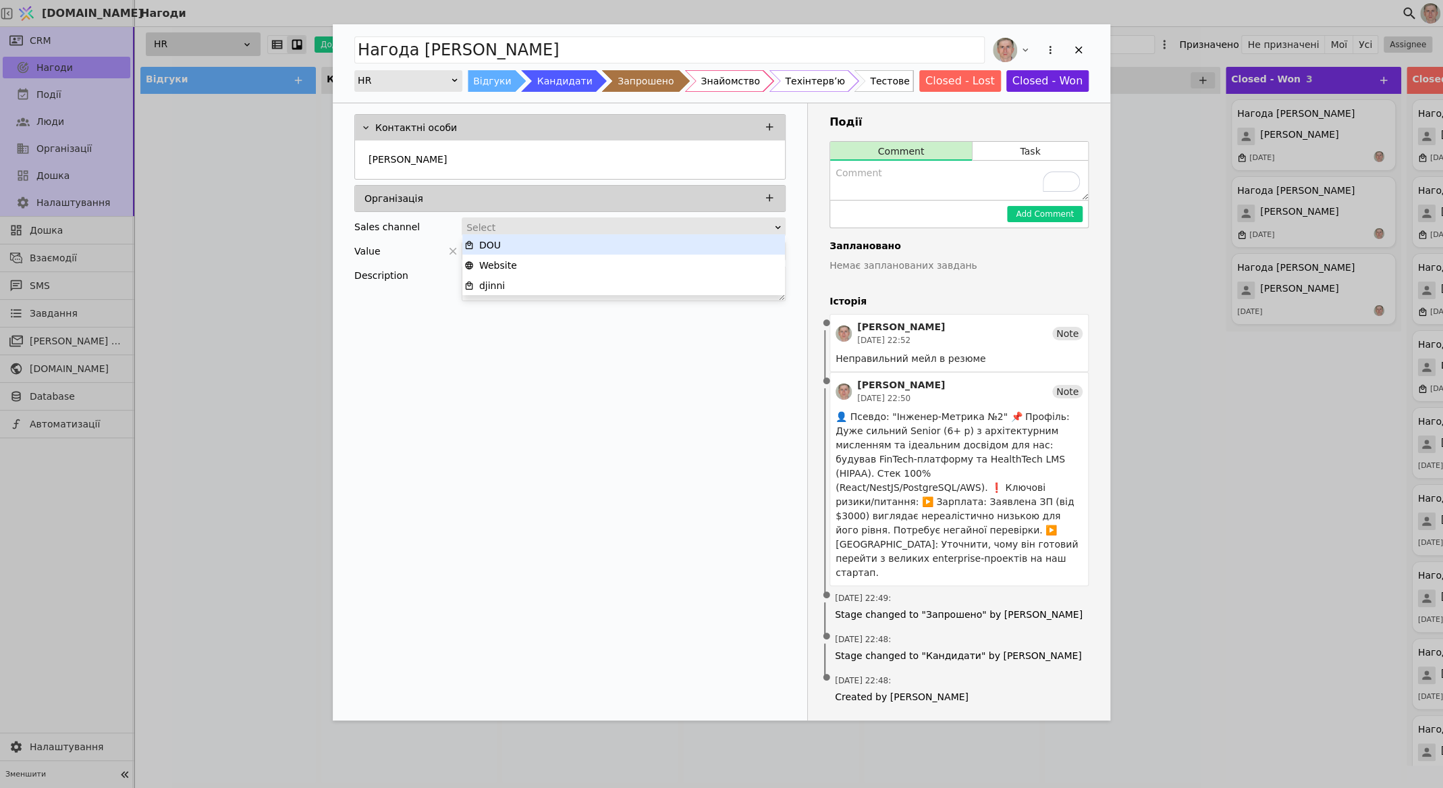
click at [610, 221] on div "Select" at bounding box center [619, 227] width 306 height 19
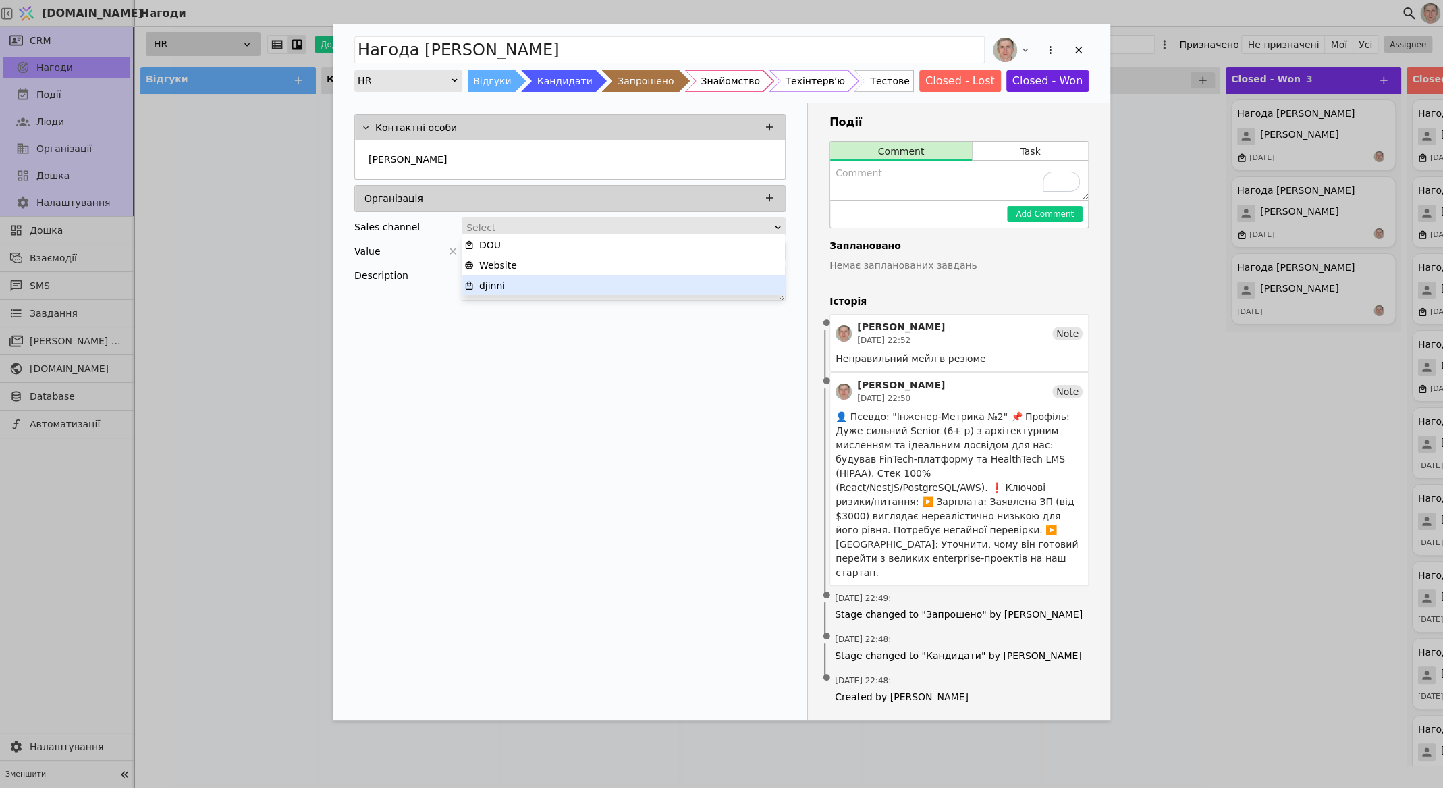
click at [614, 279] on div "djinni" at bounding box center [623, 285] width 319 height 20
click at [1080, 45] on icon "Add Opportunity" at bounding box center [1078, 50] width 12 height 12
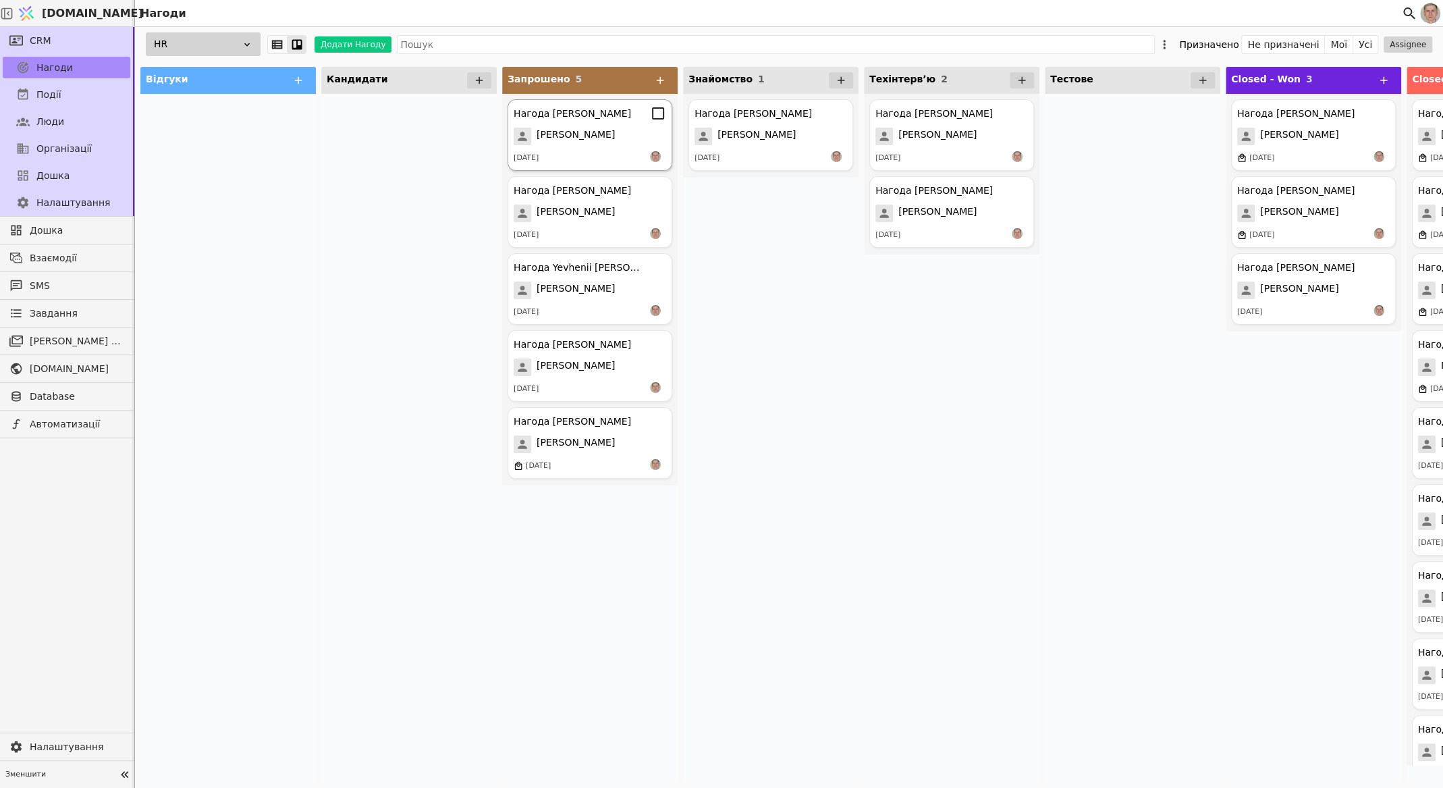
click at [604, 144] on div "[PERSON_NAME]" at bounding box center [590, 137] width 153 height 18
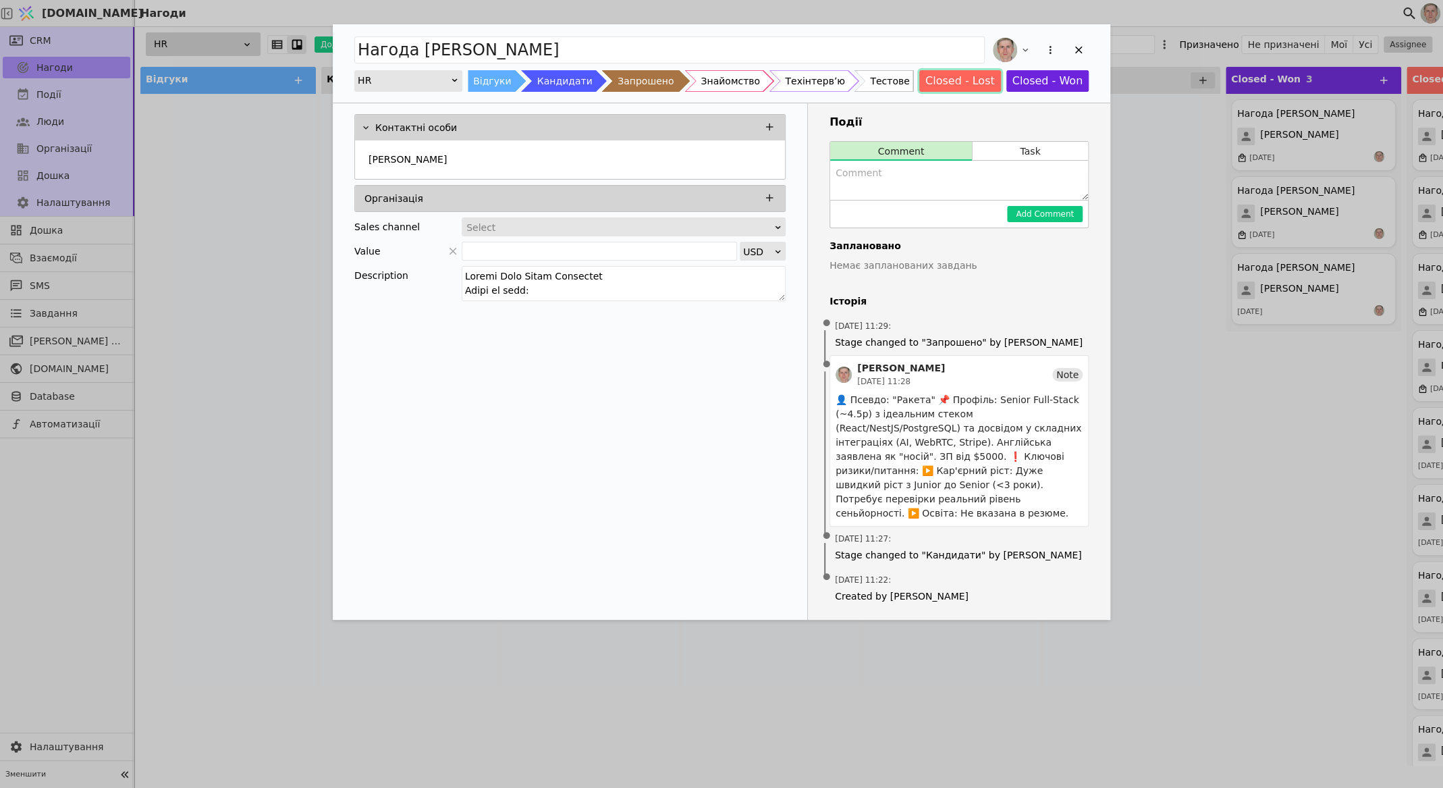
click at [956, 77] on button "Closed - Lost" at bounding box center [960, 81] width 82 height 22
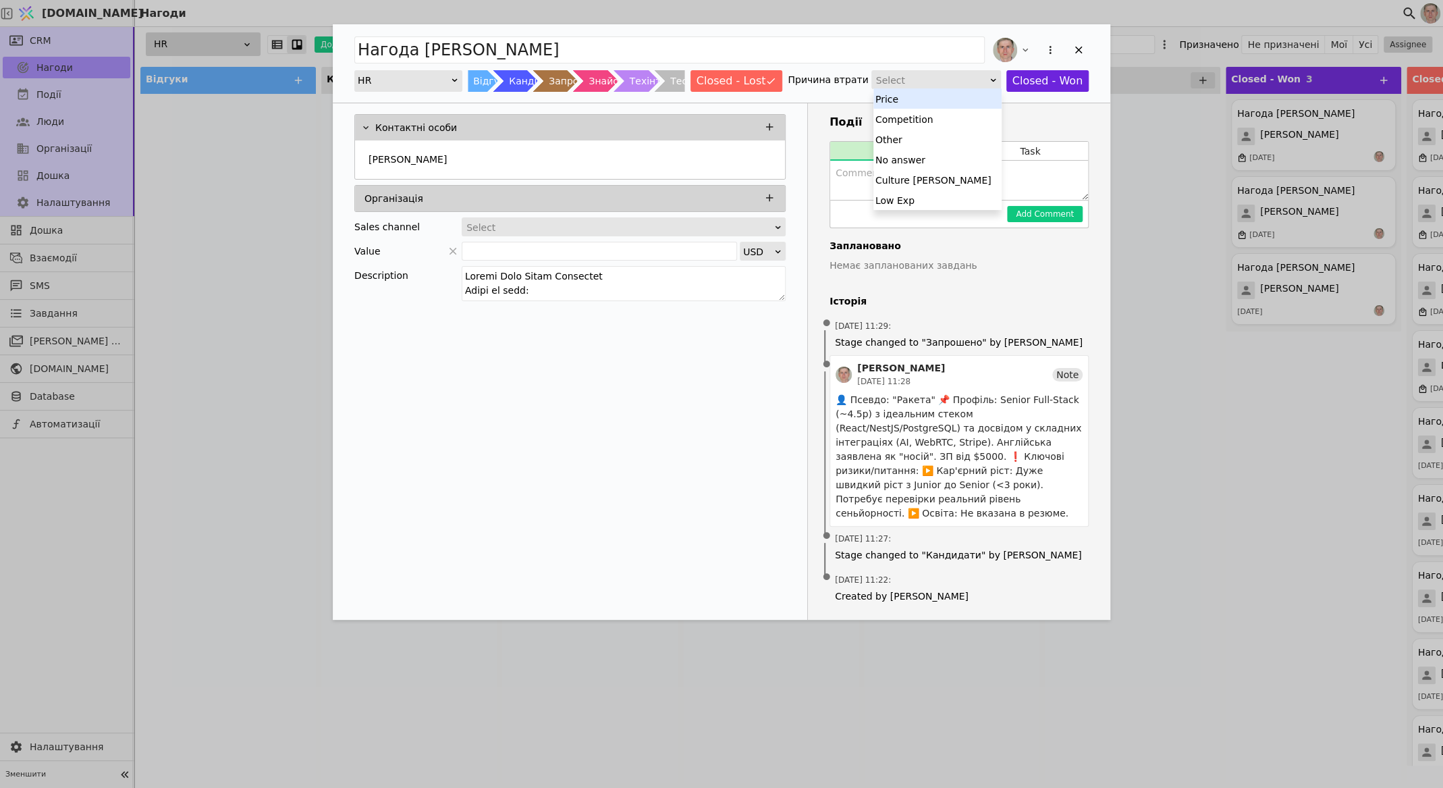
click at [954, 76] on div "Select" at bounding box center [931, 80] width 111 height 19
click at [953, 158] on div "No answer" at bounding box center [937, 159] width 128 height 20
click at [1077, 45] on icon "Add Opportunity" at bounding box center [1078, 50] width 12 height 12
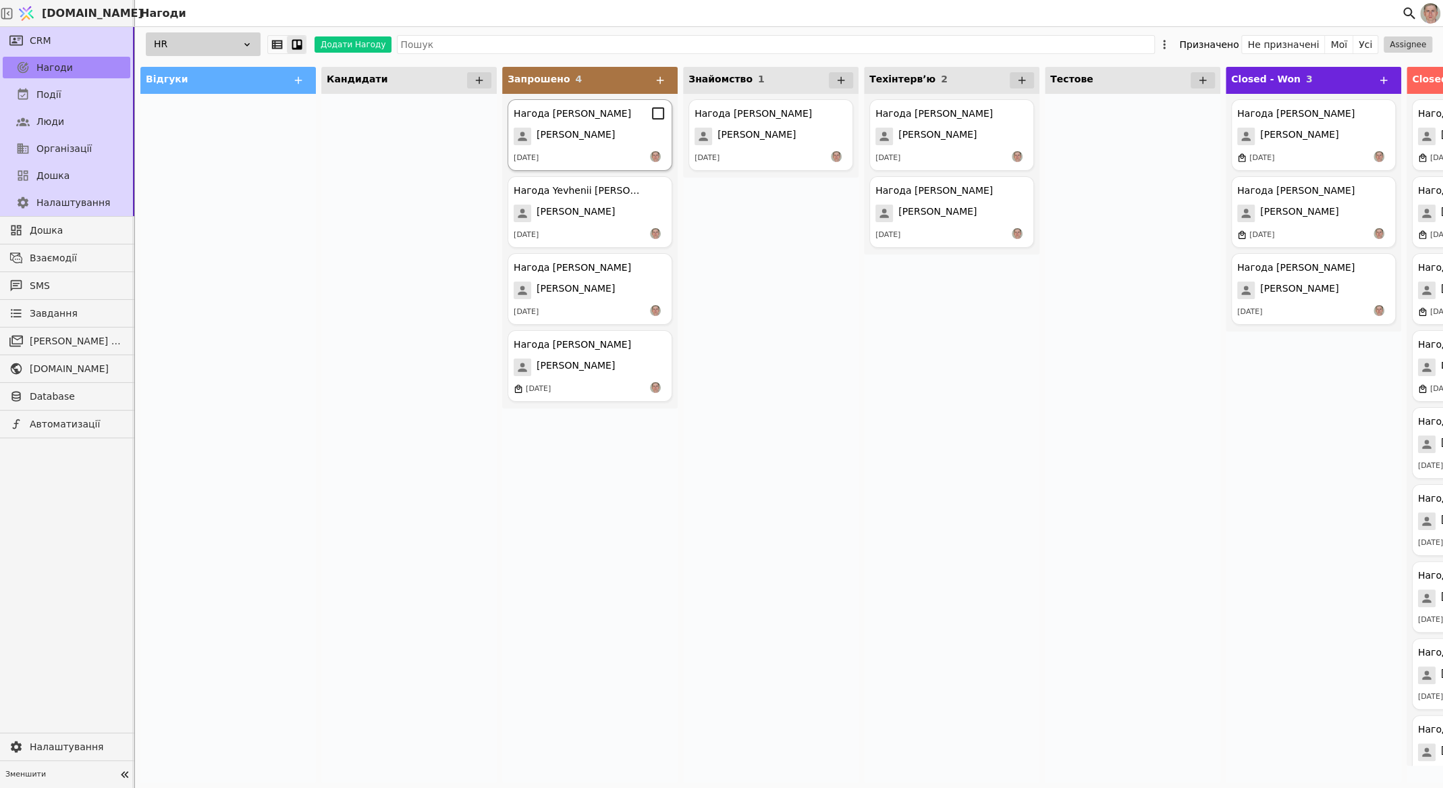
click at [597, 139] on span "[PERSON_NAME]" at bounding box center [576, 137] width 78 height 18
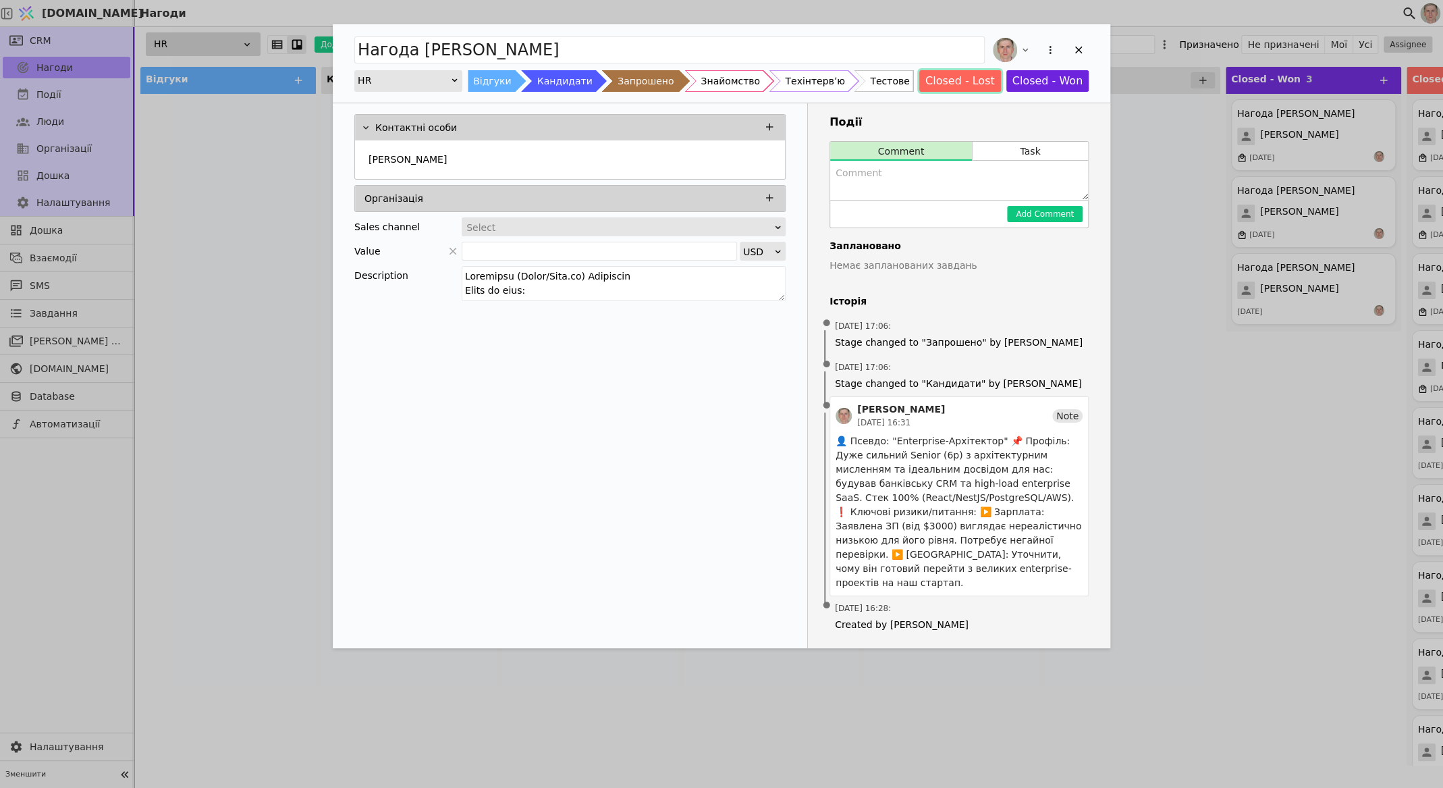
click at [960, 78] on button "Closed - Lost" at bounding box center [960, 81] width 82 height 22
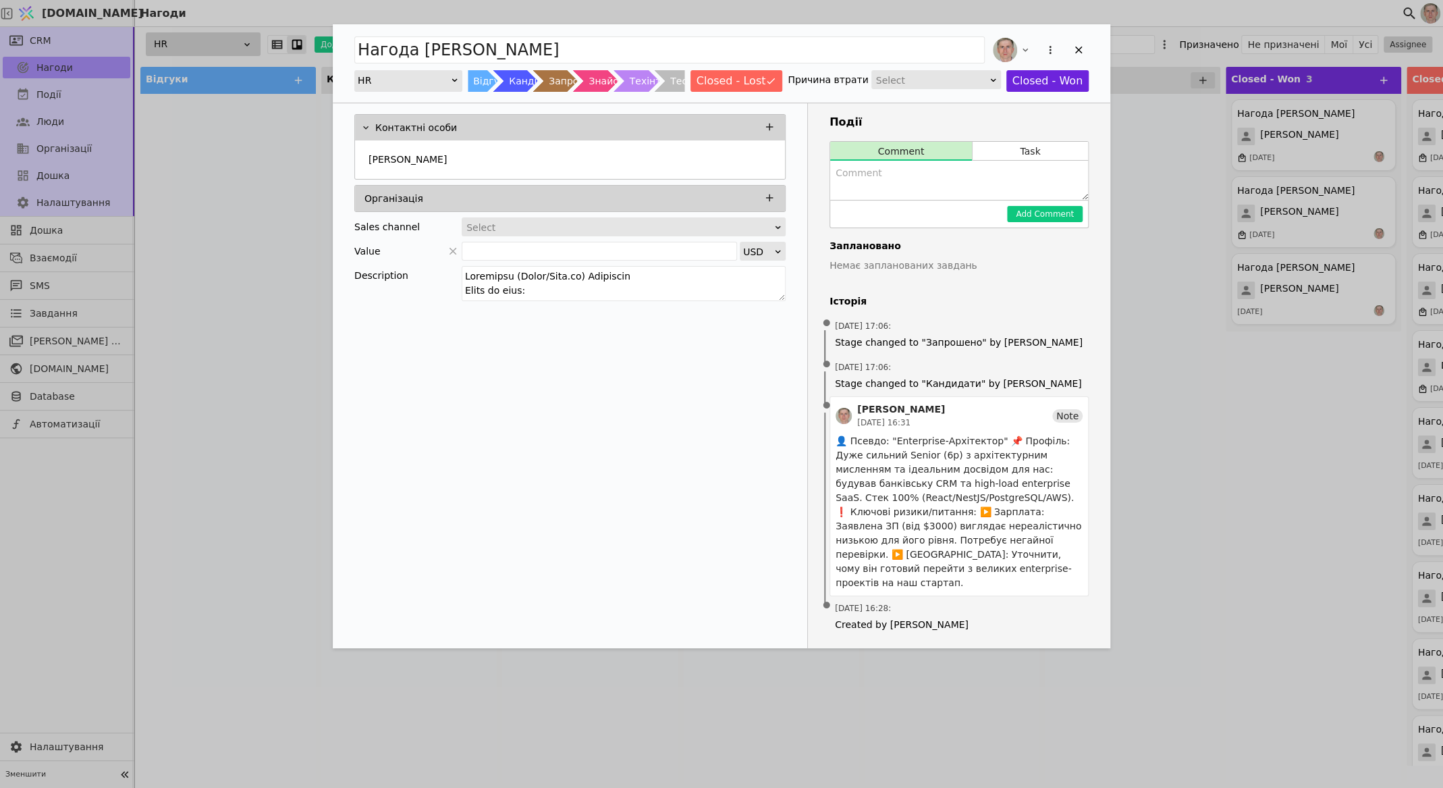
click at [946, 83] on div "Select" at bounding box center [931, 80] width 111 height 19
click at [946, 162] on div "No answer" at bounding box center [937, 159] width 128 height 20
click at [1076, 49] on icon "Add Opportunity" at bounding box center [1078, 50] width 12 height 12
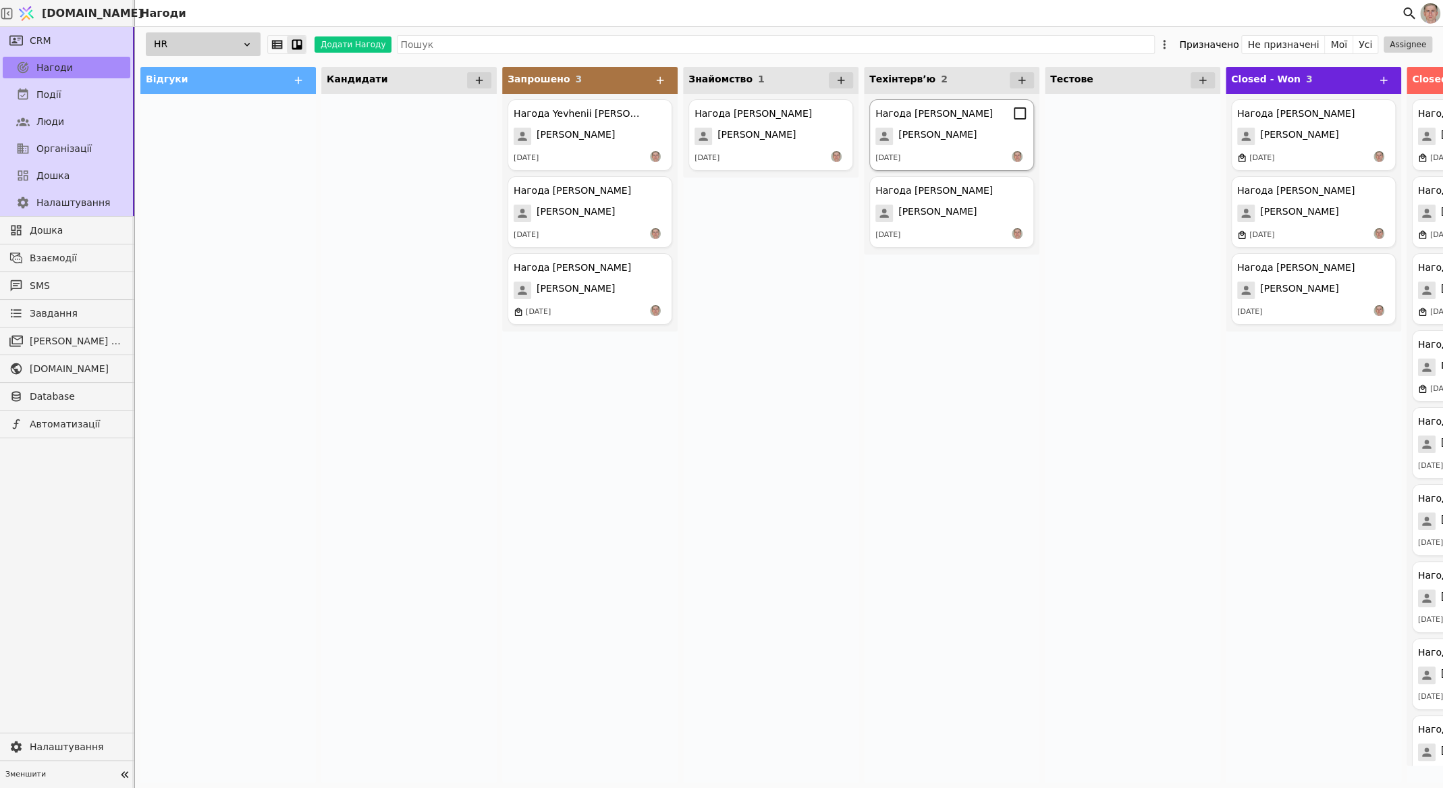
click at [972, 142] on span "[PERSON_NAME]" at bounding box center [937, 137] width 78 height 18
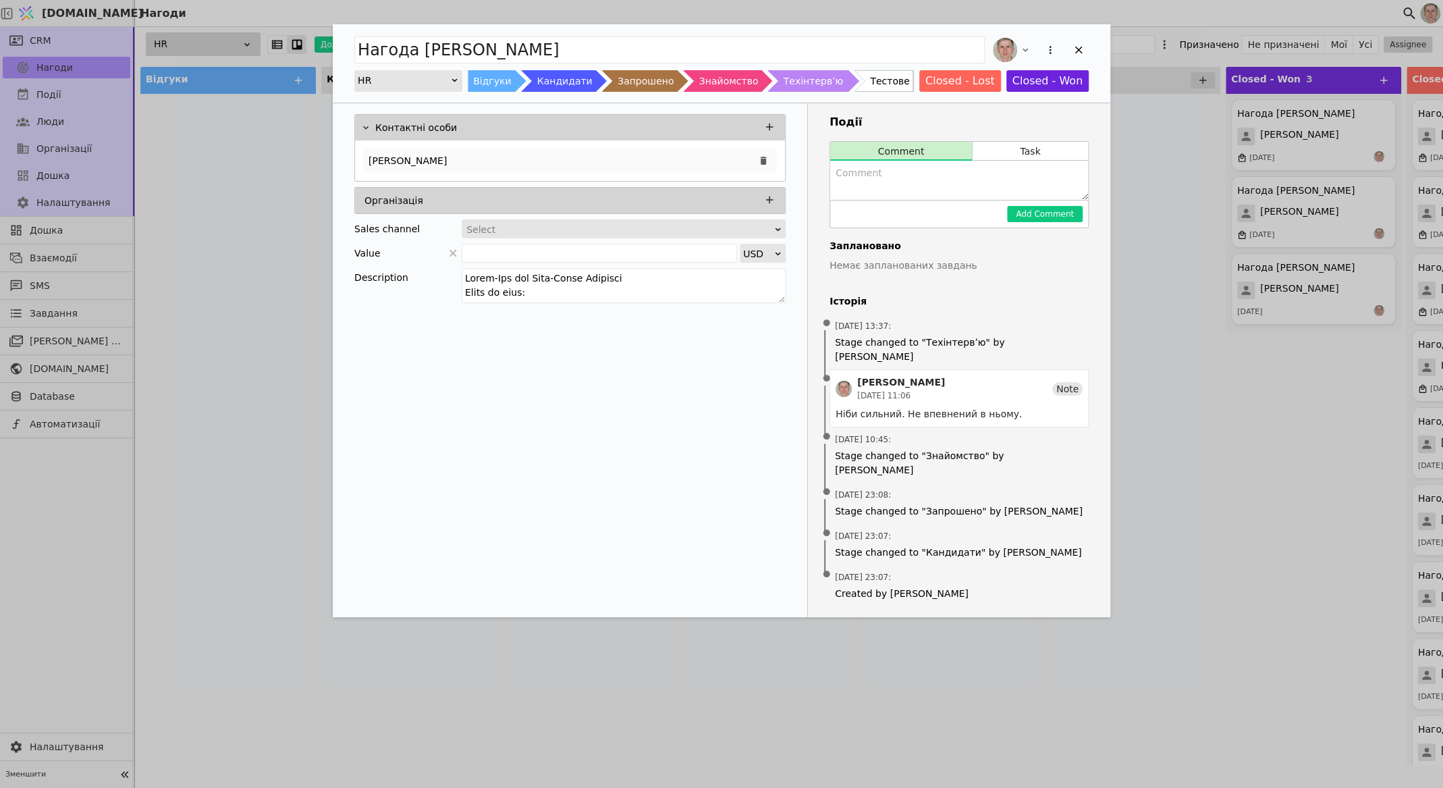
click at [550, 156] on div "[PERSON_NAME]" at bounding box center [570, 160] width 414 height 24
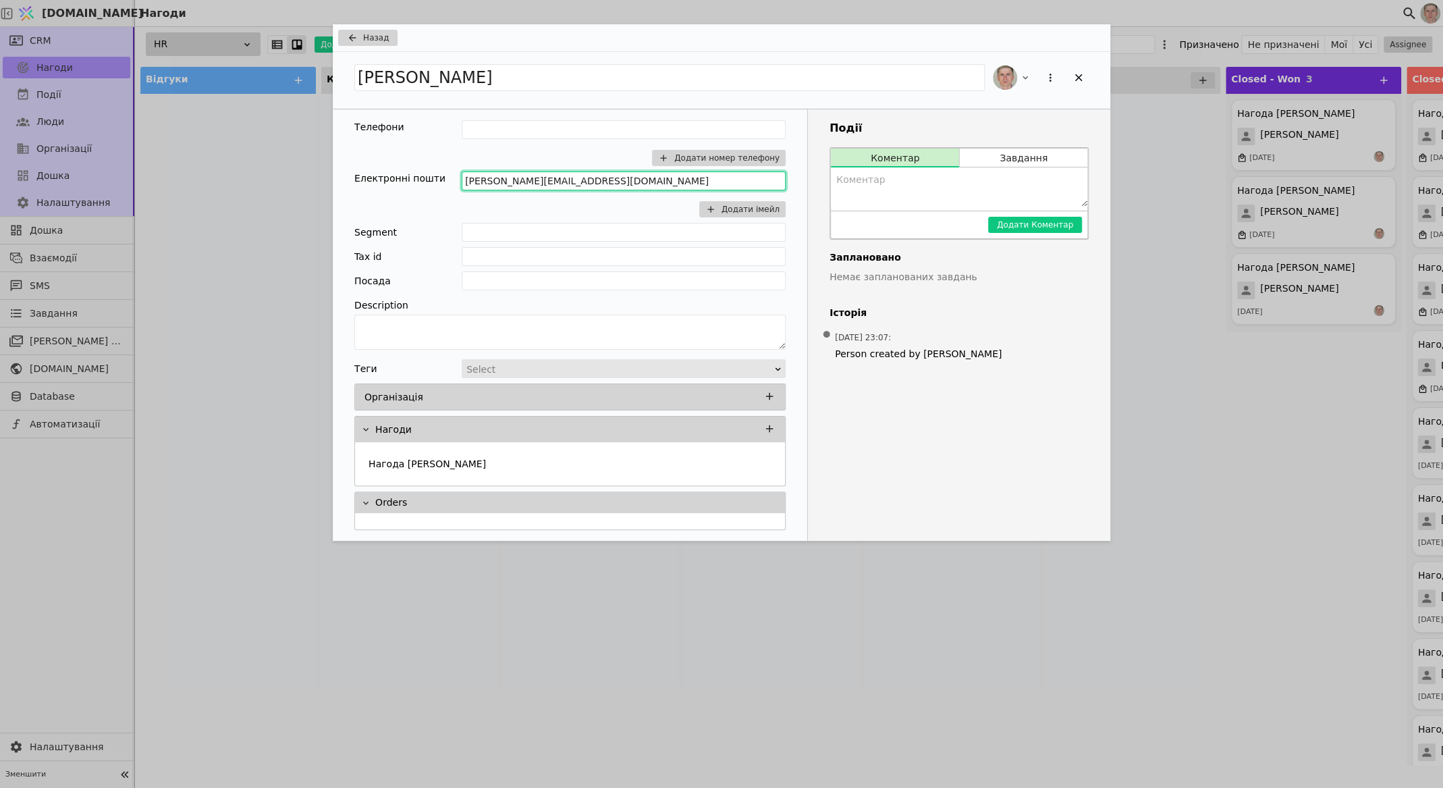
drag, startPoint x: 648, startPoint y: 183, endPoint x: 460, endPoint y: 183, distance: 188.3
click at [460, 183] on div "Електронні пошти maksim.kalishenko.nerd@gmail.com Додати імейл" at bounding box center [569, 194] width 431 height 46
click at [360, 38] on button "Назад" at bounding box center [367, 38] width 59 height 16
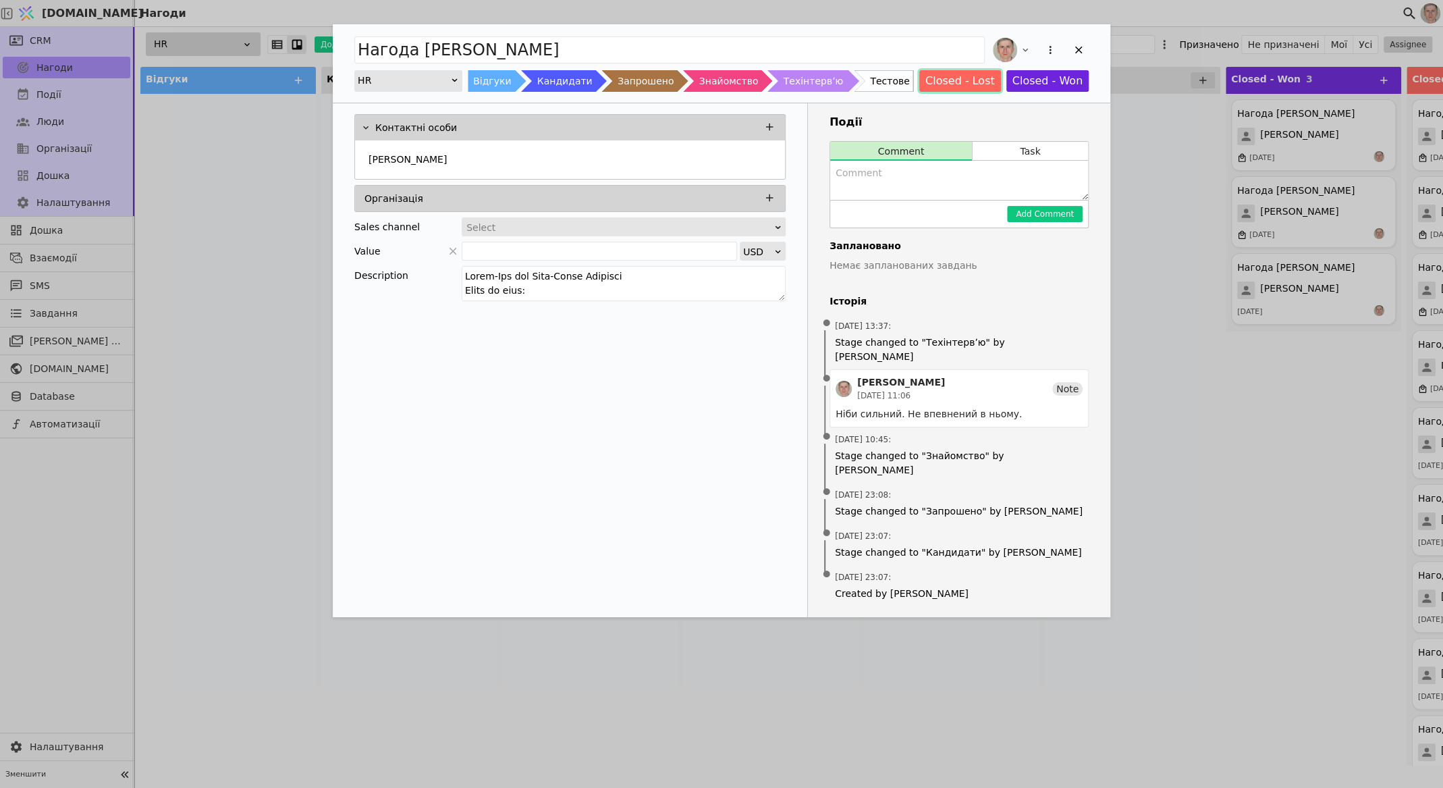
click at [951, 80] on button "Closed - Lost" at bounding box center [960, 81] width 82 height 22
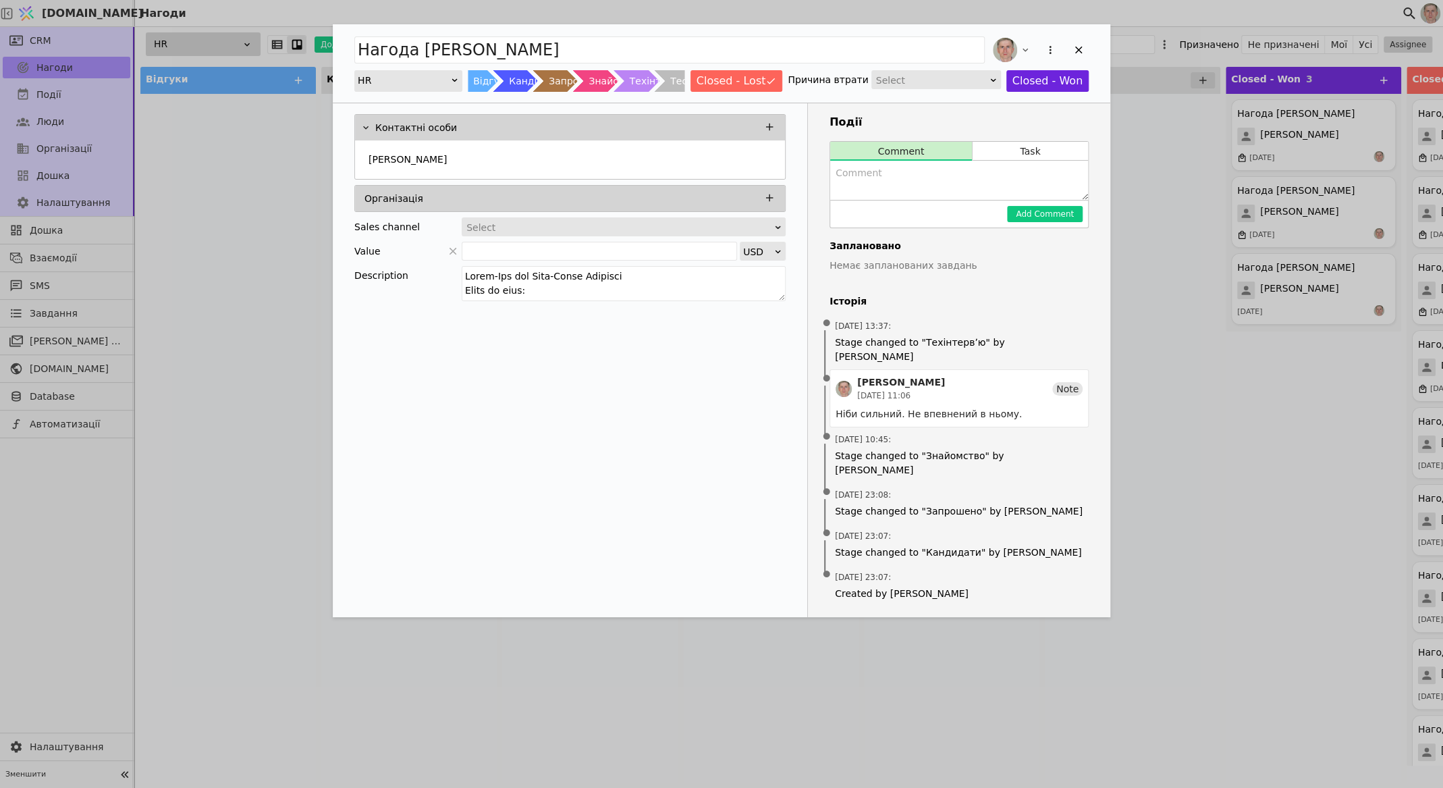
click at [951, 78] on div "Select" at bounding box center [931, 80] width 111 height 19
click at [942, 155] on div "No answer" at bounding box center [937, 159] width 128 height 20
click at [939, 182] on textarea "Add Opportunity" at bounding box center [959, 180] width 258 height 39
type textarea "Не прийшов на технічну співбесіду?"
click at [1033, 209] on button "Add Comment" at bounding box center [1045, 214] width 76 height 16
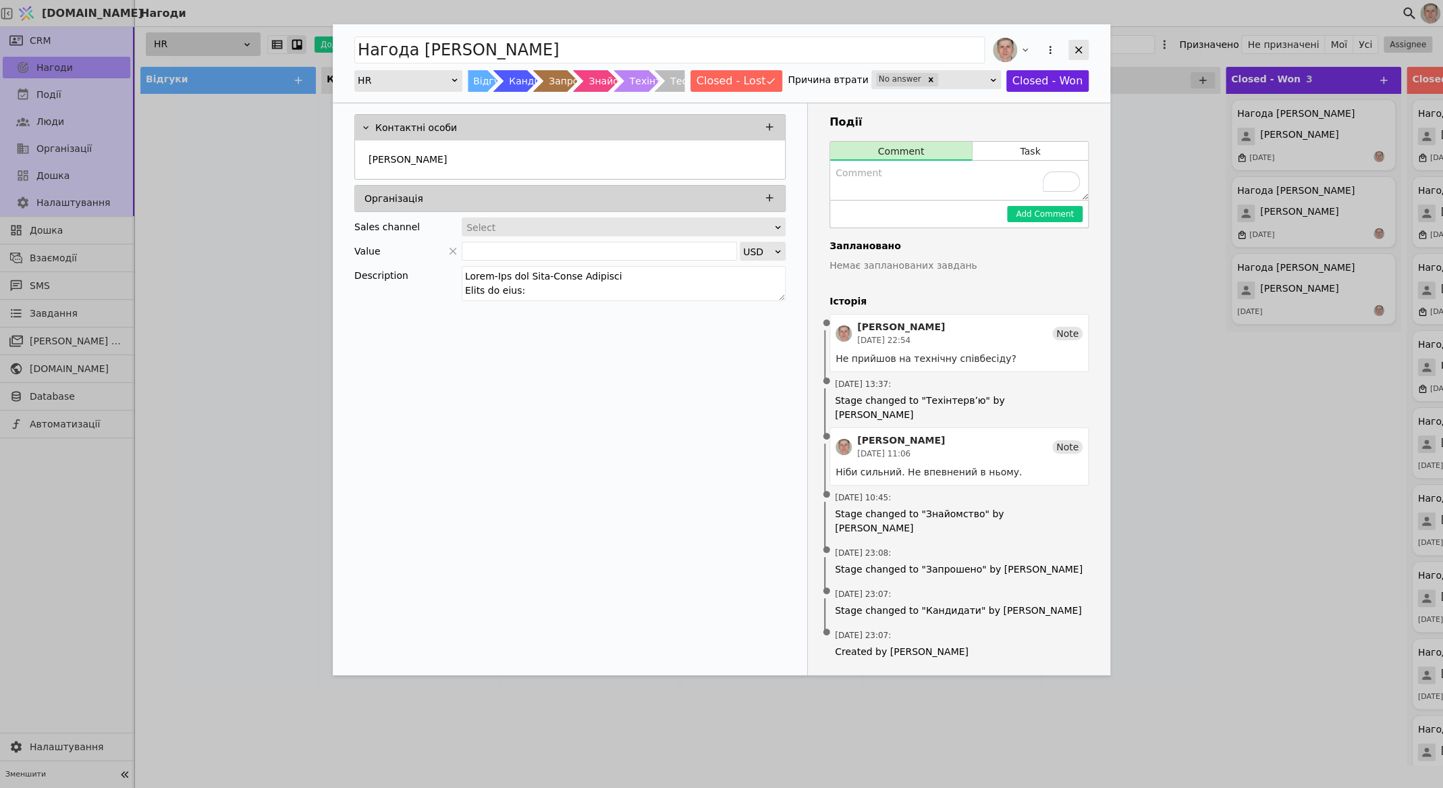
click at [1072, 48] on icon "Add Opportunity" at bounding box center [1078, 50] width 12 height 12
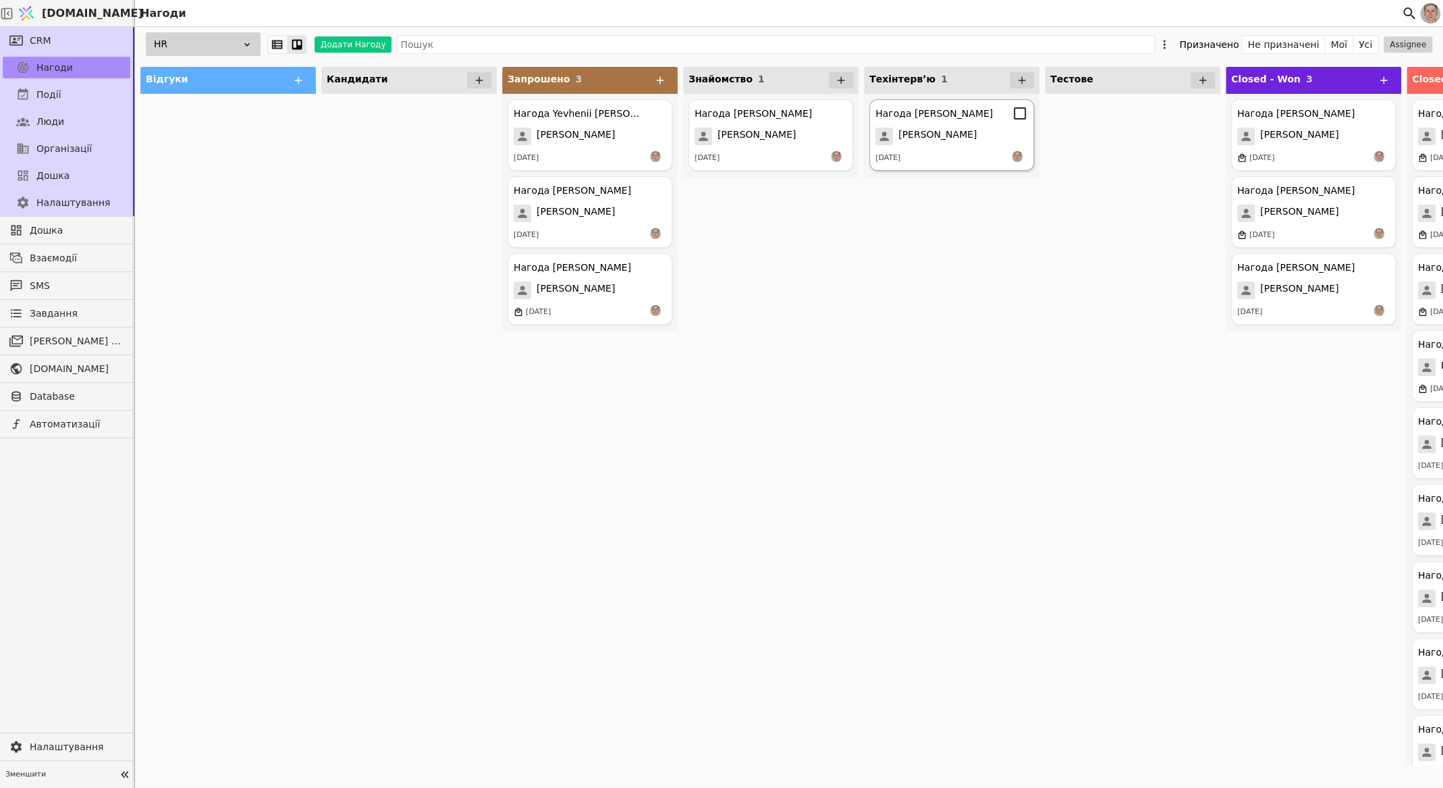
click at [945, 142] on span "[PERSON_NAME]" at bounding box center [937, 137] width 78 height 18
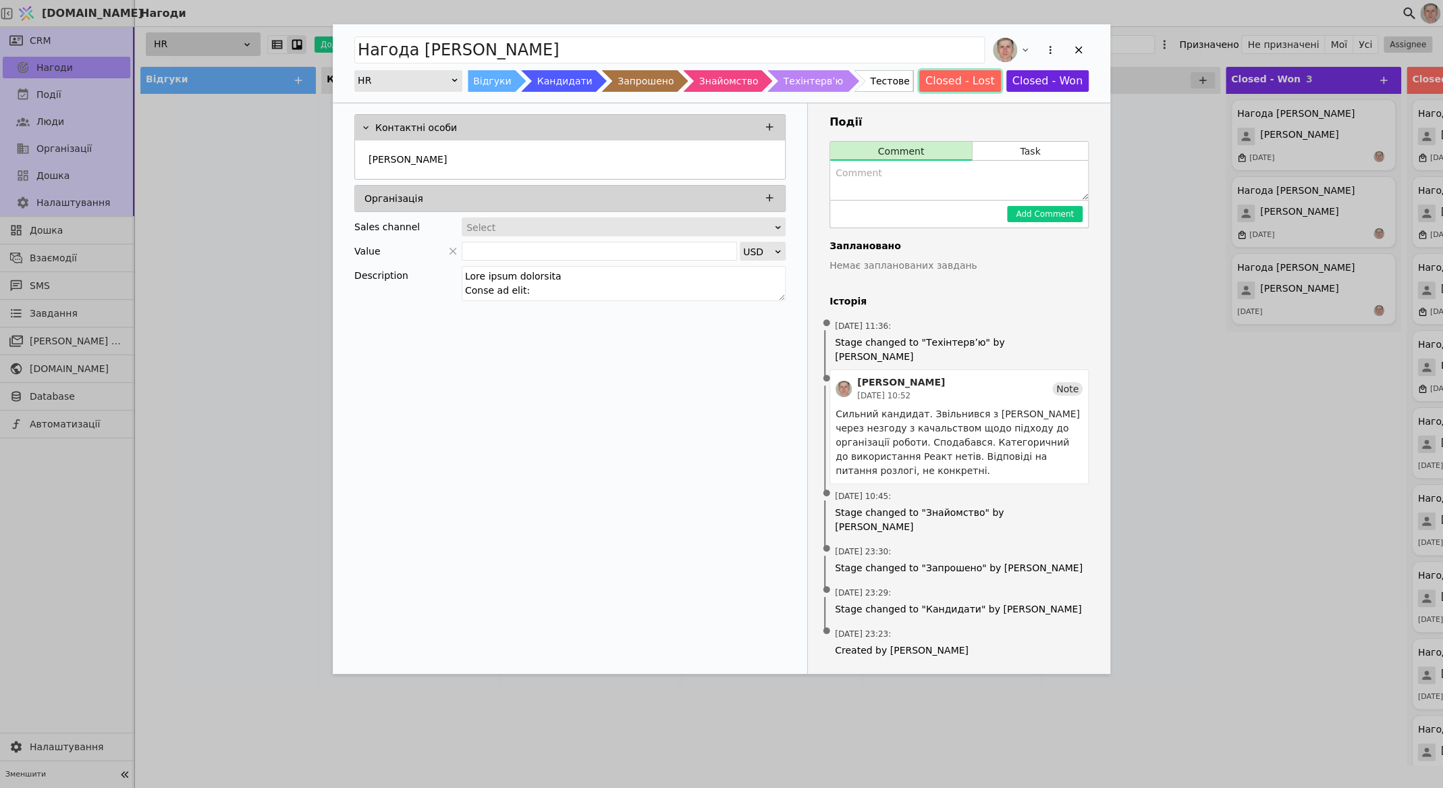
click at [961, 78] on button "Closed - Lost" at bounding box center [960, 81] width 82 height 22
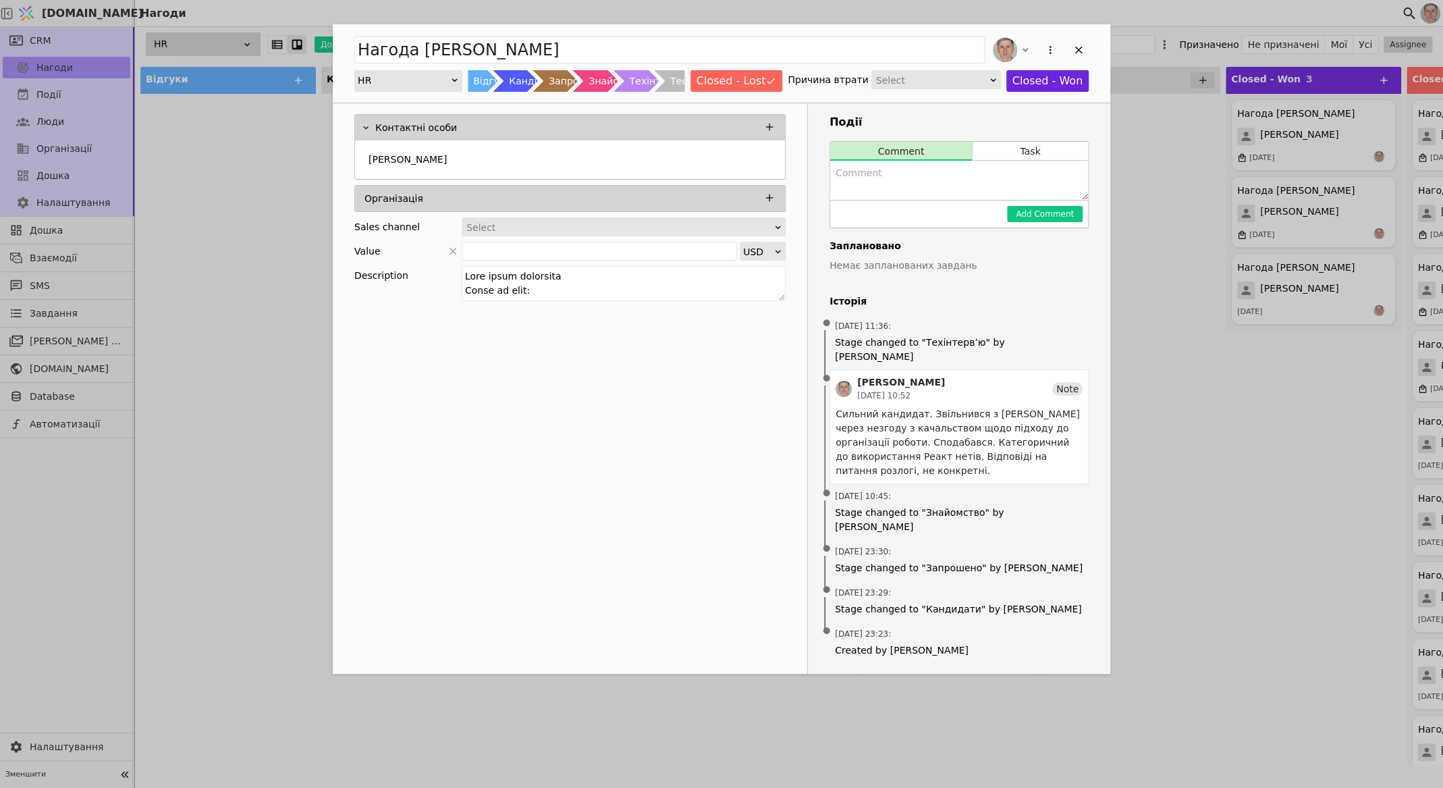
click at [929, 73] on div "Select" at bounding box center [931, 80] width 111 height 19
click at [913, 135] on div "Other" at bounding box center [937, 139] width 128 height 20
click at [910, 181] on textarea "Add Opportunity" at bounding box center [959, 180] width 258 height 39
type textarea "Не впевнений в ньому через відносини йог з Новапей."
click at [1045, 209] on button "Add Comment" at bounding box center [1045, 214] width 76 height 16
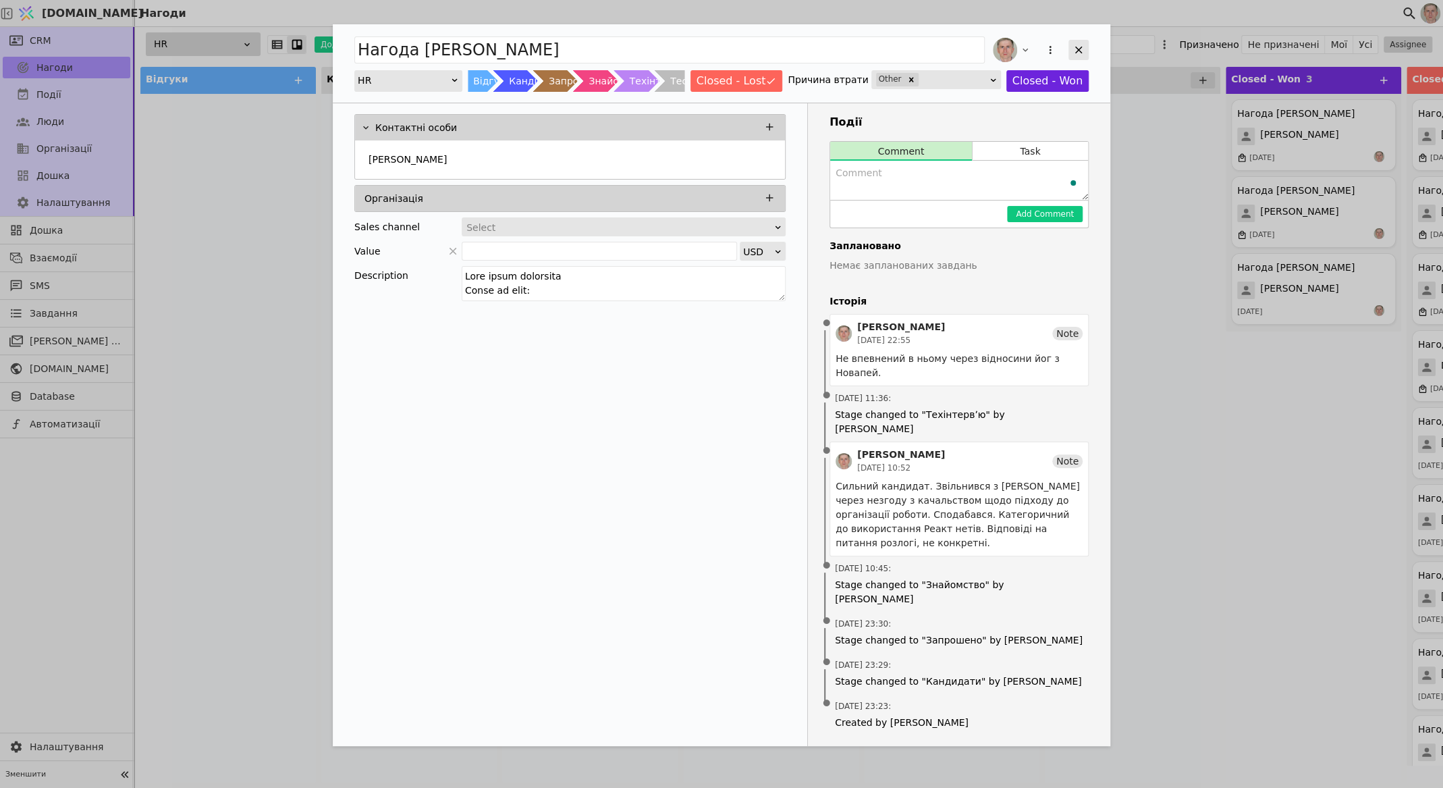
click at [1080, 48] on icon "Add Opportunity" at bounding box center [1078, 50] width 7 height 7
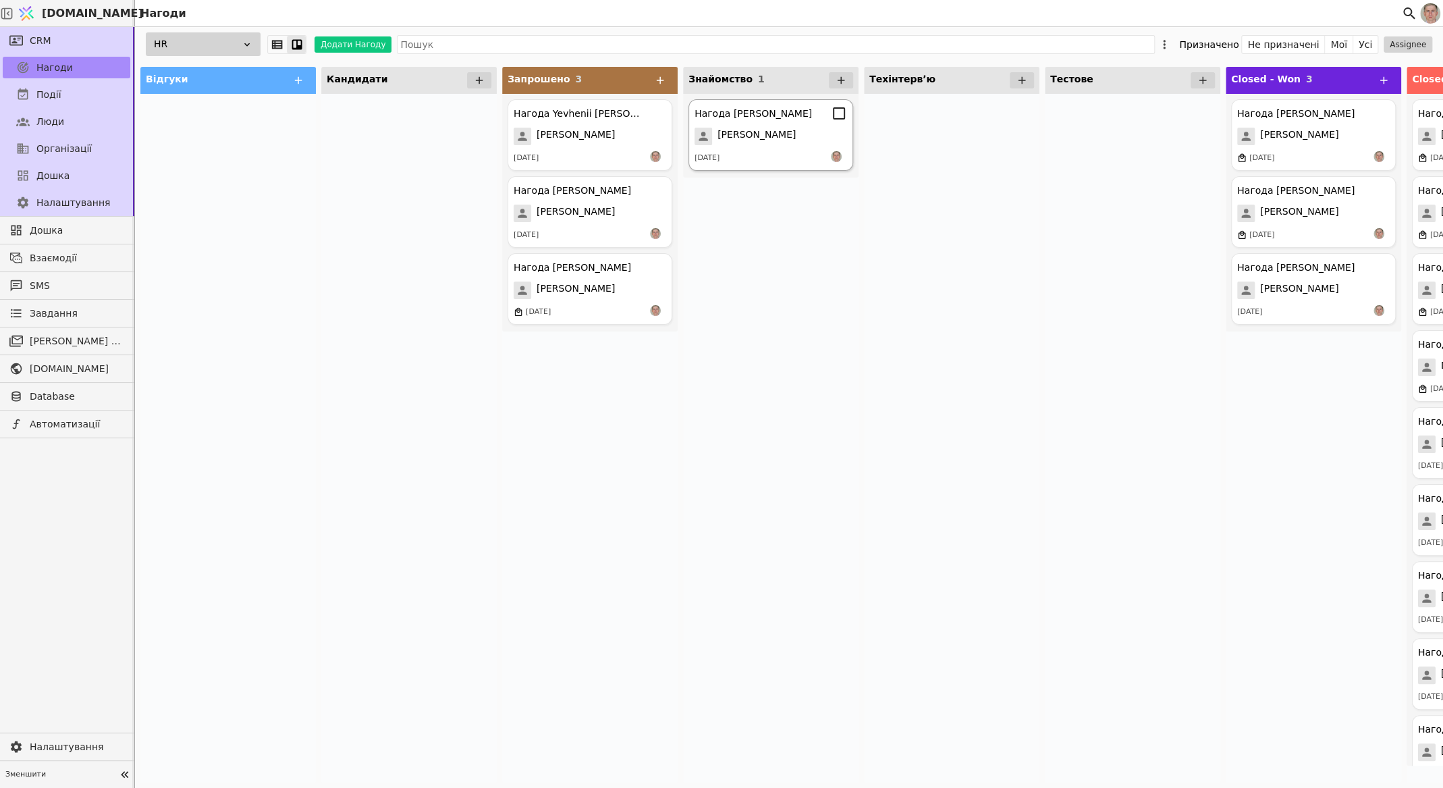
click at [780, 130] on span "[PERSON_NAME]" at bounding box center [756, 137] width 78 height 18
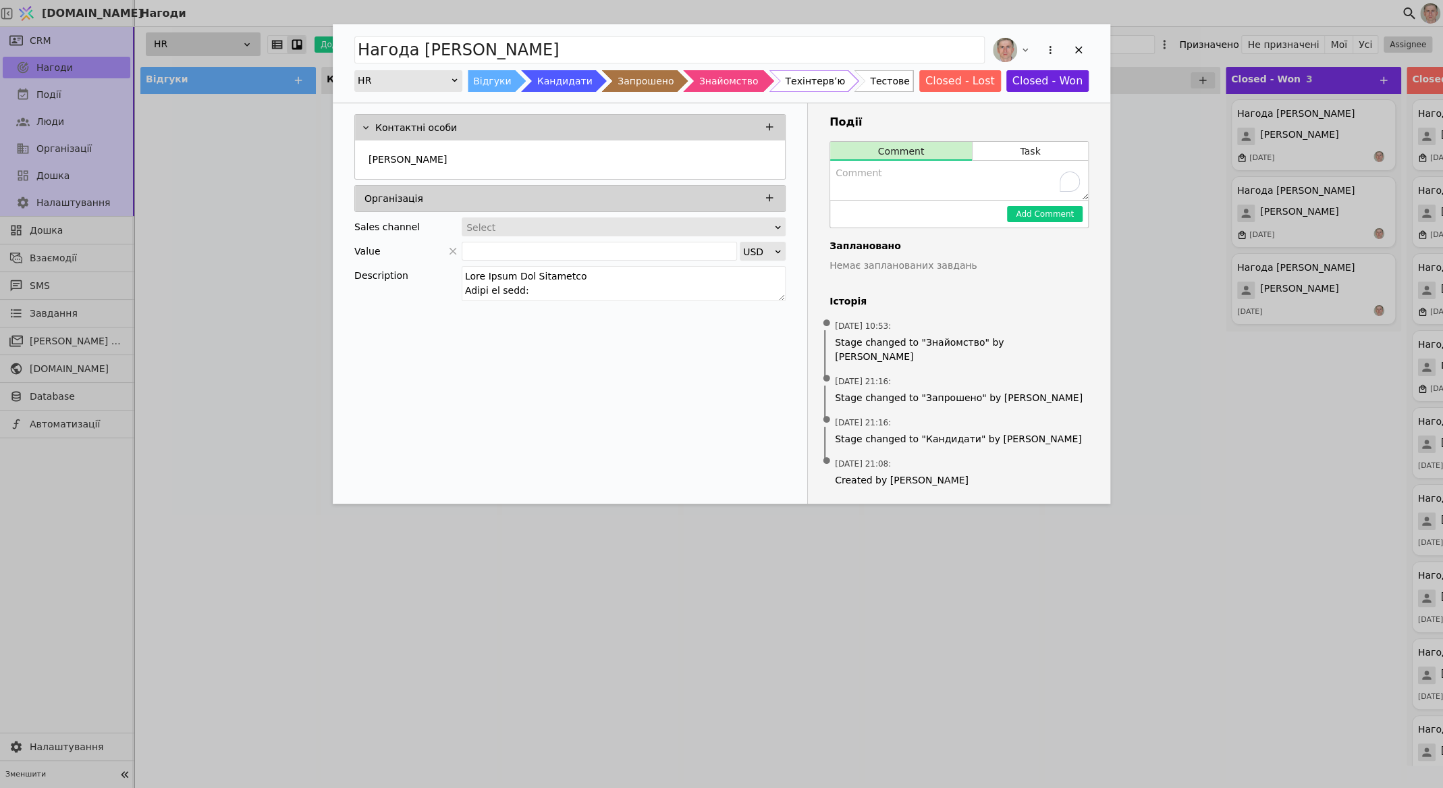
click at [926, 190] on textarea "To enrich screen reader interactions, please activate Accessibility in Grammarl…" at bounding box center [959, 180] width 258 height 39
type textarea "Не"
click at [588, 159] on div "[PERSON_NAME]" at bounding box center [570, 160] width 414 height 24
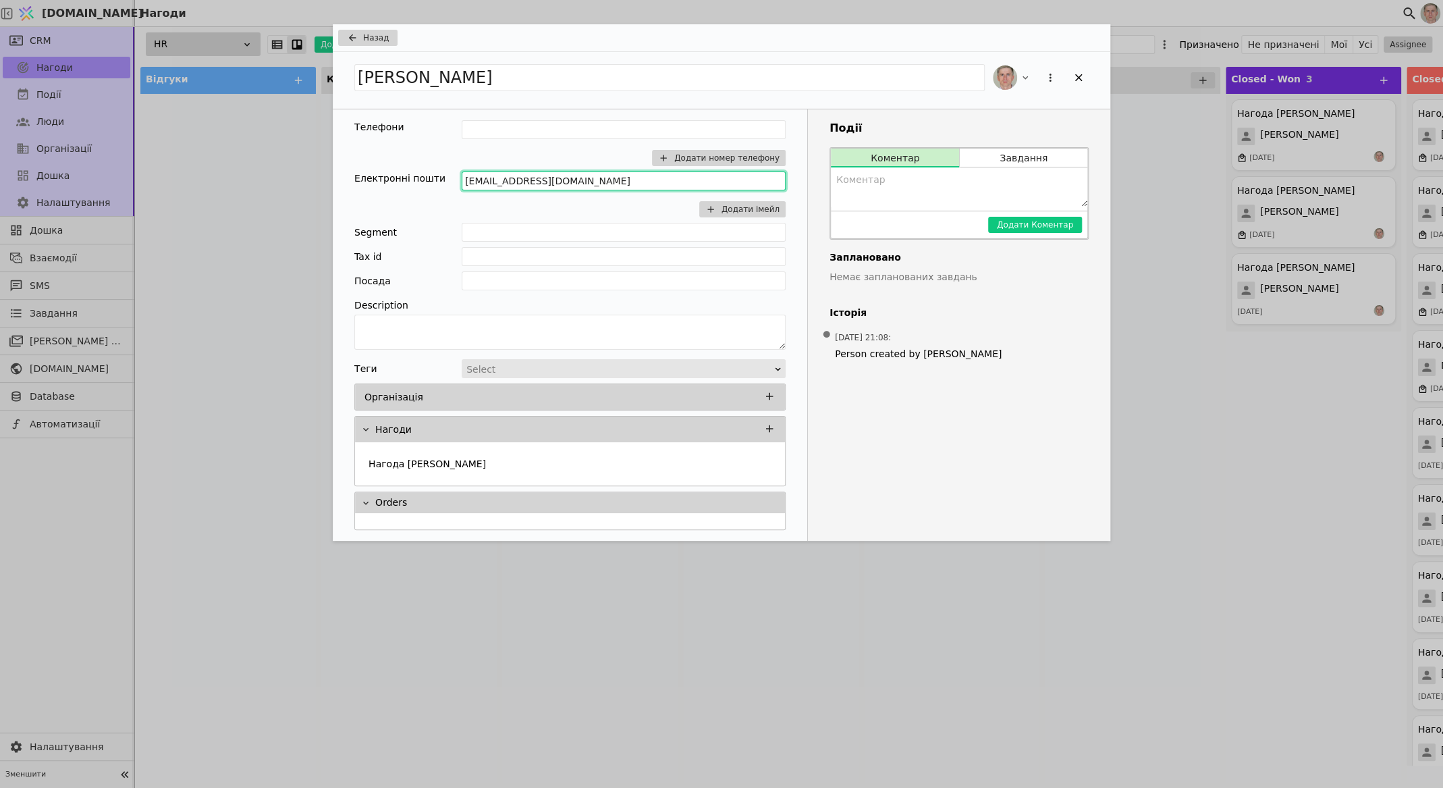
drag, startPoint x: 599, startPoint y: 179, endPoint x: 439, endPoint y: 162, distance: 160.8
click at [439, 162] on div "Телефони Додати номер телефону Електронні пошти appako2603@gmail.com Додати іме…" at bounding box center [569, 168] width 431 height 97
click at [356, 34] on icon "Add Opportunity" at bounding box center [352, 37] width 16 height 11
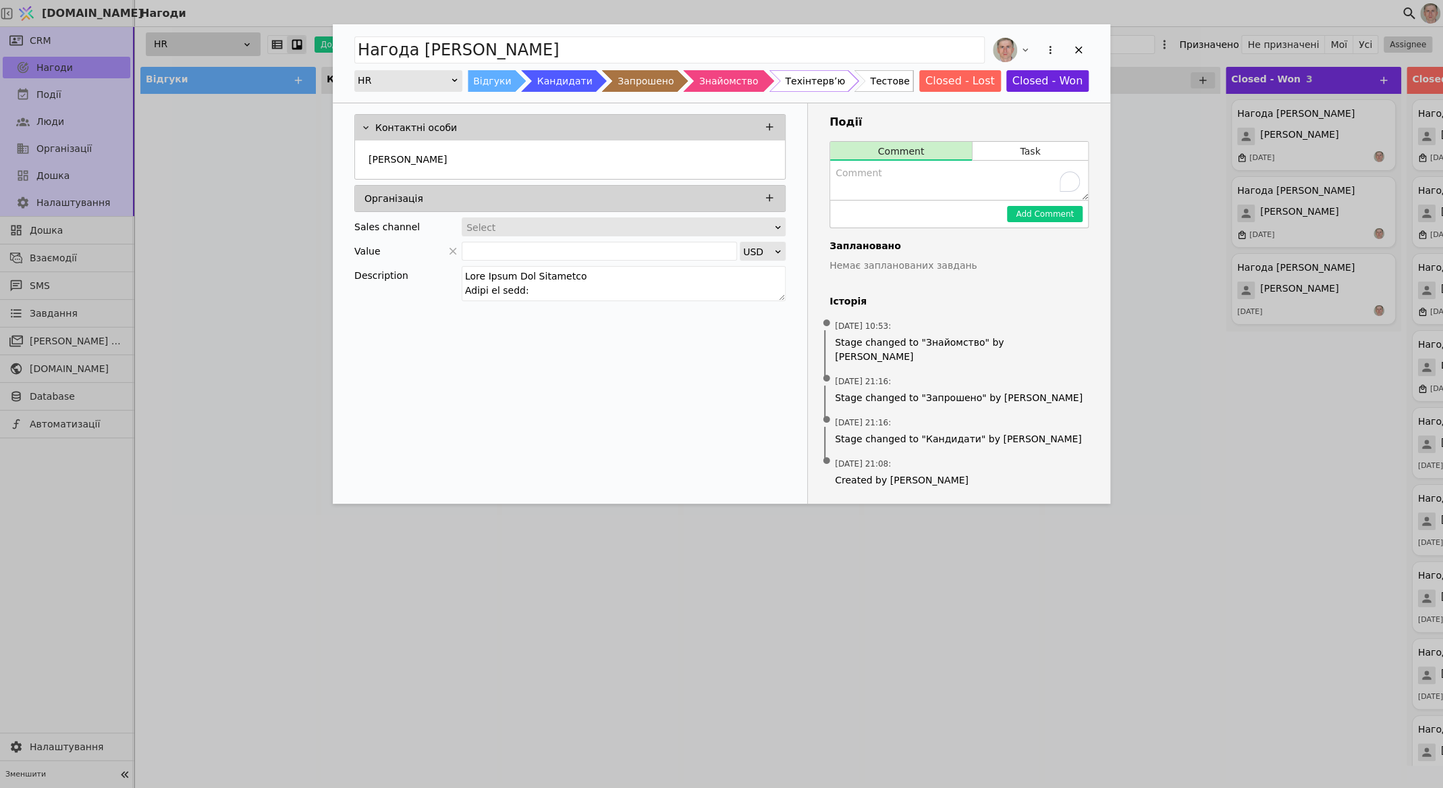
click at [859, 178] on textarea "To enrich screen reader interactions, please activate Accessibility in Grammarl…" at bounding box center [959, 180] width 258 height 39
type textarea "Щось не вразив"
click at [1034, 211] on button "Add Comment" at bounding box center [1045, 214] width 76 height 16
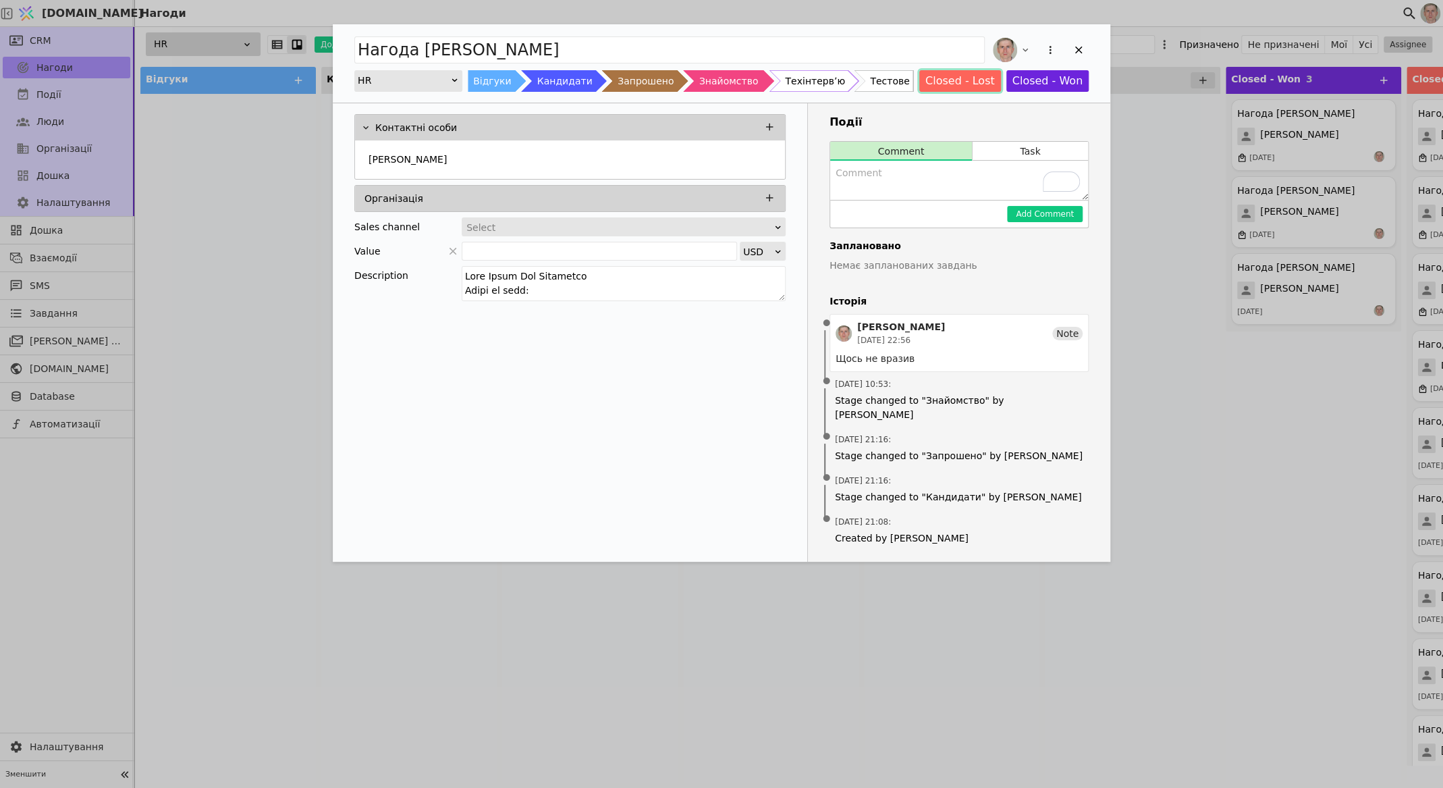
click at [947, 78] on button "Closed - Lost" at bounding box center [960, 81] width 82 height 22
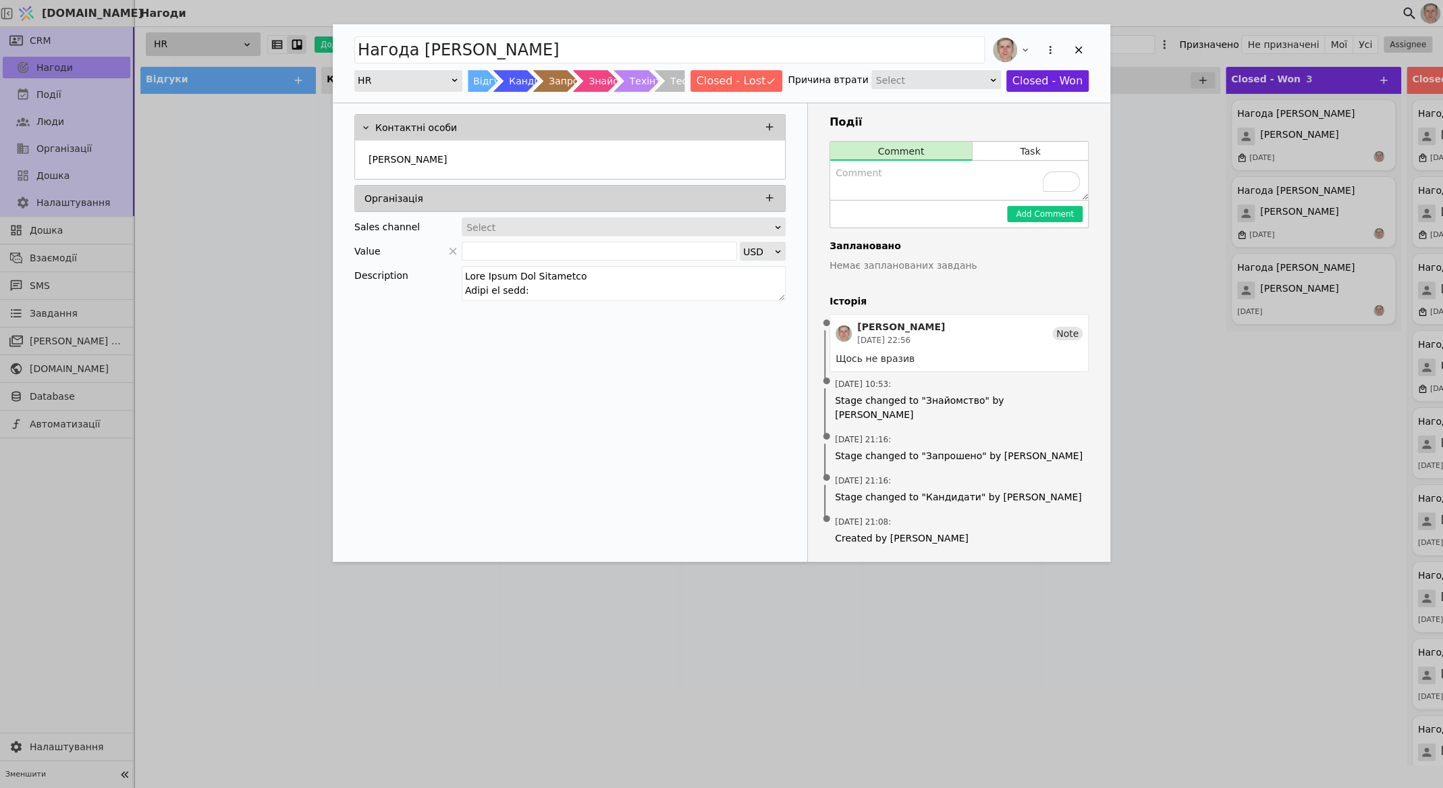
click at [947, 78] on div "Select" at bounding box center [931, 80] width 111 height 19
click at [943, 148] on div "Other" at bounding box center [937, 139] width 128 height 20
click at [1077, 49] on icon "Add Opportunity" at bounding box center [1078, 50] width 12 height 12
